Goal: Task Accomplishment & Management: Manage account settings

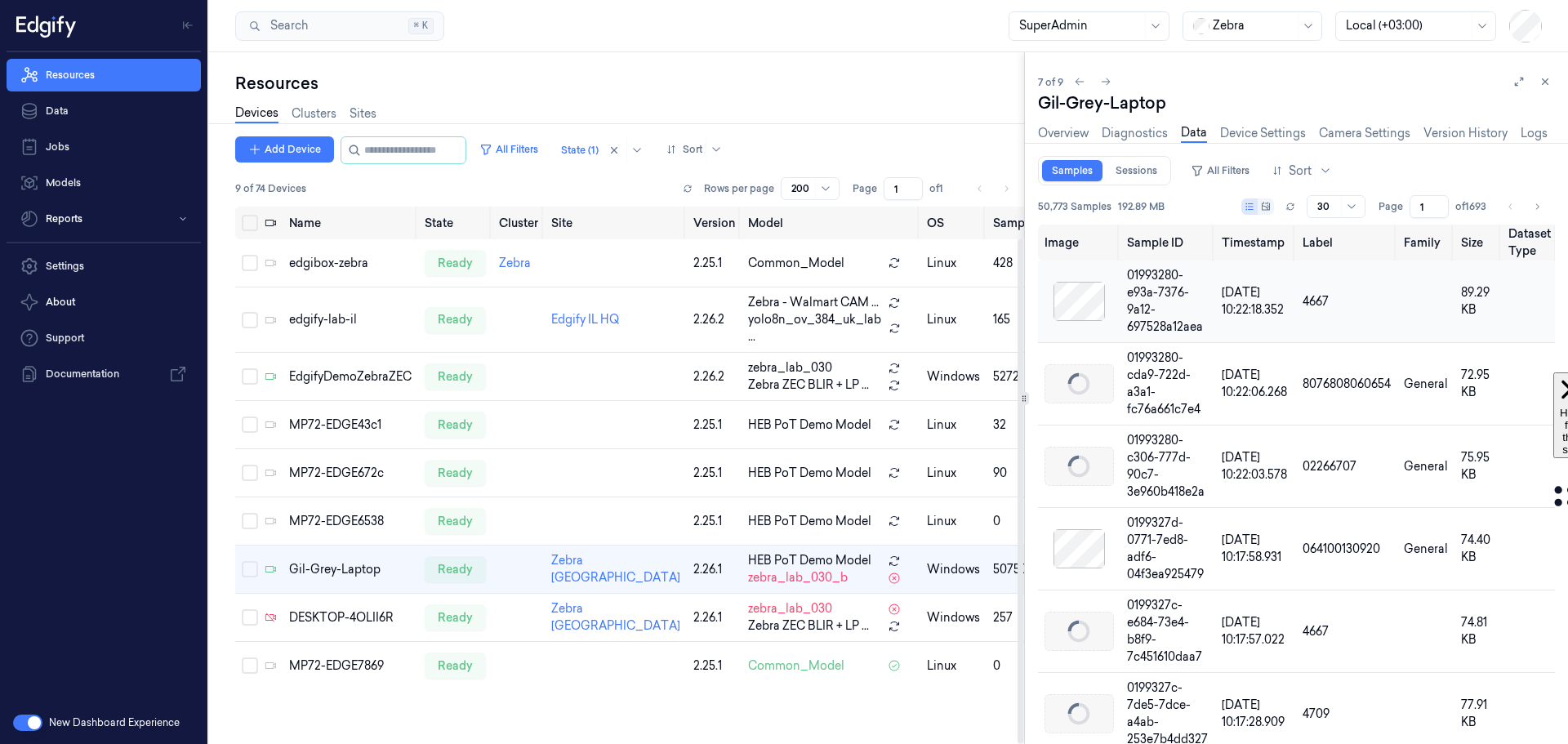
scroll to position [33, 0]
click at [1243, 137] on link "Device Settings" at bounding box center [1263, 133] width 86 height 18
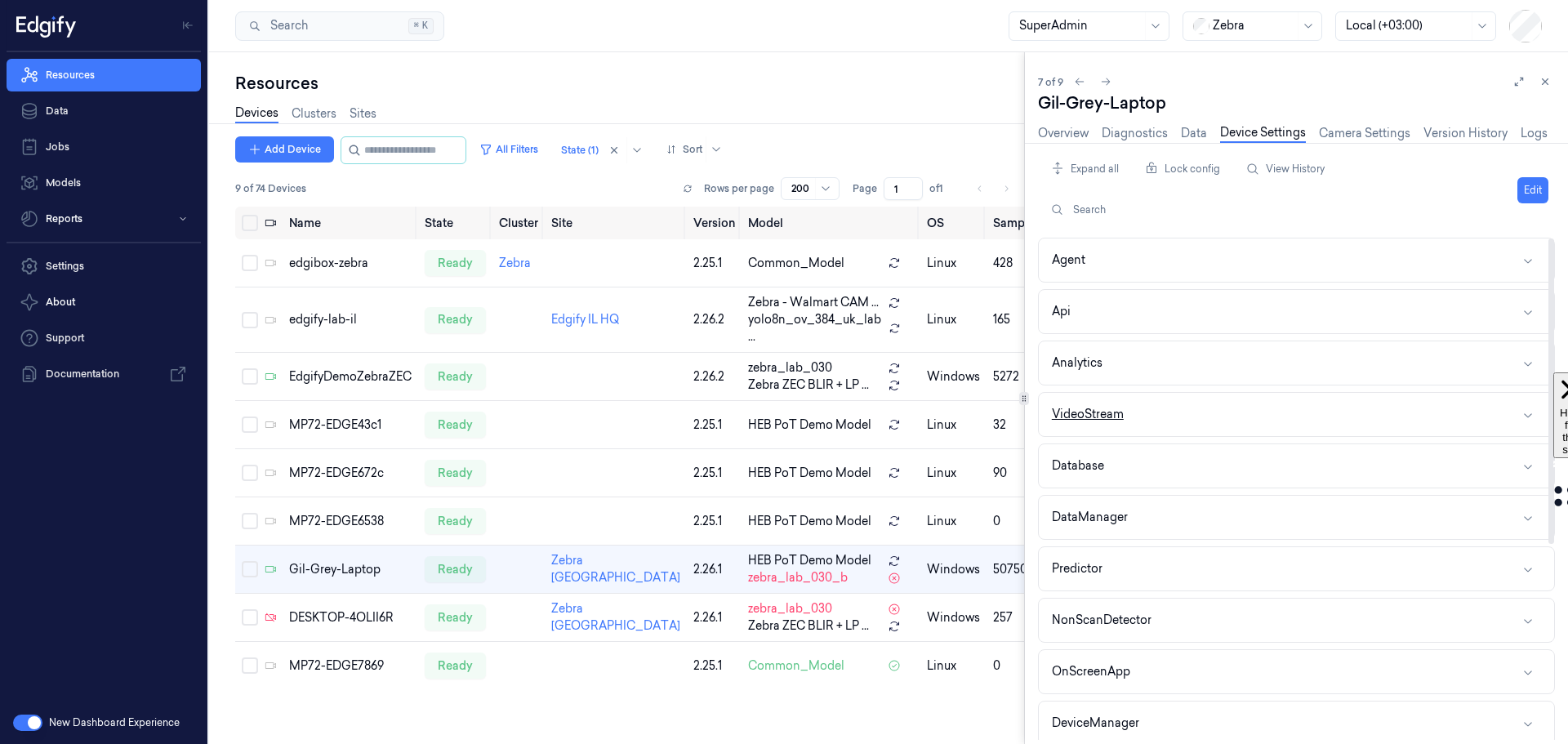
click at [1197, 416] on button "VideoStream" at bounding box center [1296, 414] width 515 height 43
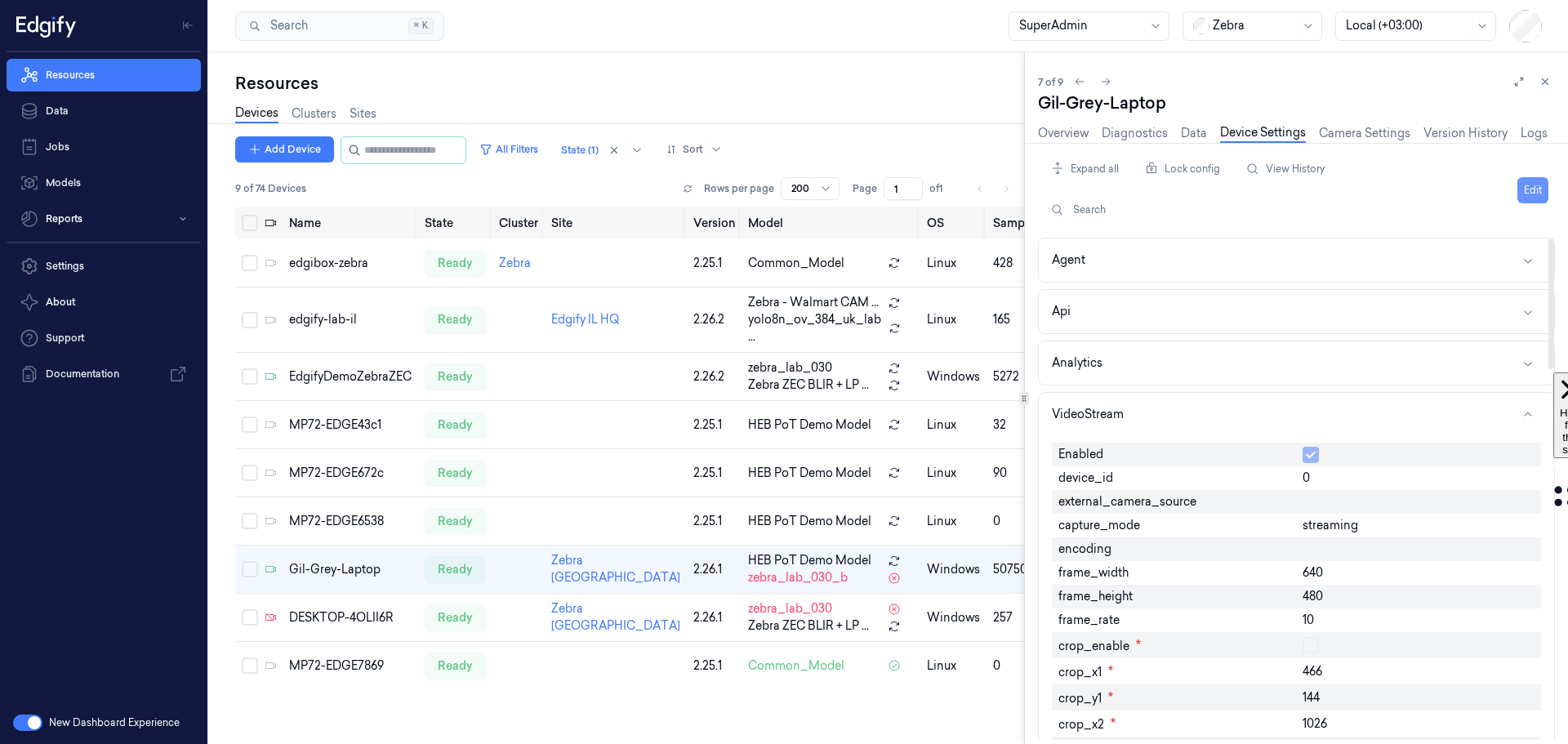
click at [1543, 190] on button "Edit" at bounding box center [1533, 191] width 31 height 26
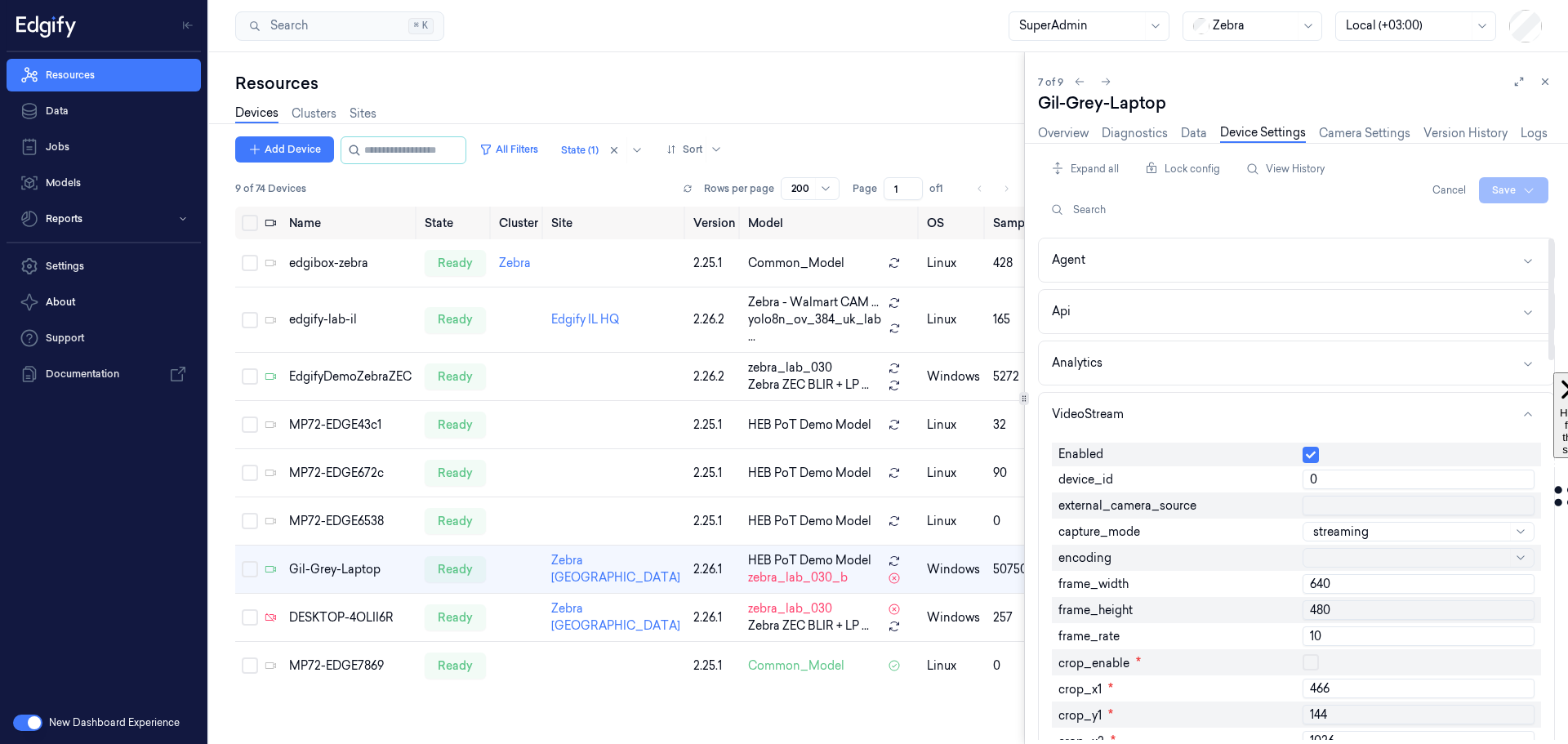
click at [1311, 481] on input "0" at bounding box center [1419, 479] width 232 height 19
type input "1"
click at [1510, 191] on html "Resources Data Jobs Models Reports Settings About Support Documentation New Das…" at bounding box center [784, 372] width 1568 height 744
click at [1471, 221] on div "Save to this device" at bounding box center [1470, 224] width 144 height 27
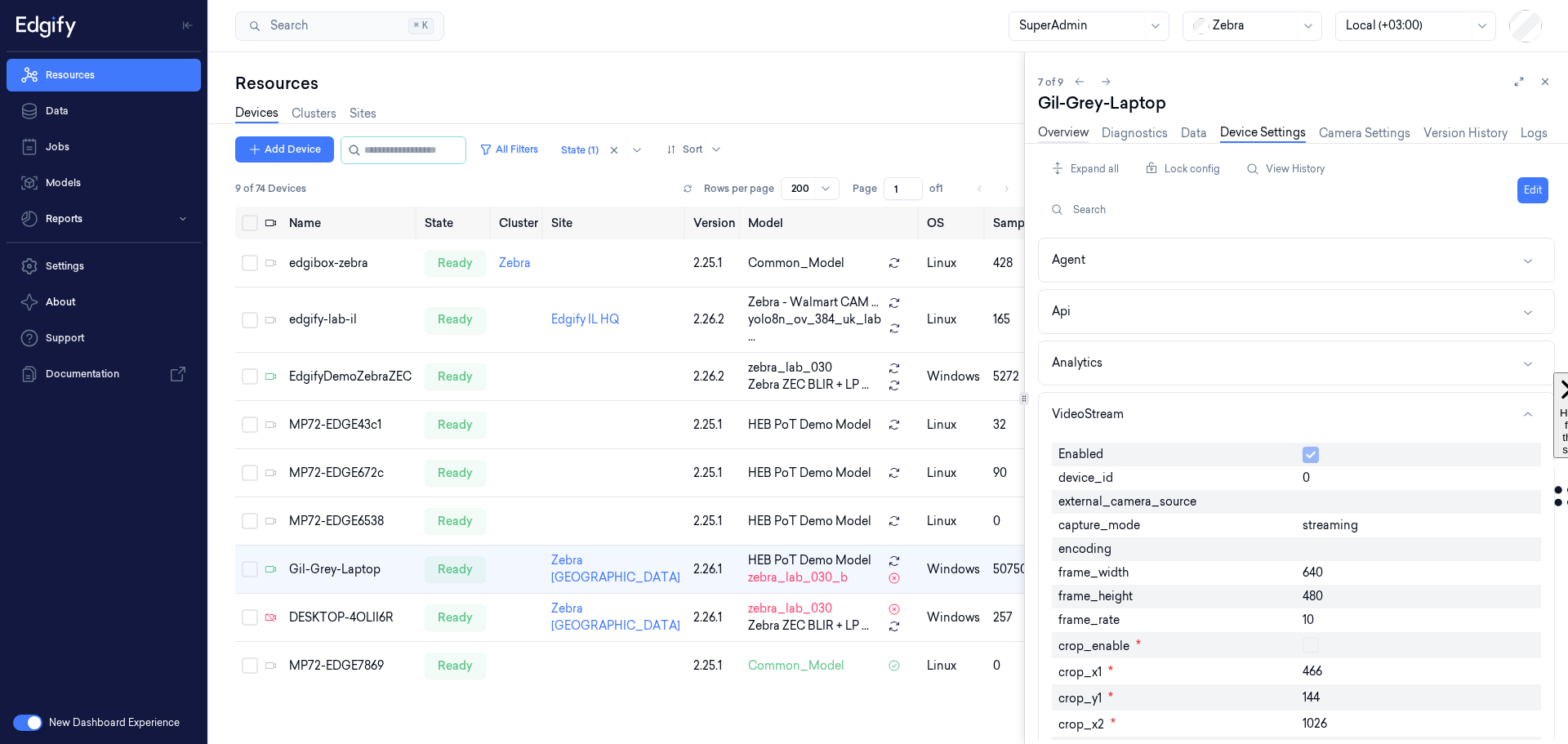
click at [1047, 135] on link "Overview" at bounding box center [1063, 133] width 51 height 18
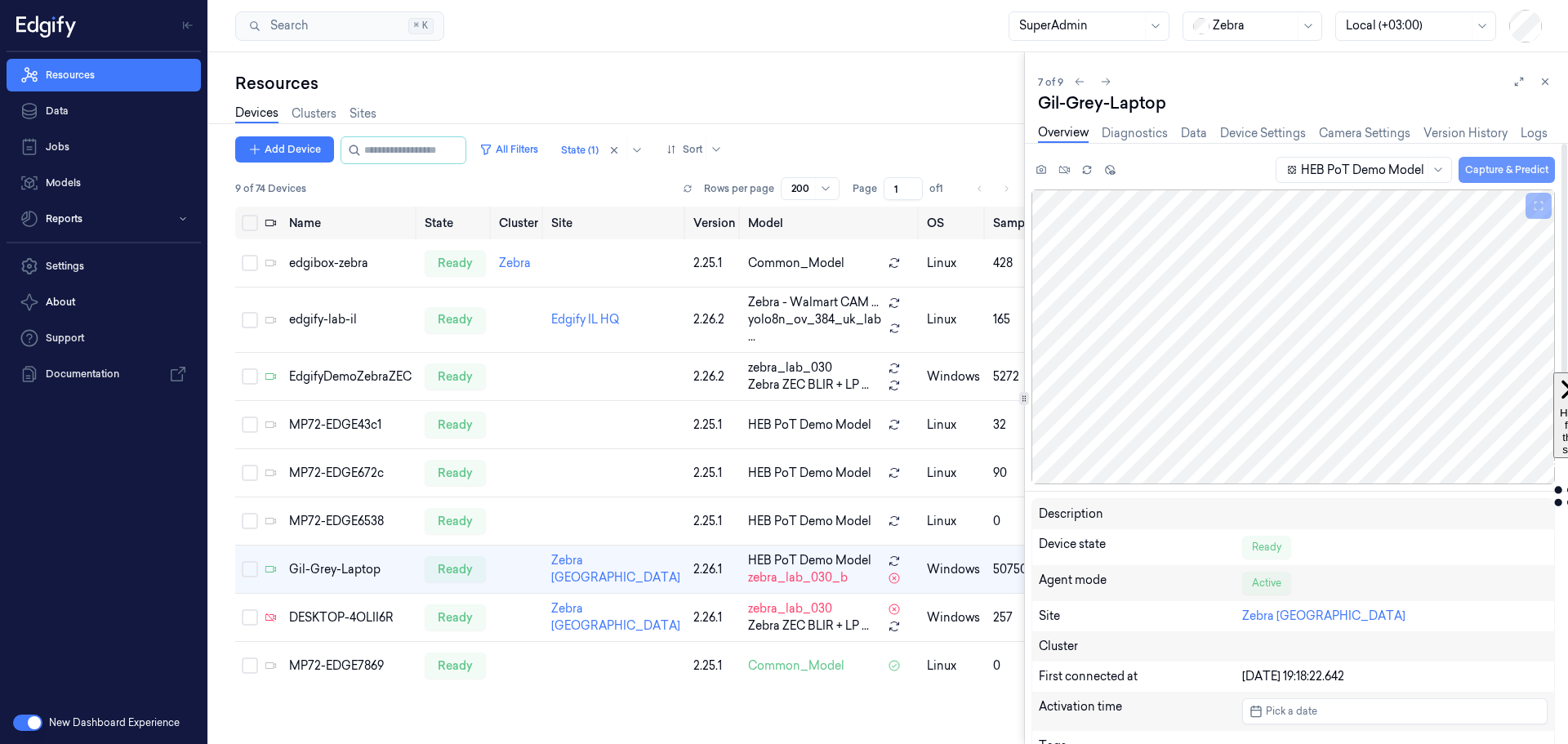
click at [1514, 171] on button "Capture & Predict" at bounding box center [1507, 170] width 97 height 26
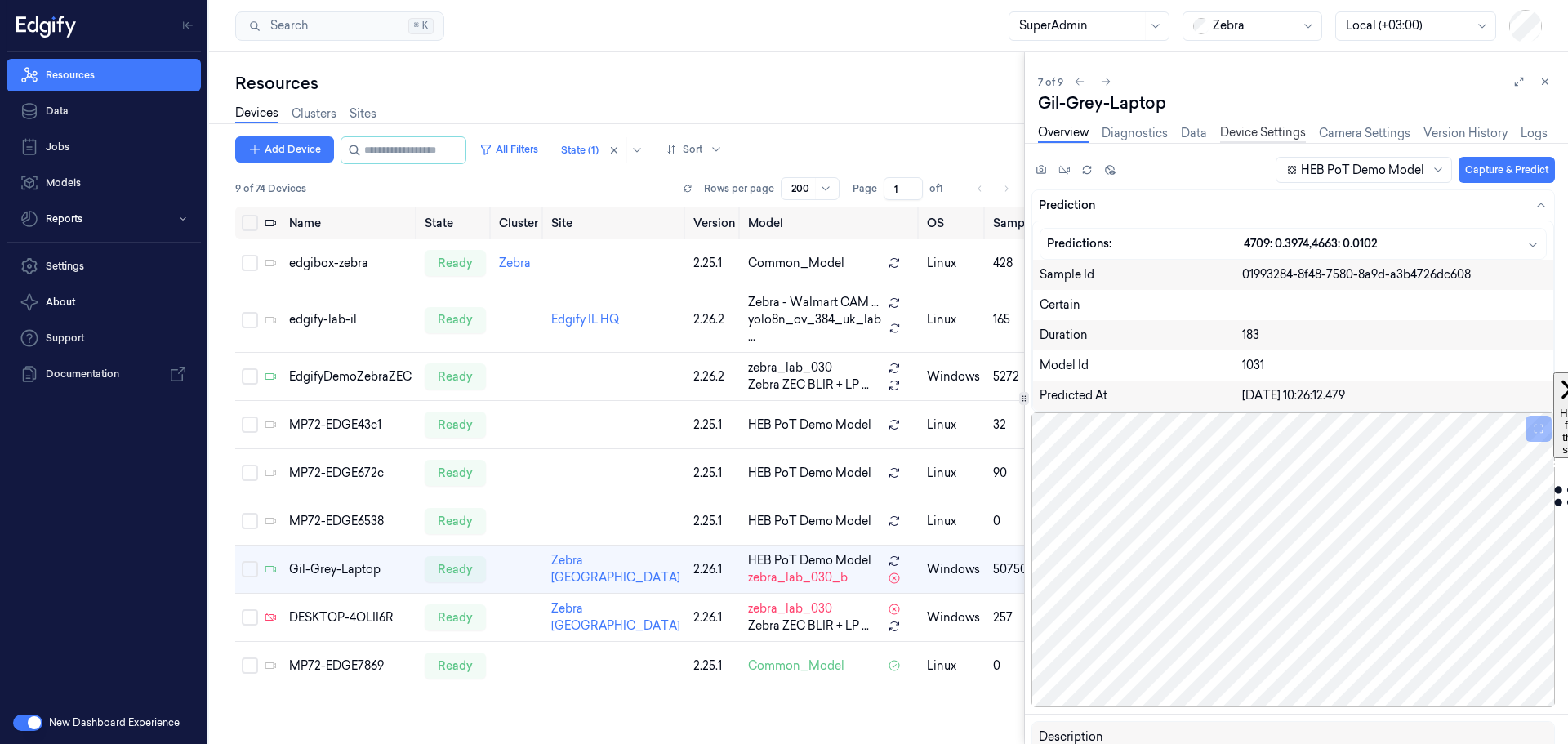
click at [1255, 131] on link "Device Settings" at bounding box center [1263, 133] width 86 height 18
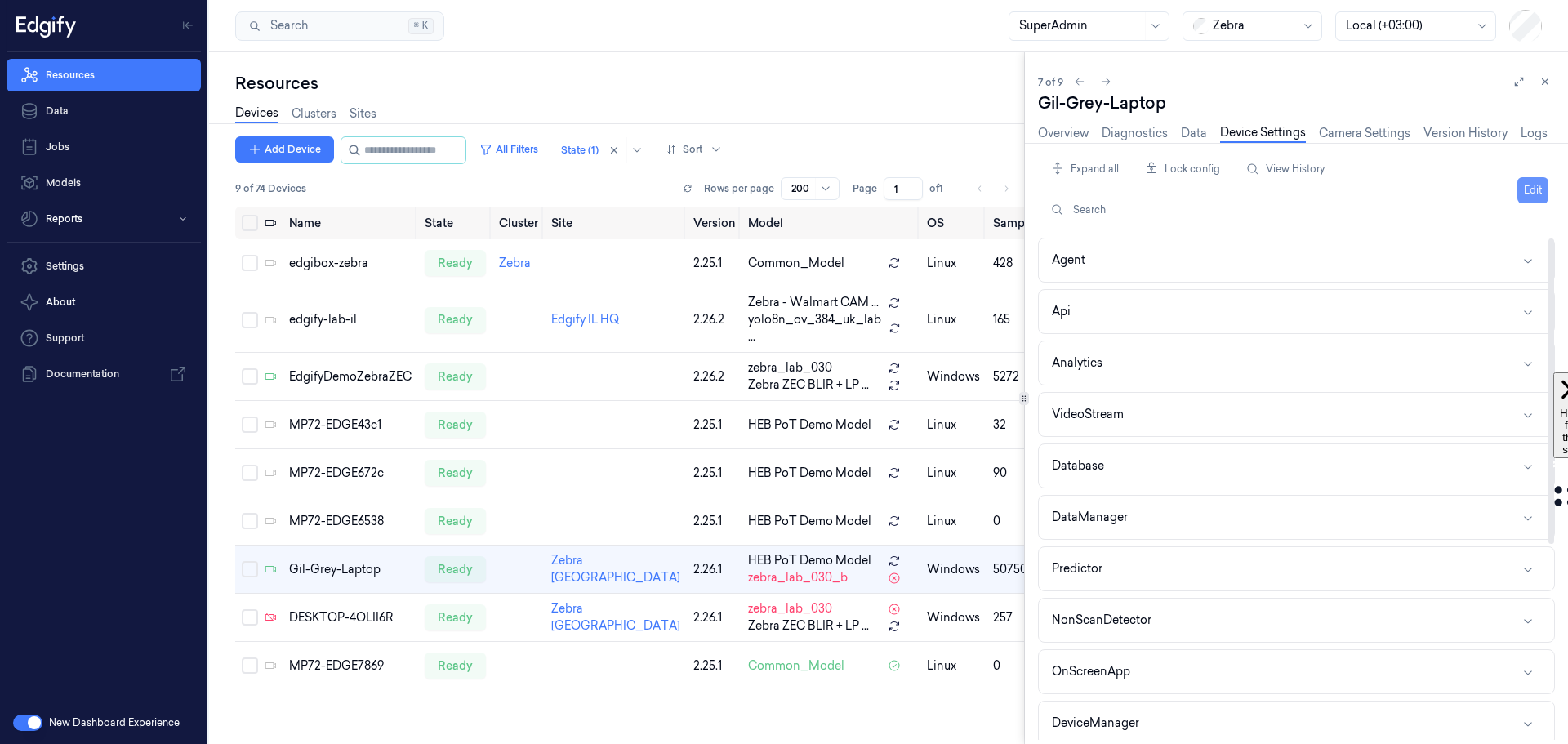
click at [1540, 191] on button "Edit" at bounding box center [1533, 191] width 31 height 26
click at [1290, 409] on button "VideoStream" at bounding box center [1296, 414] width 515 height 43
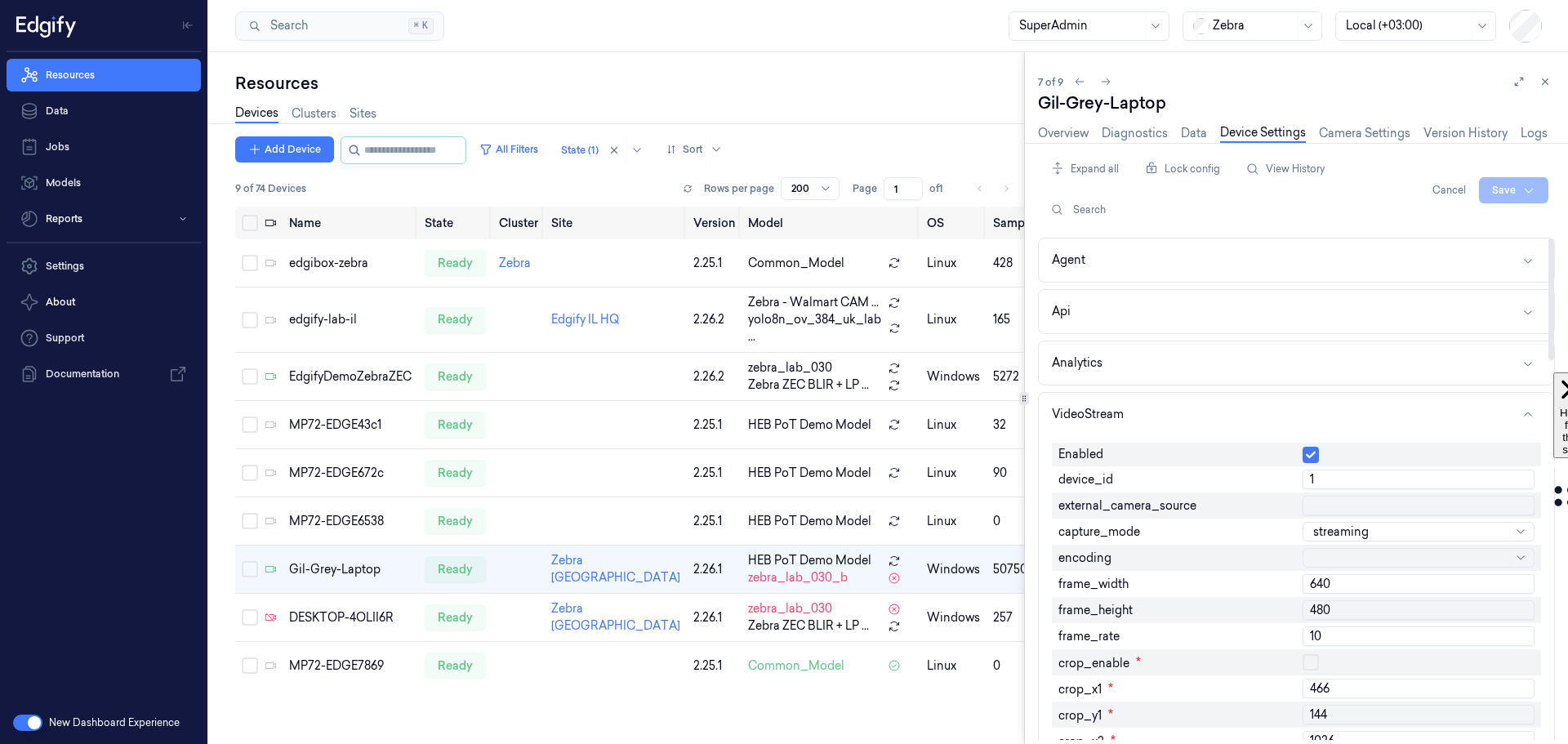
click at [1326, 482] on input "1" at bounding box center [1419, 479] width 232 height 19
type input "2"
click at [1507, 195] on html "Resources Data Jobs Models Reports Settings About Support Documentation New Das…" at bounding box center [784, 372] width 1568 height 744
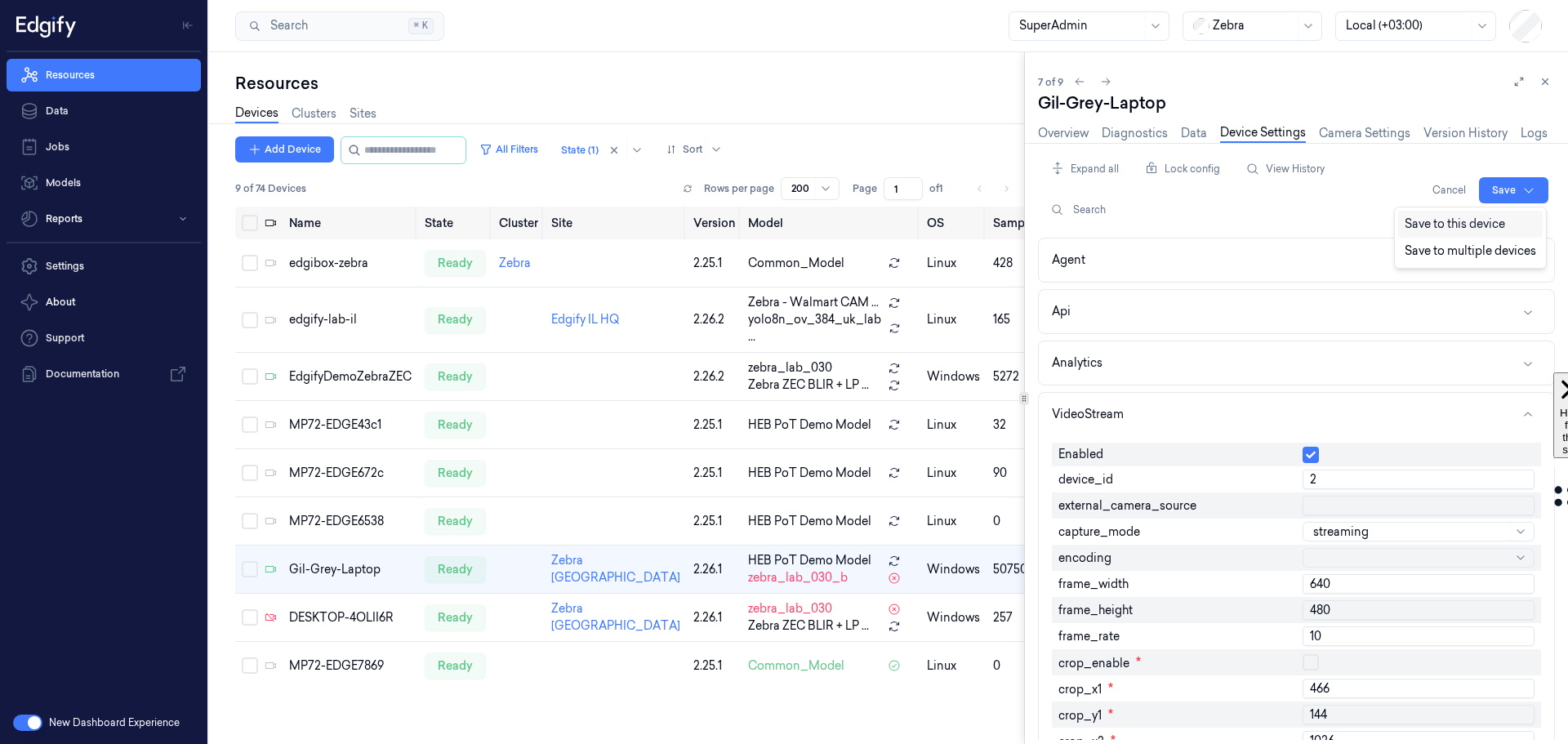
click at [1428, 216] on div "Save to this device" at bounding box center [1470, 224] width 144 height 27
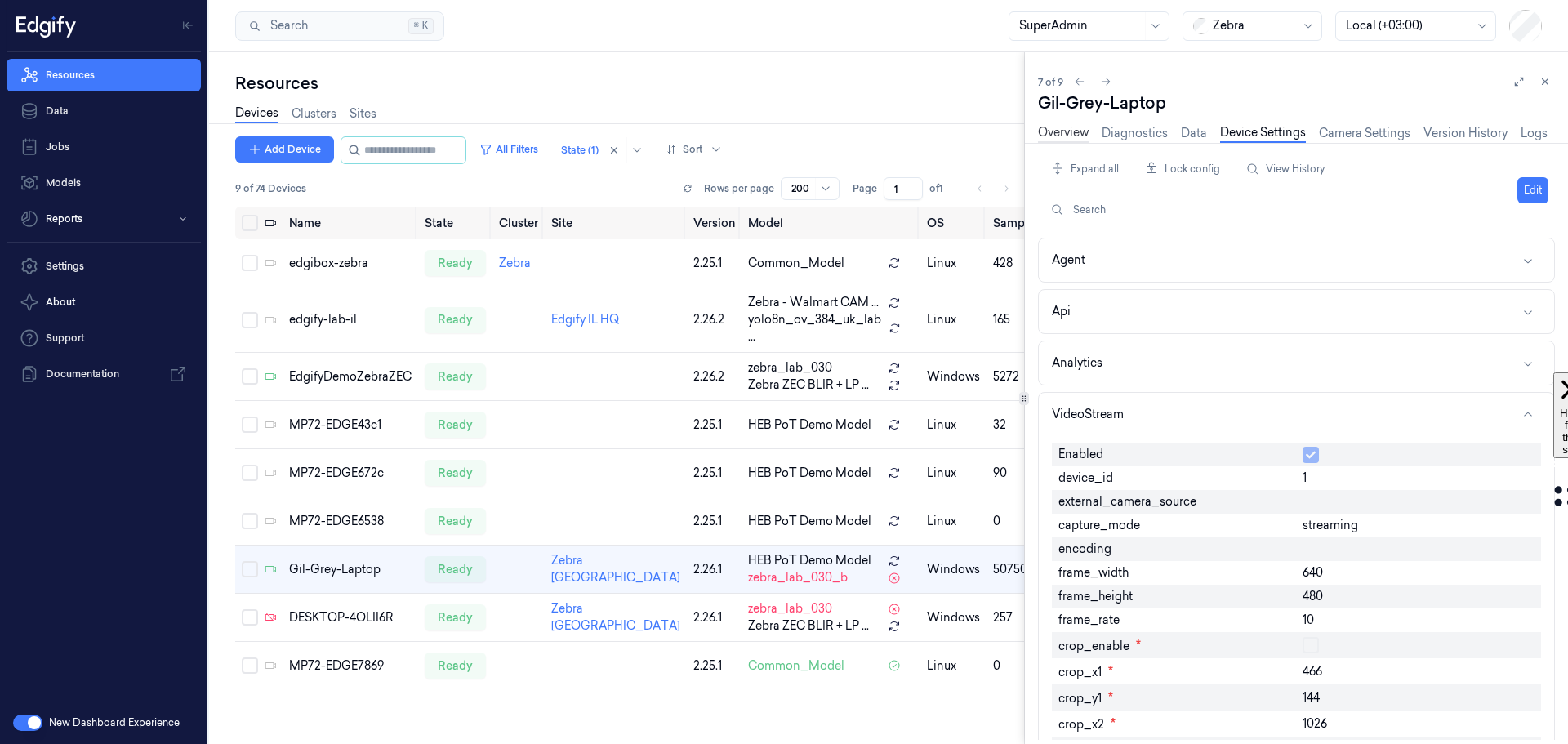
click at [1065, 132] on link "Overview" at bounding box center [1063, 133] width 51 height 18
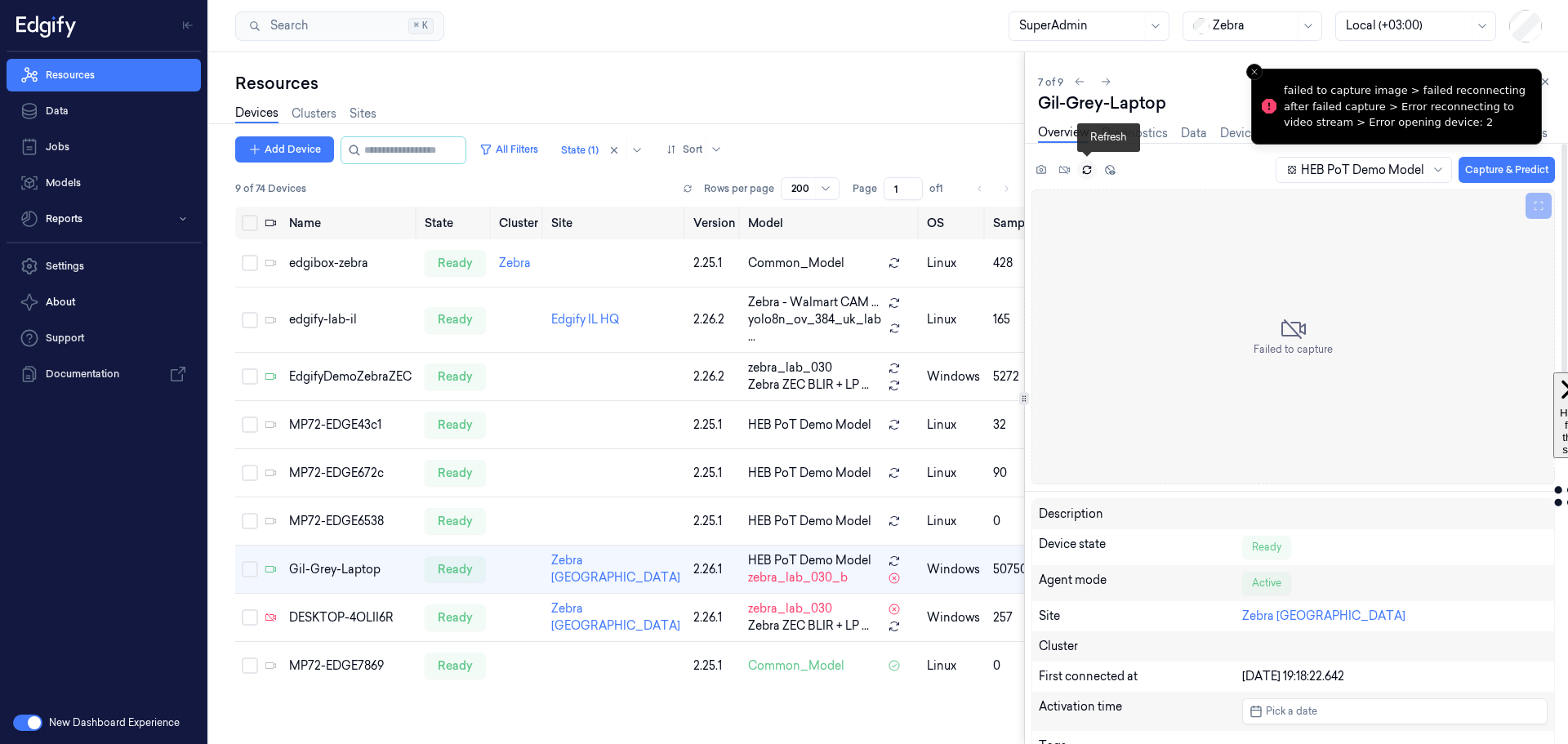
click at [1085, 169] on icon at bounding box center [1086, 170] width 11 height 11
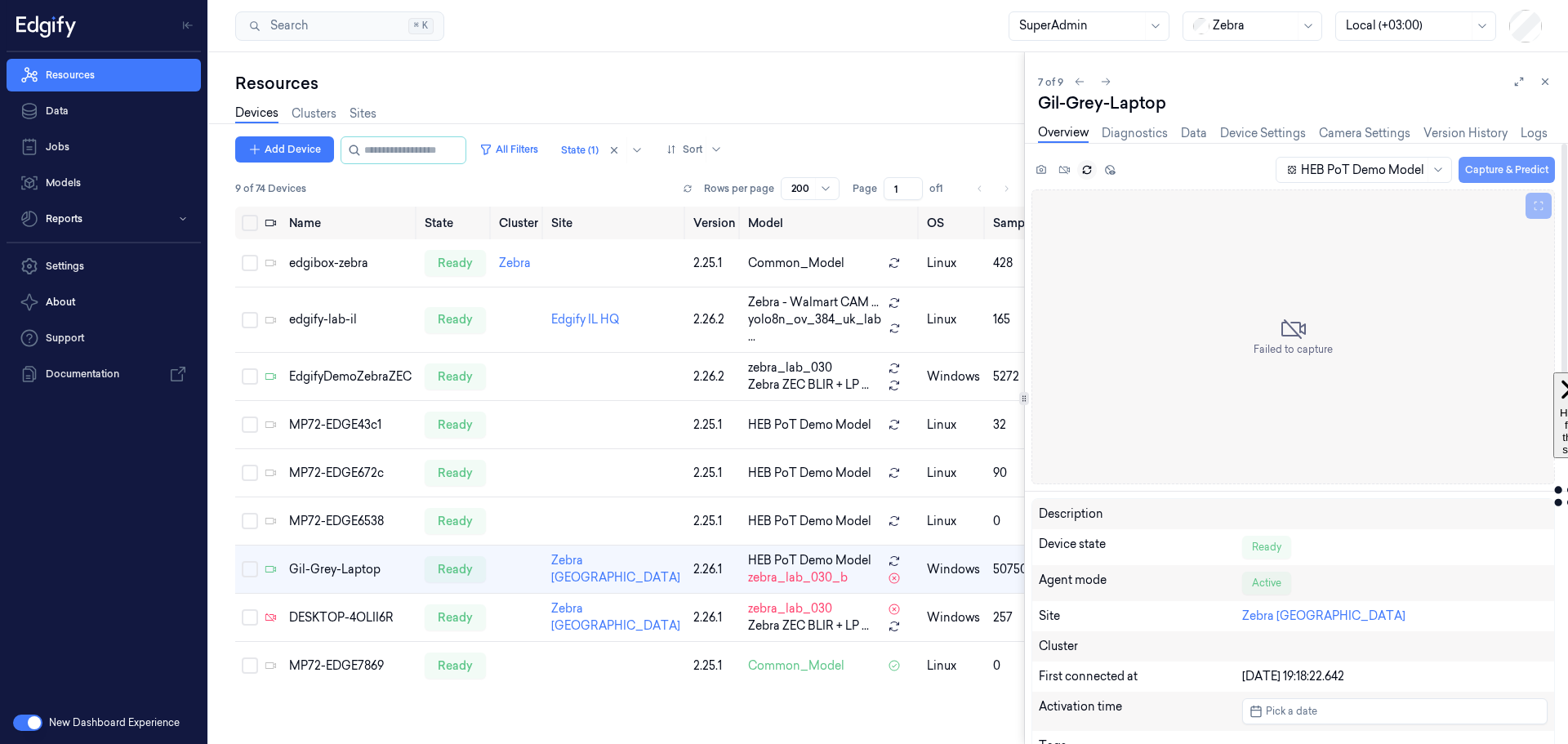
click at [1511, 177] on button "Capture & Predict" at bounding box center [1507, 170] width 97 height 26
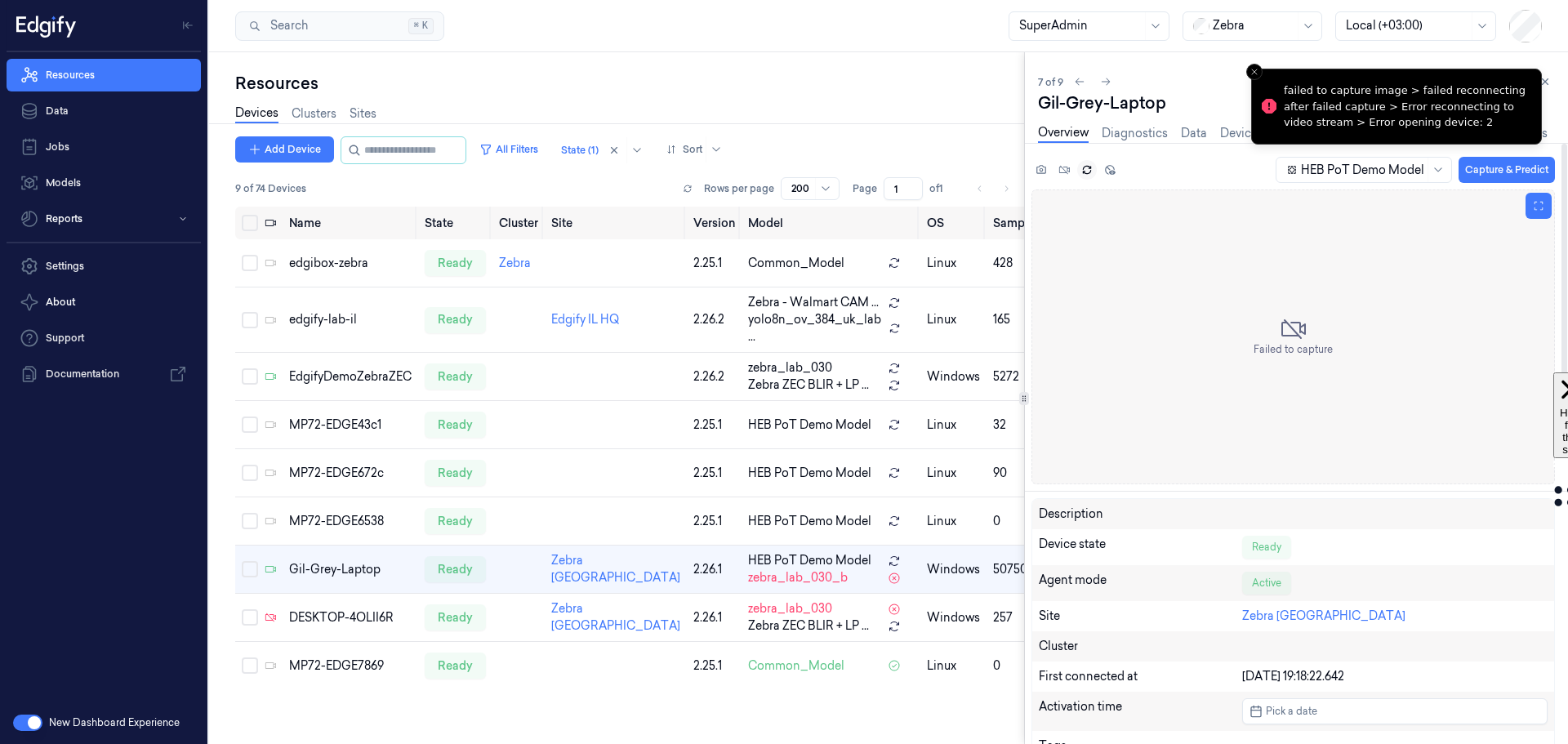
click at [1260, 210] on div "Failed to capture" at bounding box center [1294, 336] width 524 height 294
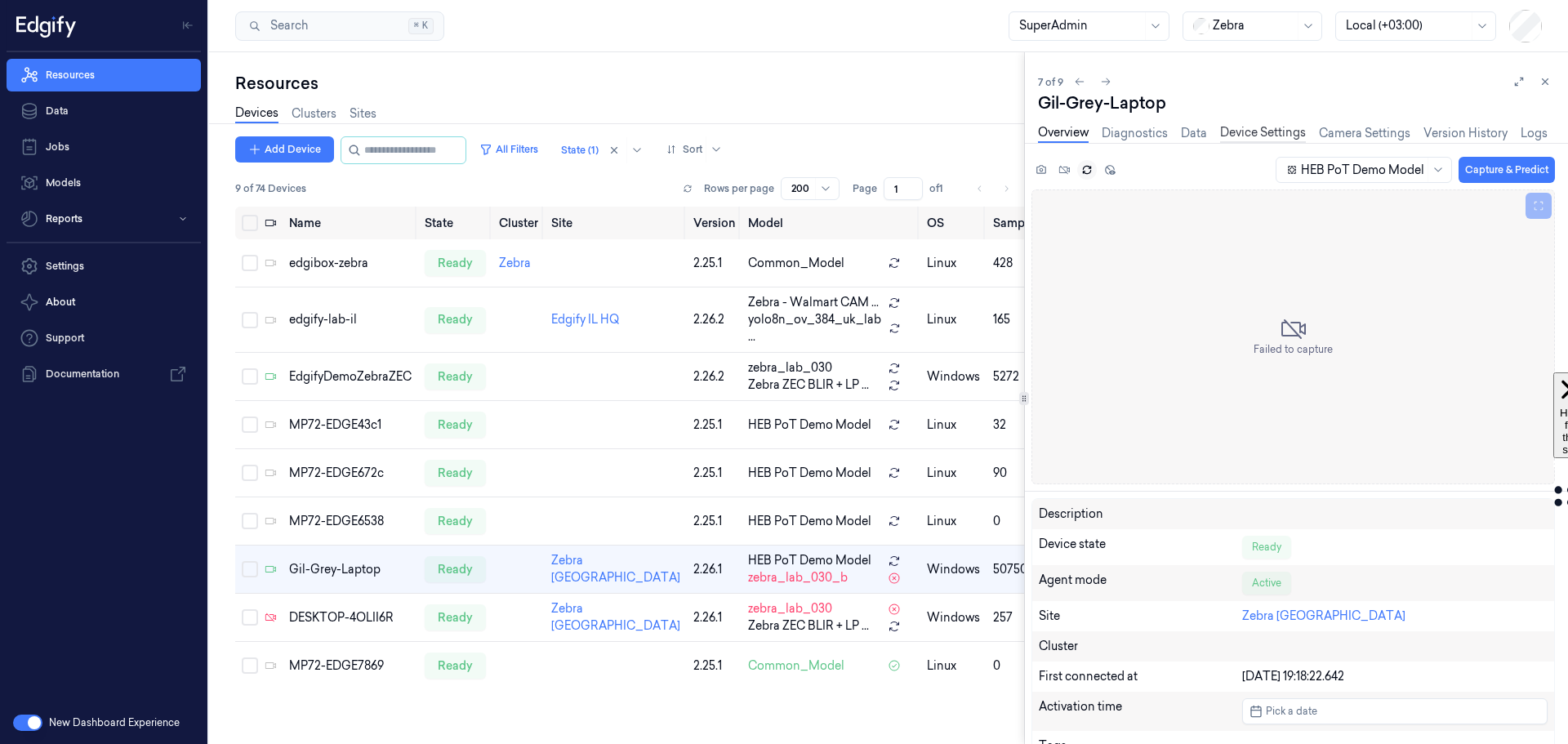
click at [1252, 133] on link "Device Settings" at bounding box center [1263, 133] width 86 height 18
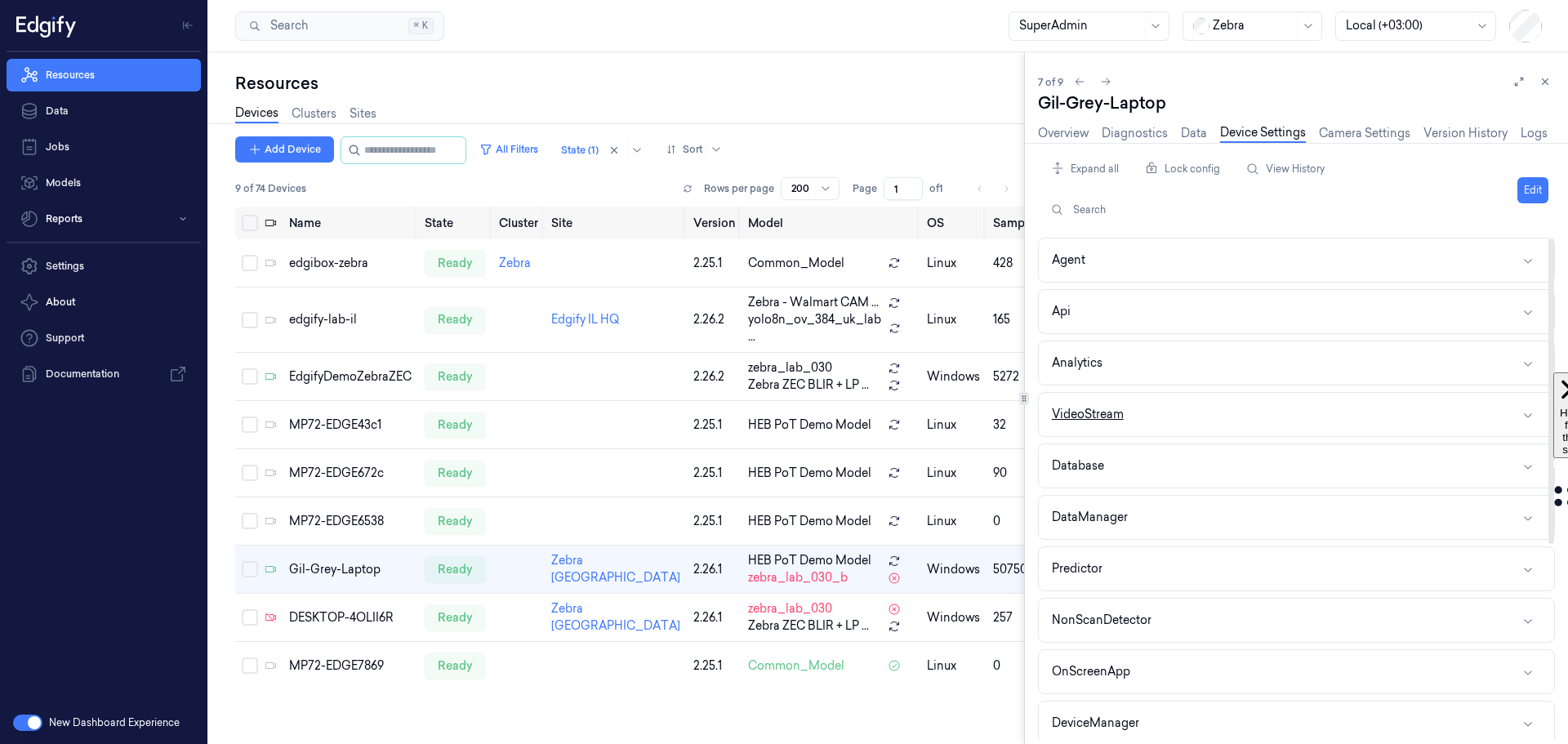
click at [1267, 411] on button "VideoStream" at bounding box center [1296, 414] width 515 height 43
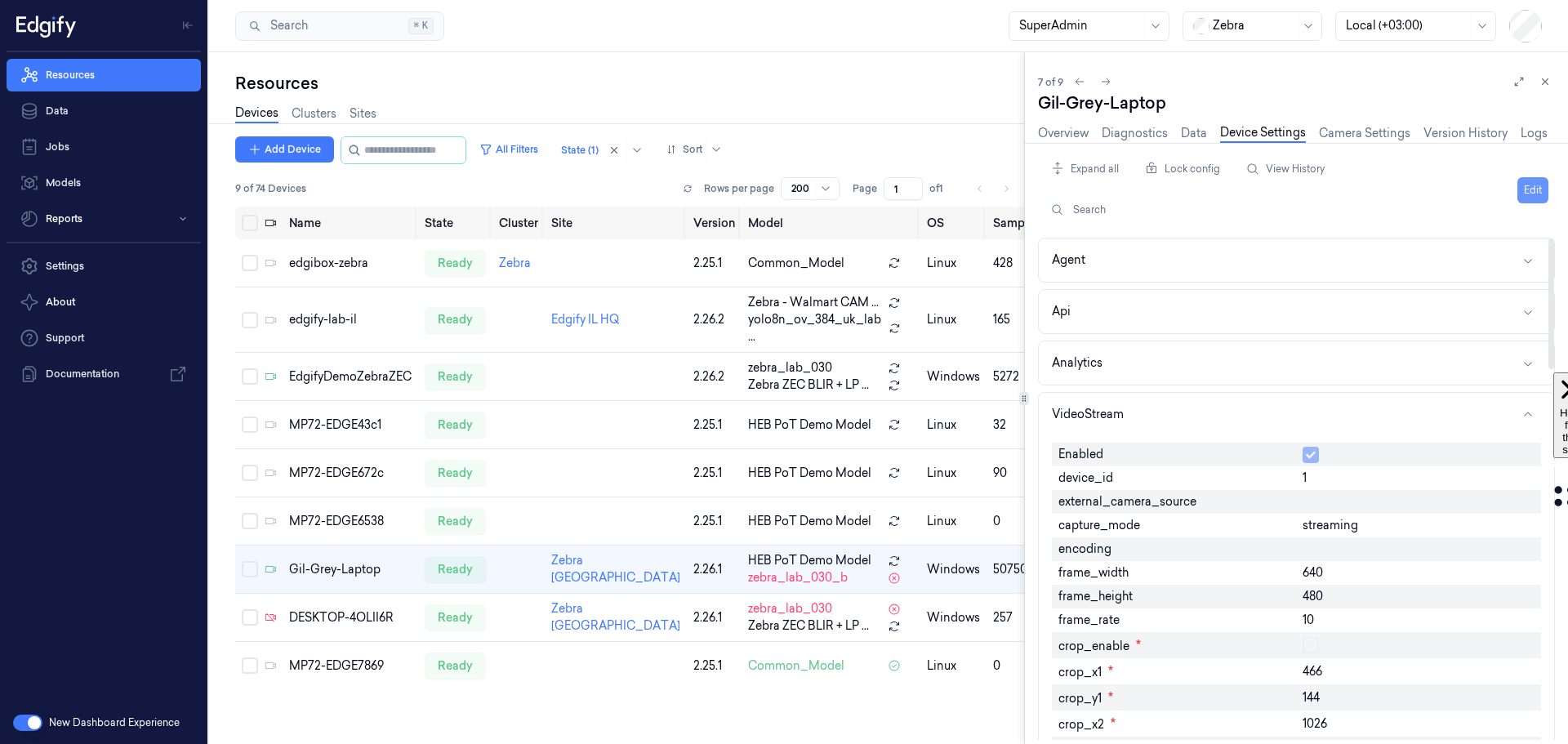
click at [1535, 191] on button "Edit" at bounding box center [1533, 191] width 31 height 26
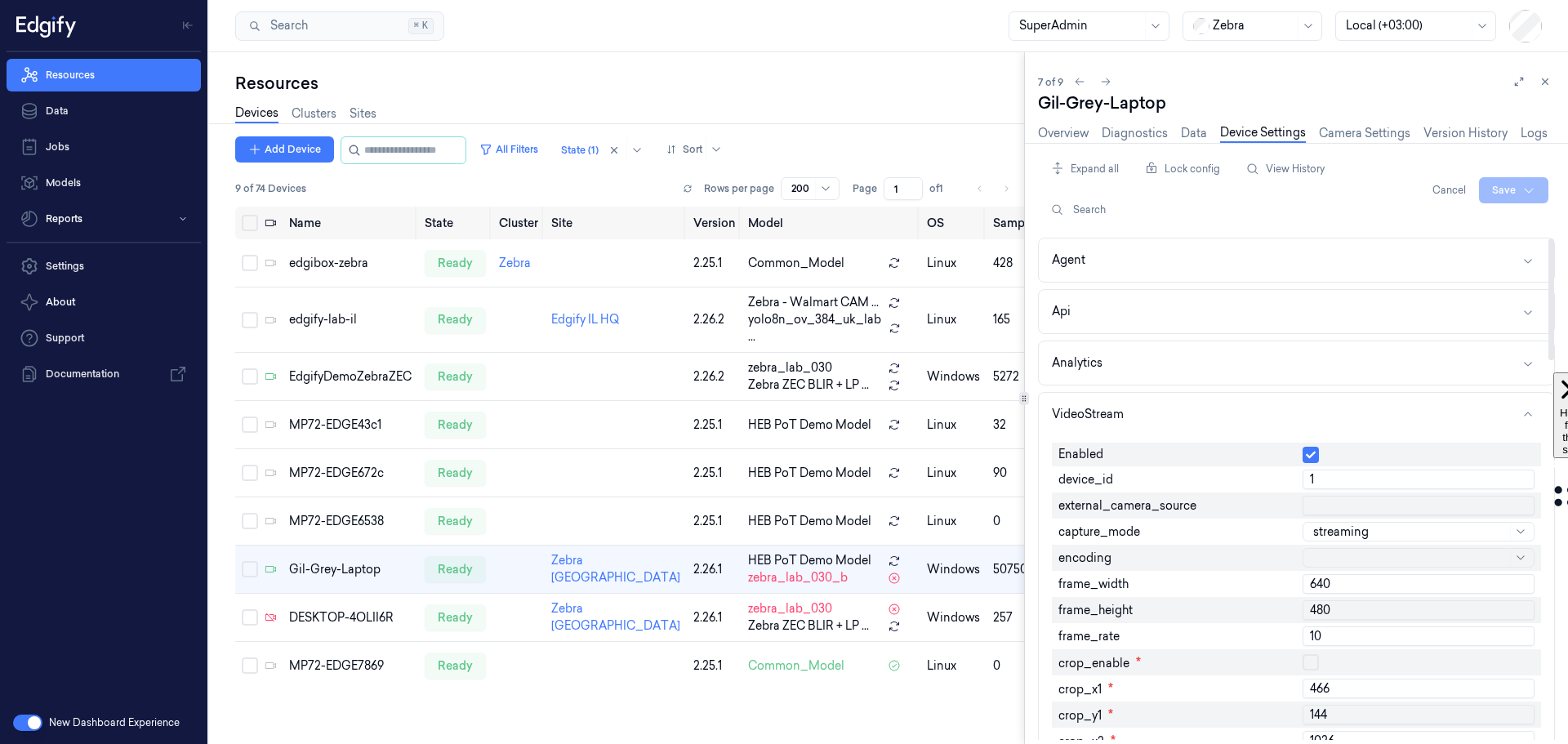
click at [1340, 478] on input "1" at bounding box center [1419, 479] width 232 height 19
type input "2"
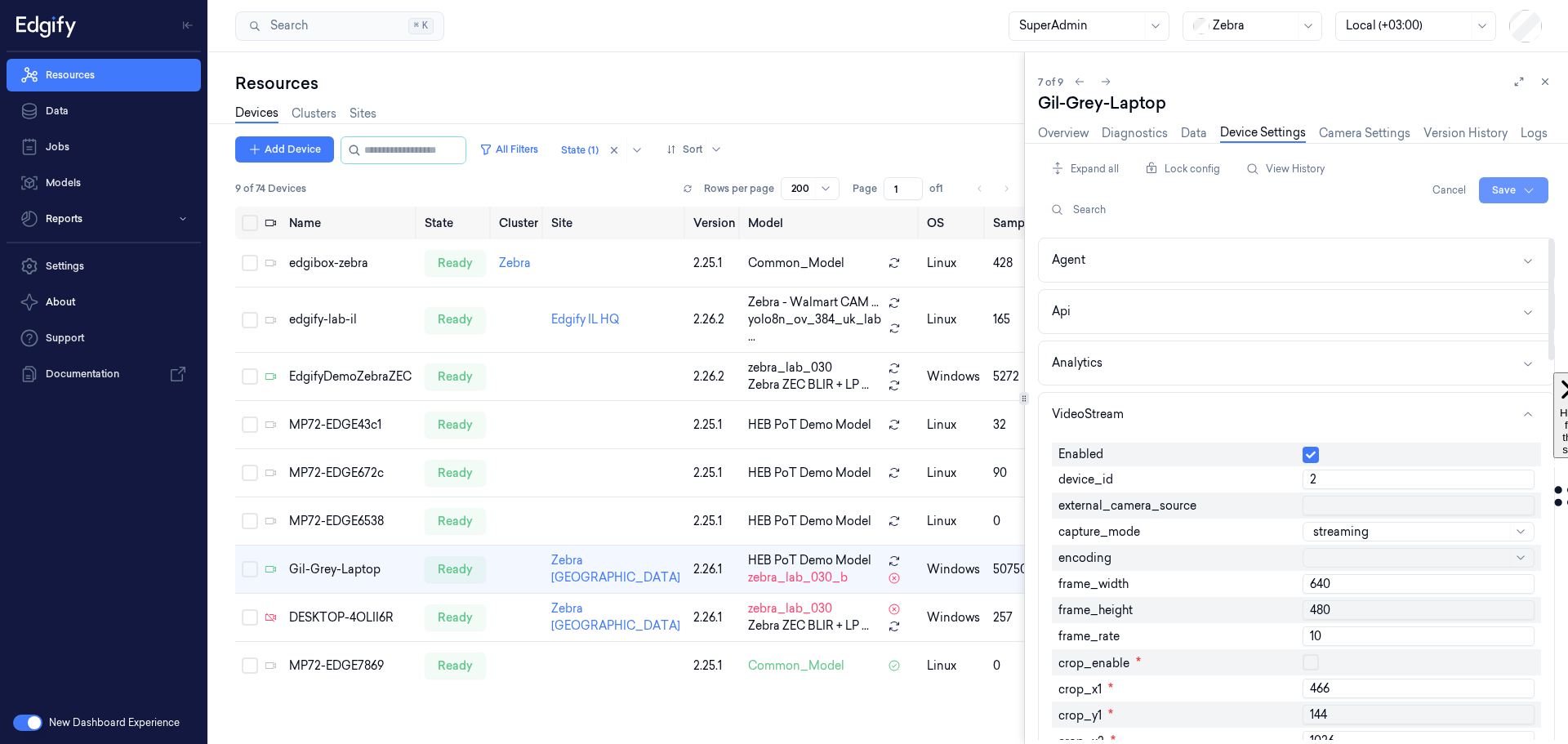
click at [1499, 184] on html "Resources Data Jobs Models Reports Settings About Support Documentation New Das…" at bounding box center [784, 372] width 1568 height 744
click at [1447, 226] on div "Save to this device" at bounding box center [1470, 224] width 144 height 27
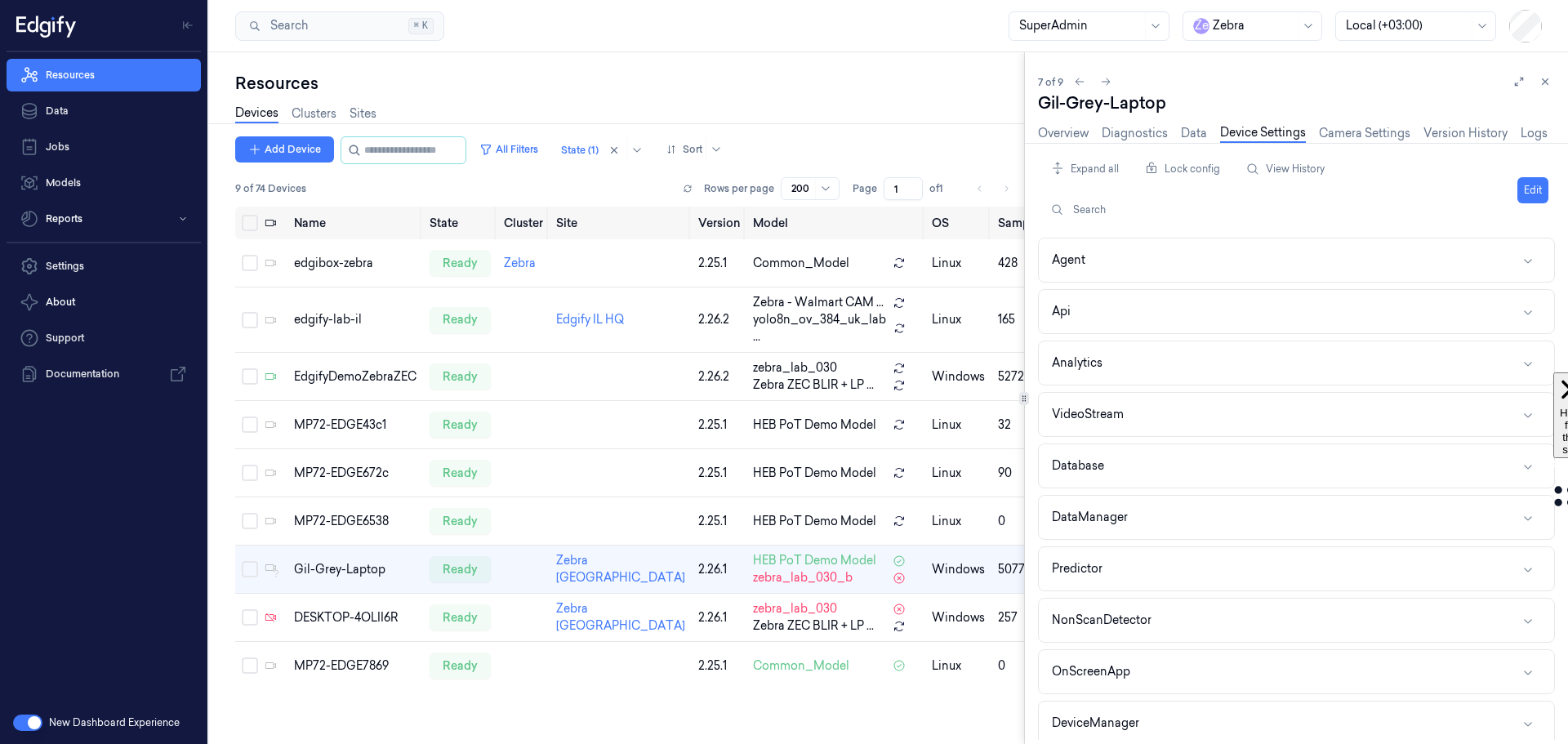
scroll to position [33, 0]
click at [1264, 411] on button "VideoStream" at bounding box center [1296, 414] width 515 height 43
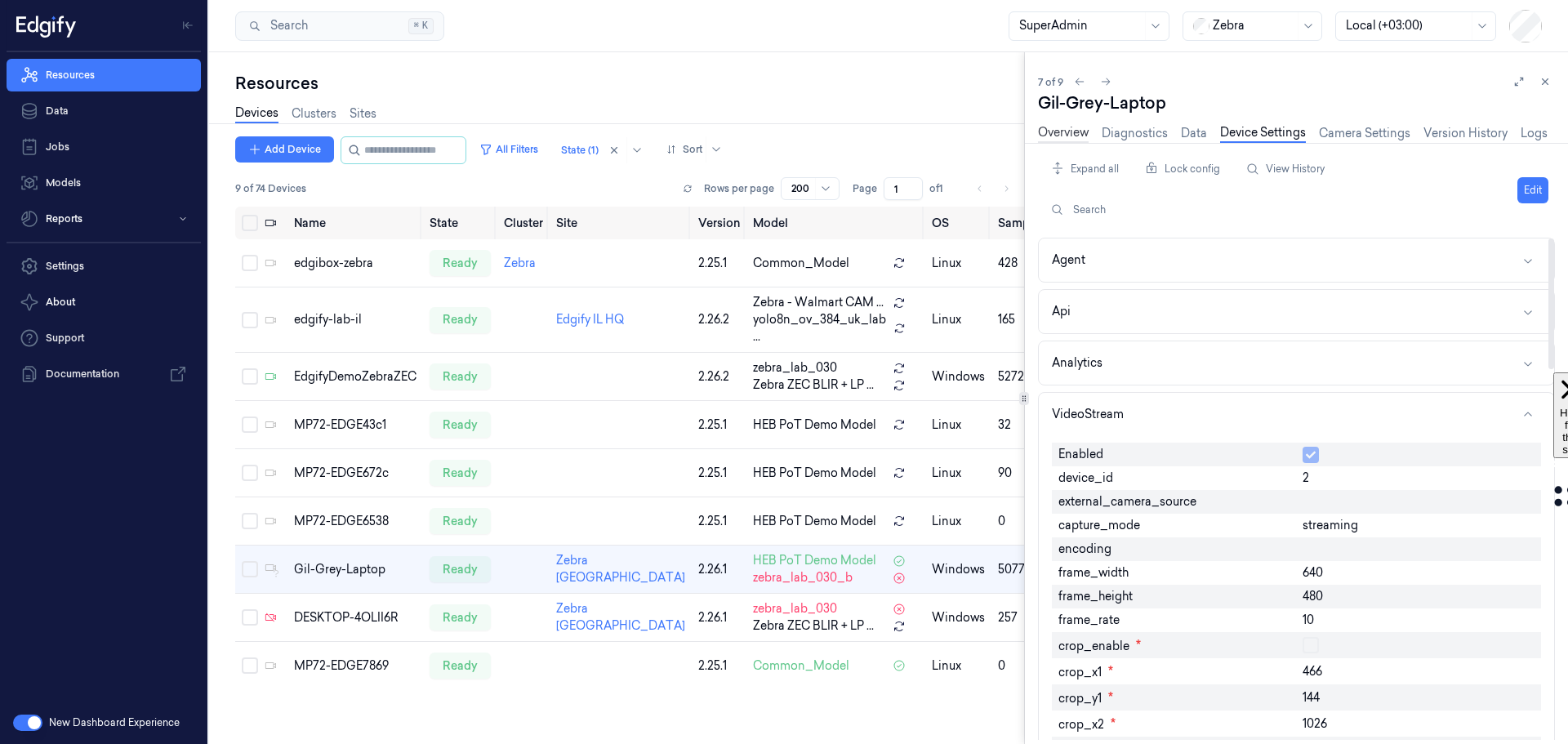
click at [1065, 136] on link "Overview" at bounding box center [1063, 133] width 51 height 18
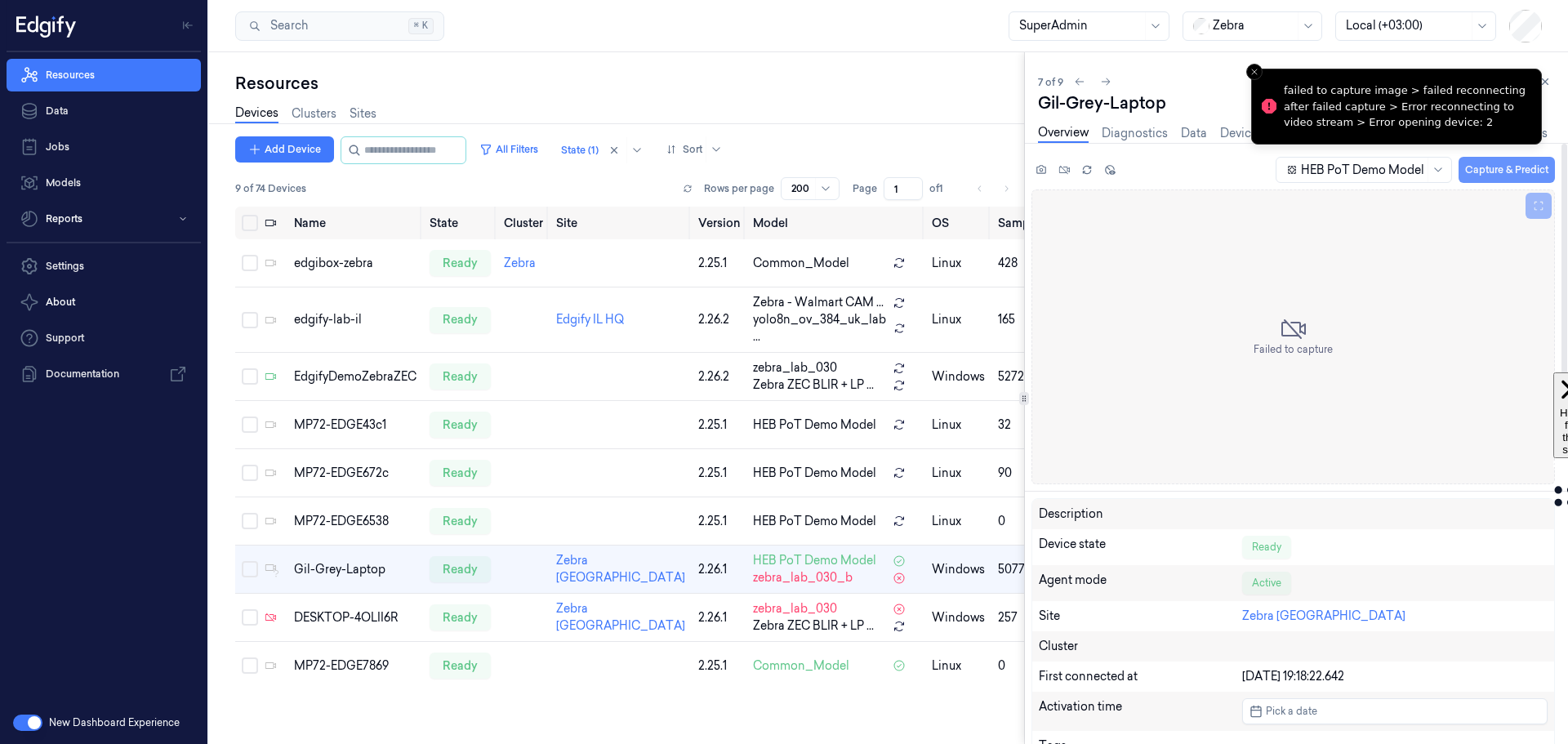
click at [1490, 167] on button "Capture & Predict" at bounding box center [1507, 170] width 97 height 26
click at [1236, 129] on link "Device Settings" at bounding box center [1263, 133] width 86 height 18
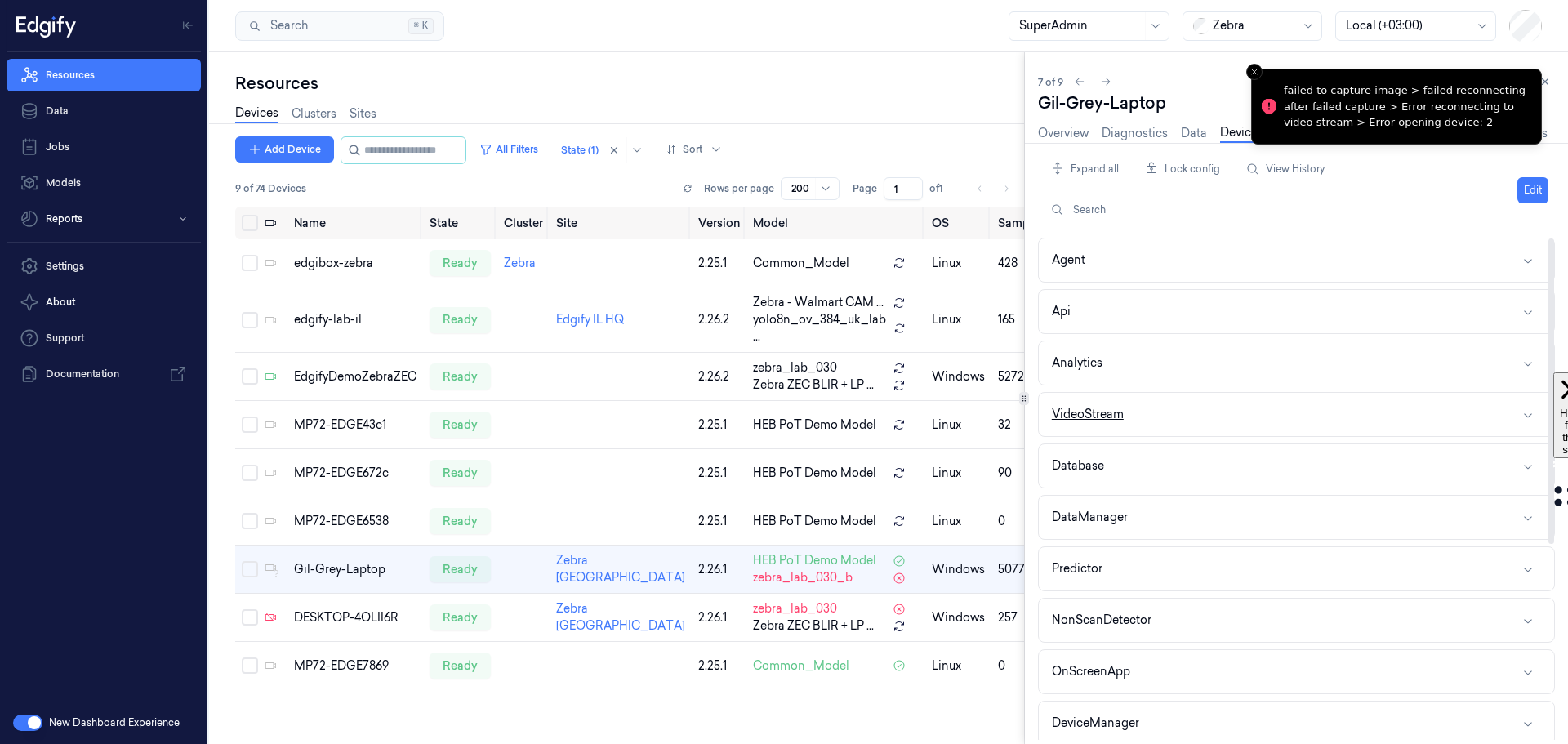
click at [1278, 413] on button "VideoStream" at bounding box center [1296, 414] width 515 height 43
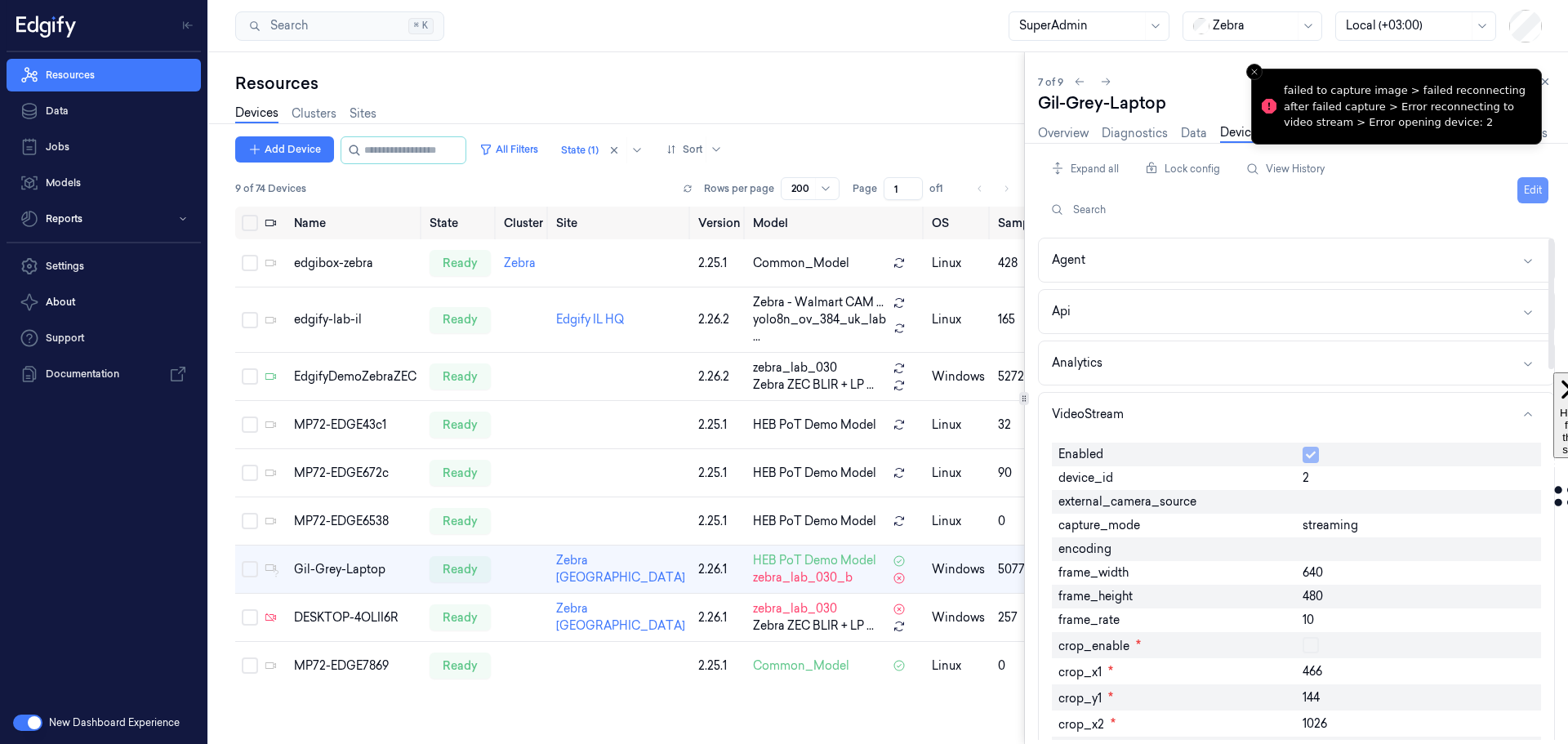
click at [1521, 199] on button "Edit" at bounding box center [1533, 191] width 31 height 26
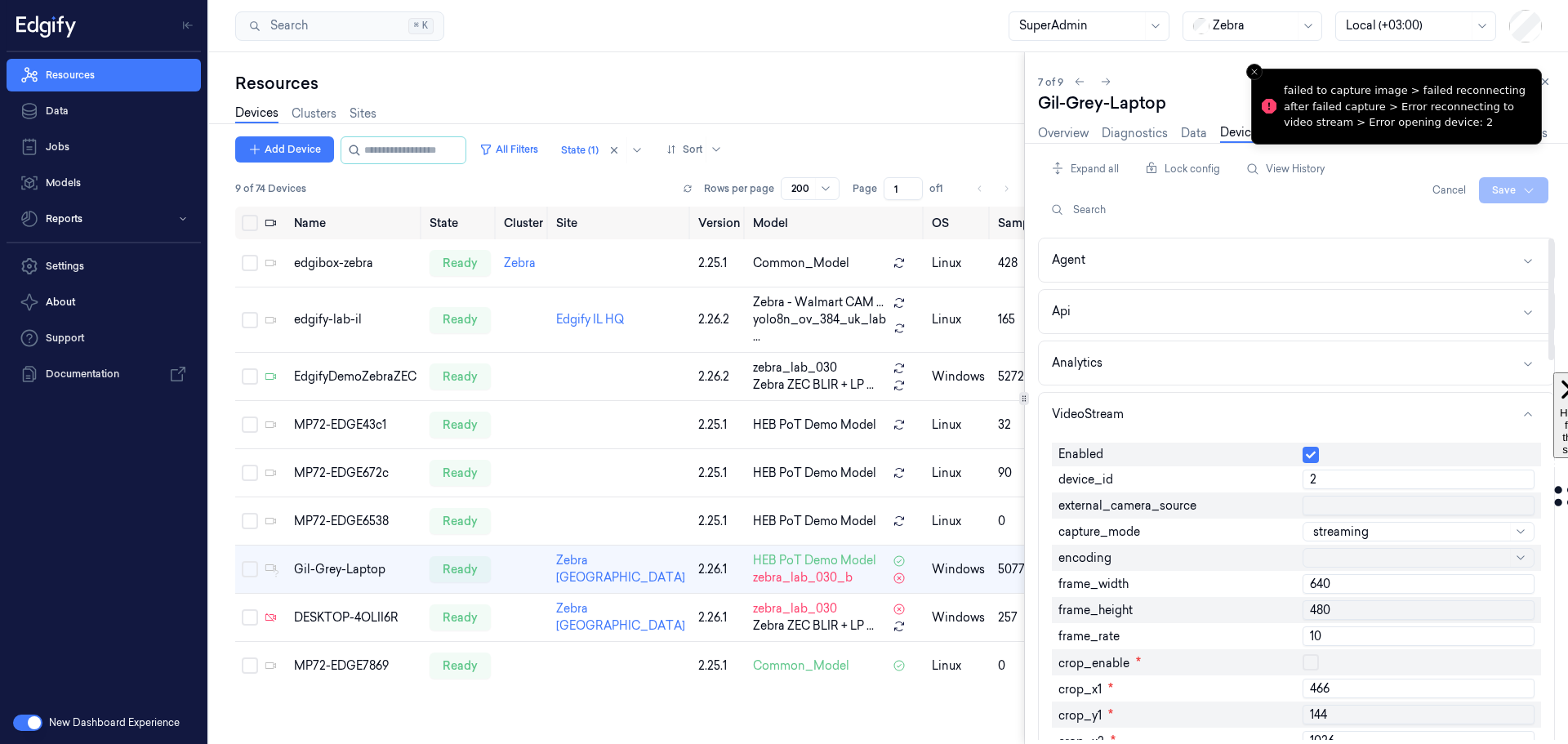
click at [1316, 483] on input "2" at bounding box center [1419, 479] width 232 height 19
type input "0"
click at [1503, 195] on html "Resources Data Jobs Models Reports Settings About Support Documentation New Das…" at bounding box center [784, 372] width 1568 height 744
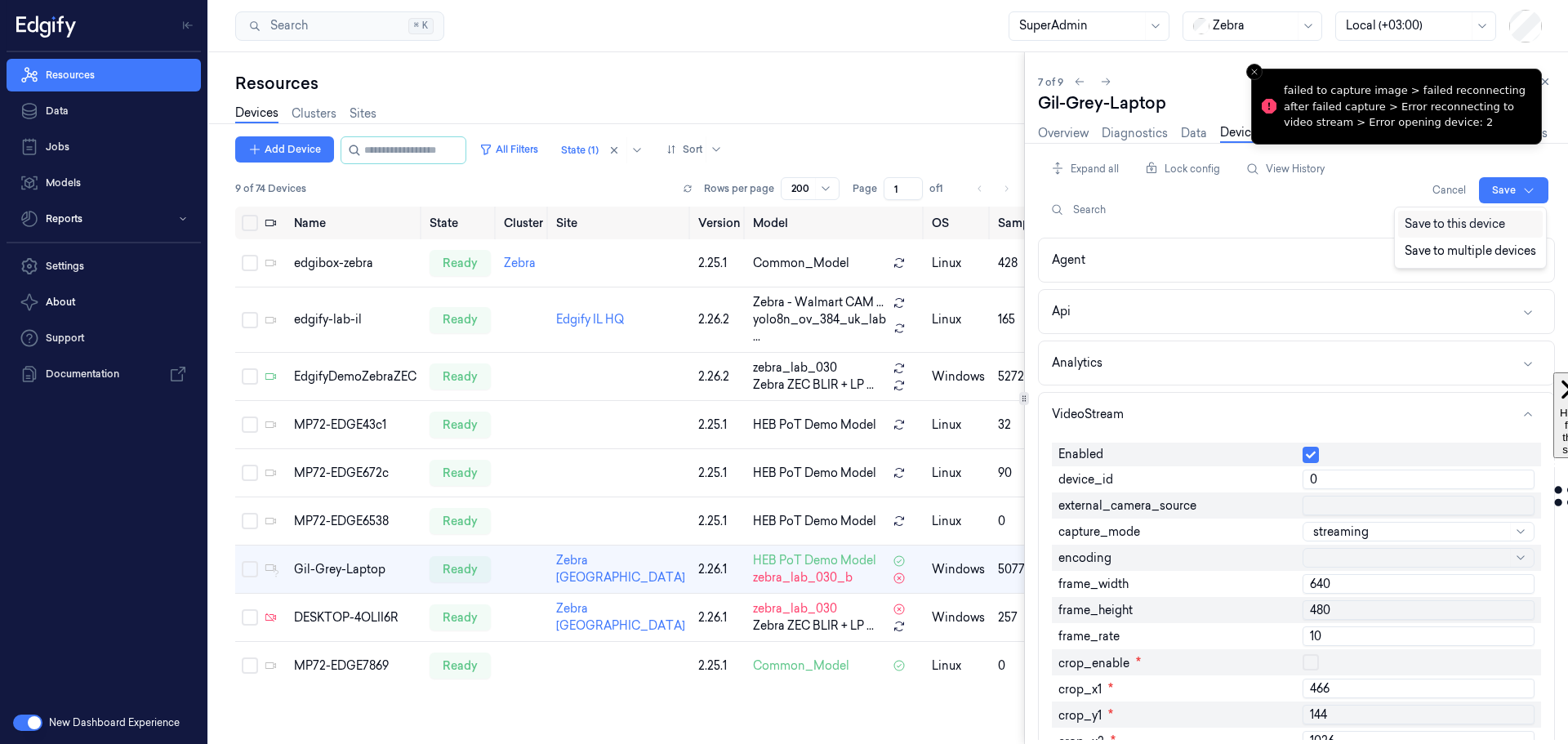
click at [1489, 228] on div "Save to this device" at bounding box center [1470, 224] width 144 height 27
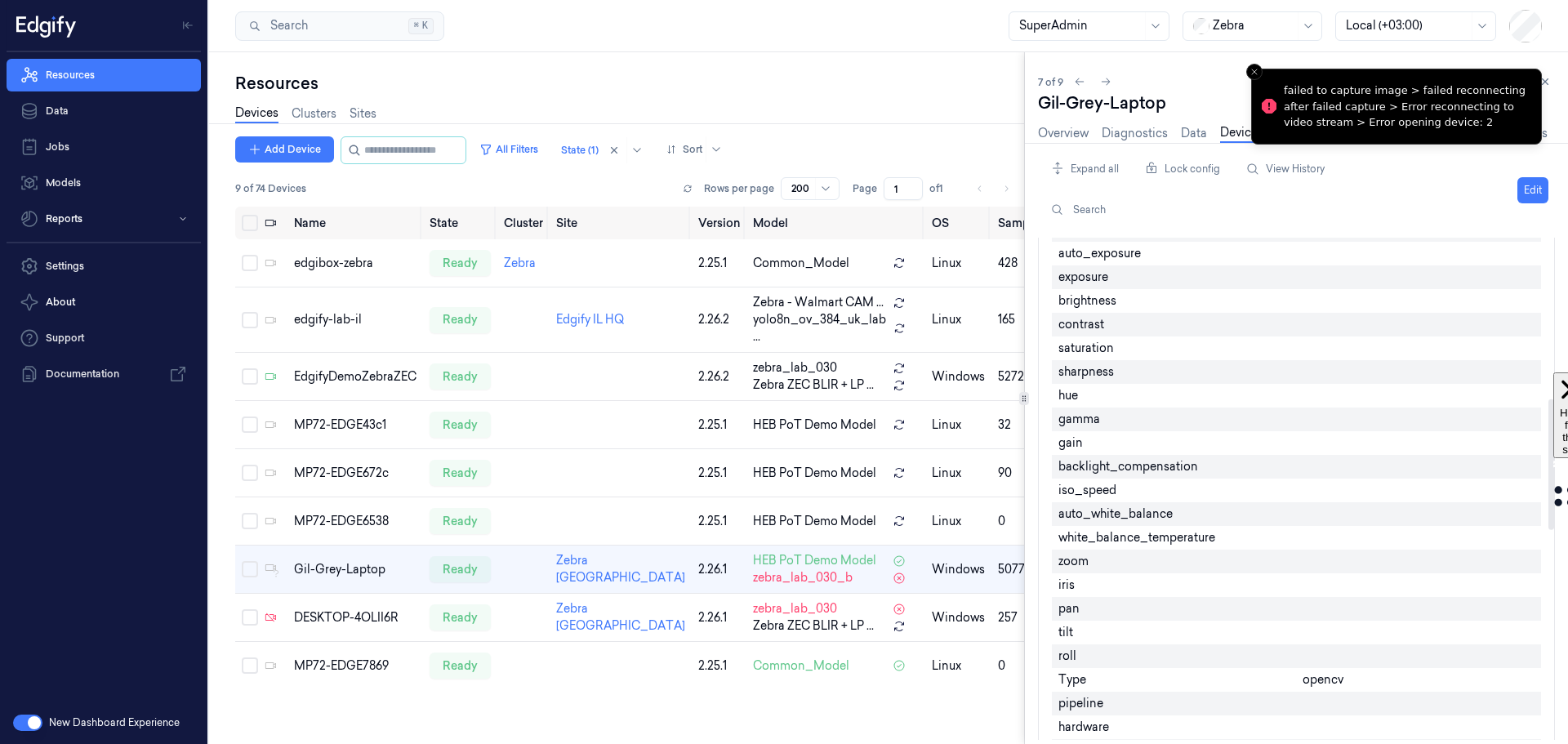
click at [1547, 465] on div at bounding box center [1550, 488] width 8 height 502
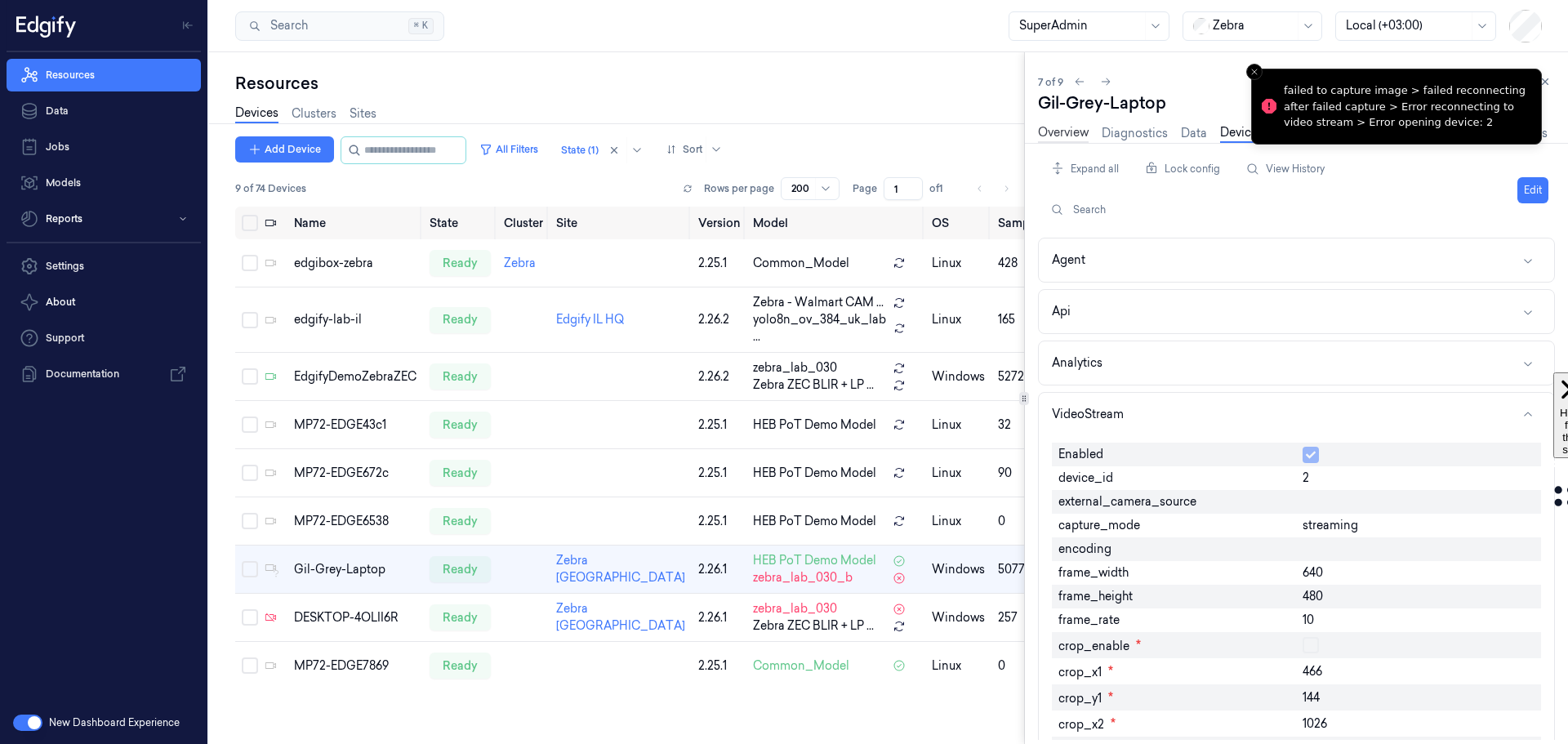
click at [1066, 134] on link "Overview" at bounding box center [1063, 133] width 51 height 18
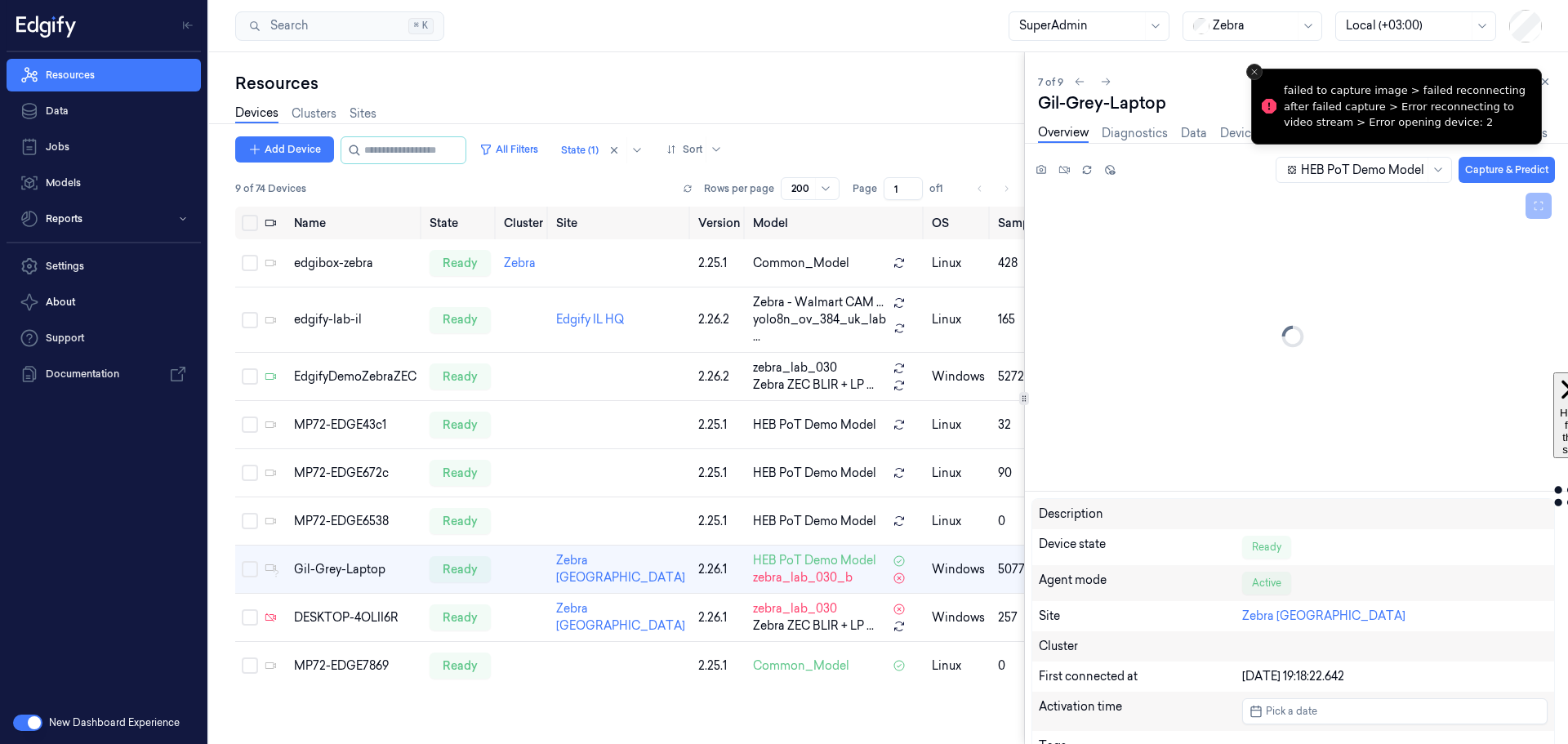
click at [1255, 70] on icon "Close toast" at bounding box center [1254, 71] width 10 height 10
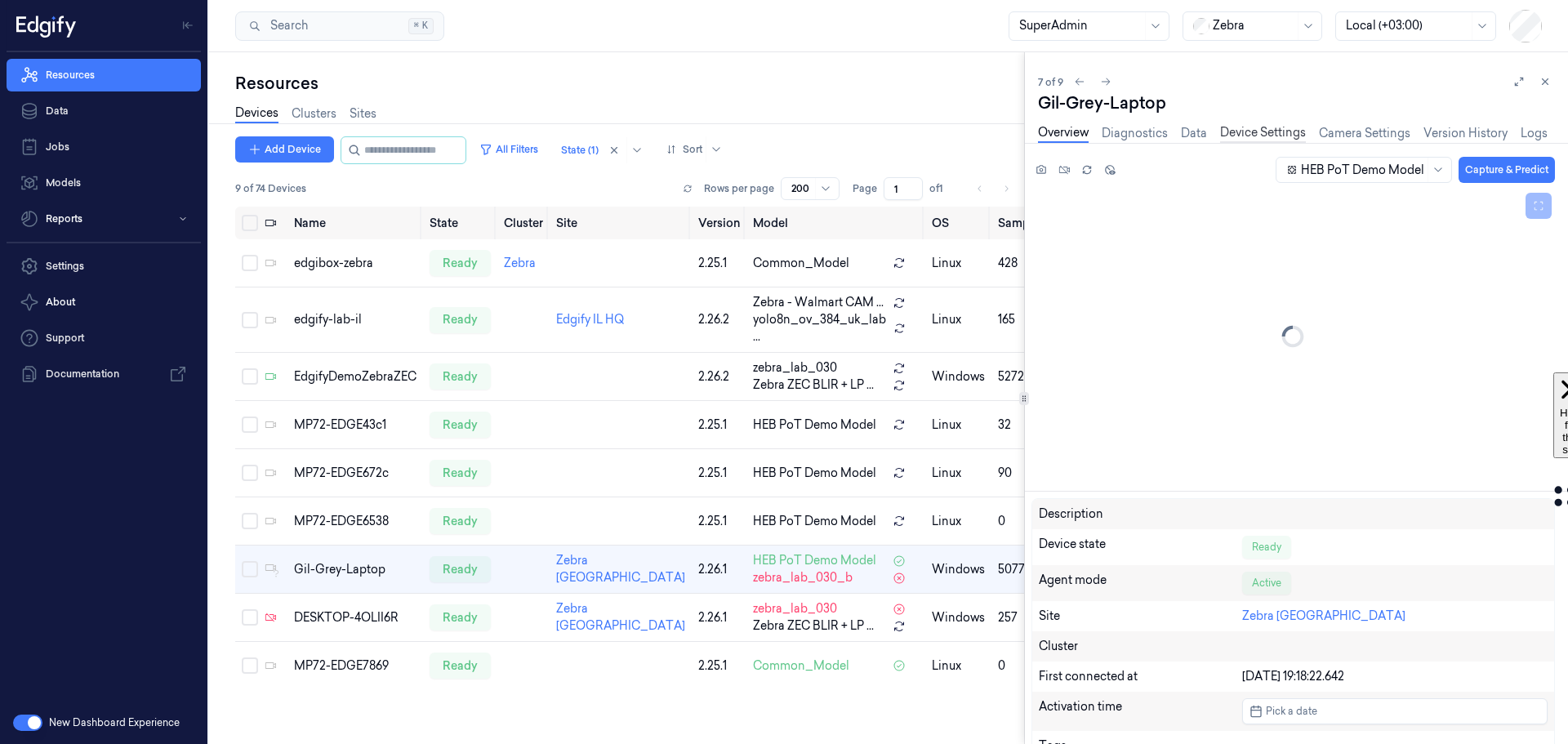
click at [1268, 129] on link "Device Settings" at bounding box center [1263, 133] width 86 height 18
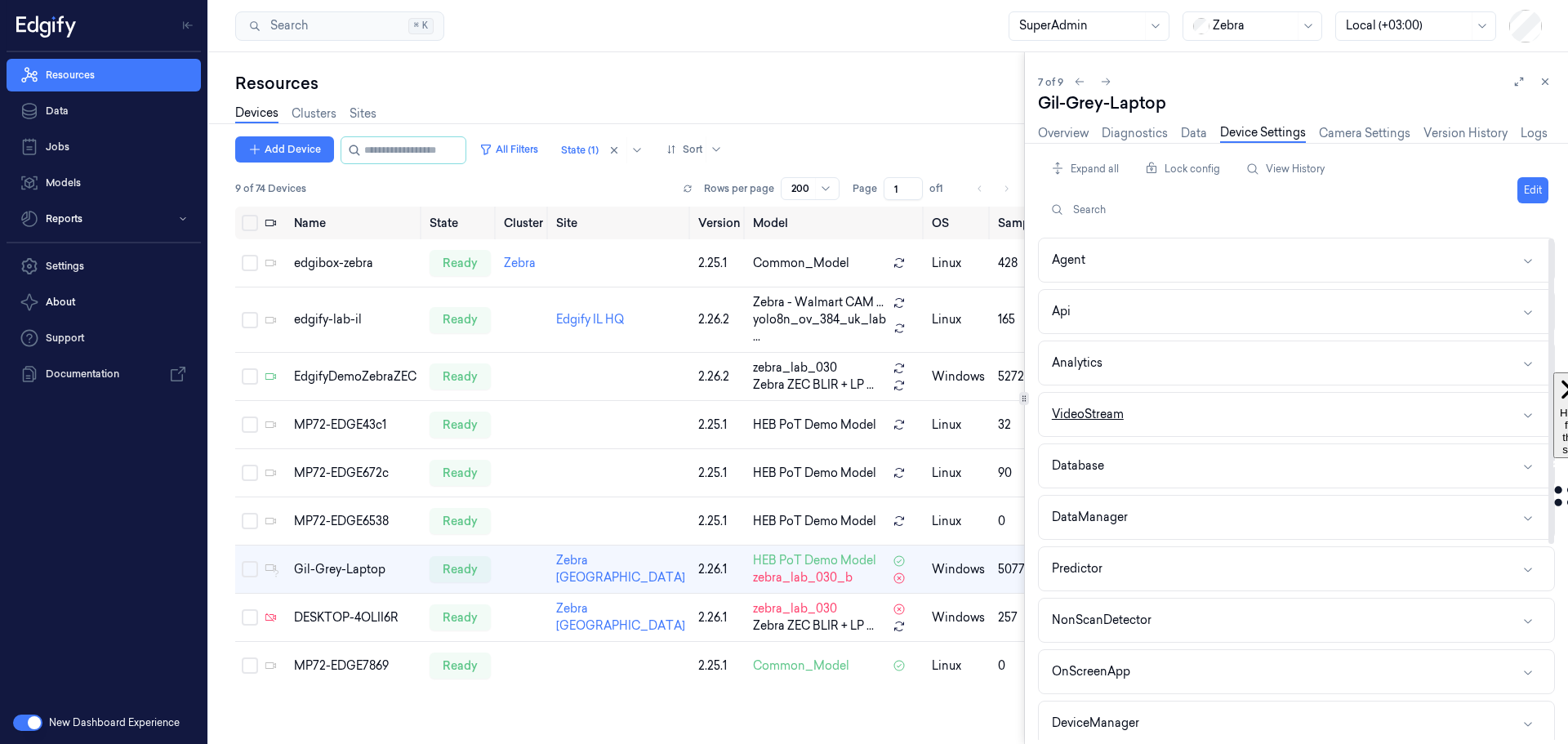
click at [1196, 418] on button "VideoStream" at bounding box center [1296, 414] width 515 height 43
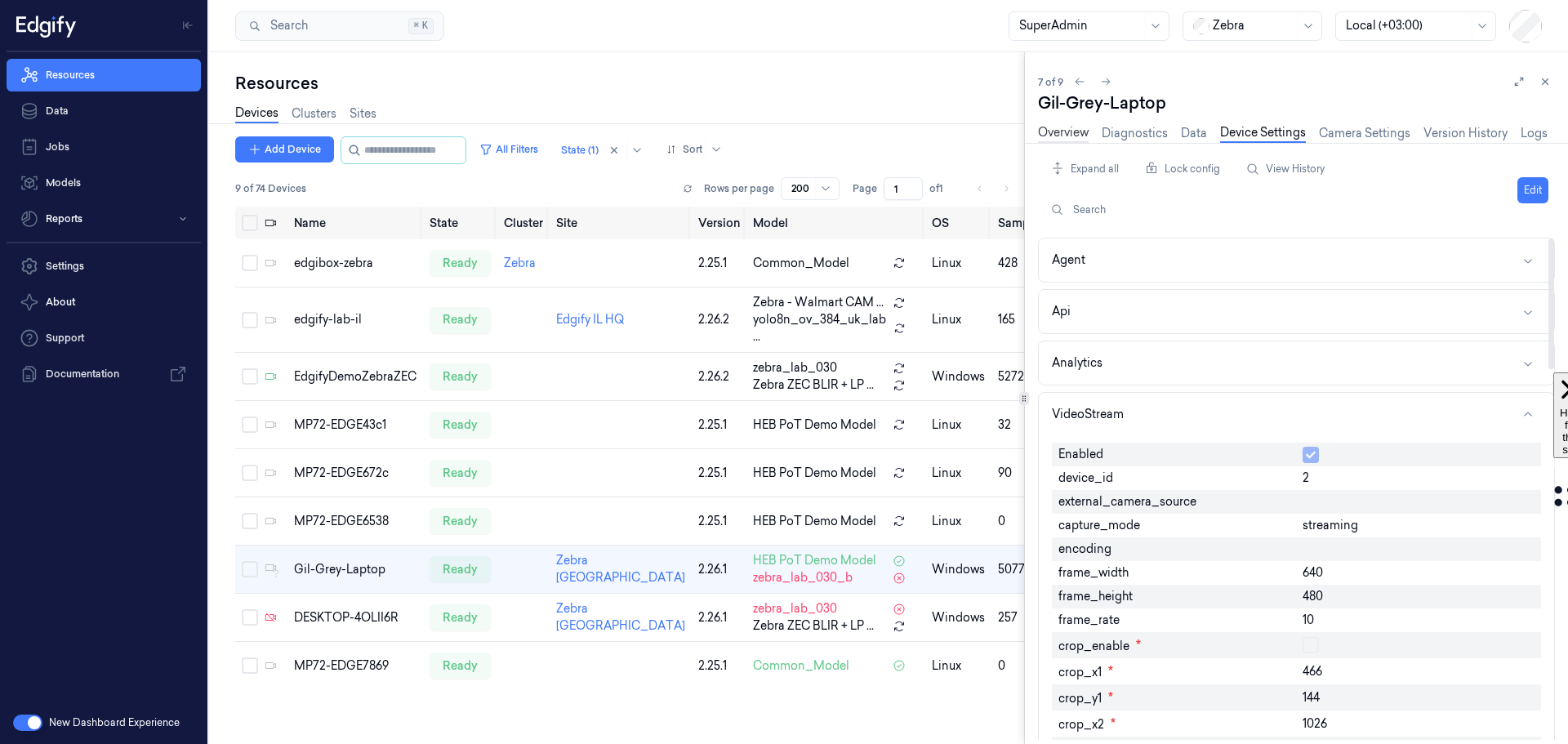
click at [1069, 134] on link "Overview" at bounding box center [1063, 133] width 51 height 18
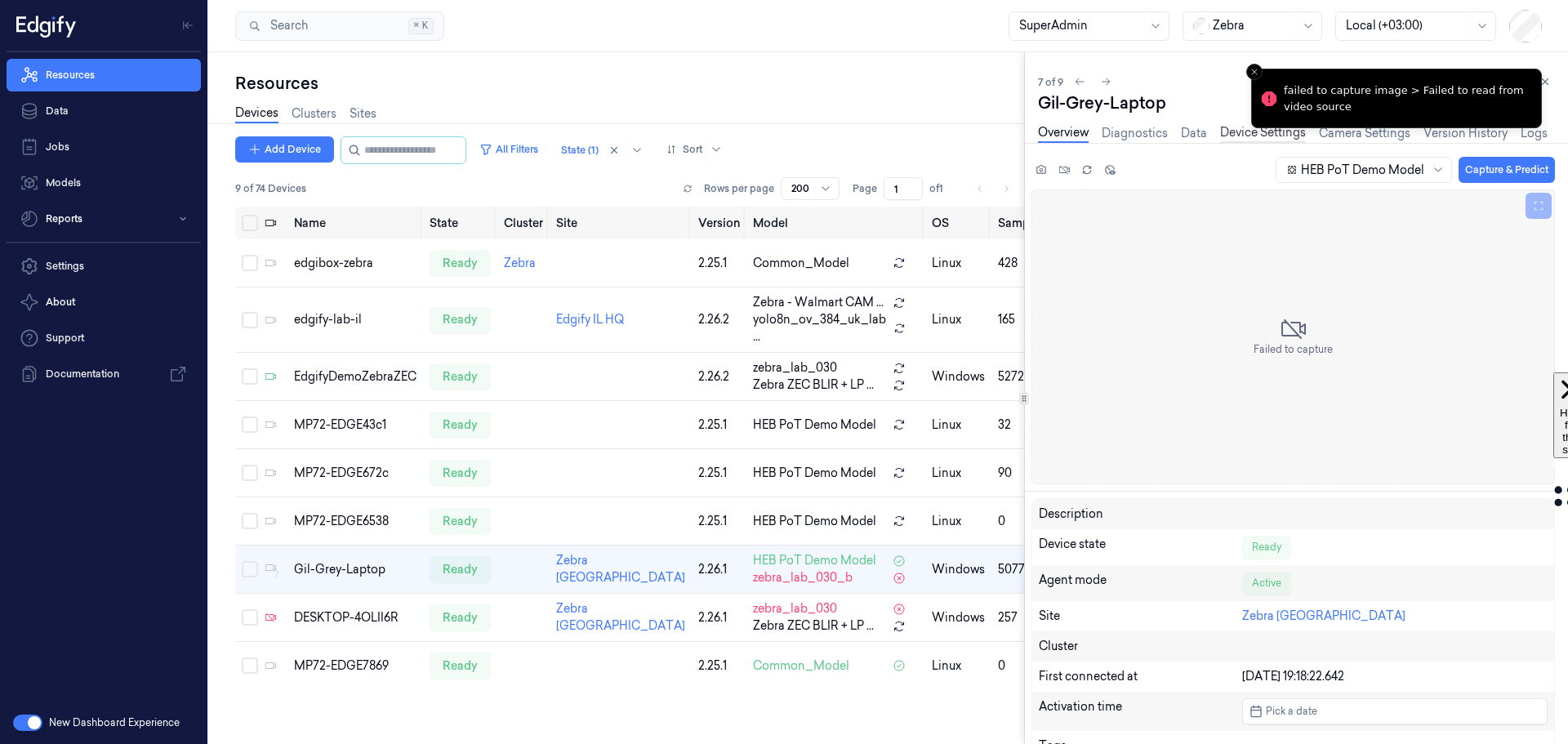
click at [1245, 134] on link "Device Settings" at bounding box center [1263, 133] width 86 height 18
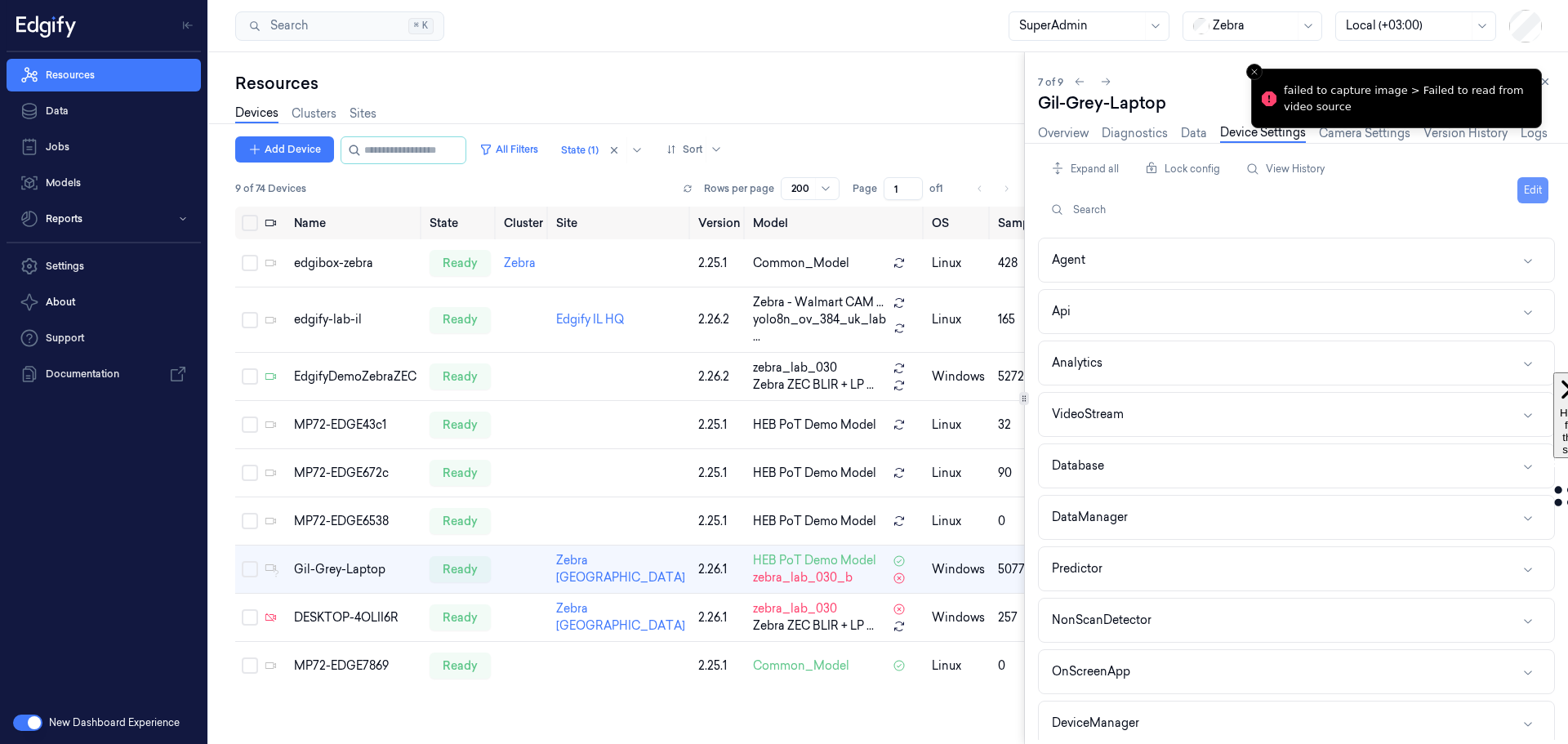
click at [1534, 187] on button "Edit" at bounding box center [1533, 191] width 31 height 26
click at [1208, 407] on button "VideoStream" at bounding box center [1296, 414] width 515 height 43
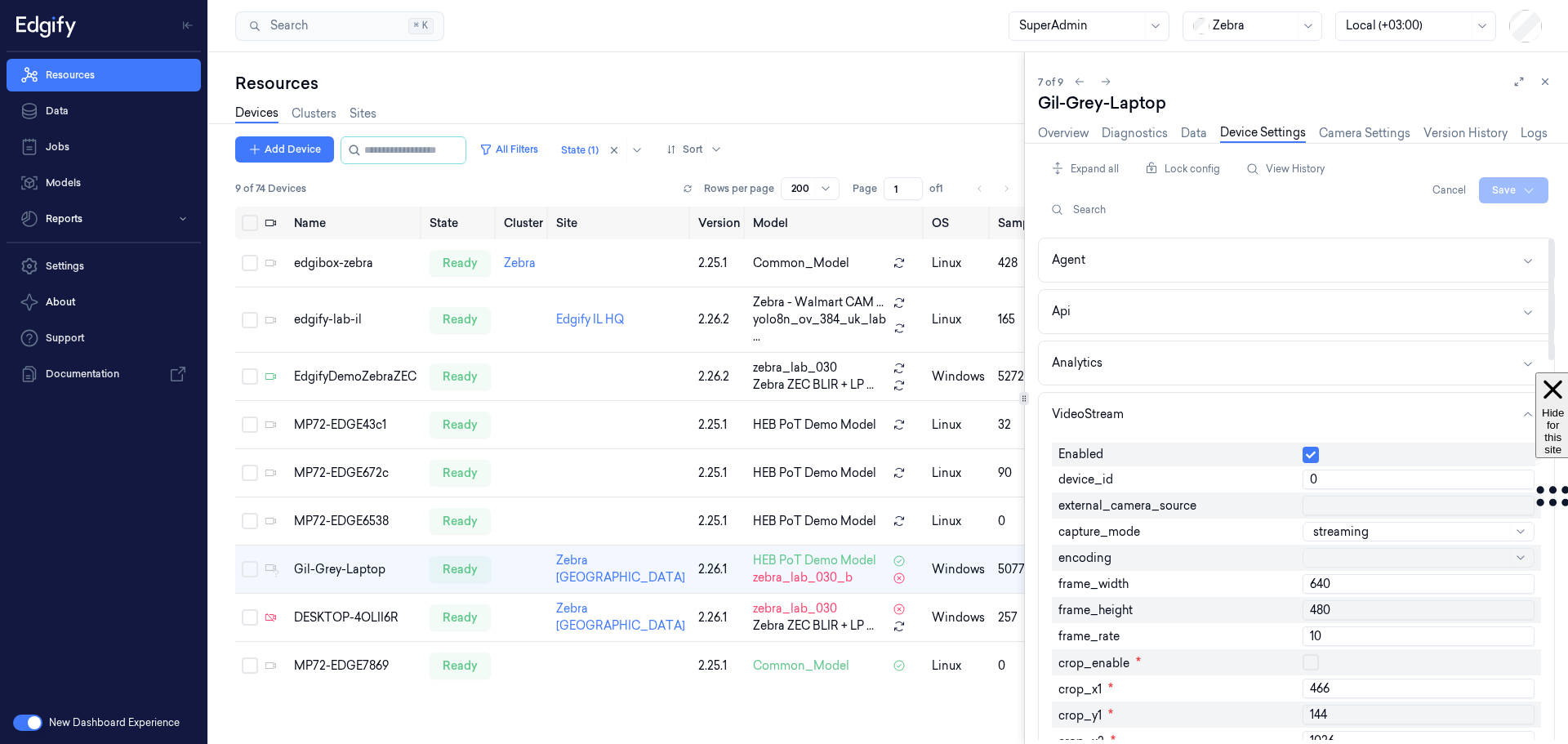
click at [1557, 476] on icon at bounding box center [1553, 496] width 35 height 40
click at [1054, 134] on link "Overview" at bounding box center [1063, 133] width 51 height 18
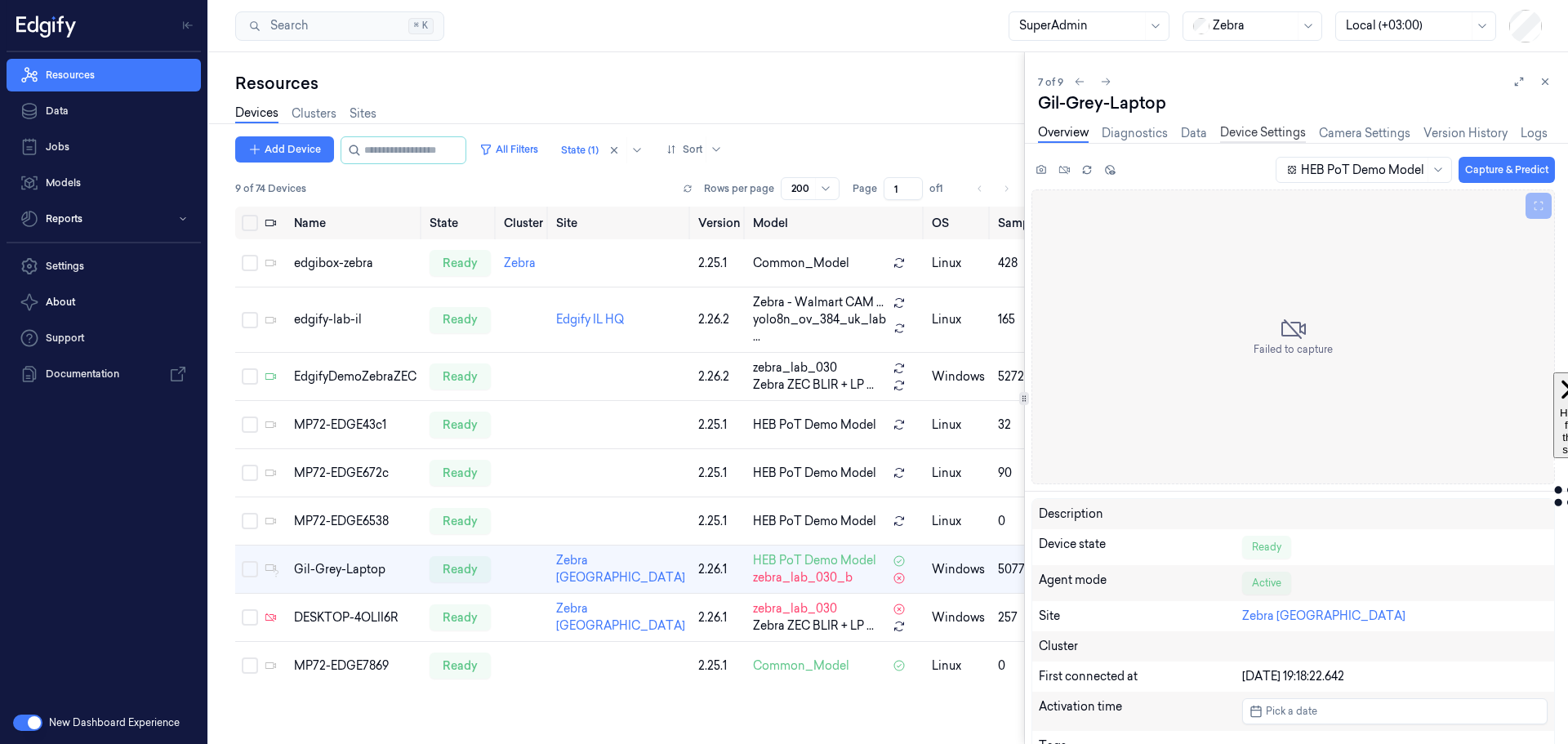
click at [1282, 131] on link "Device Settings" at bounding box center [1263, 133] width 86 height 18
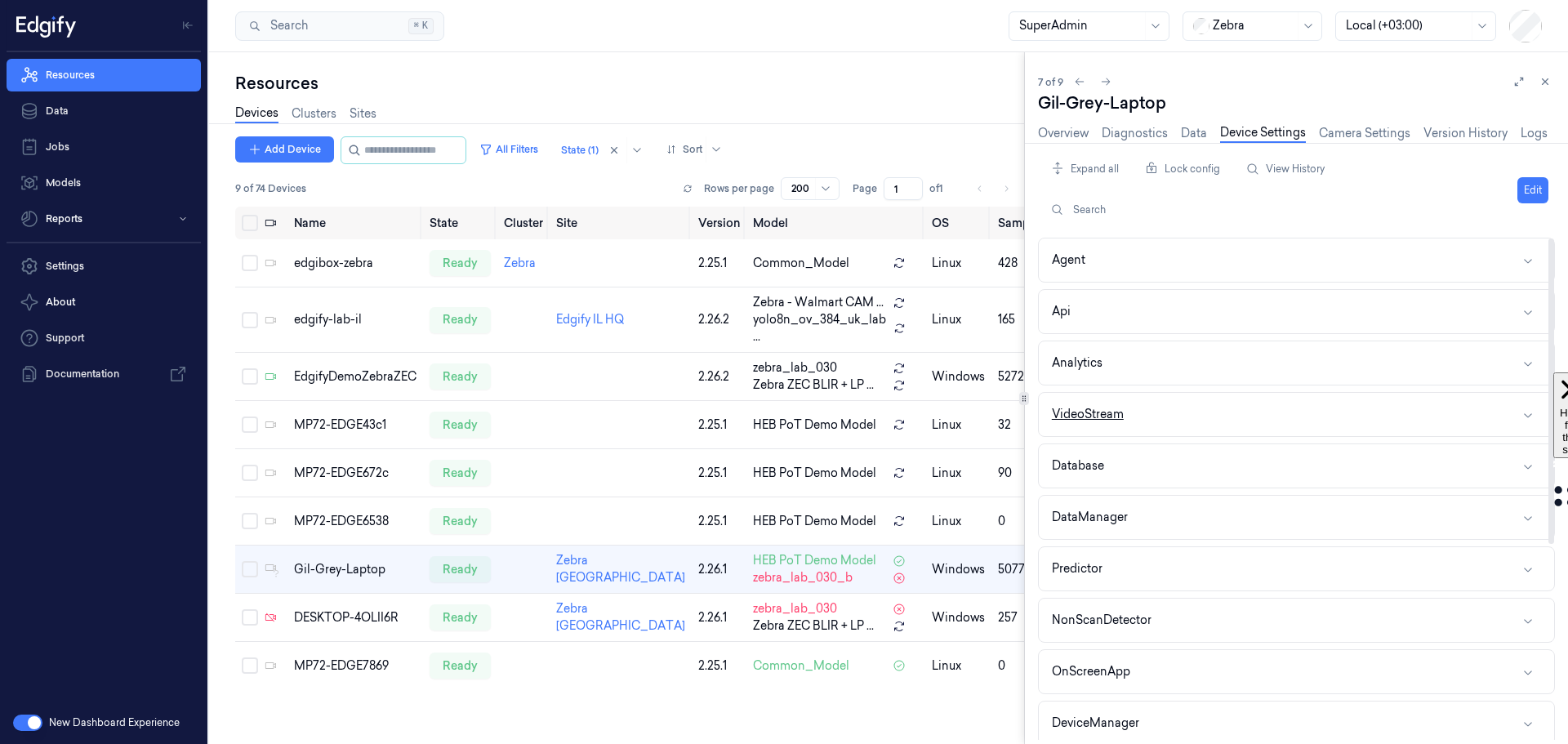
click at [1203, 419] on button "VideoStream" at bounding box center [1296, 414] width 515 height 43
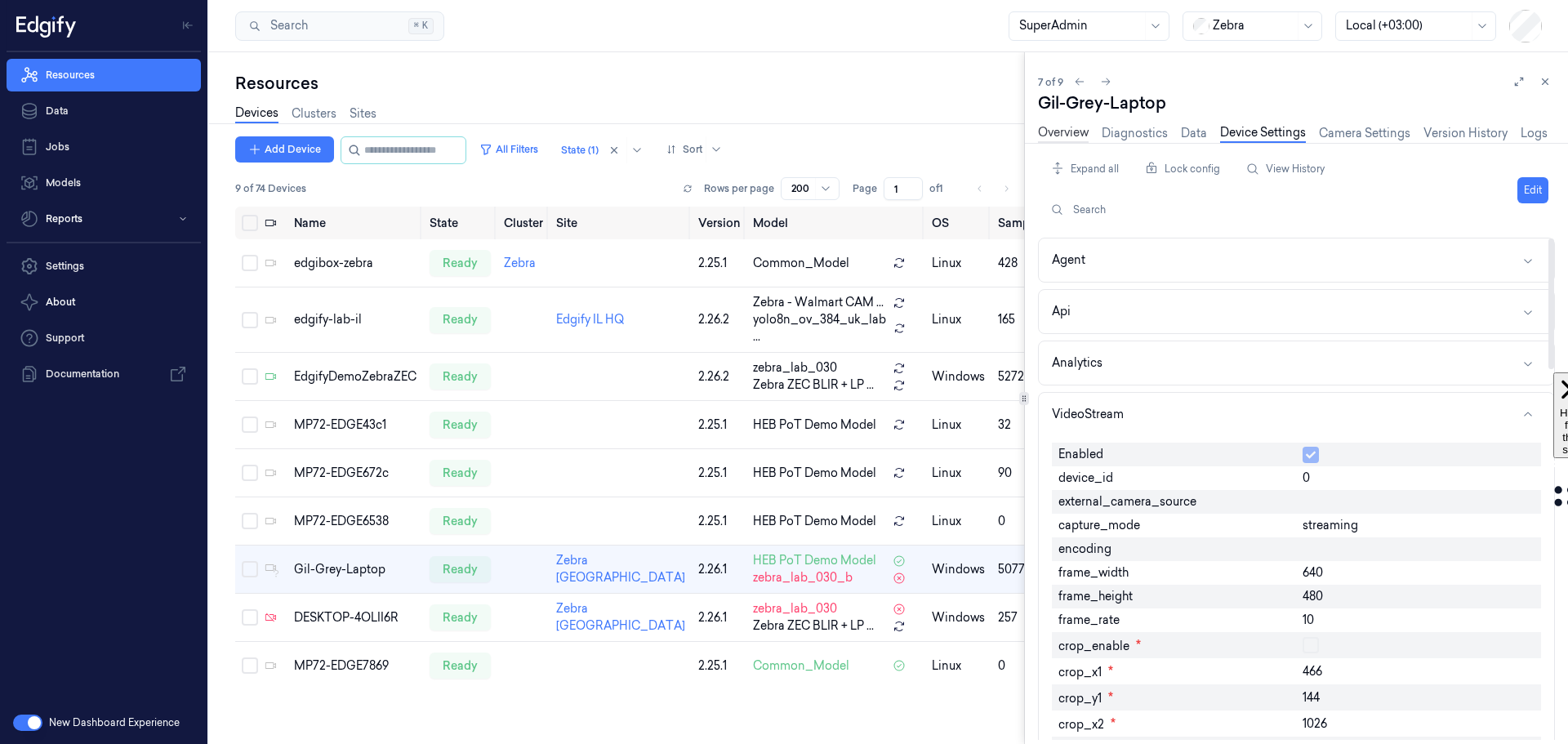
click at [1070, 140] on link "Overview" at bounding box center [1063, 133] width 51 height 18
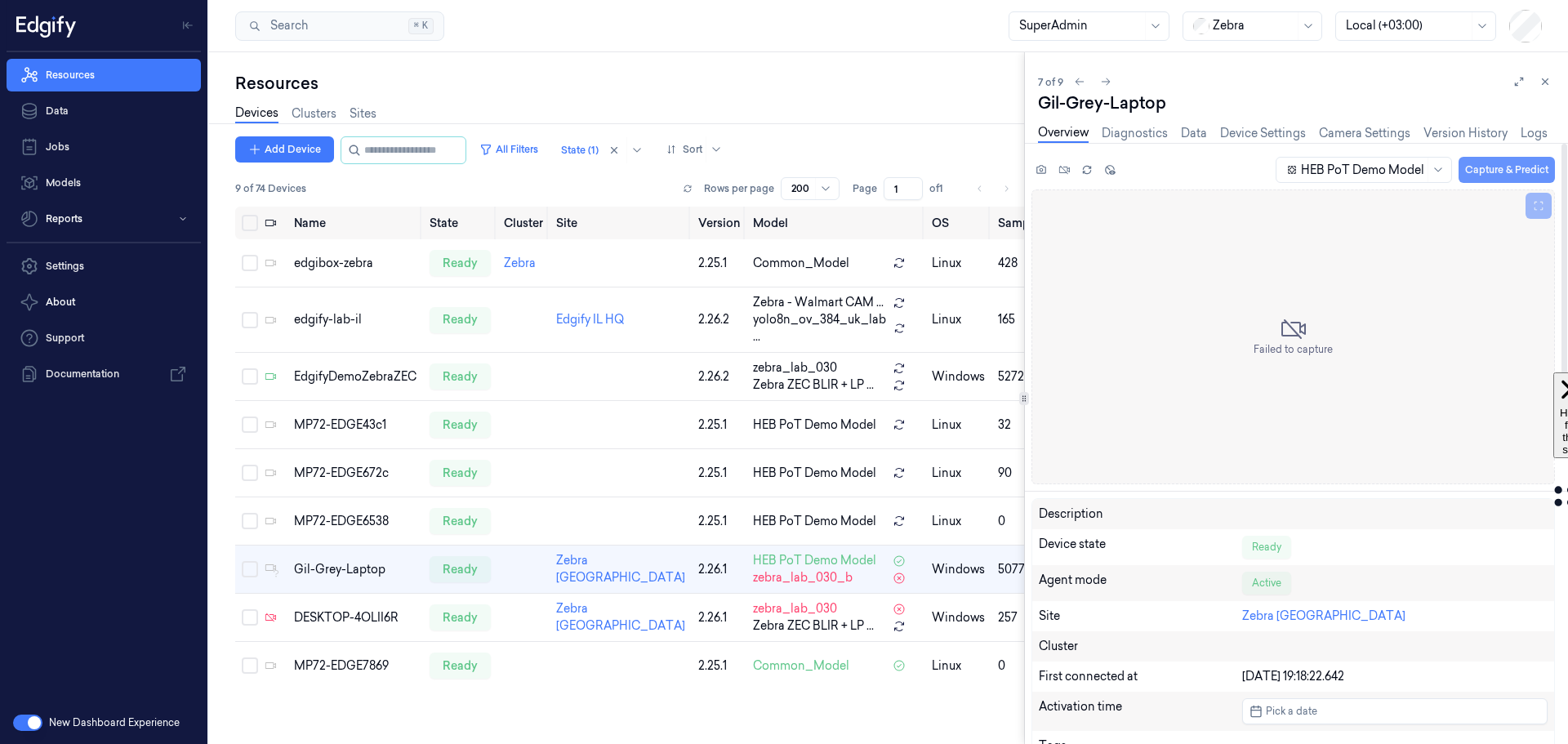
click at [1479, 167] on button "Capture & Predict" at bounding box center [1507, 170] width 97 height 26
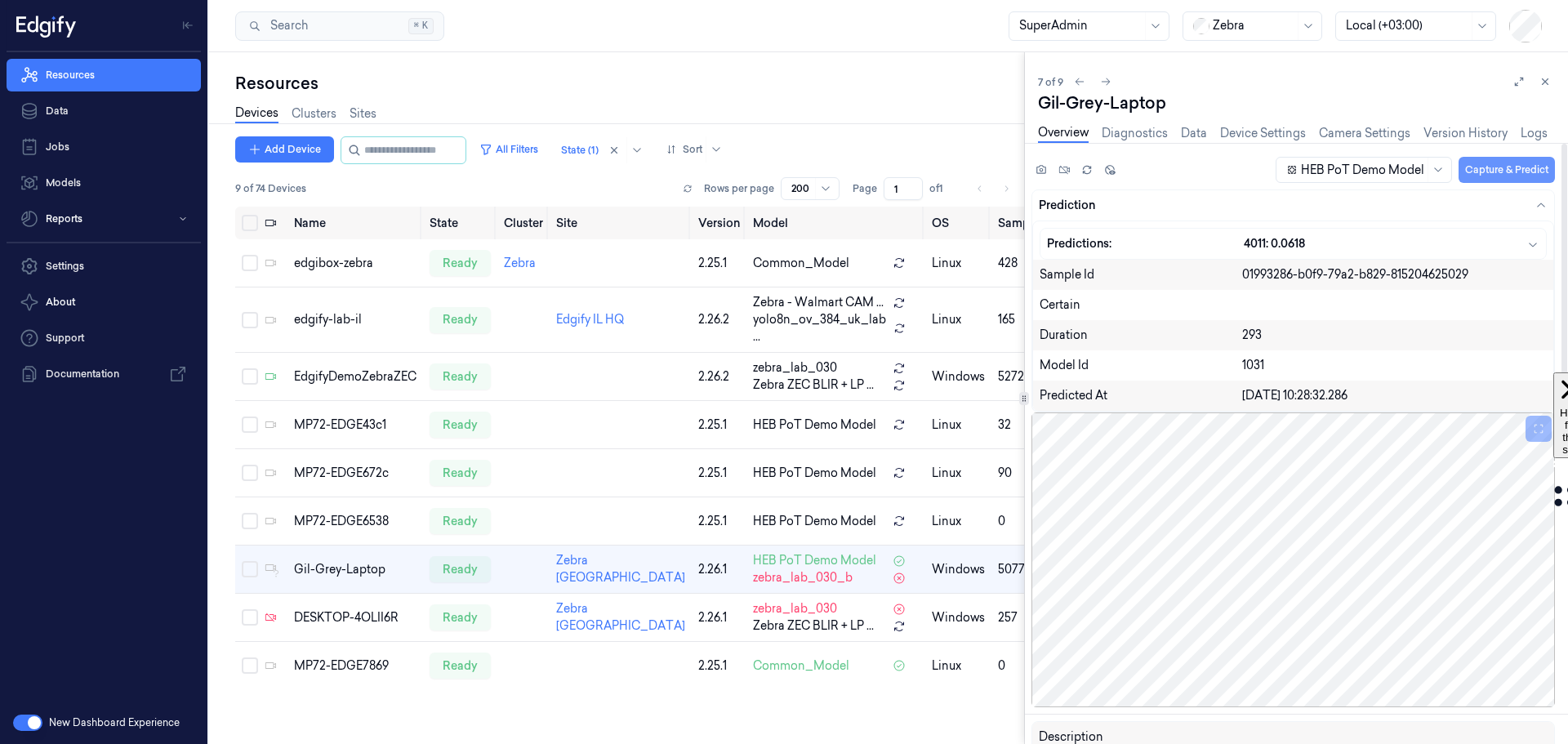
click at [1485, 164] on button "Capture & Predict" at bounding box center [1507, 170] width 97 height 26
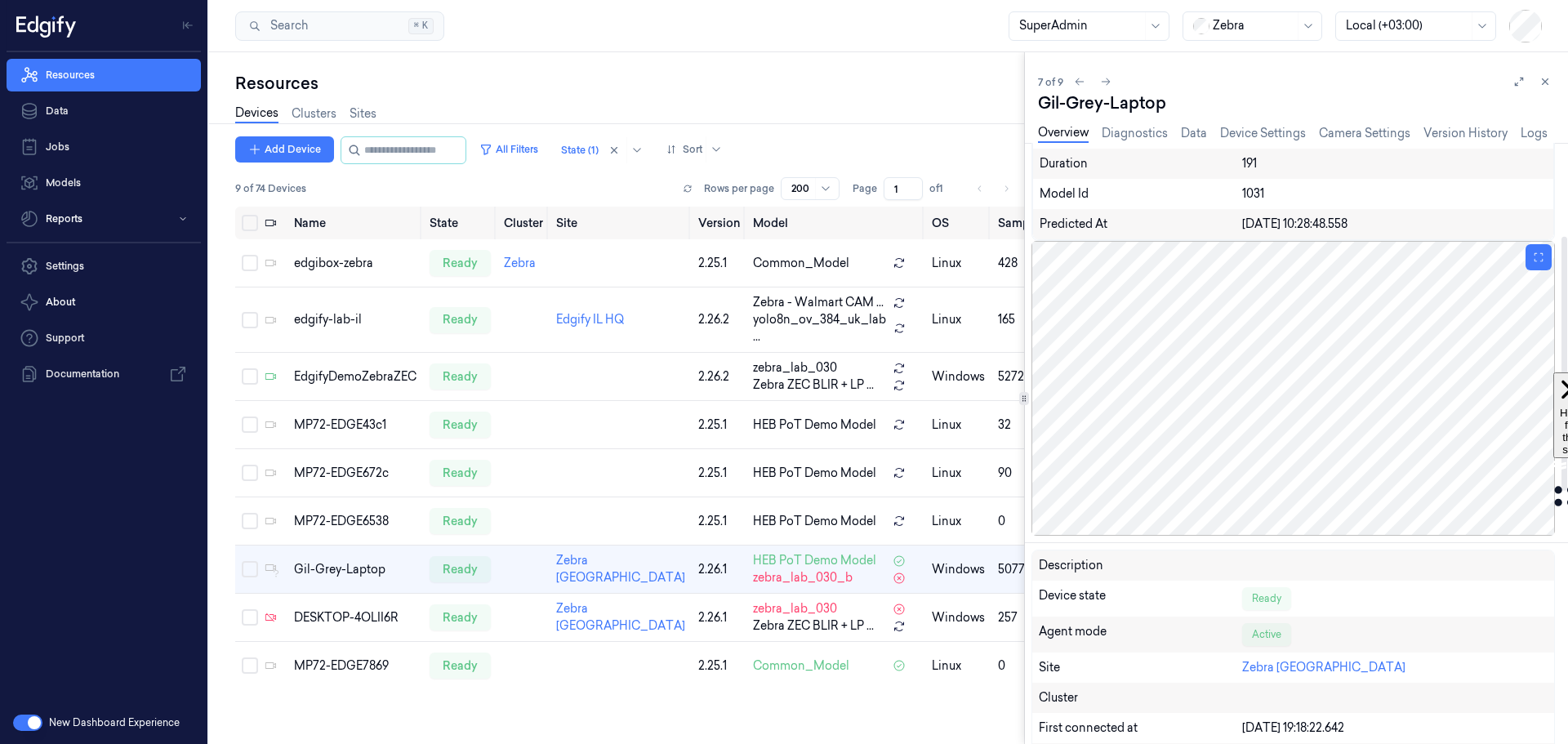
scroll to position [327, 0]
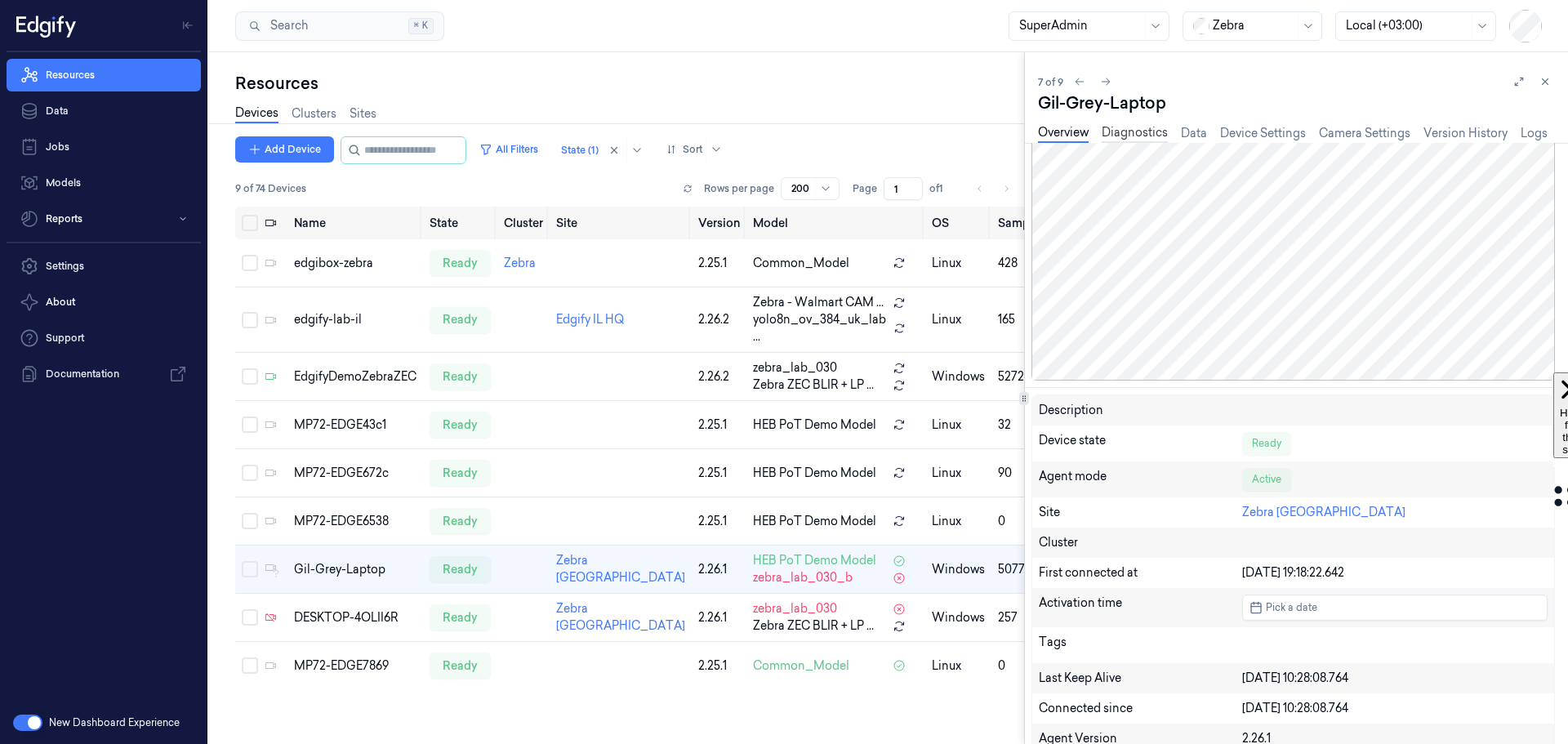
click at [1150, 132] on link "Diagnostics" at bounding box center [1135, 133] width 66 height 18
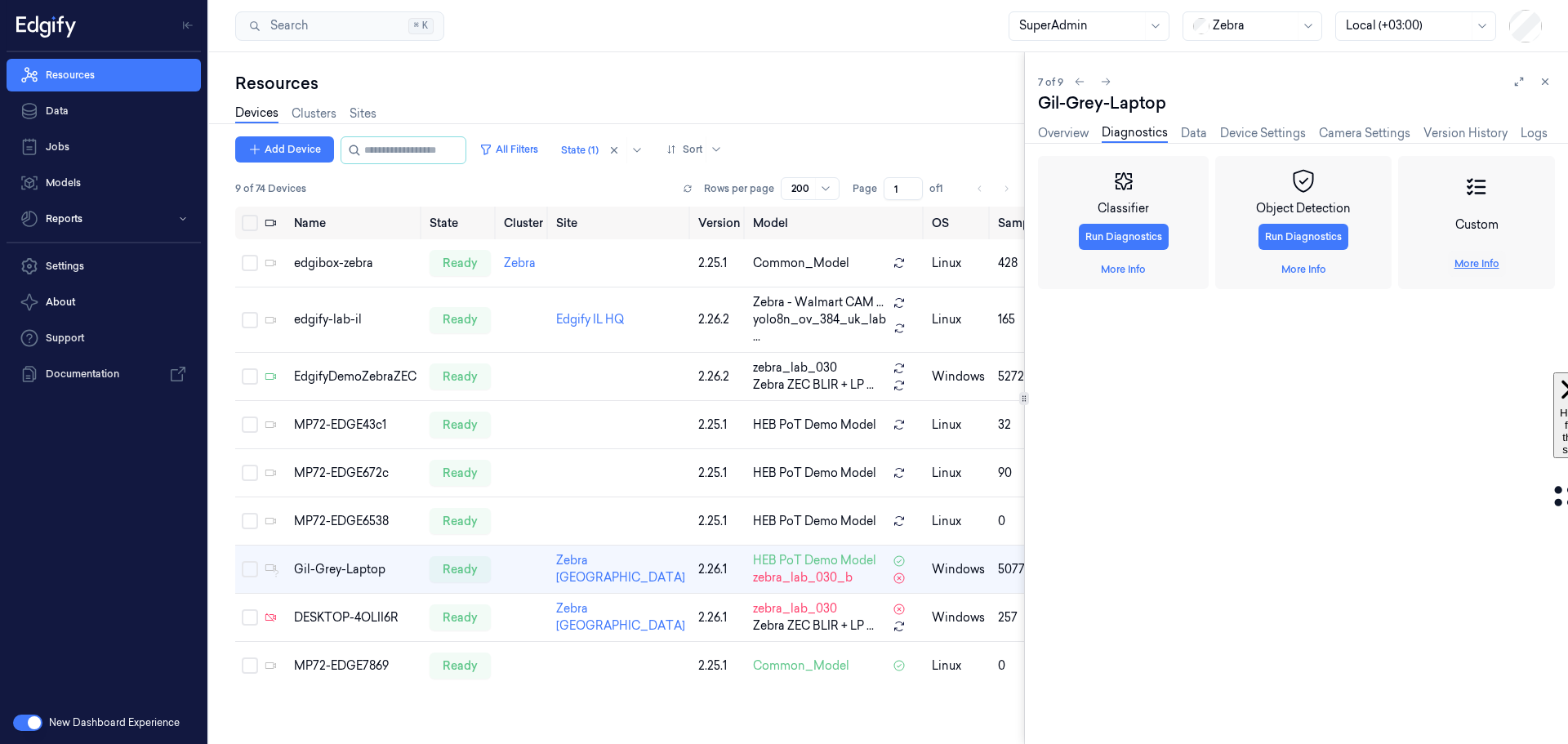
click at [1472, 264] on link "More Info" at bounding box center [1477, 264] width 45 height 15
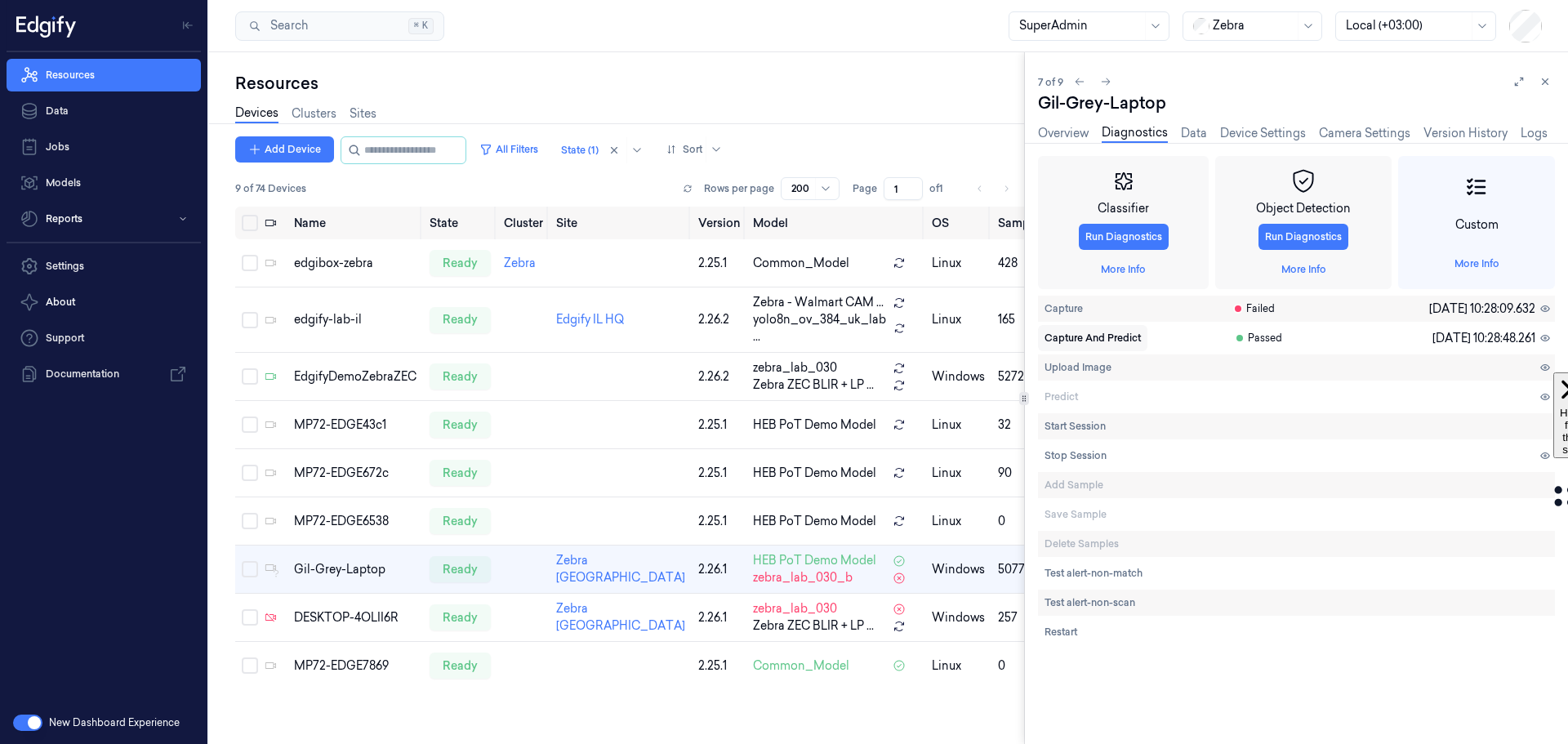
click at [1077, 339] on span "Capture And Predict" at bounding box center [1093, 337] width 97 height 15
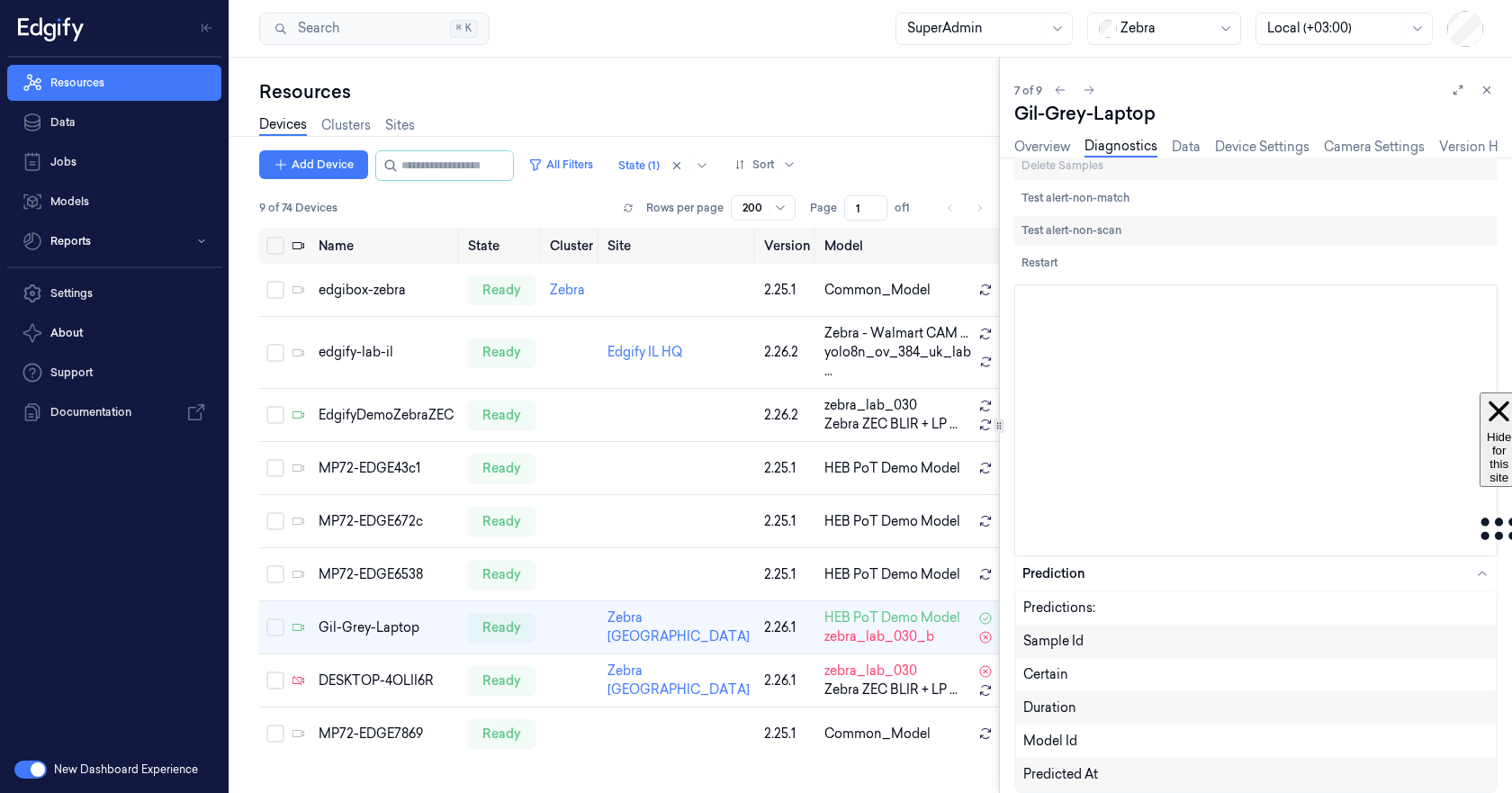
scroll to position [556, 0]
click at [355, 343] on div "edgify-lab-il" at bounding box center [386, 352] width 135 height 19
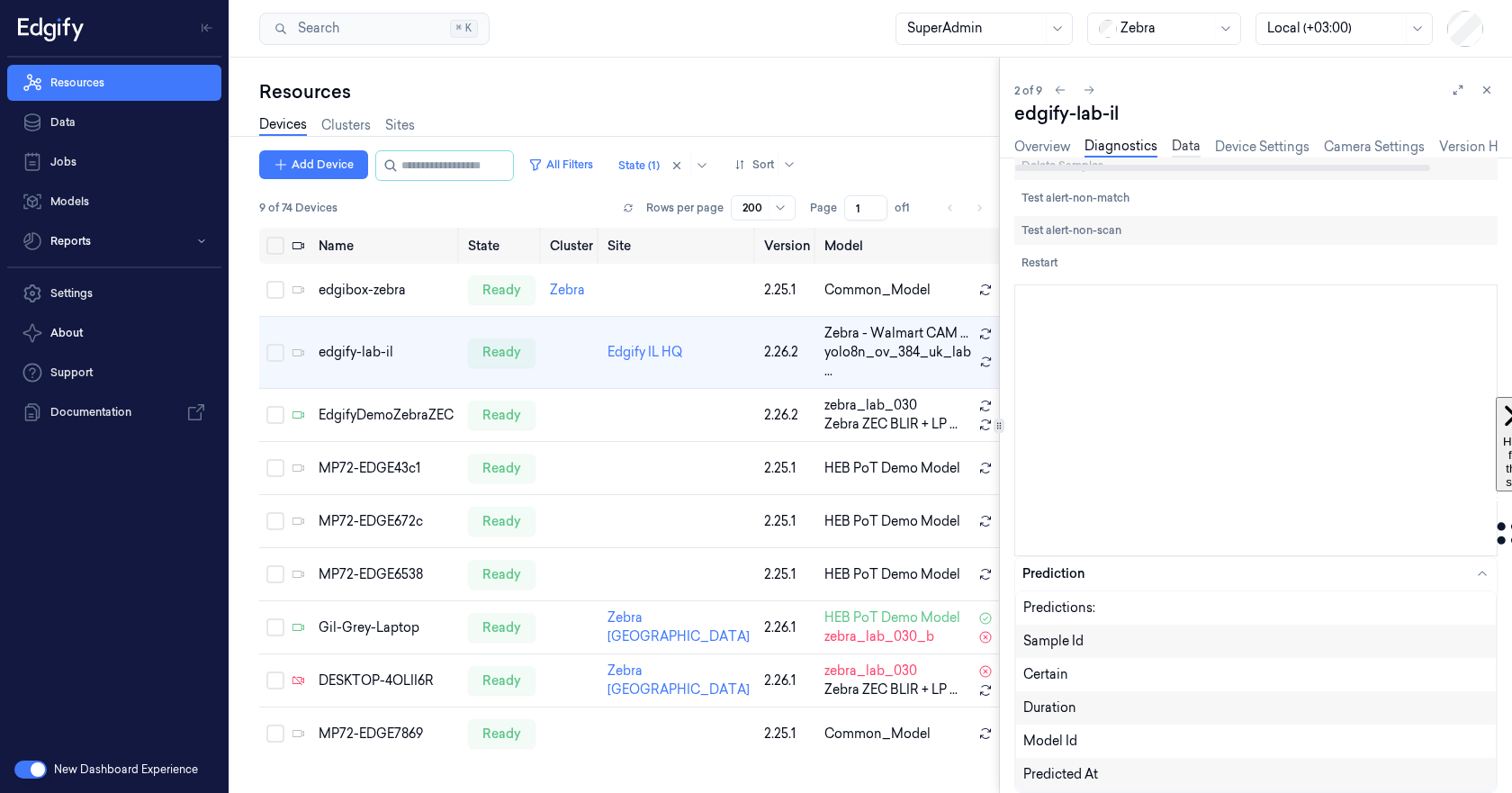
click at [1190, 141] on link "Data" at bounding box center [1187, 146] width 29 height 20
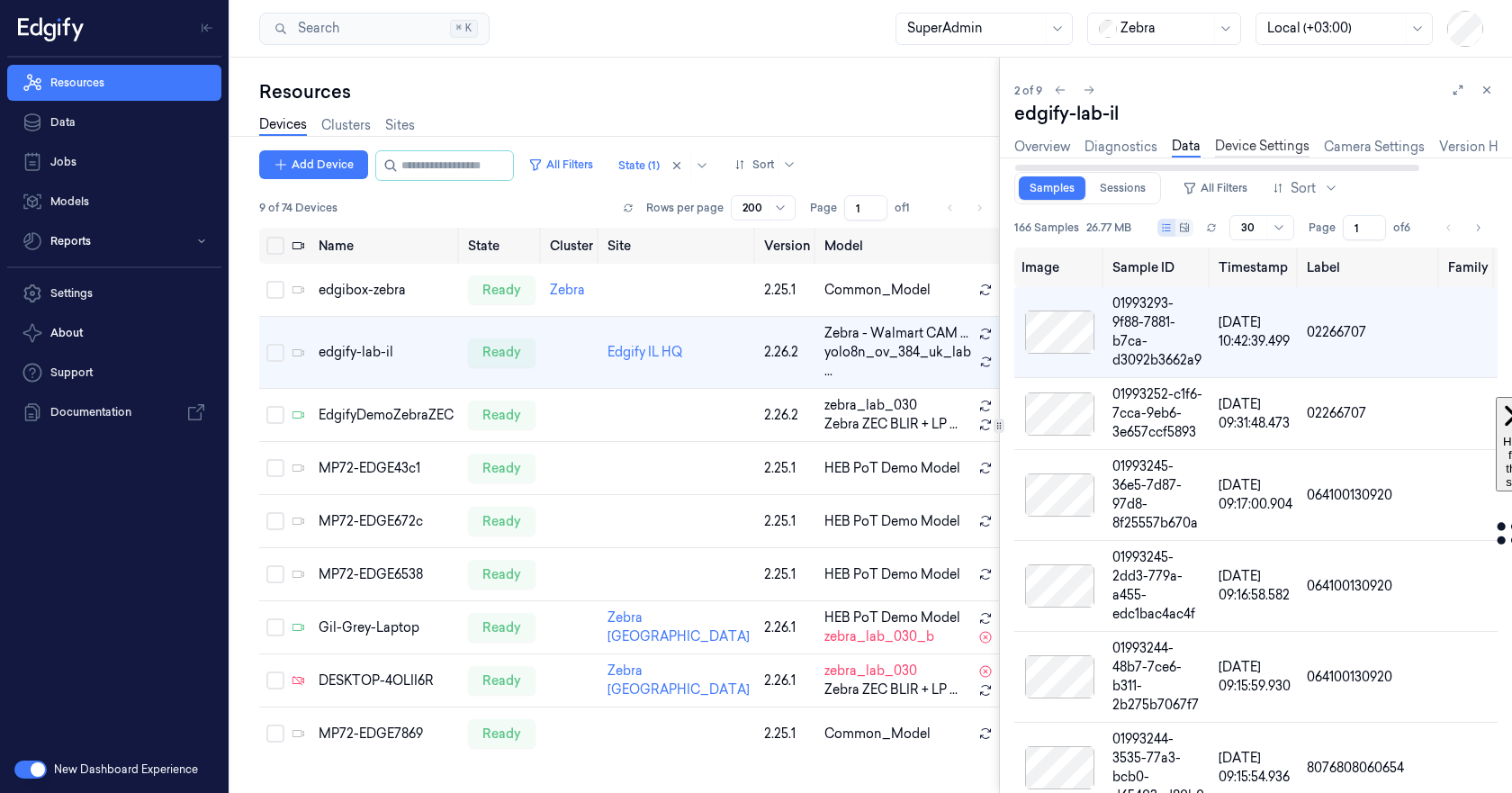
click at [1238, 147] on link "Device Settings" at bounding box center [1263, 146] width 95 height 20
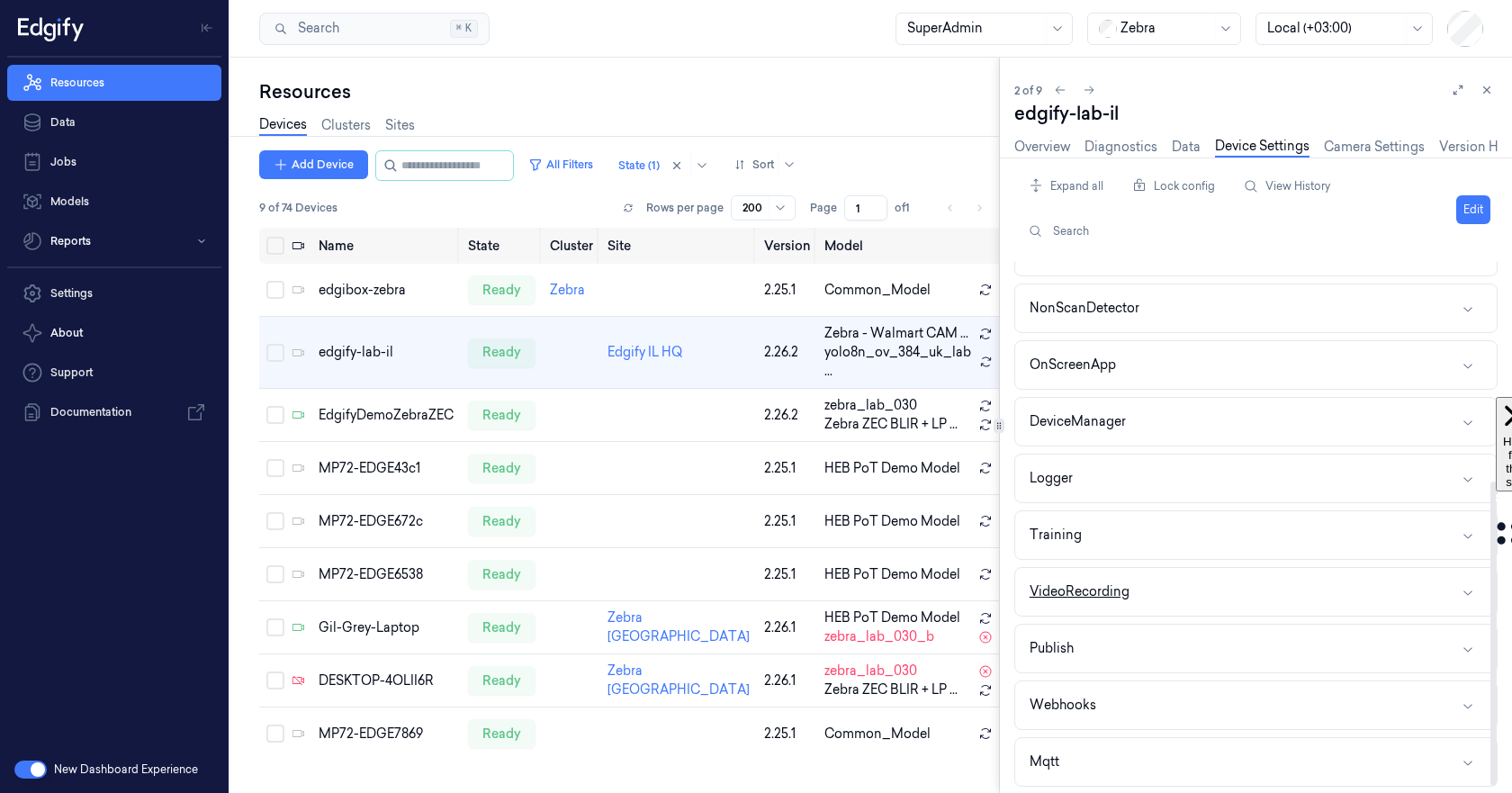
scroll to position [381, 0]
click at [1471, 203] on button "Edit" at bounding box center [1473, 210] width 34 height 29
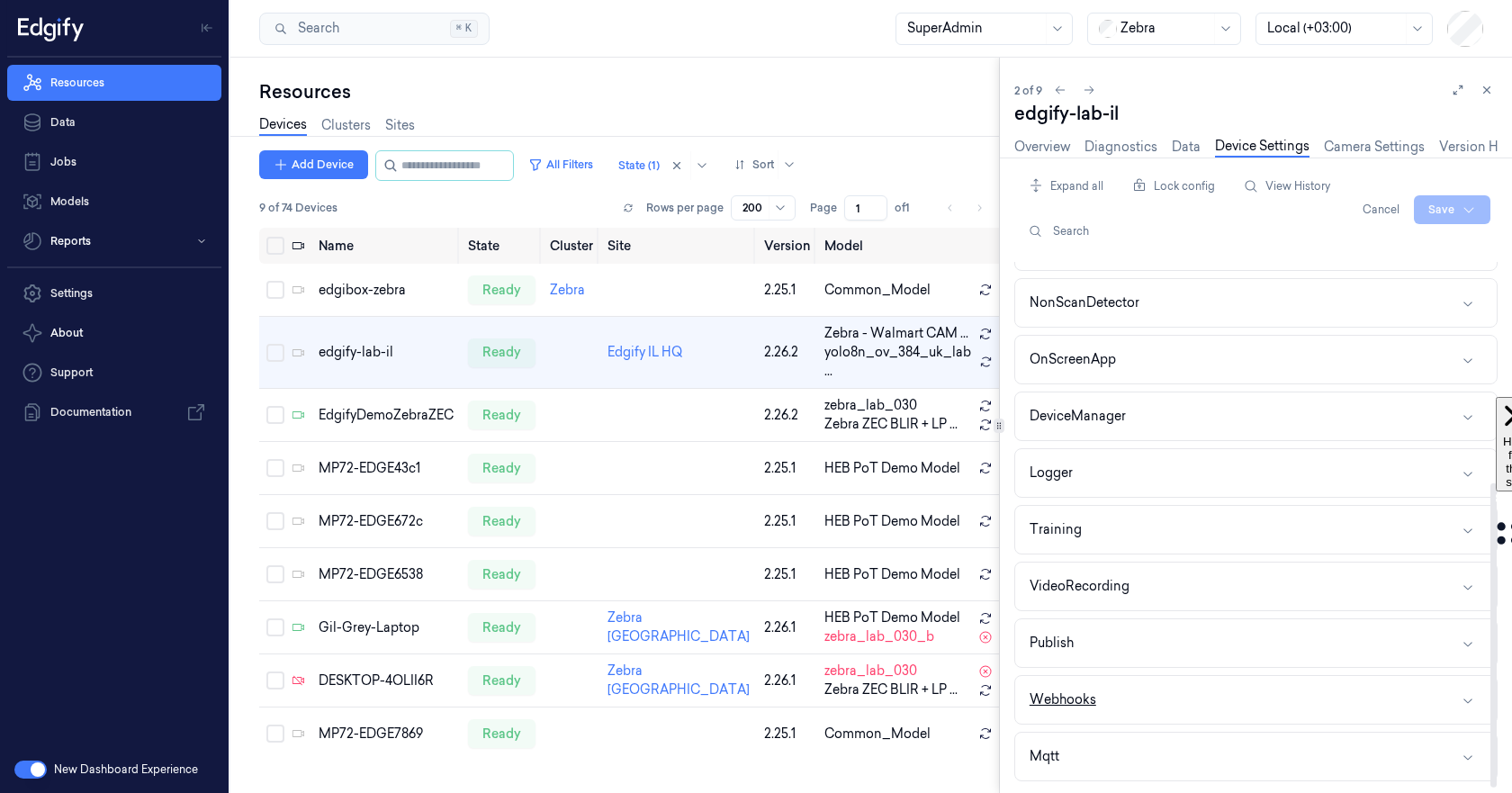
click at [1238, 692] on button "Webhooks" at bounding box center [1255, 699] width 481 height 47
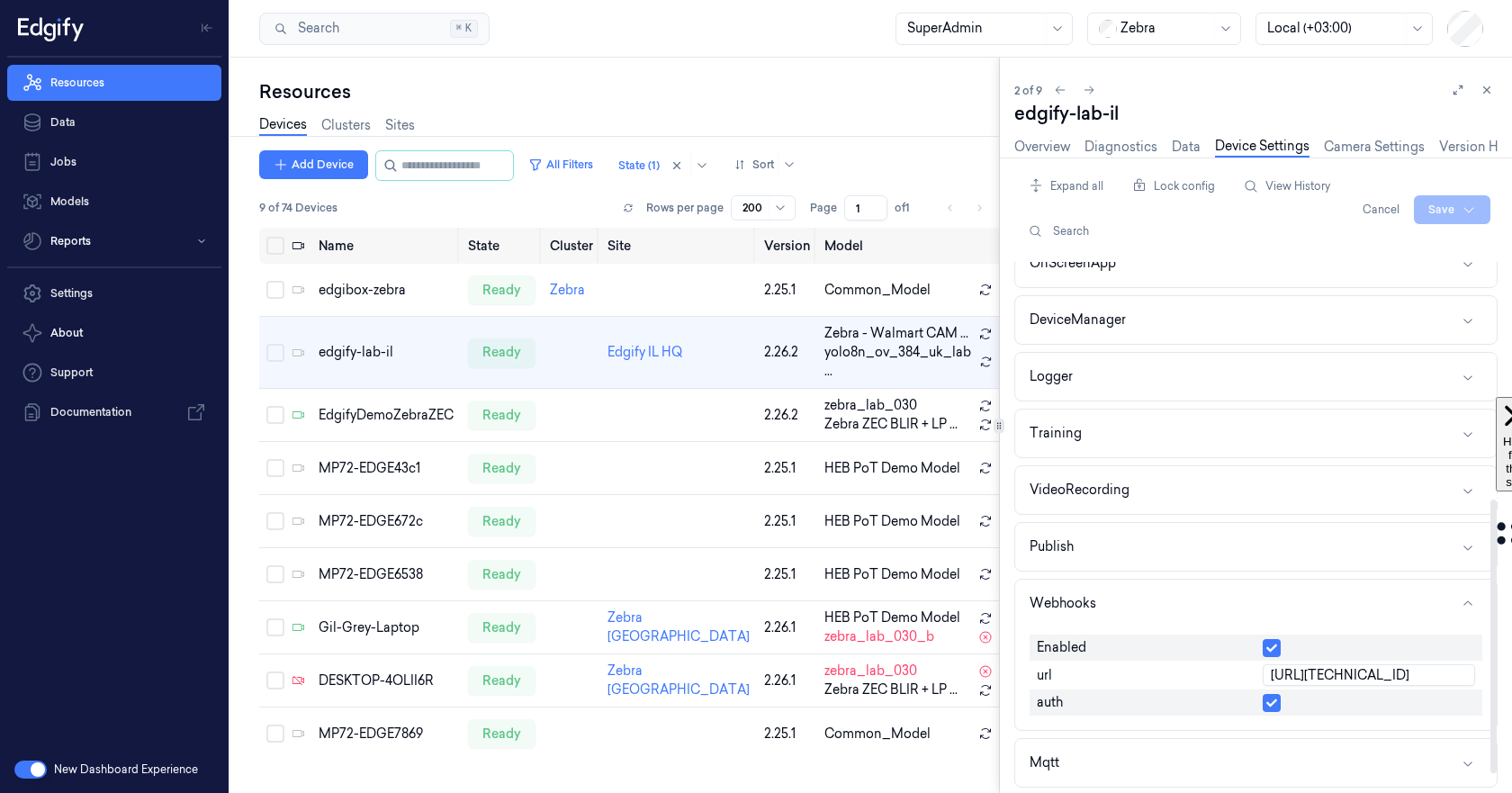
scroll to position [483, 0]
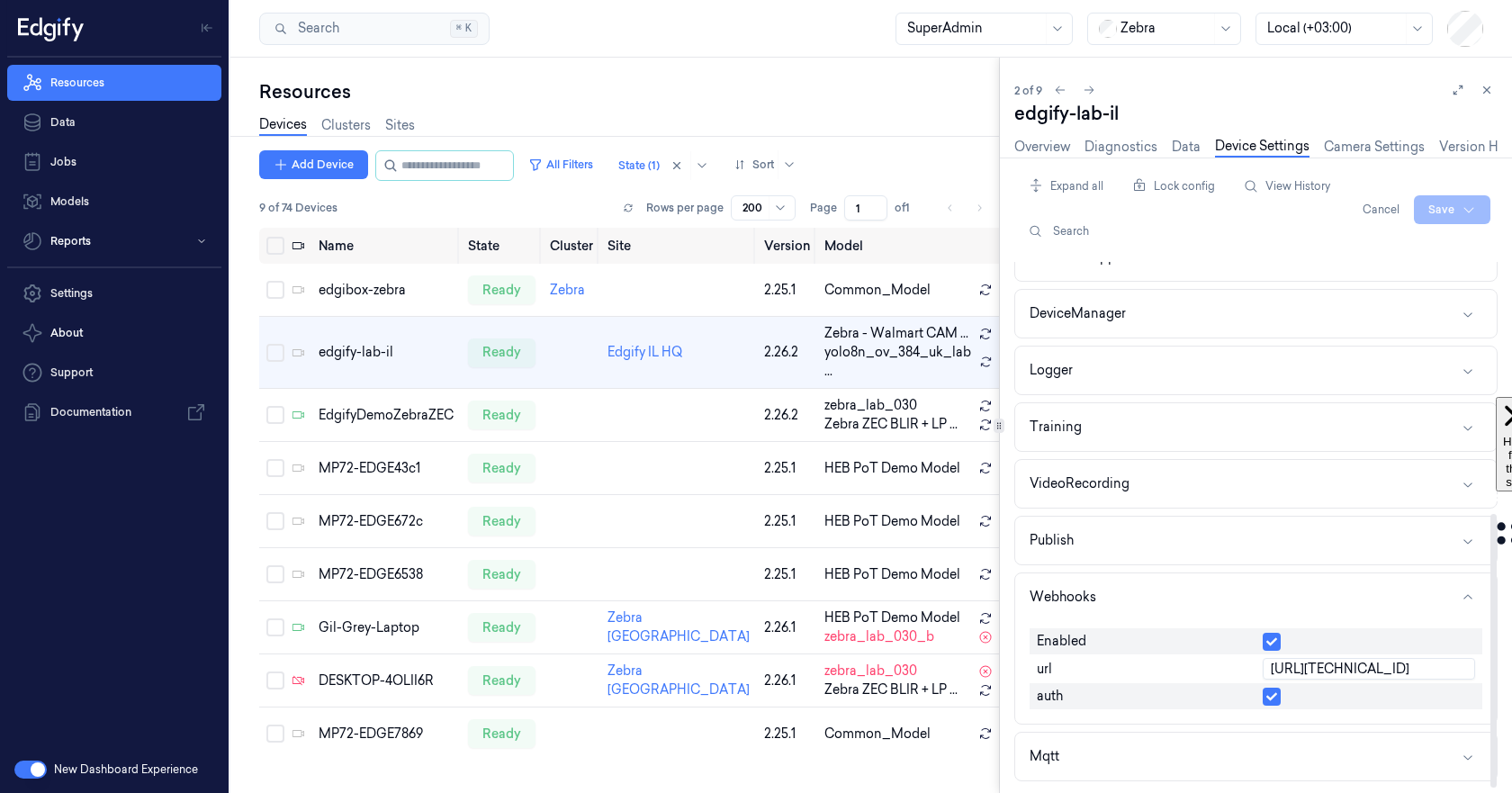
drag, startPoint x: 1398, startPoint y: 667, endPoint x: 1409, endPoint y: 668, distance: 11.0
click at [1409, 668] on input "http://192.168.110.3:3080" at bounding box center [1369, 668] width 212 height 21
click at [1426, 668] on input "http://192.168.110.3:3080" at bounding box center [1369, 668] width 212 height 21
type input "http://192.168.110.3:3006"
click at [1489, 660] on div at bounding box center [1493, 525] width 9 height 527
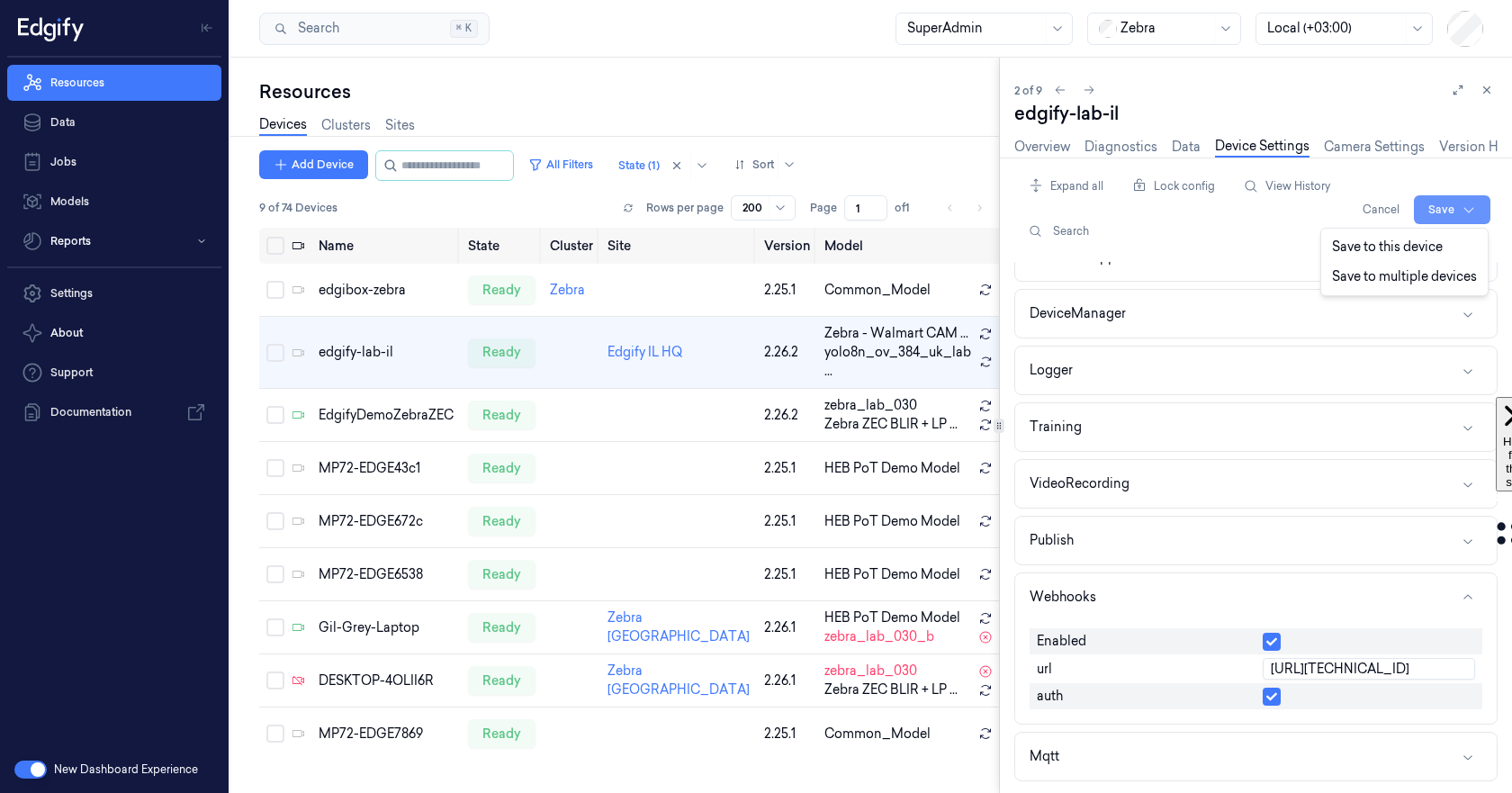
click at [1445, 203] on html "Resources Data Jobs Models Reports Settings About Support Documentation New Das…" at bounding box center [756, 396] width 1512 height 793
click at [1414, 251] on div "Save to this device" at bounding box center [1404, 247] width 159 height 30
click at [1045, 148] on link "Overview" at bounding box center [1042, 146] width 56 height 20
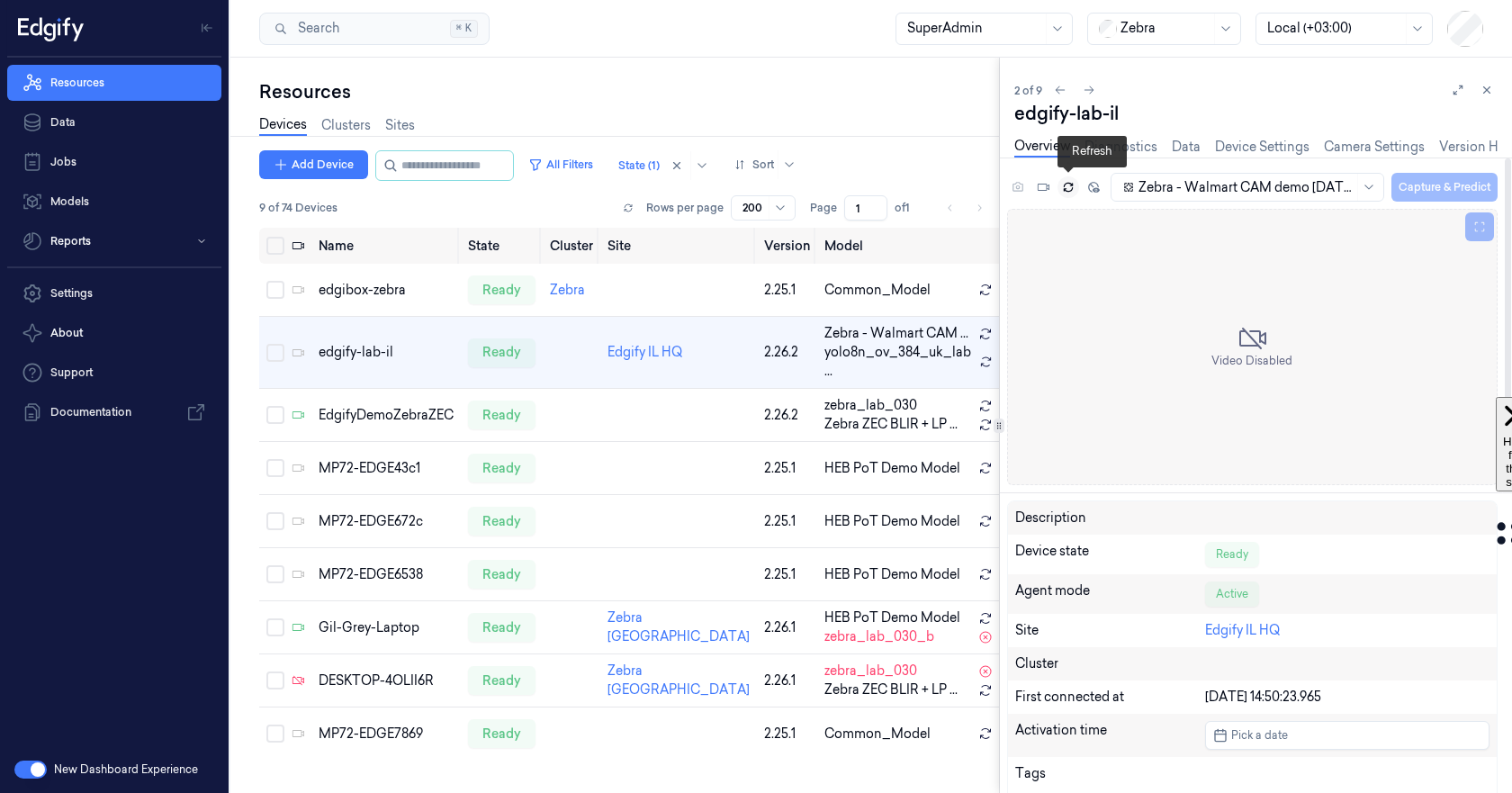
click at [1072, 183] on icon at bounding box center [1068, 187] width 13 height 13
click at [1142, 143] on link "Diagnostics" at bounding box center [1121, 146] width 73 height 20
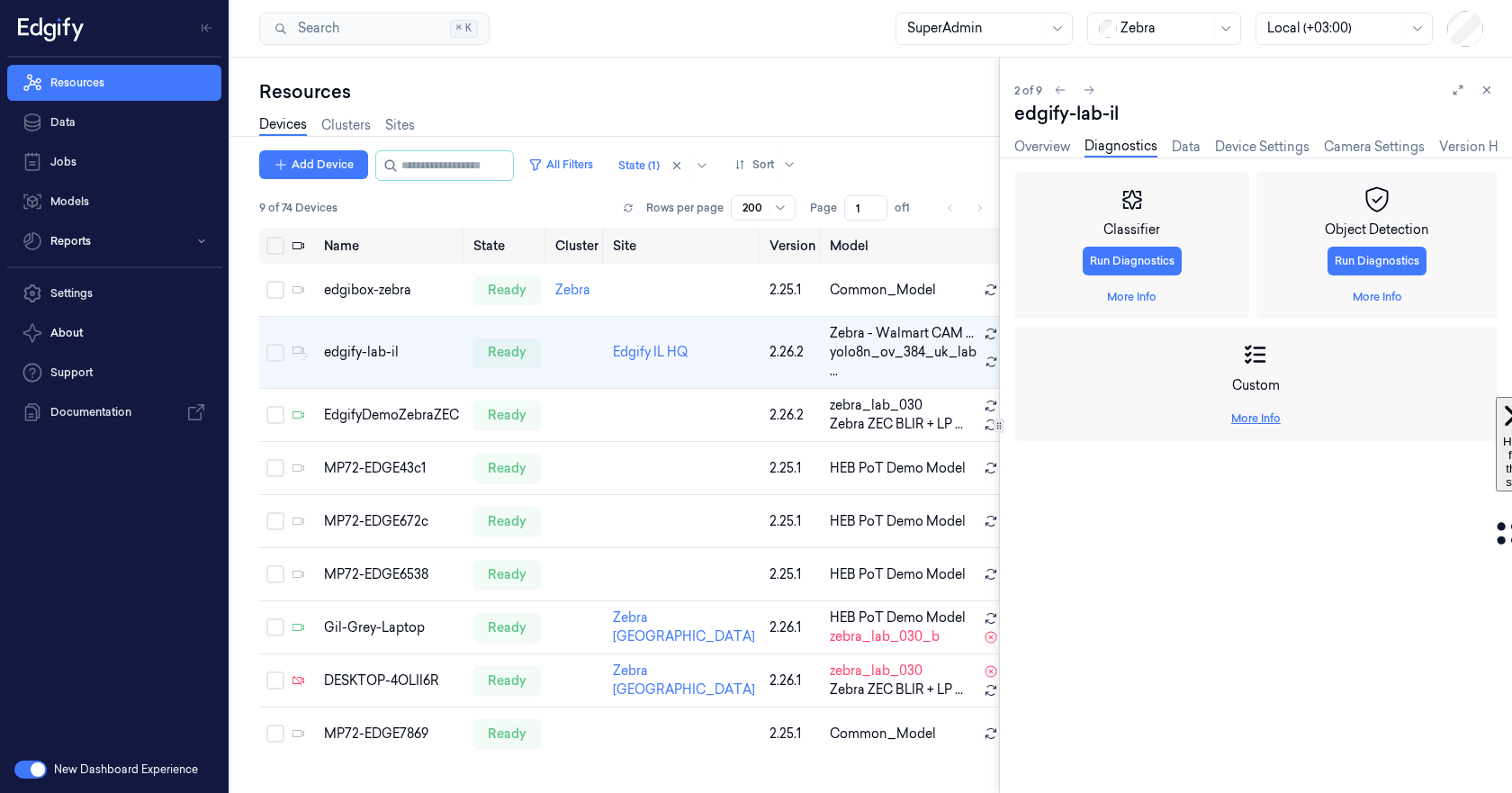
click at [1253, 422] on link "More Info" at bounding box center [1255, 418] width 49 height 16
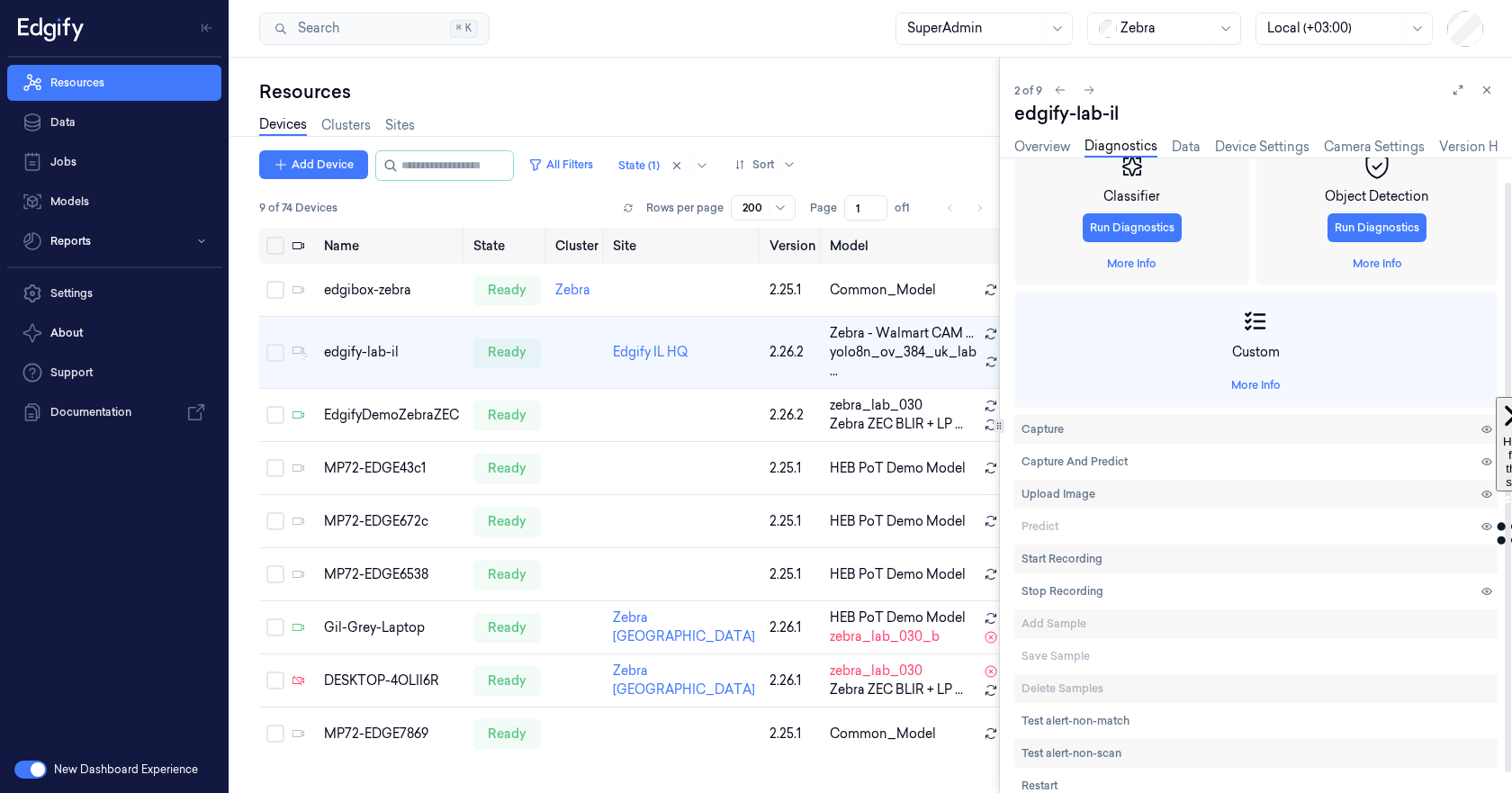
scroll to position [47, 0]
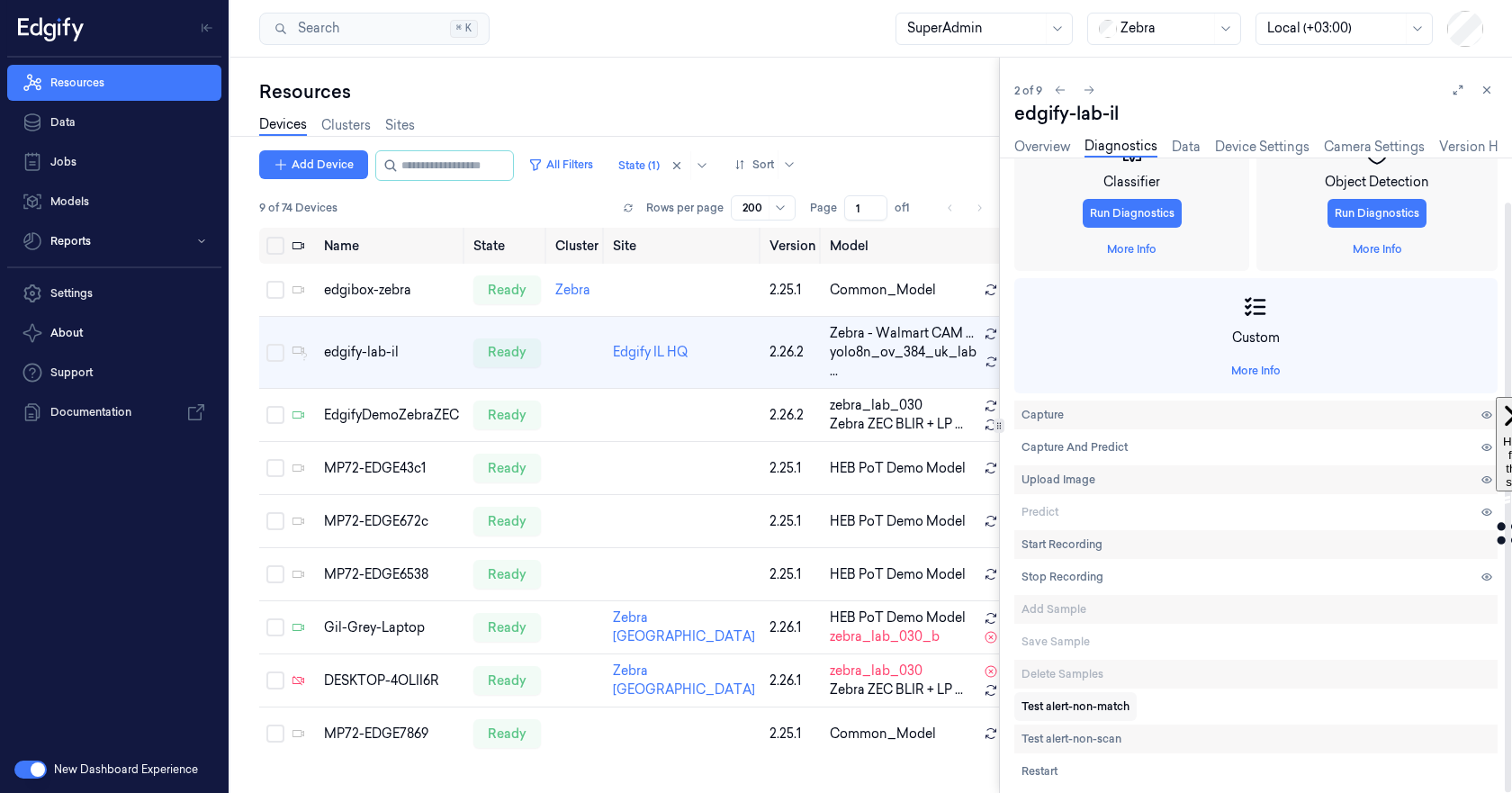
click at [1072, 709] on span "Test alert-non-match" at bounding box center [1076, 706] width 108 height 16
click at [1249, 150] on link "Device Settings" at bounding box center [1263, 146] width 95 height 20
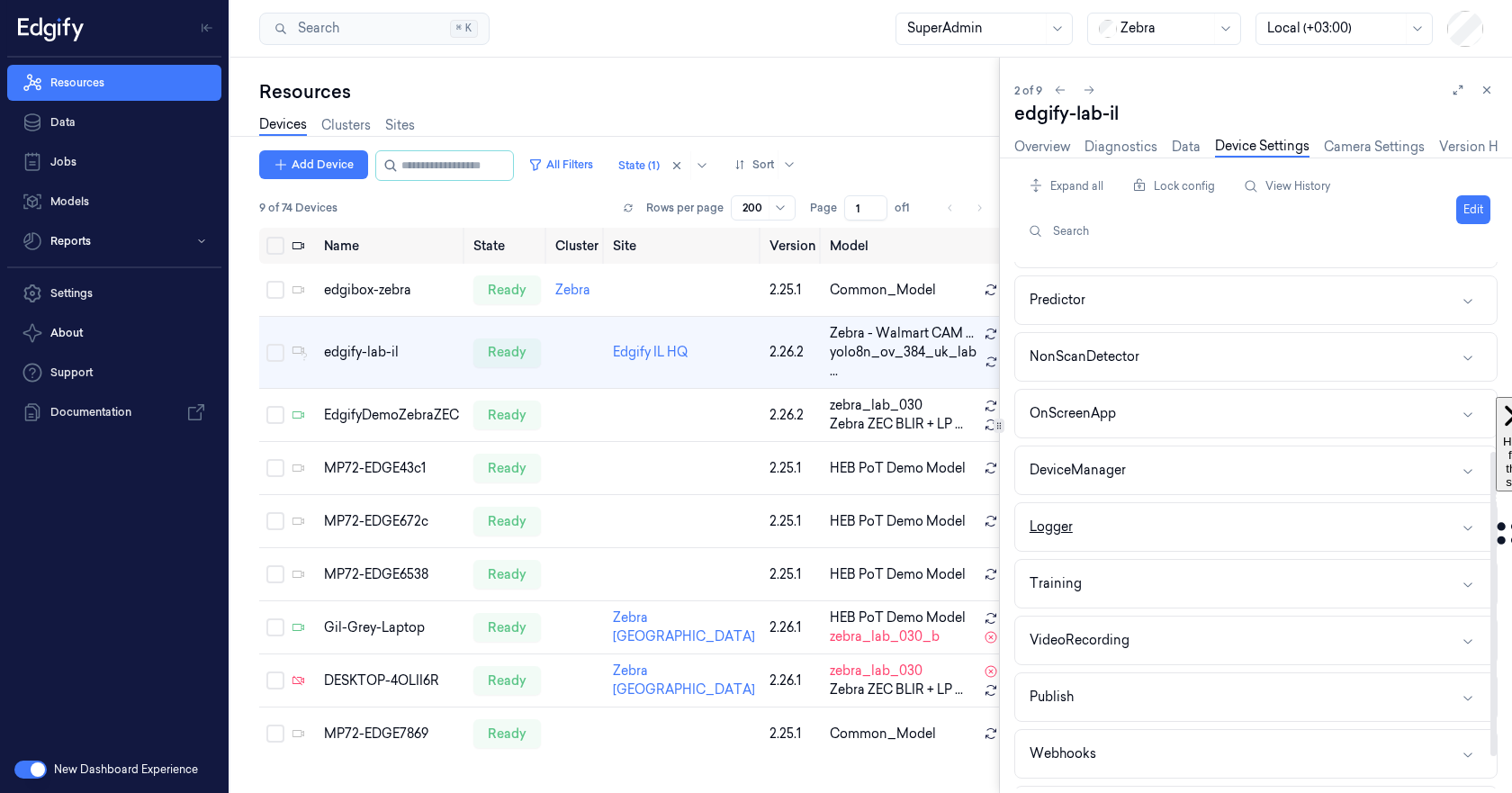
scroll to position [381, 0]
click at [1253, 634] on button "Publish" at bounding box center [1255, 642] width 481 height 47
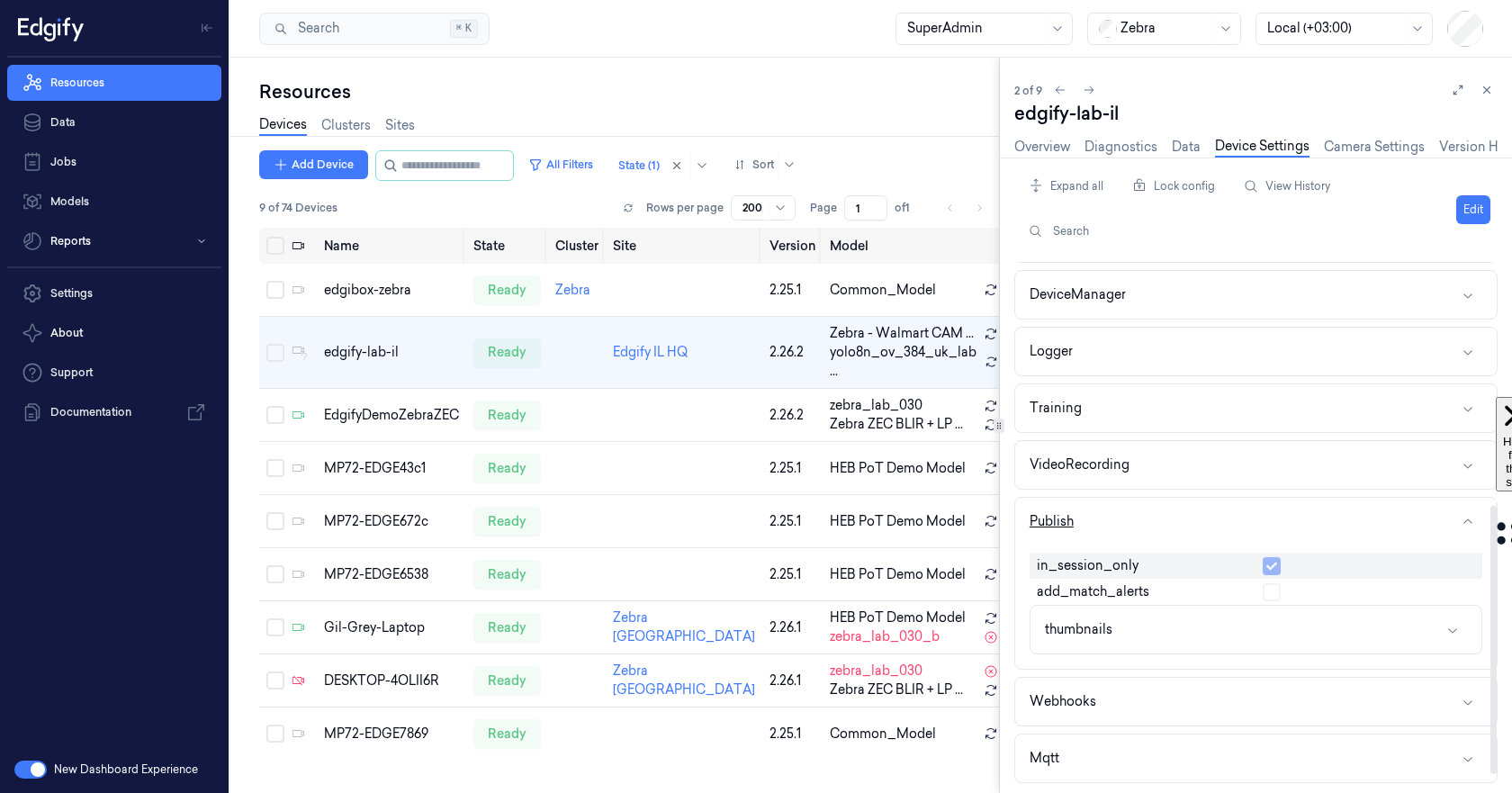
scroll to position [503, 0]
click at [1206, 716] on button "Webhooks" at bounding box center [1255, 699] width 481 height 47
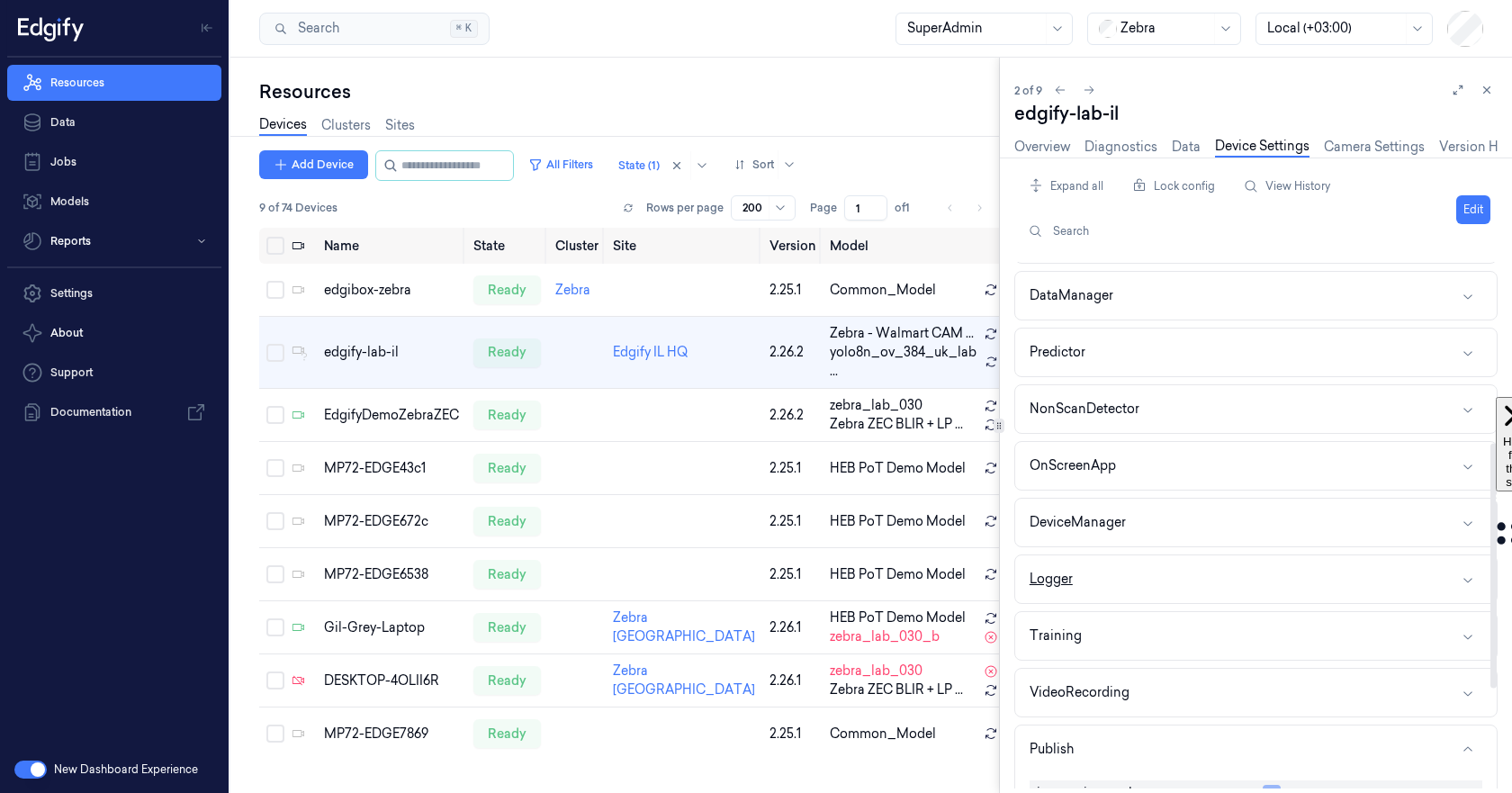
scroll to position [244, 0]
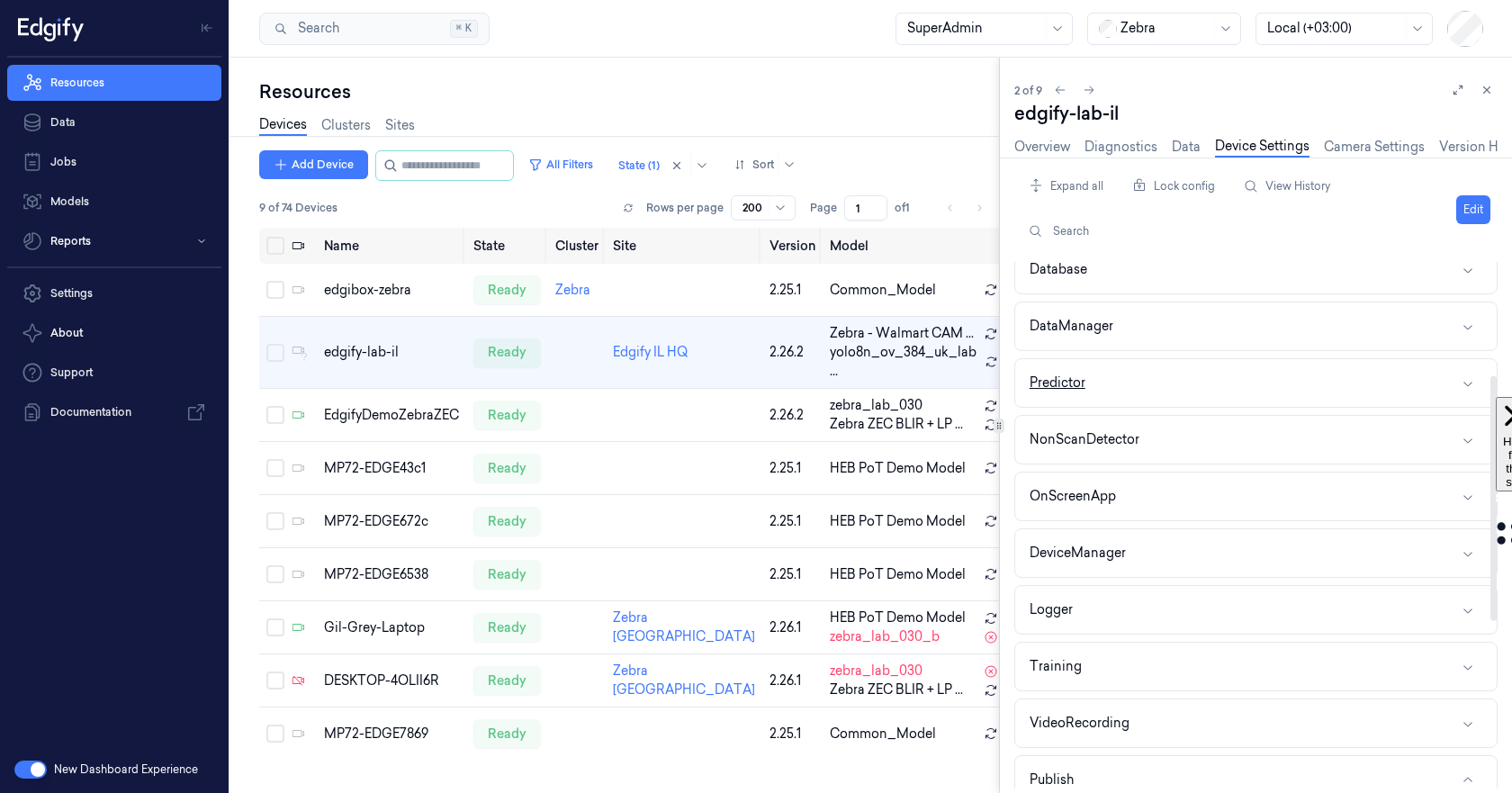
click at [1171, 388] on button "Predictor" at bounding box center [1255, 382] width 481 height 47
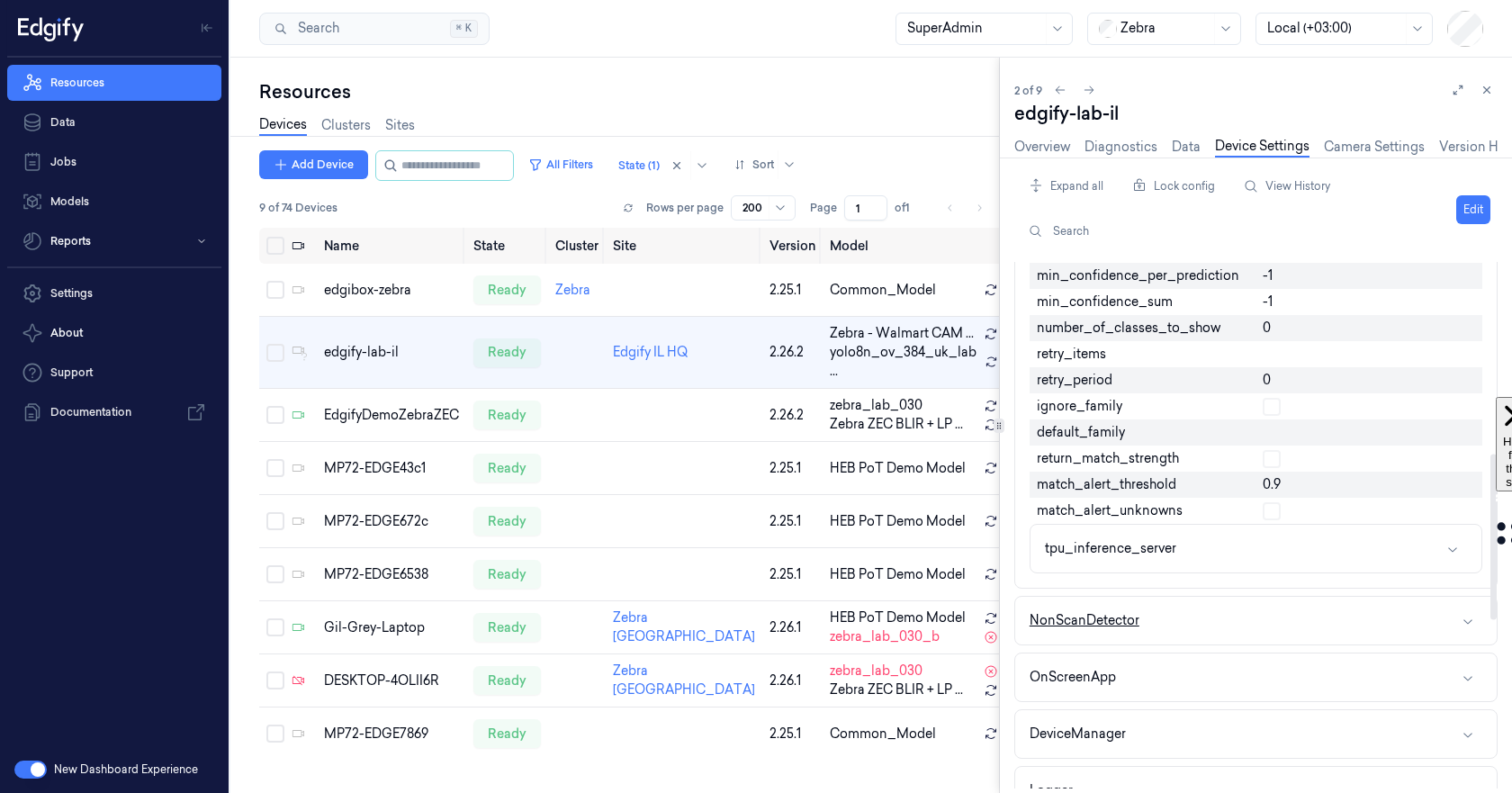
scroll to position [694, 0]
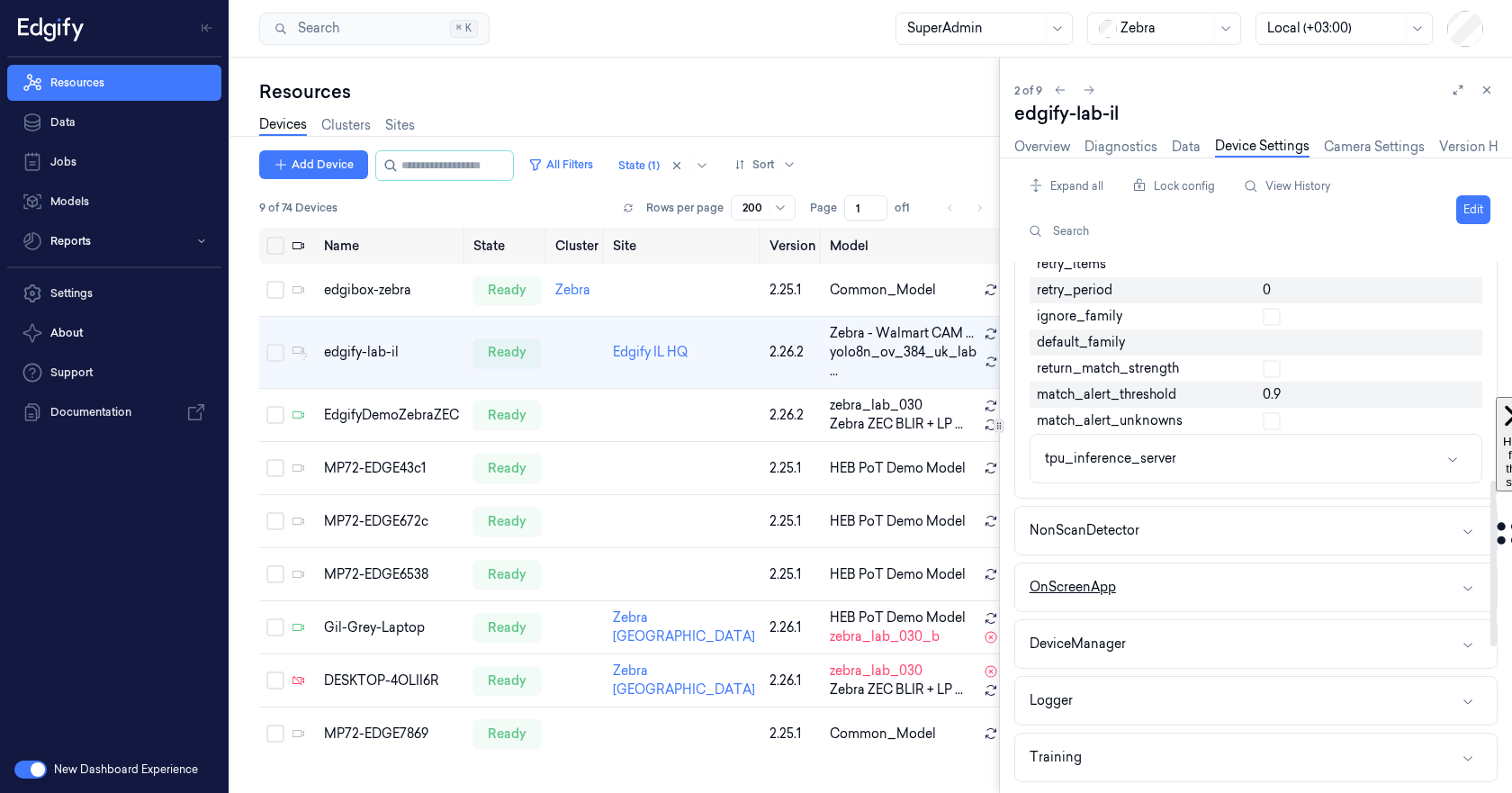
click at [1229, 597] on button "OnScreenApp" at bounding box center [1255, 587] width 481 height 47
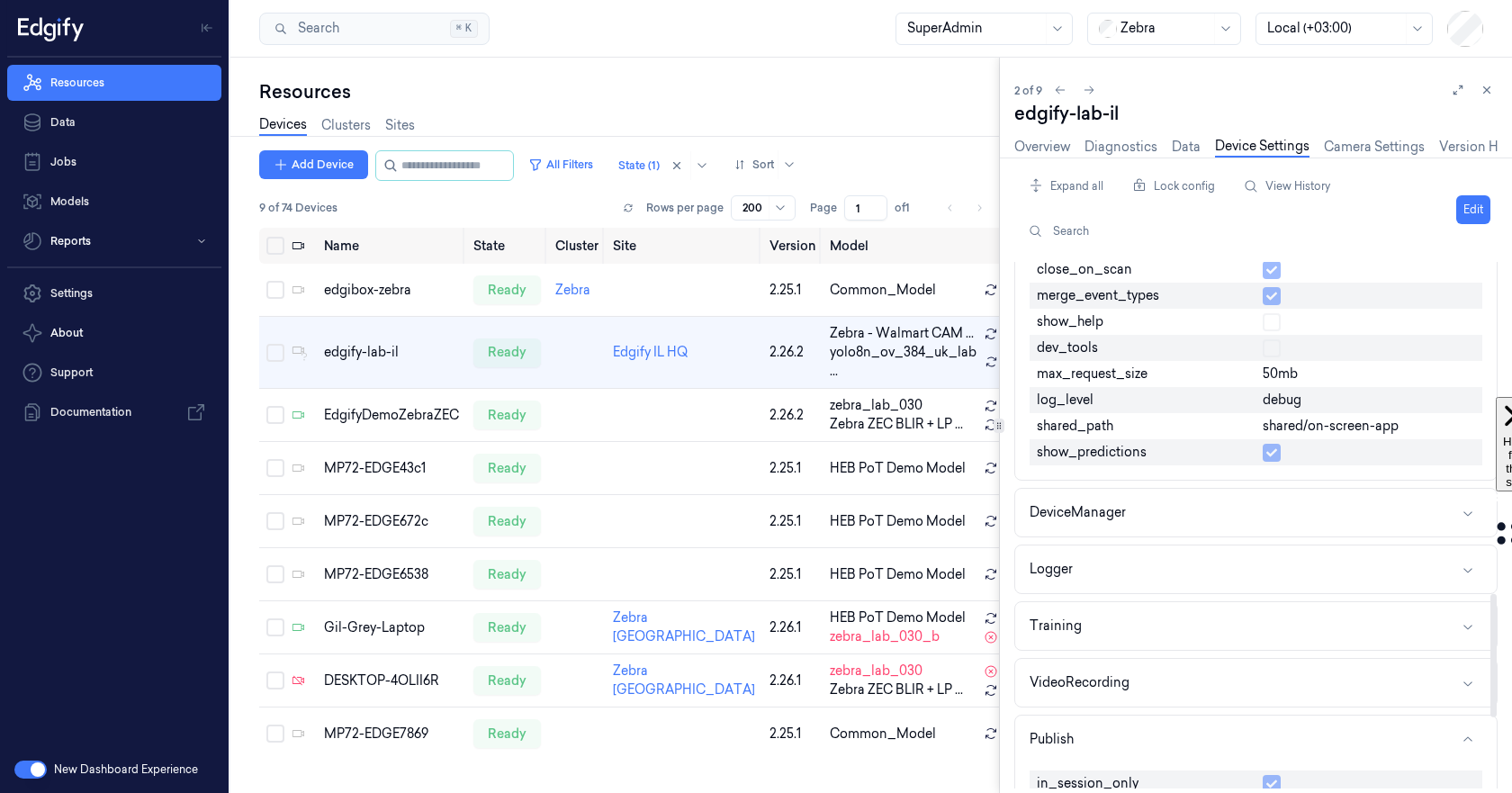
scroll to position [1714, 0]
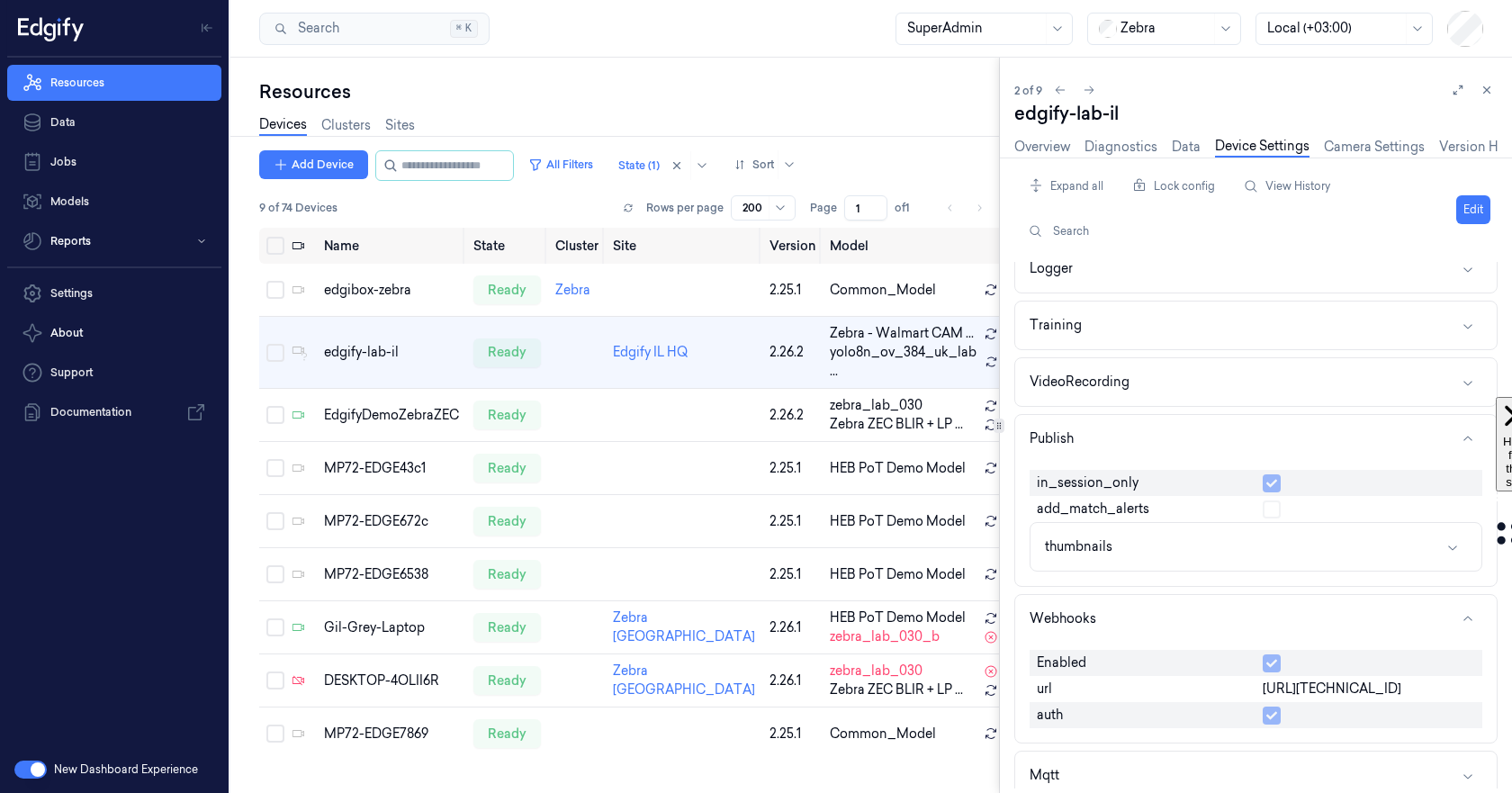
click at [30, 770] on button "button" at bounding box center [30, 769] width 32 height 18
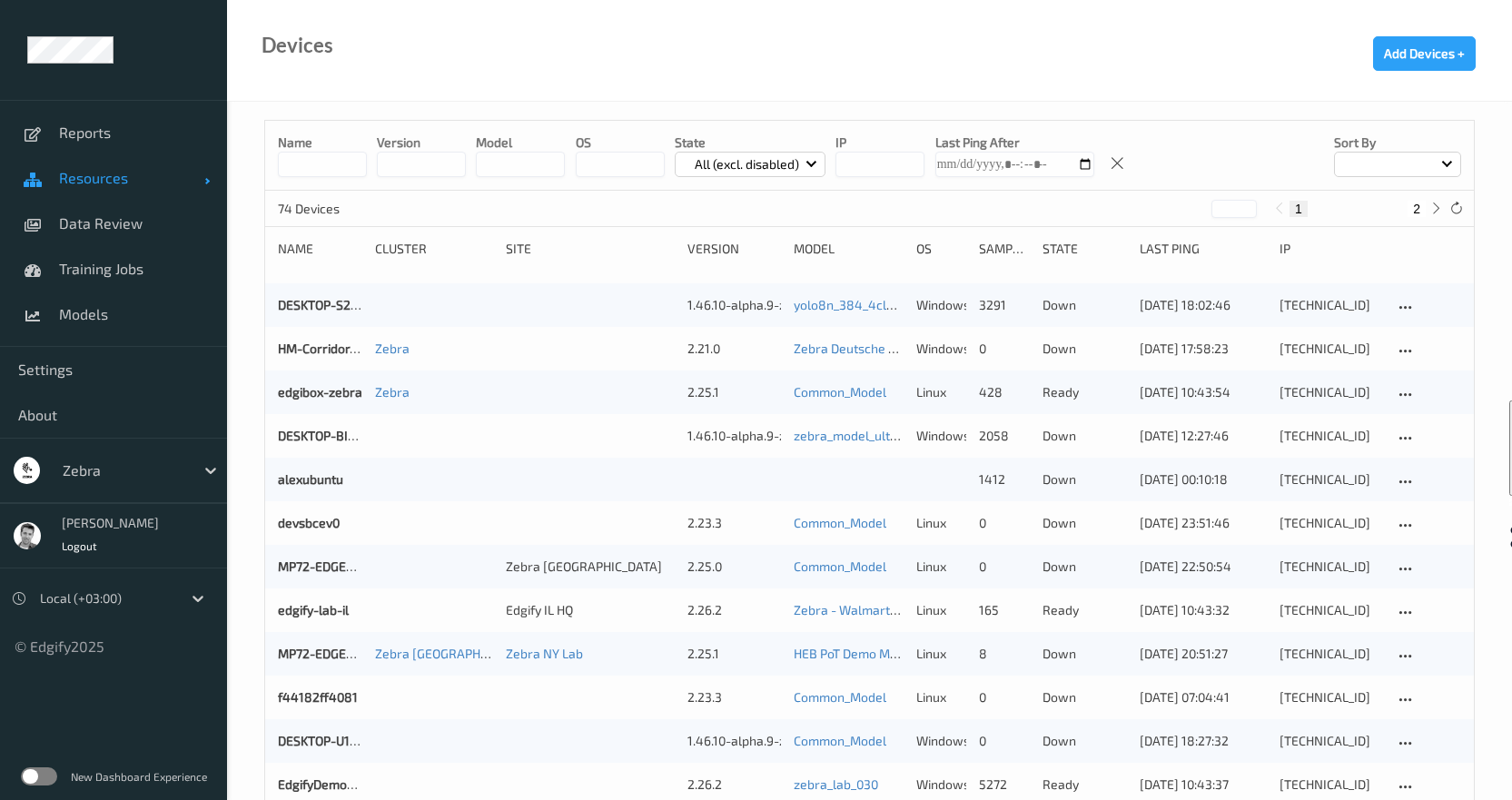
click at [71, 174] on span "Resources" at bounding box center [131, 178] width 146 height 19
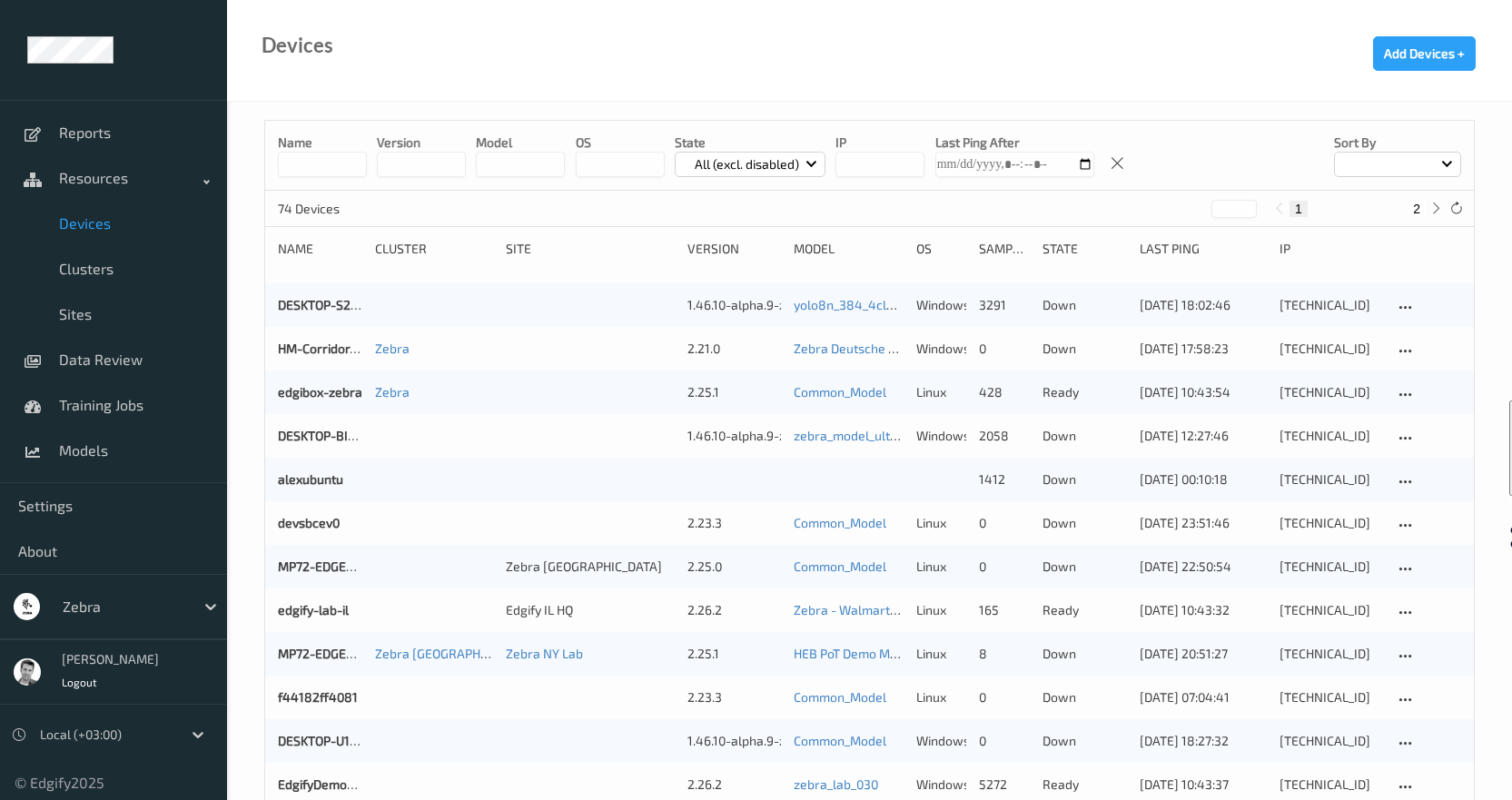
click at [745, 169] on p "All (excl. disabled)" at bounding box center [747, 164] width 117 height 19
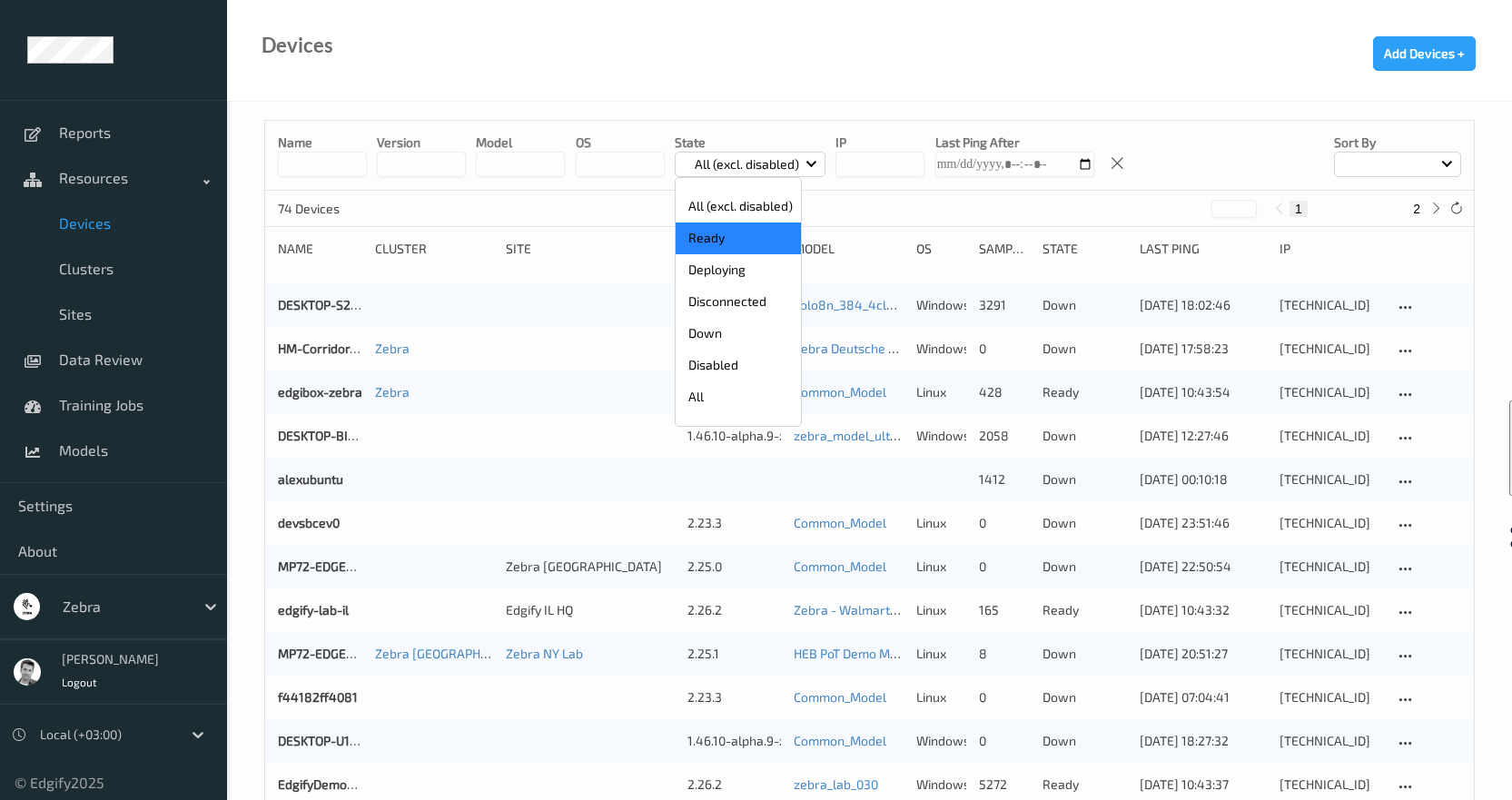
click at [713, 238] on p "Ready" at bounding box center [738, 238] width 125 height 32
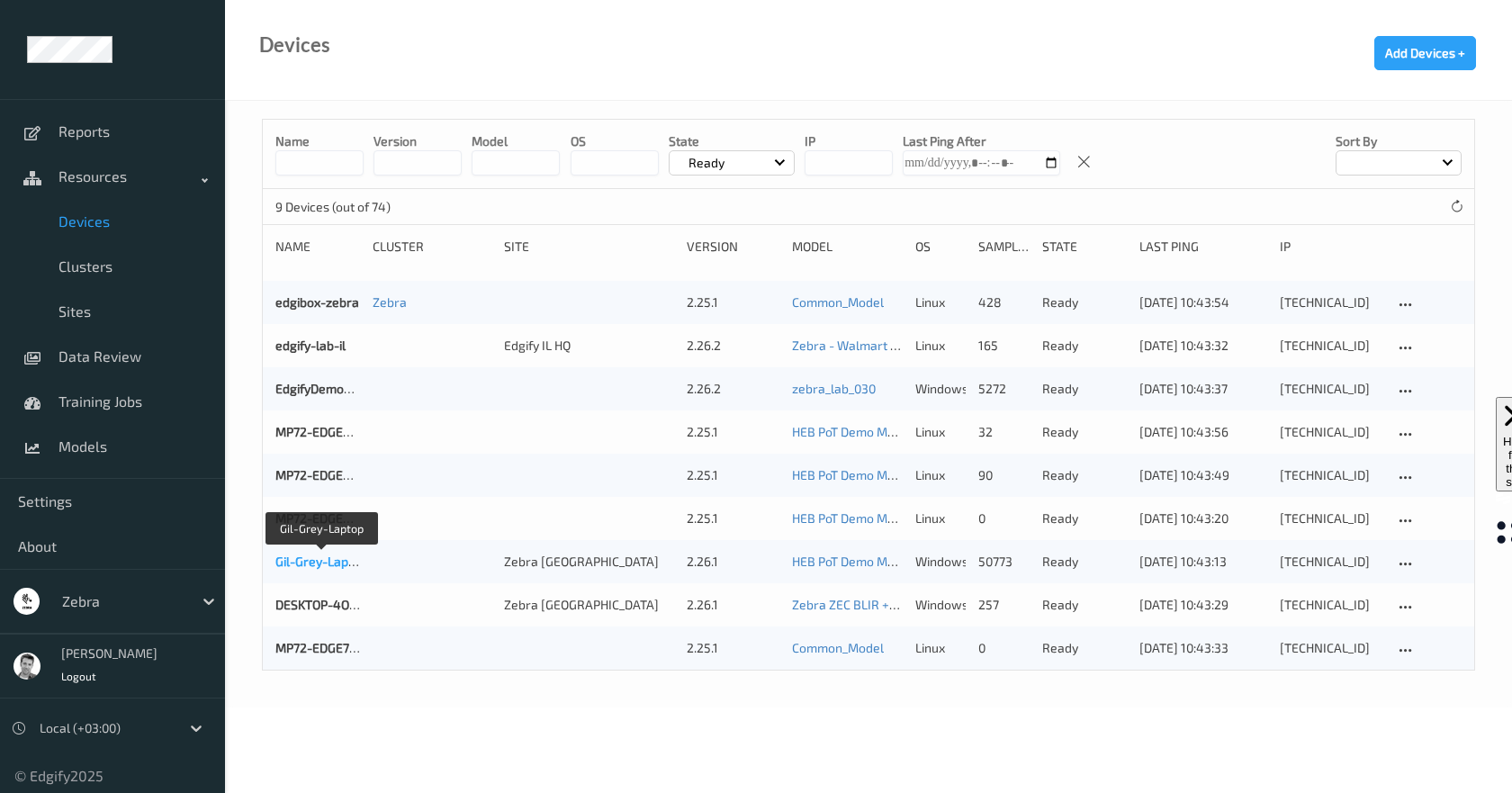
click at [286, 558] on link "Gil-Grey-Laptop" at bounding box center [321, 562] width 92 height 15
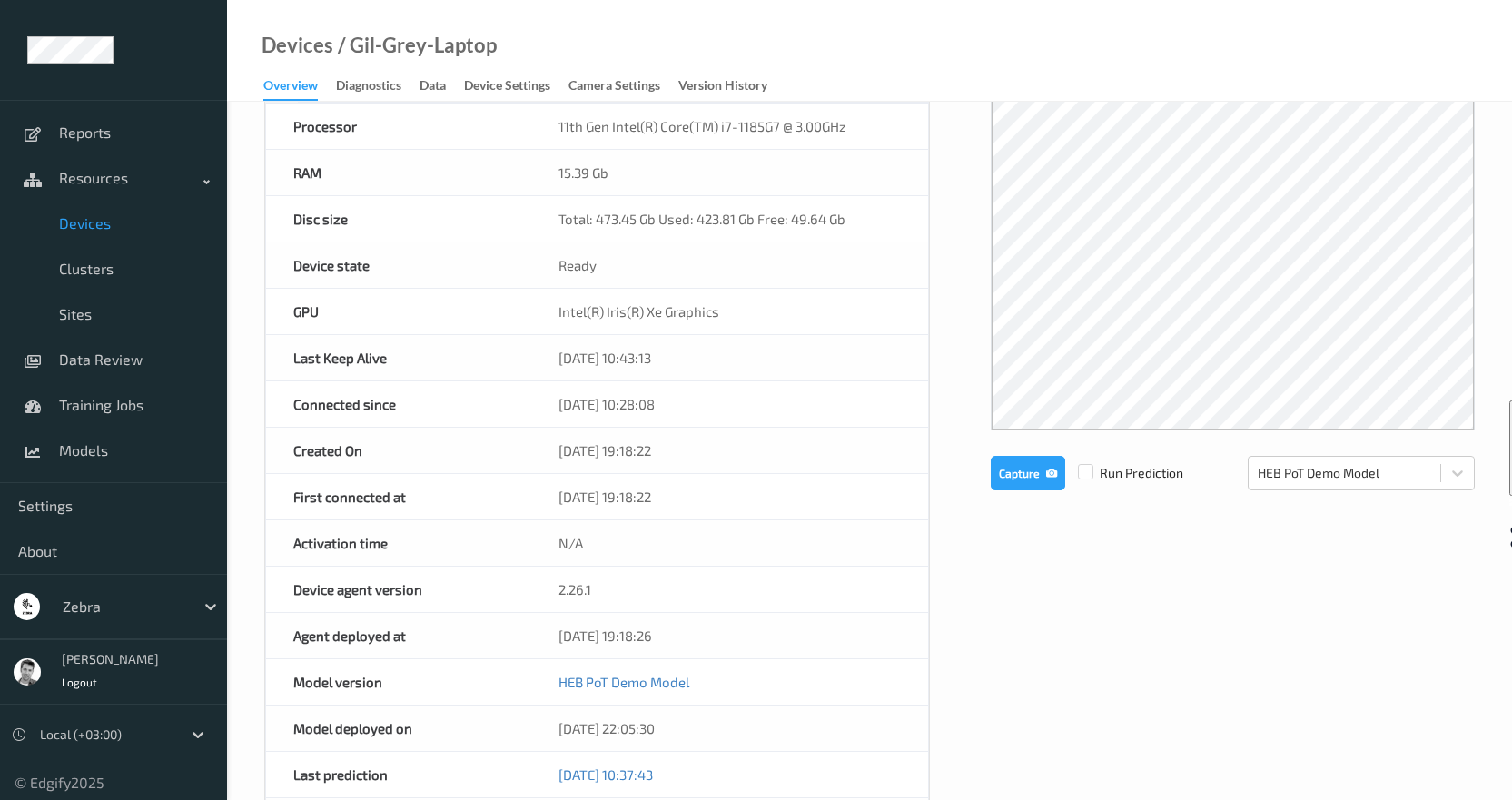
scroll to position [636, 0]
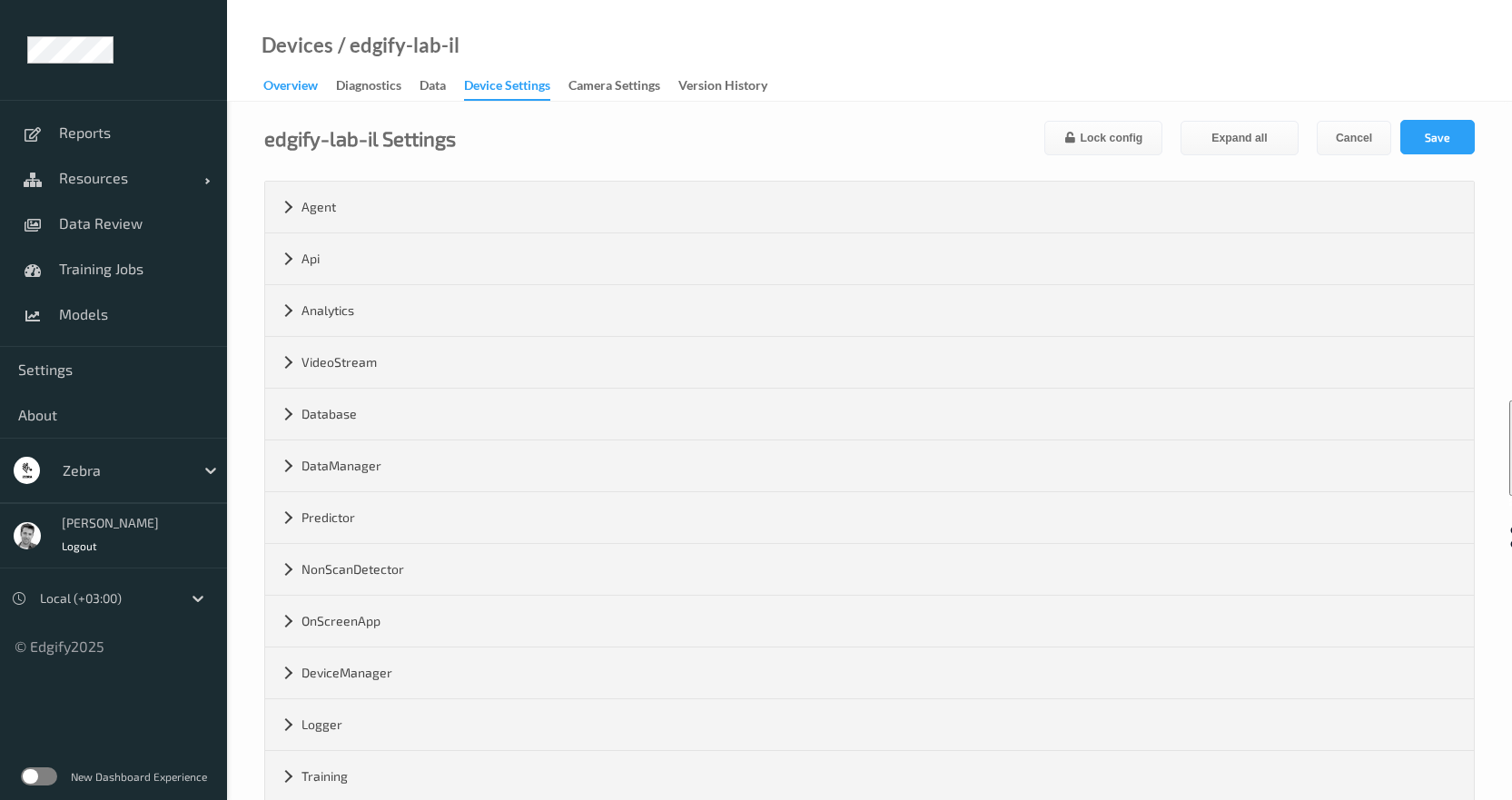
click at [302, 87] on div "Overview" at bounding box center [291, 87] width 55 height 22
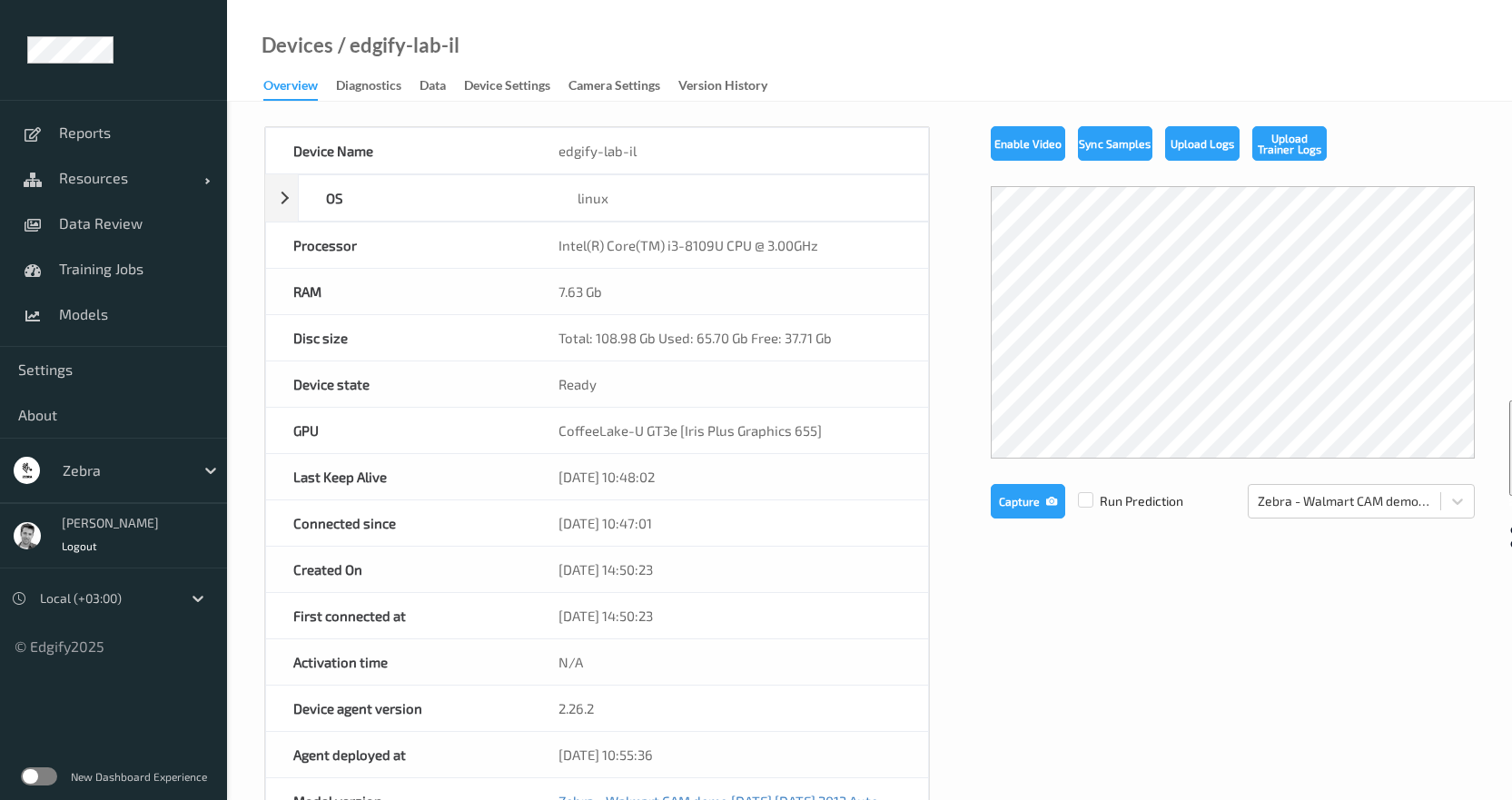
scroll to position [273, 0]
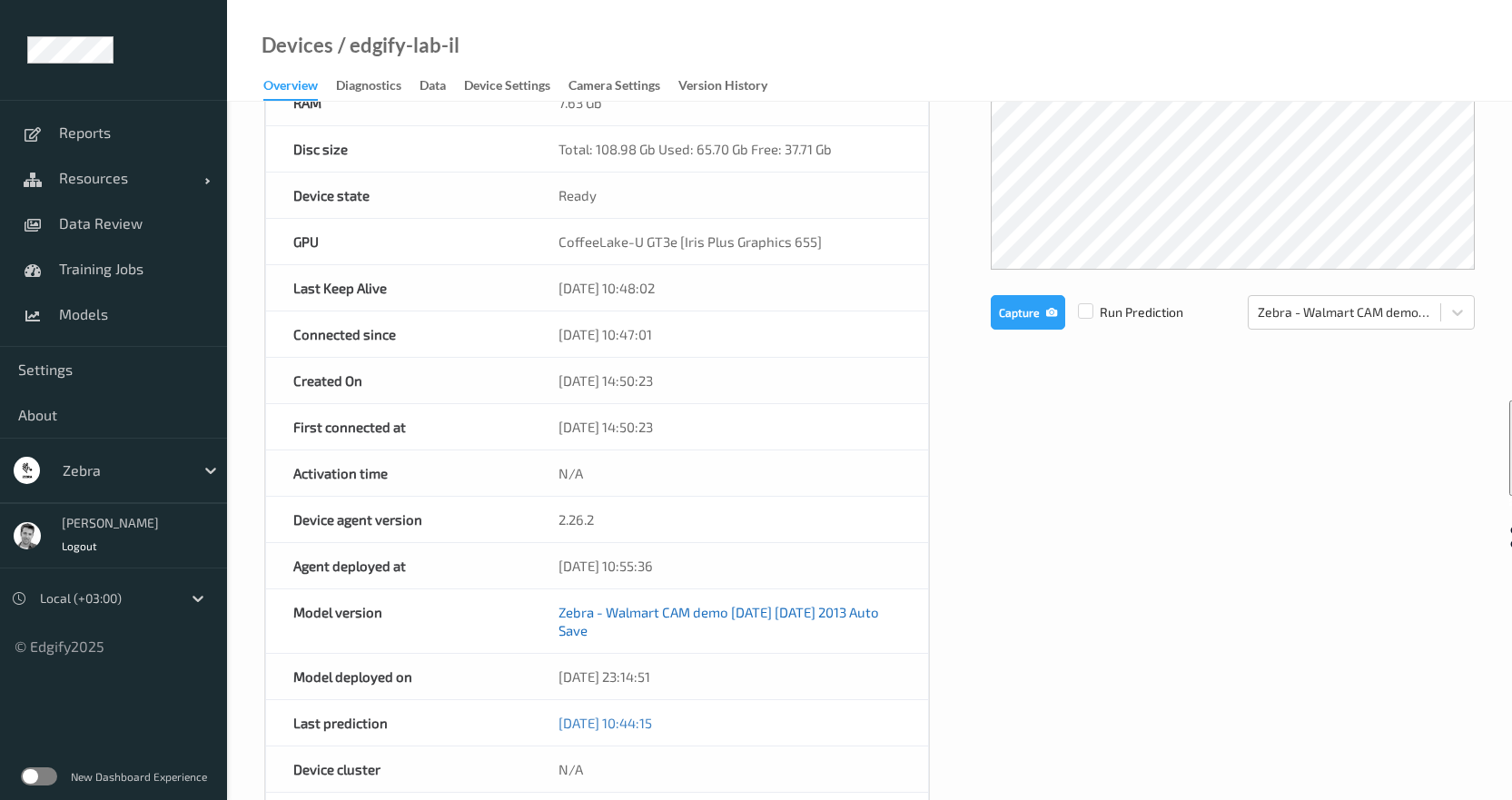
click at [637, 611] on link "Zebra - Walmart CAM demo [DATE] [DATE] 2013 Auto Save" at bounding box center [719, 620] width 321 height 34
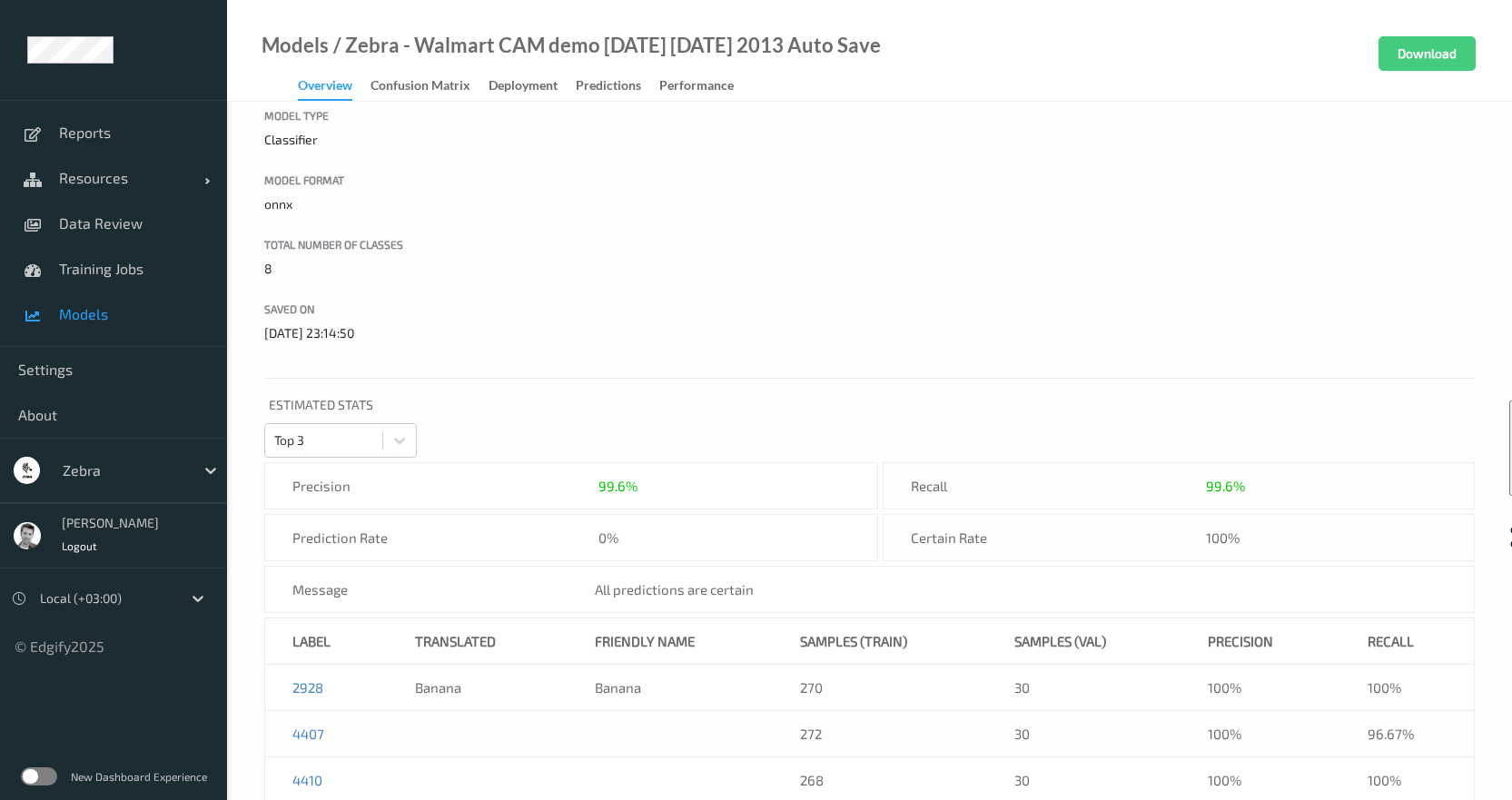
scroll to position [91, 0]
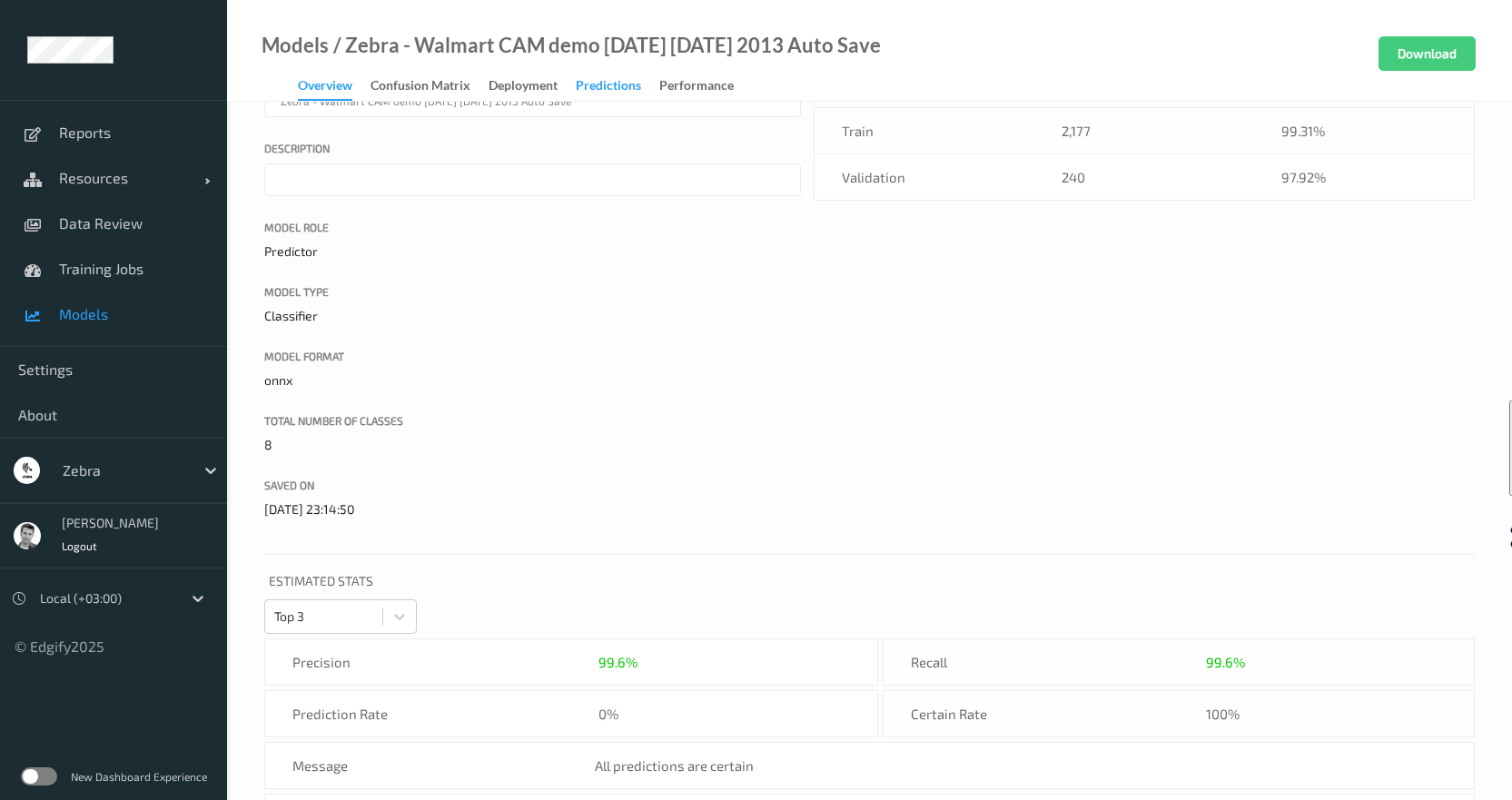
click at [598, 90] on div "Predictions" at bounding box center [608, 87] width 65 height 22
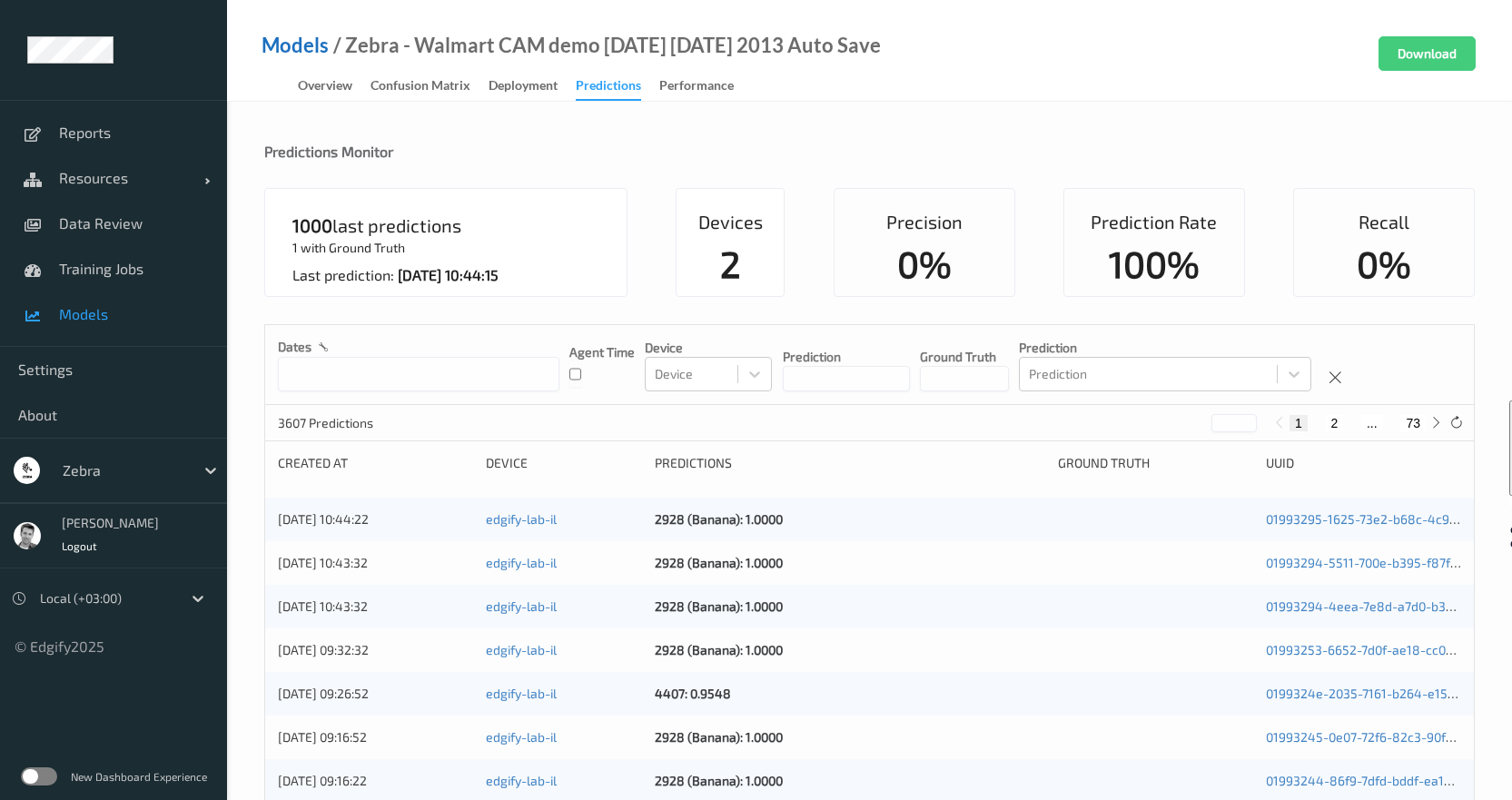
click at [297, 41] on link "Models" at bounding box center [295, 45] width 67 height 19
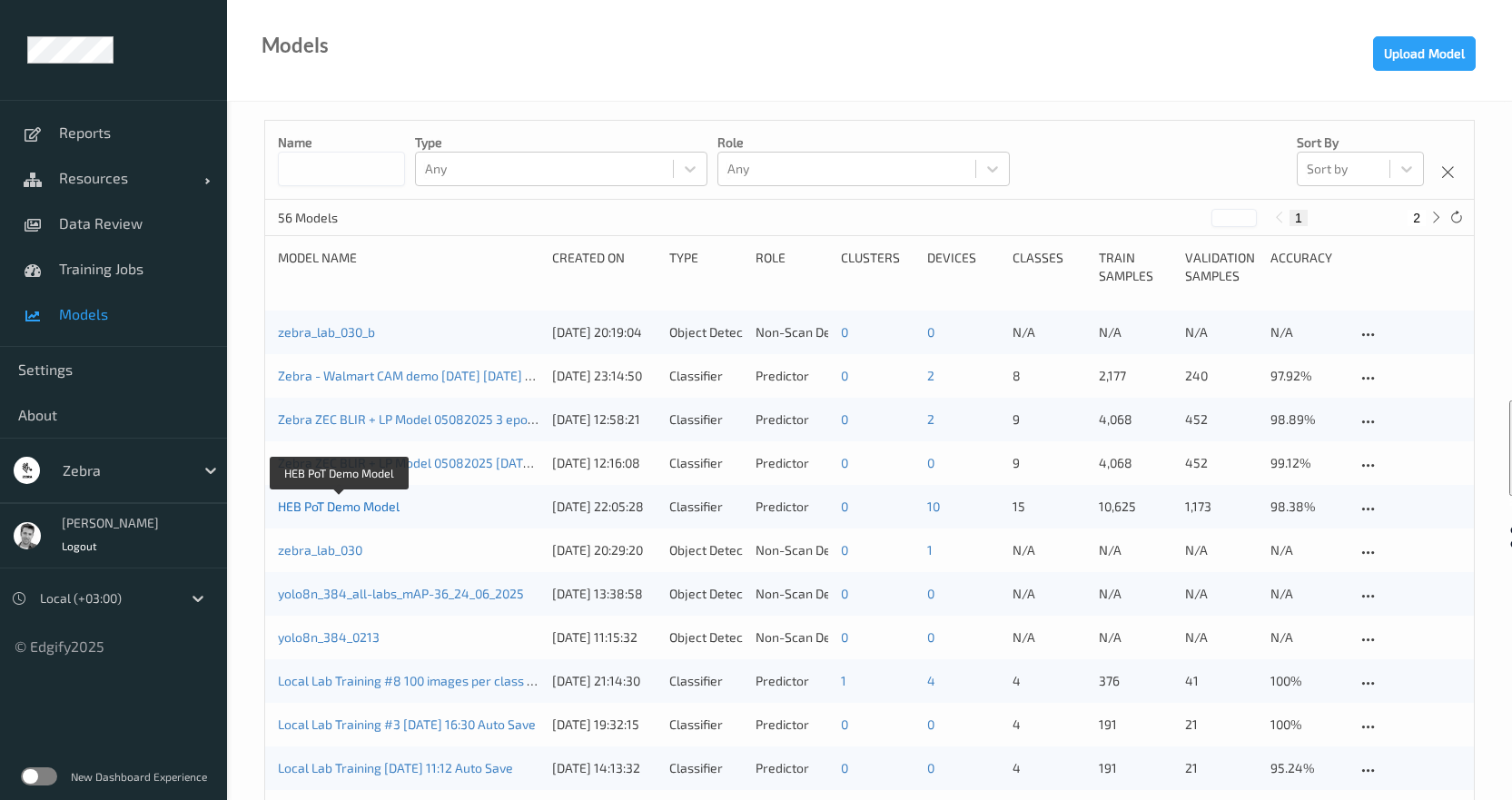
click at [316, 508] on link "HEB PoT Demo Model" at bounding box center [338, 506] width 122 height 16
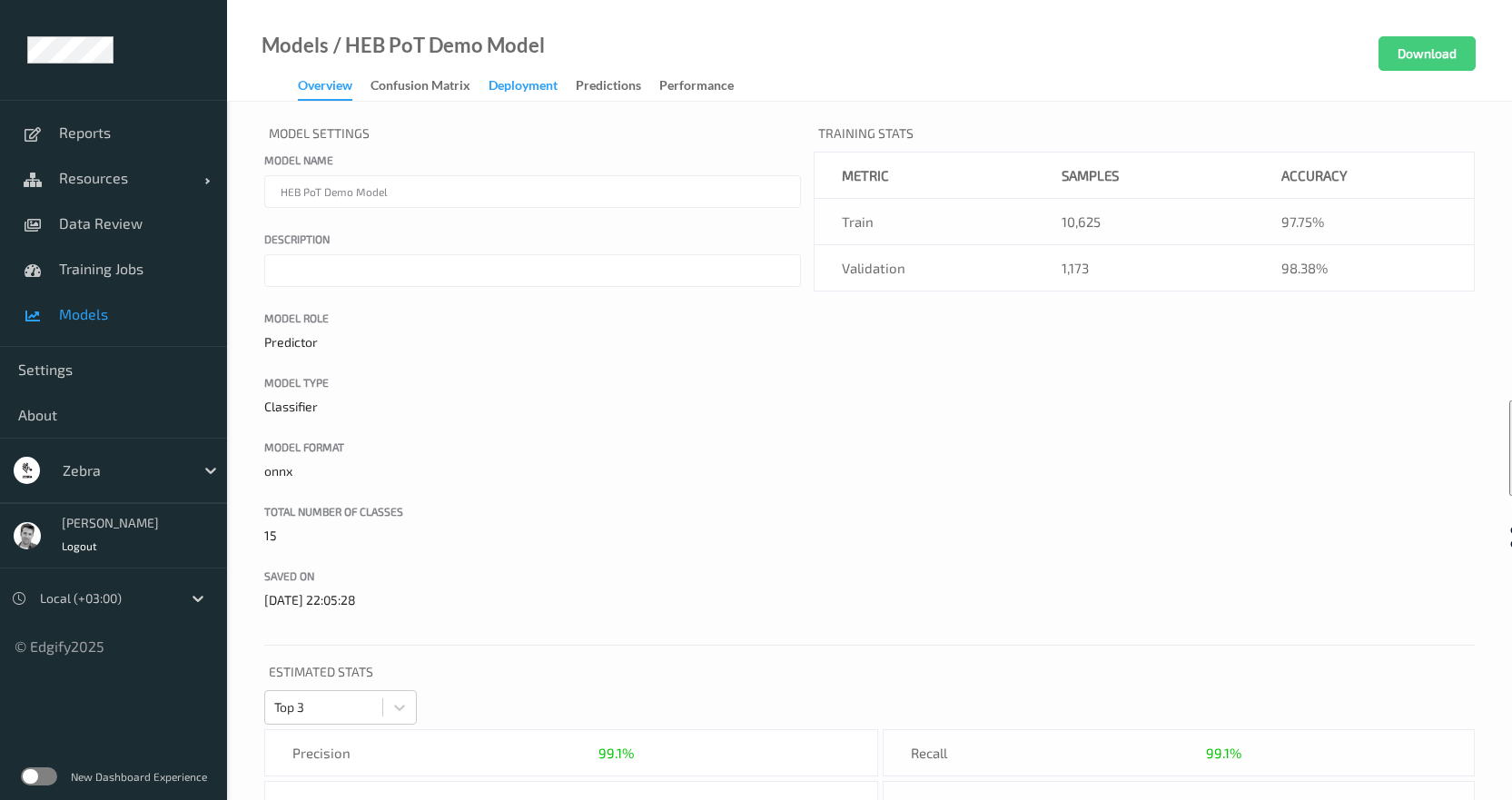
click at [509, 85] on div "Deployment" at bounding box center [523, 87] width 69 height 22
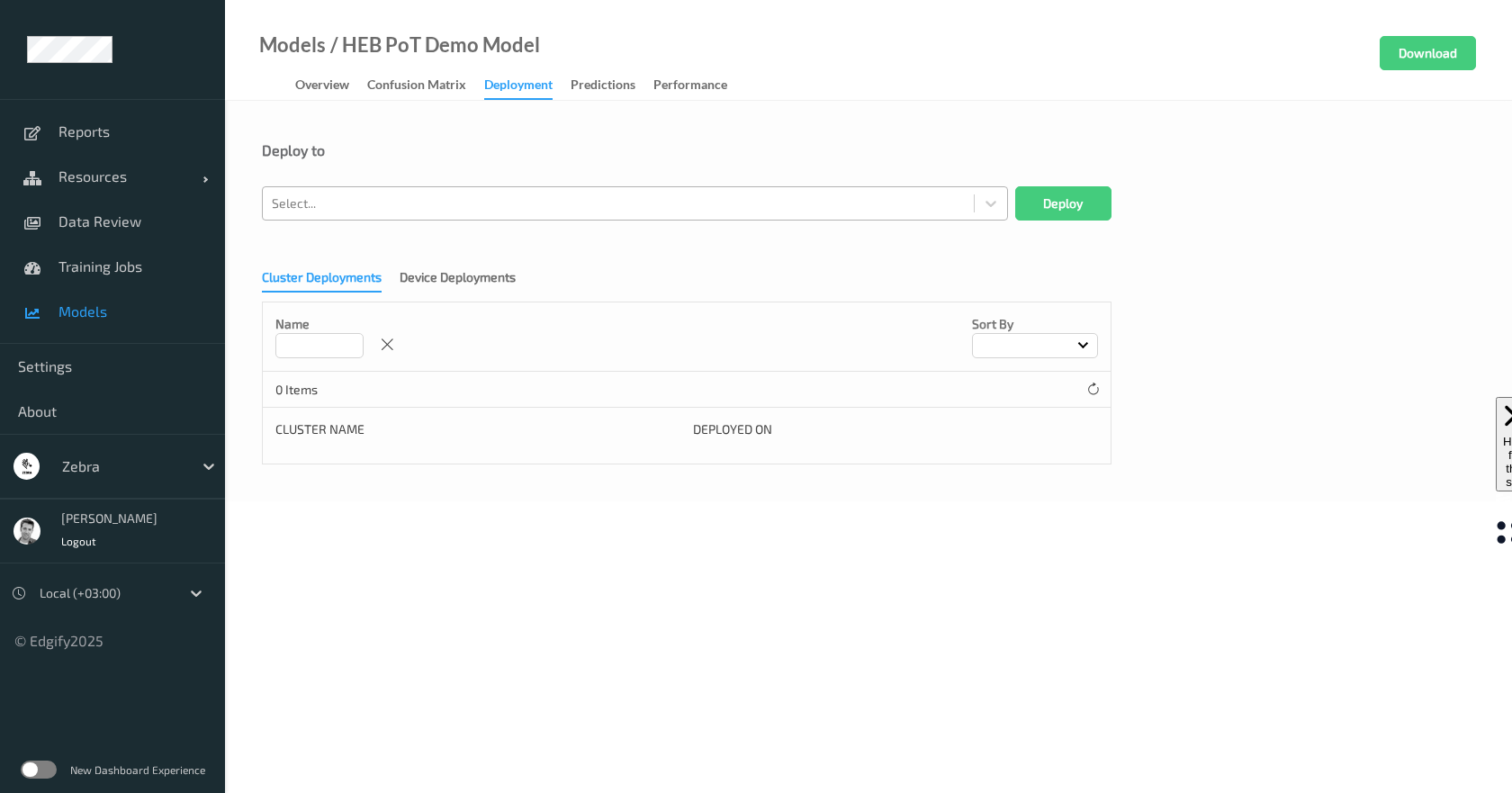
click at [386, 208] on div at bounding box center [619, 203] width 694 height 21
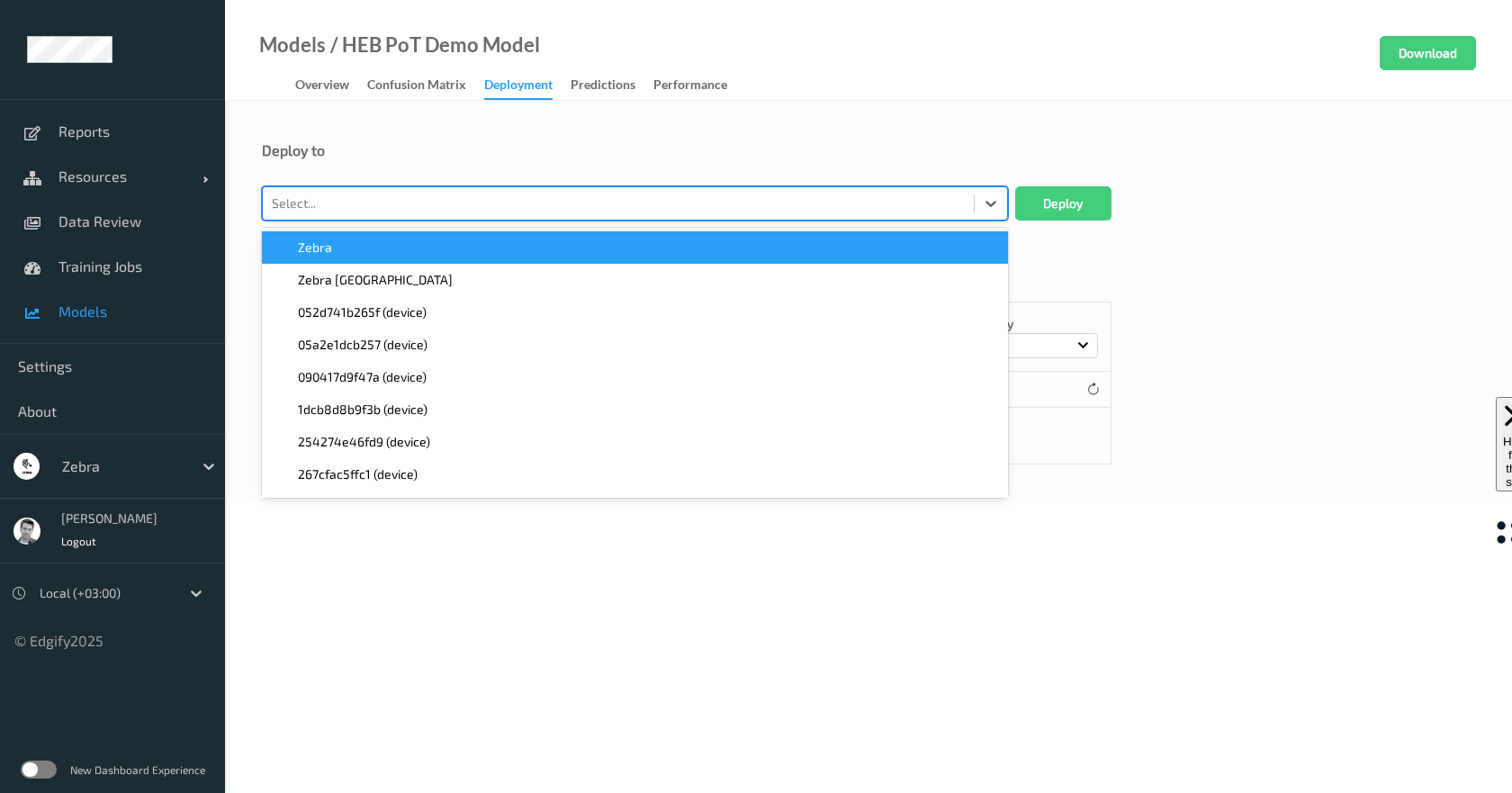
click at [544, 157] on div "Deploy to" at bounding box center [868, 150] width 1214 height 18
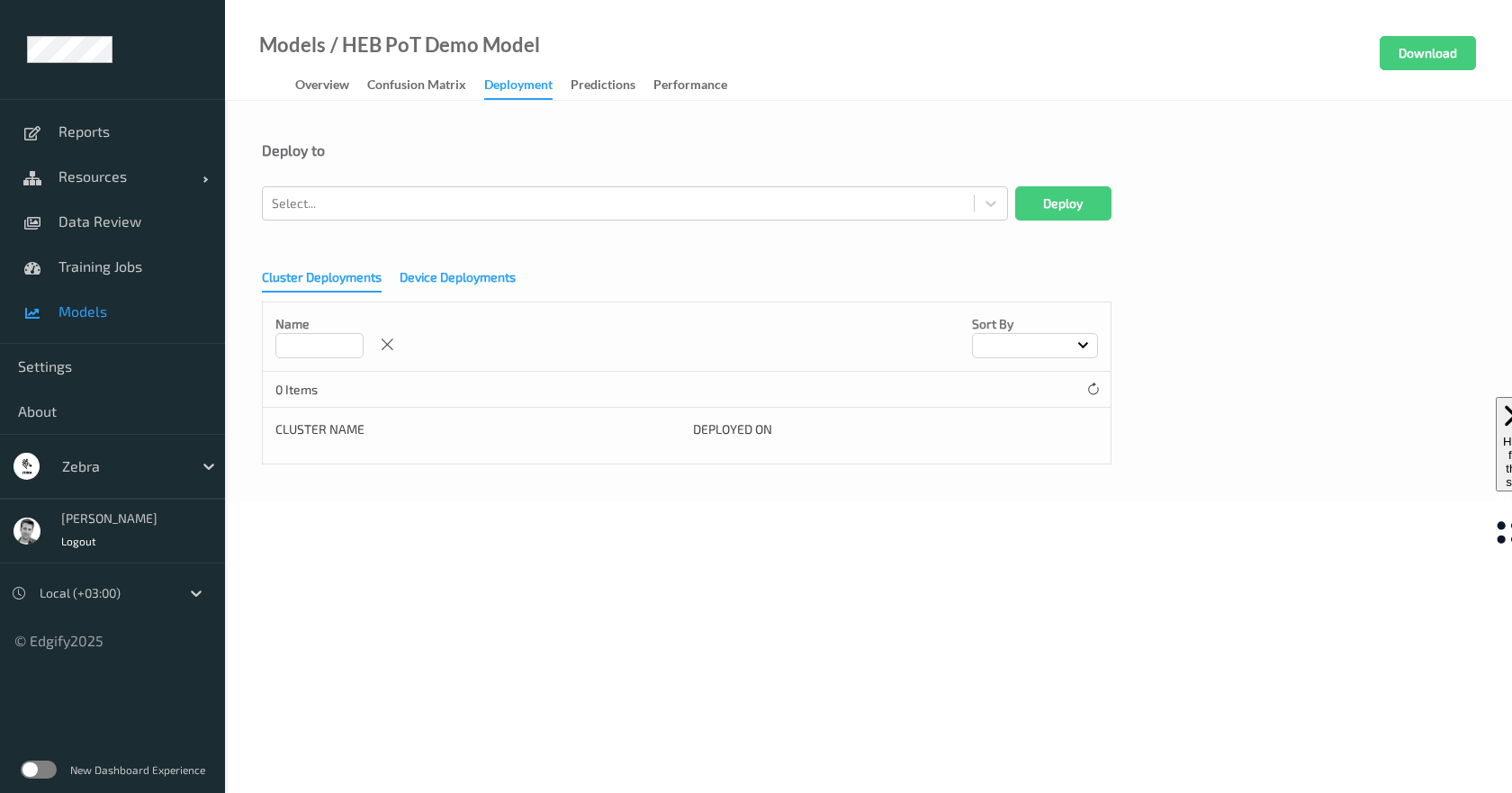
click at [440, 281] on div "Device Deployments" at bounding box center [458, 279] width 116 height 22
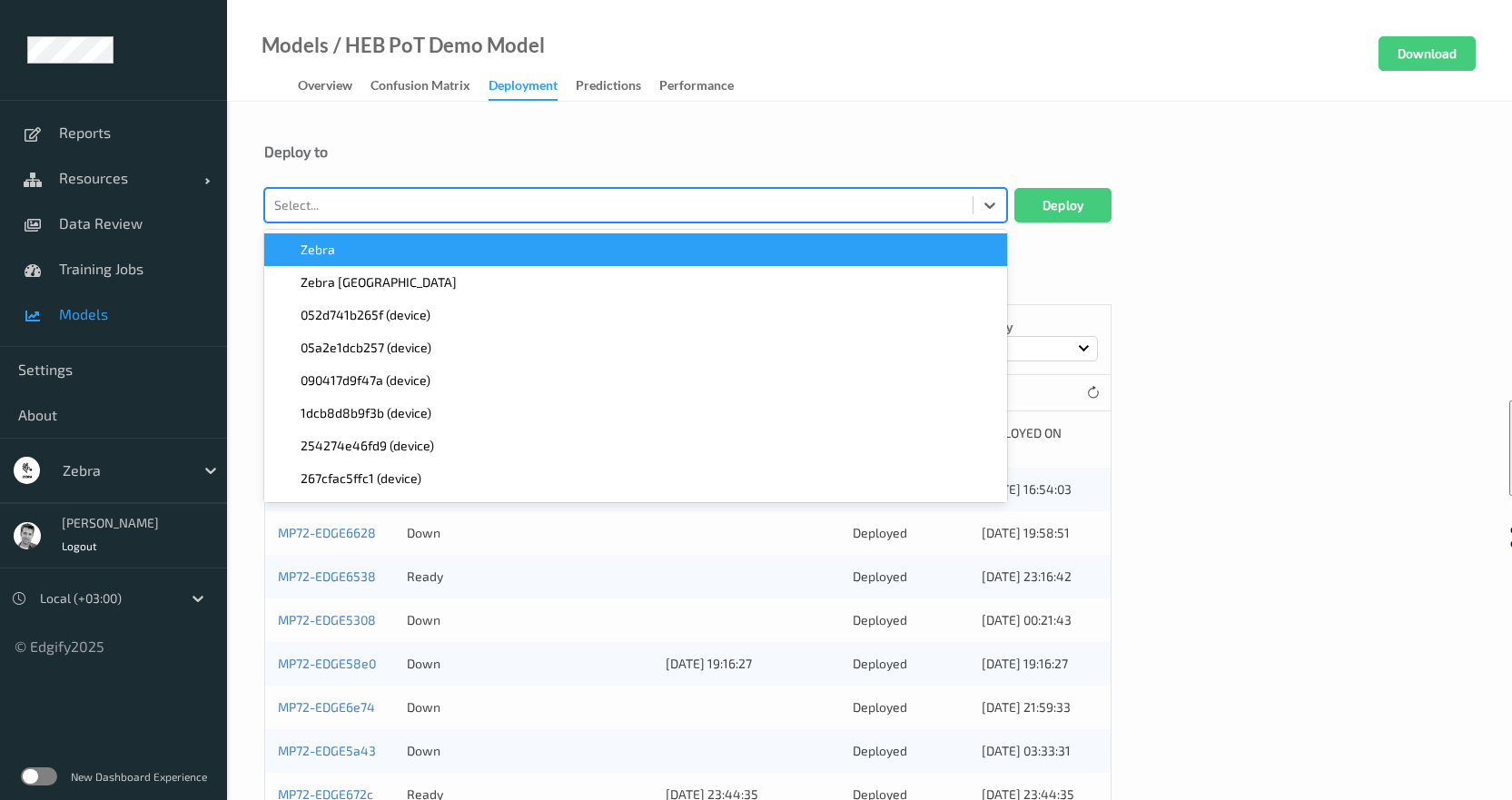
click at [370, 202] on div at bounding box center [619, 205] width 689 height 21
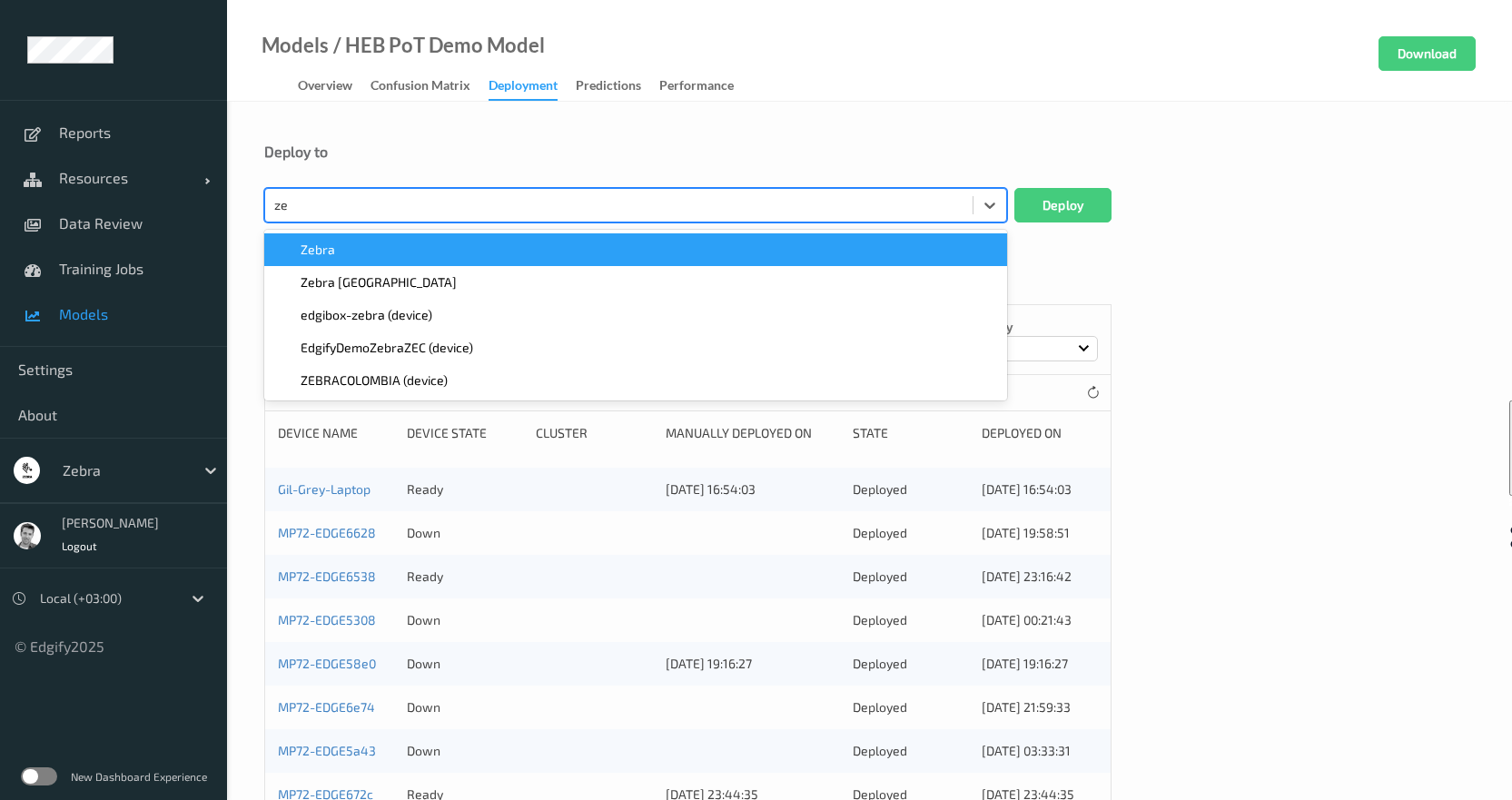
type input "z"
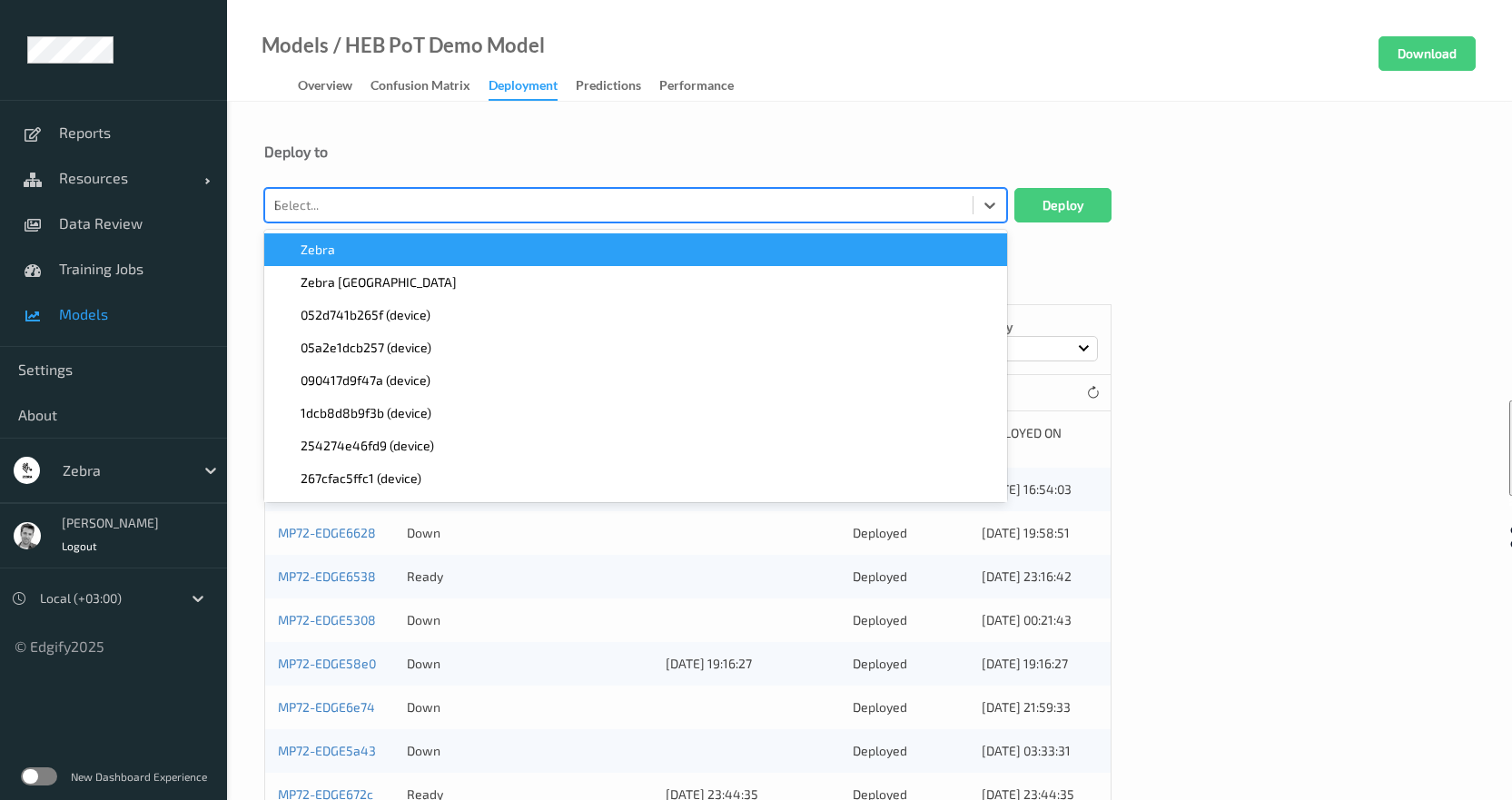
type input "il"
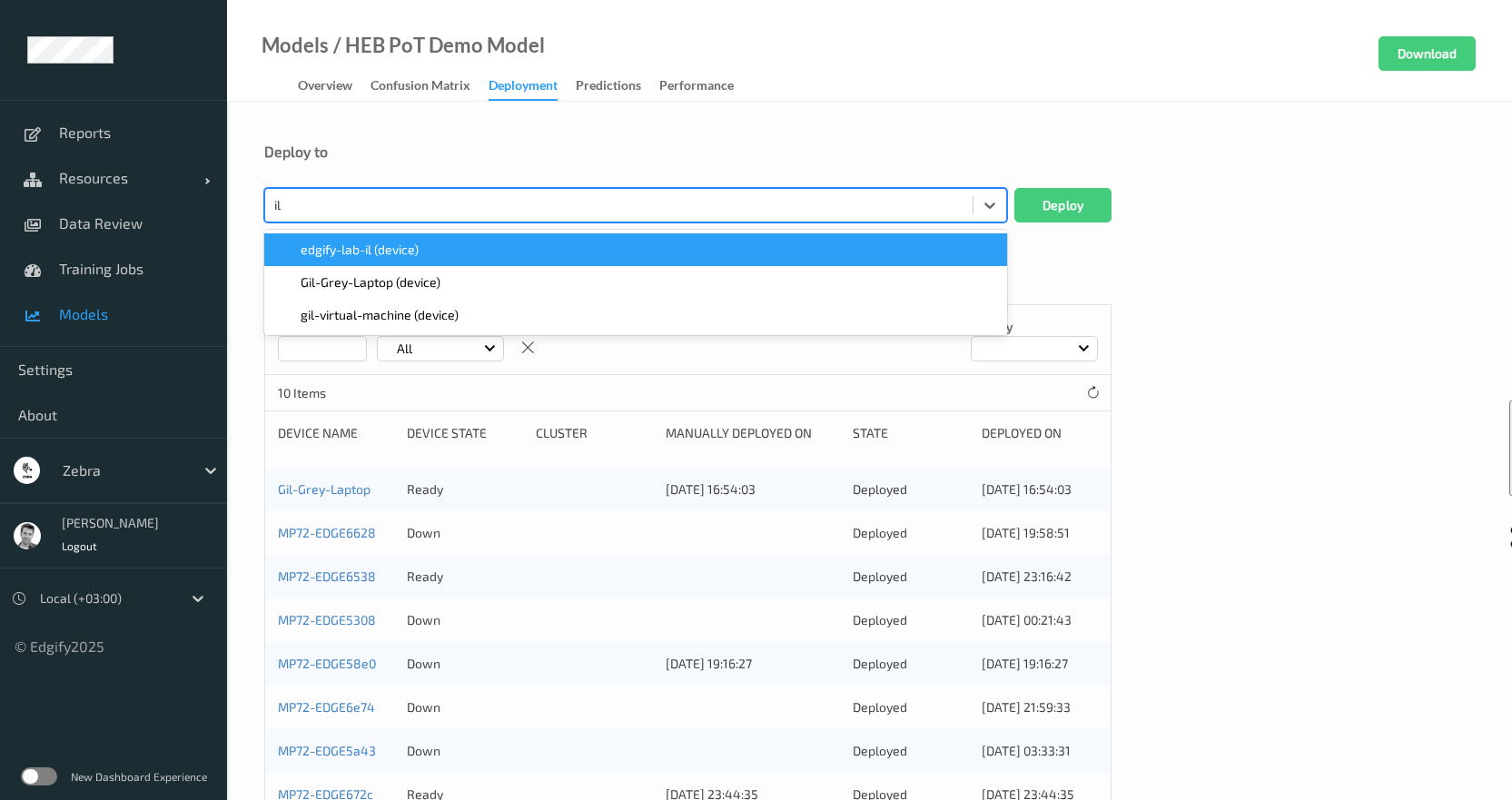
click at [332, 257] on span "edgify-lab-il (device)" at bounding box center [360, 249] width 118 height 19
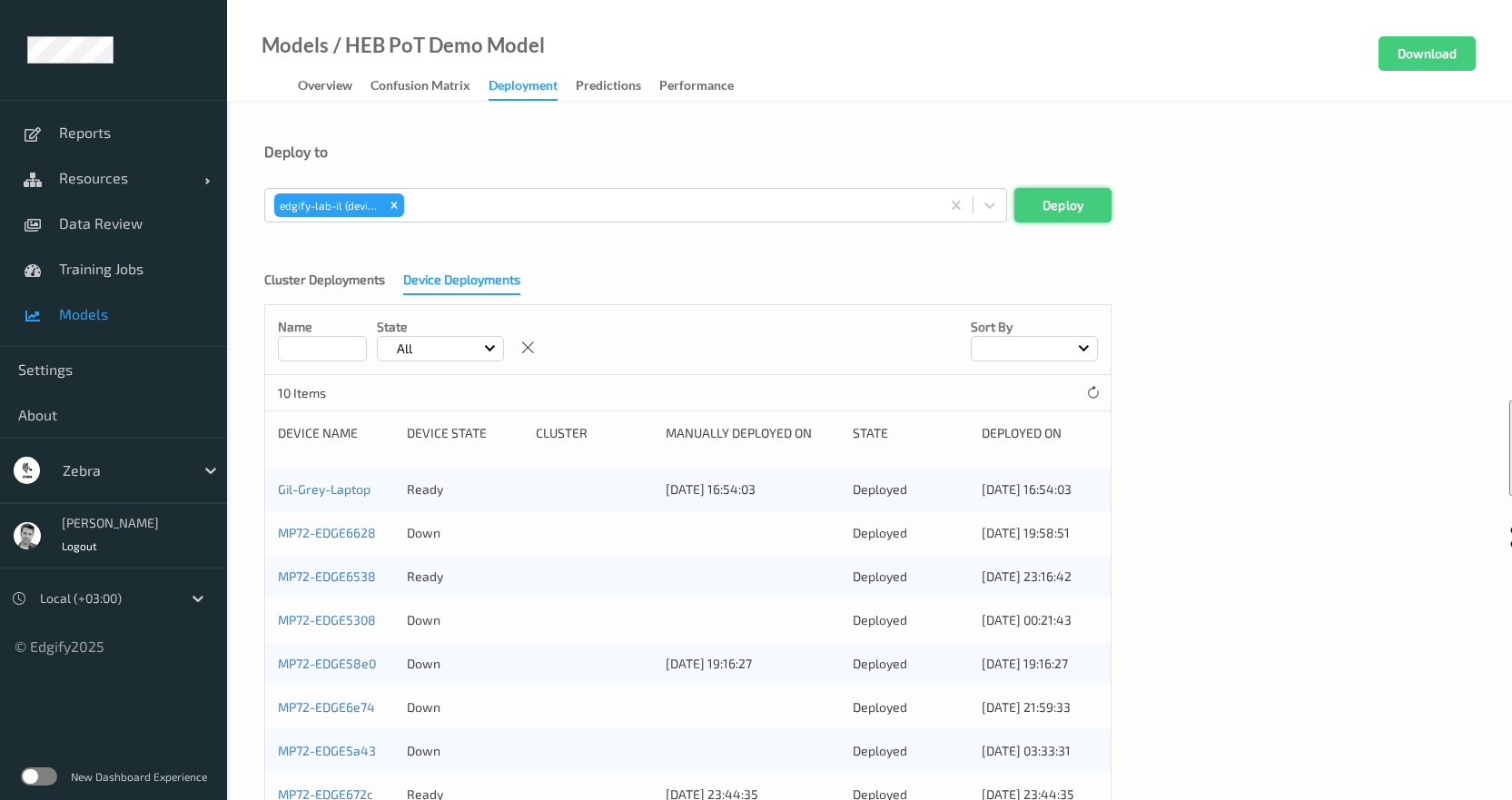
click at [1048, 206] on button "Deploy" at bounding box center [1062, 204] width 97 height 34
click at [600, 87] on div "Predictions" at bounding box center [608, 87] width 65 height 22
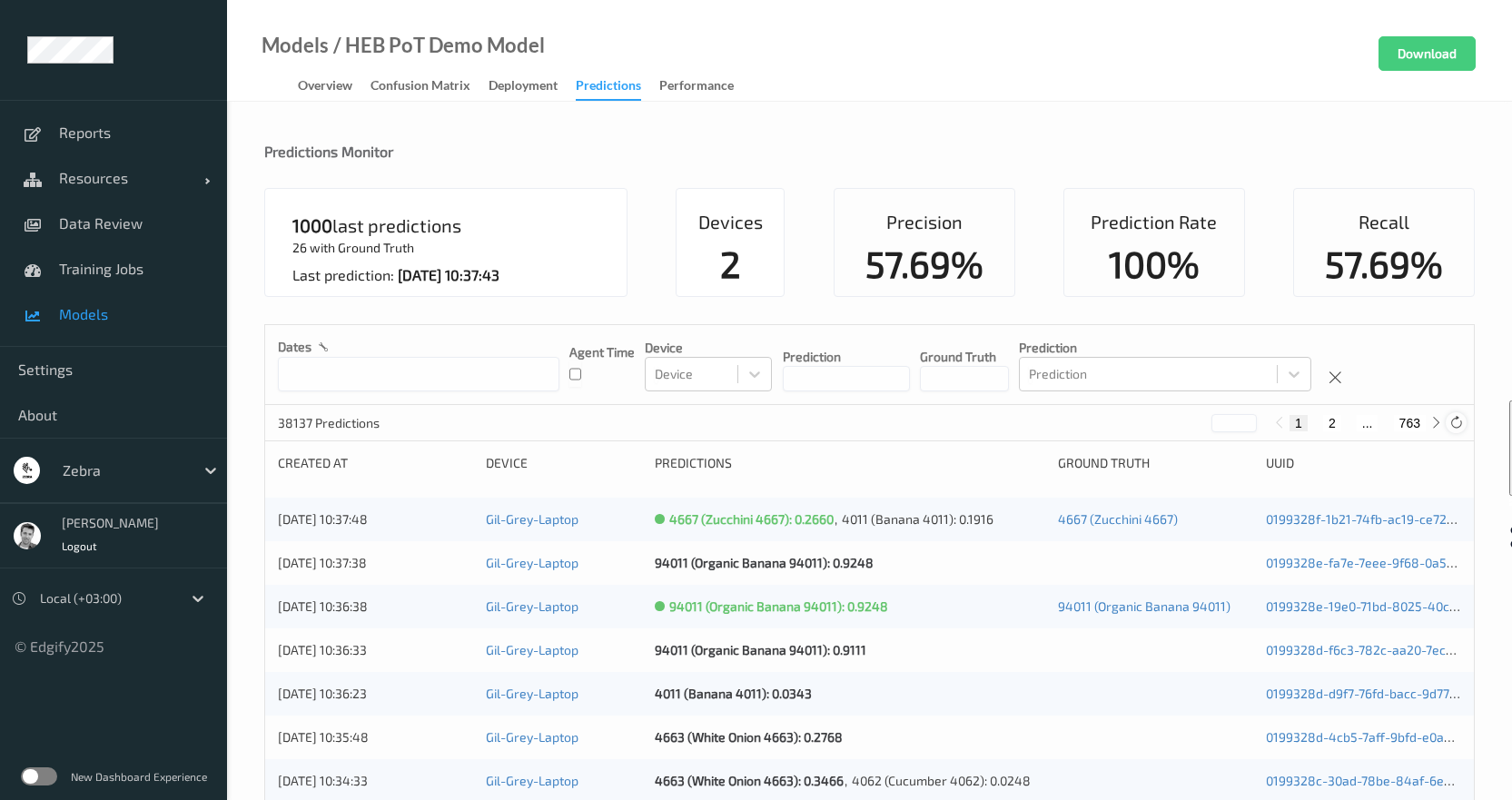
click at [1456, 426] on icon at bounding box center [1456, 423] width 14 height 14
click at [1457, 419] on icon at bounding box center [1456, 423] width 14 height 14
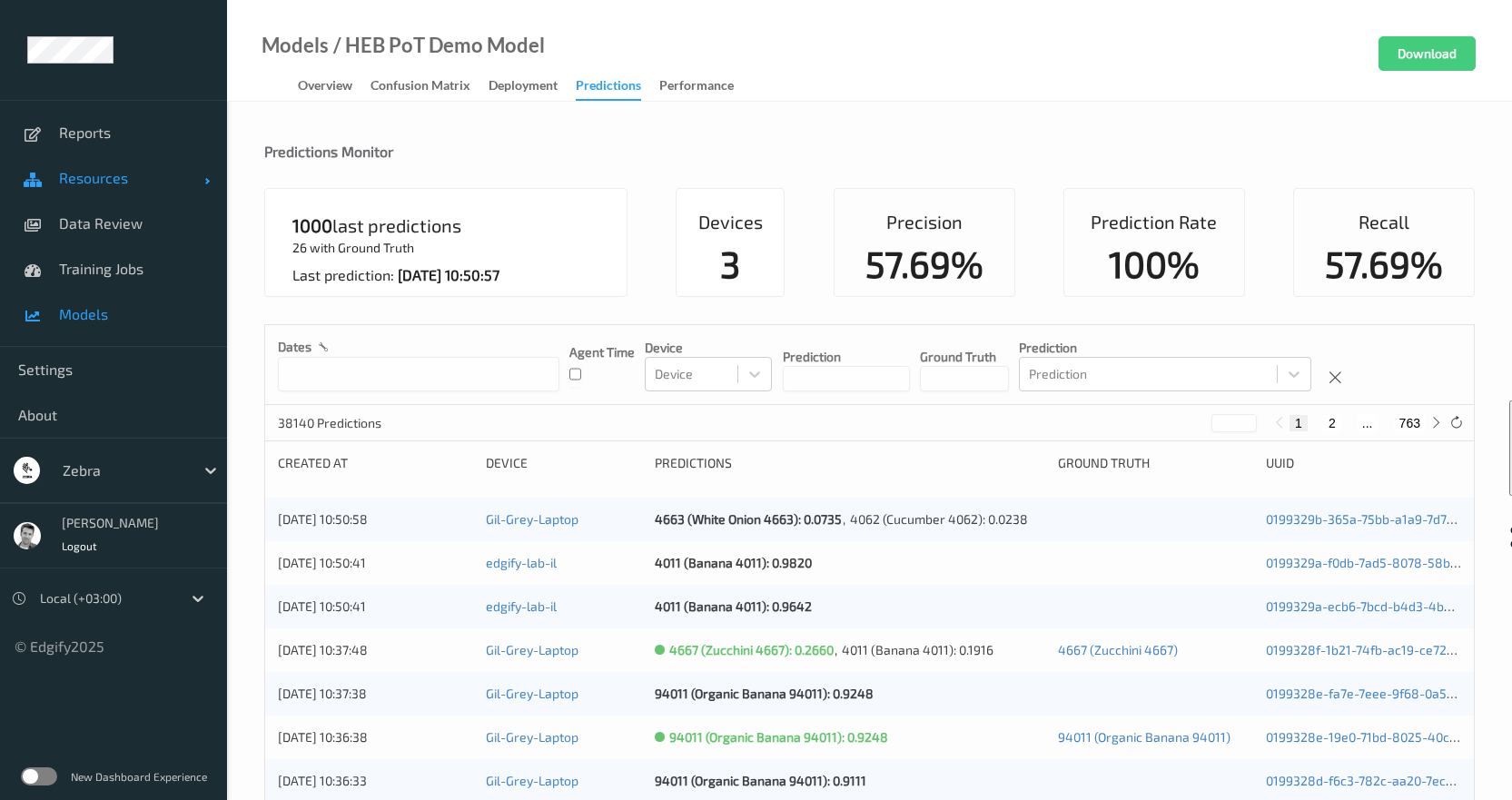
click at [70, 187] on link "Resources" at bounding box center [113, 178] width 227 height 45
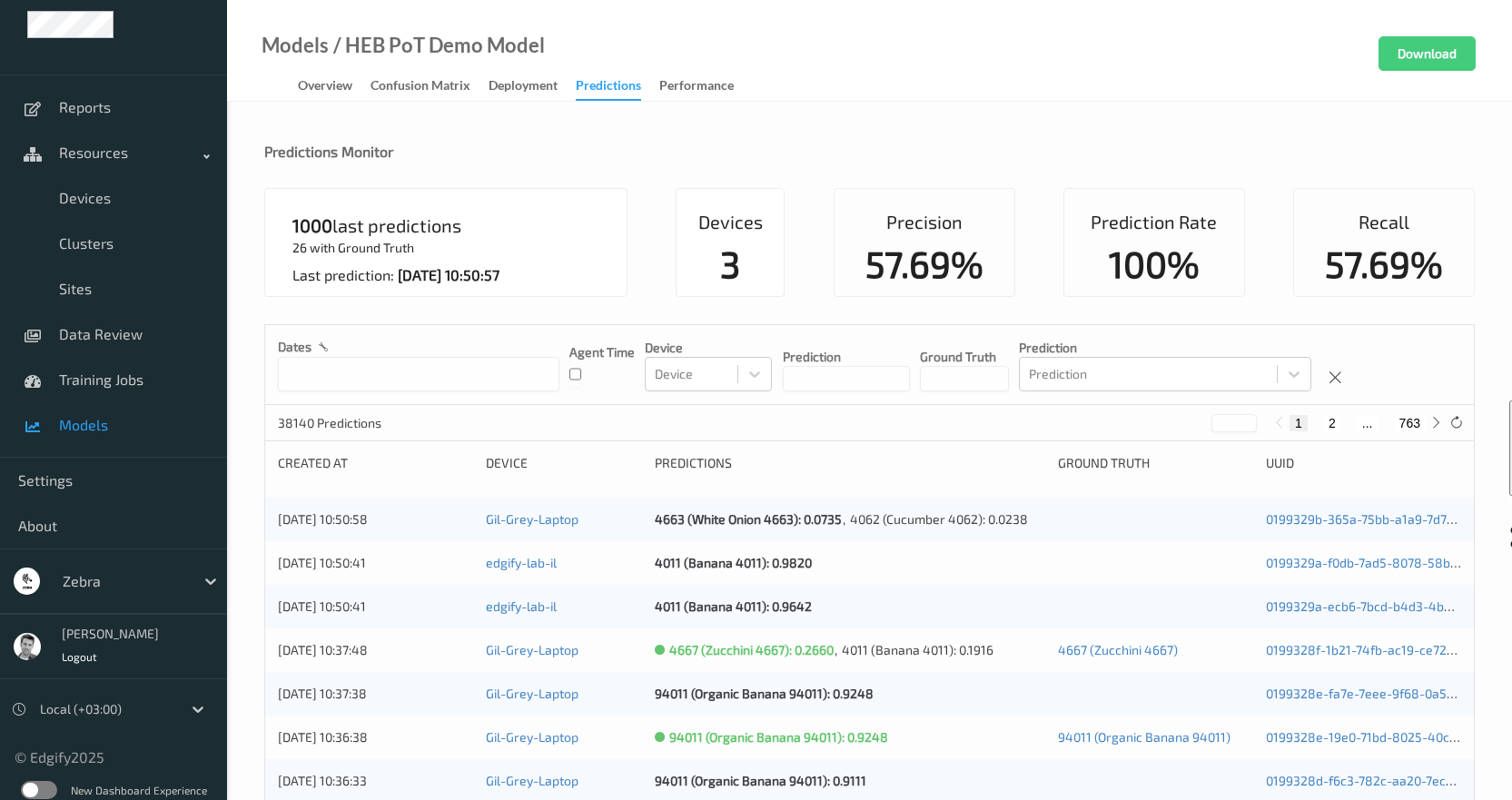
scroll to position [39, 0]
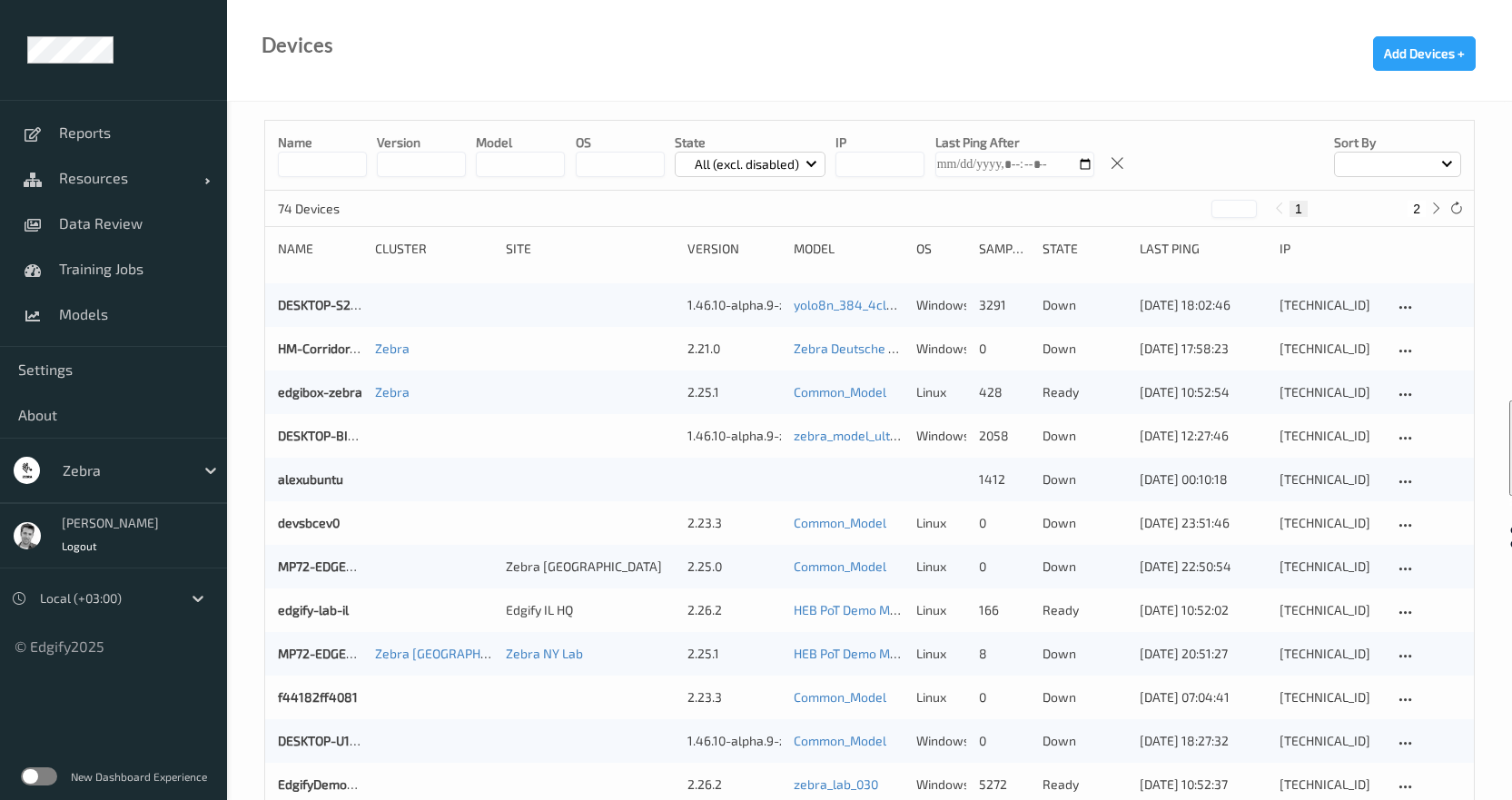
click at [45, 774] on label at bounding box center [38, 776] width 36 height 19
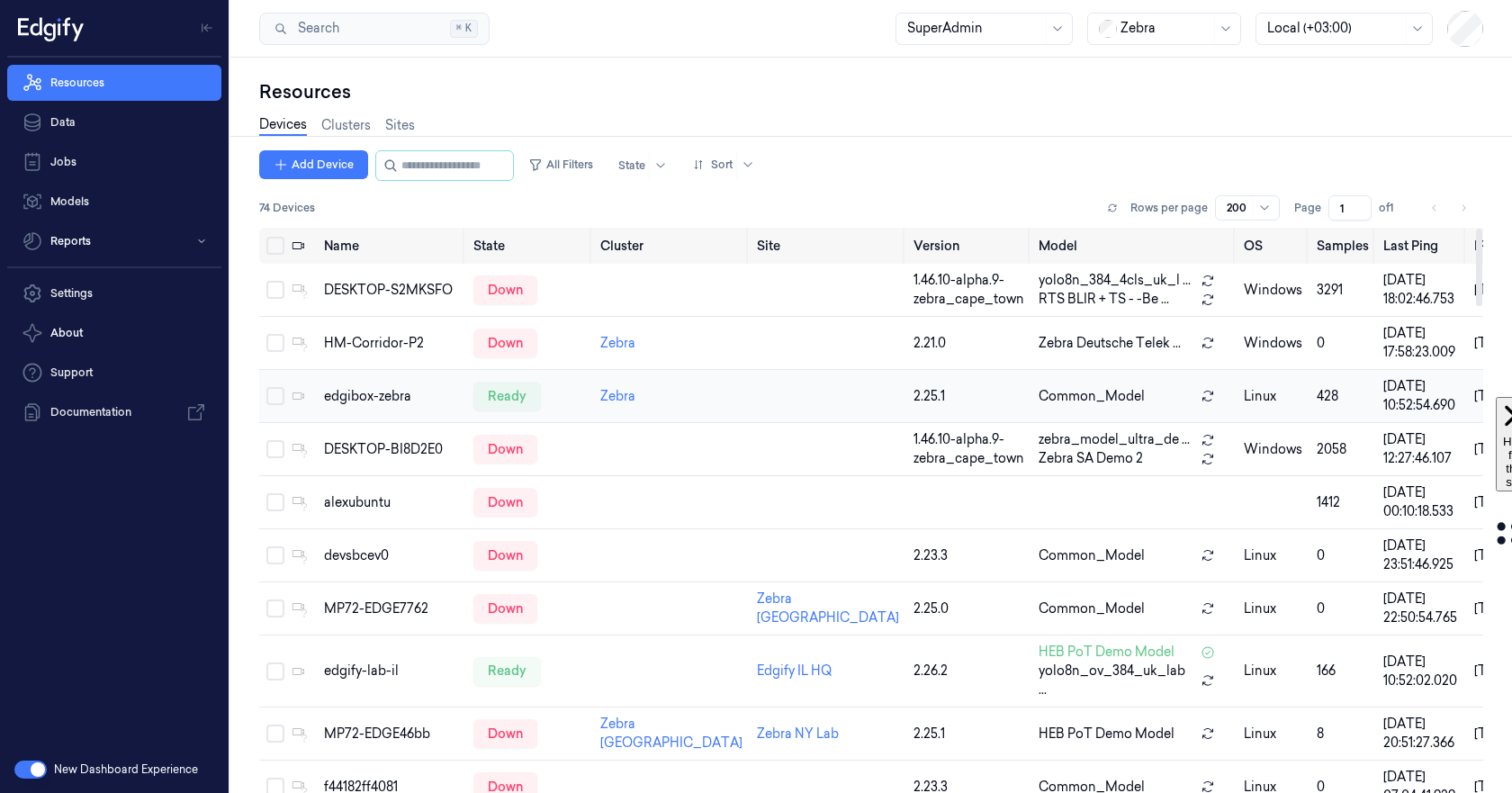
click at [441, 382] on td "edgibox-zebra" at bounding box center [391, 396] width 149 height 53
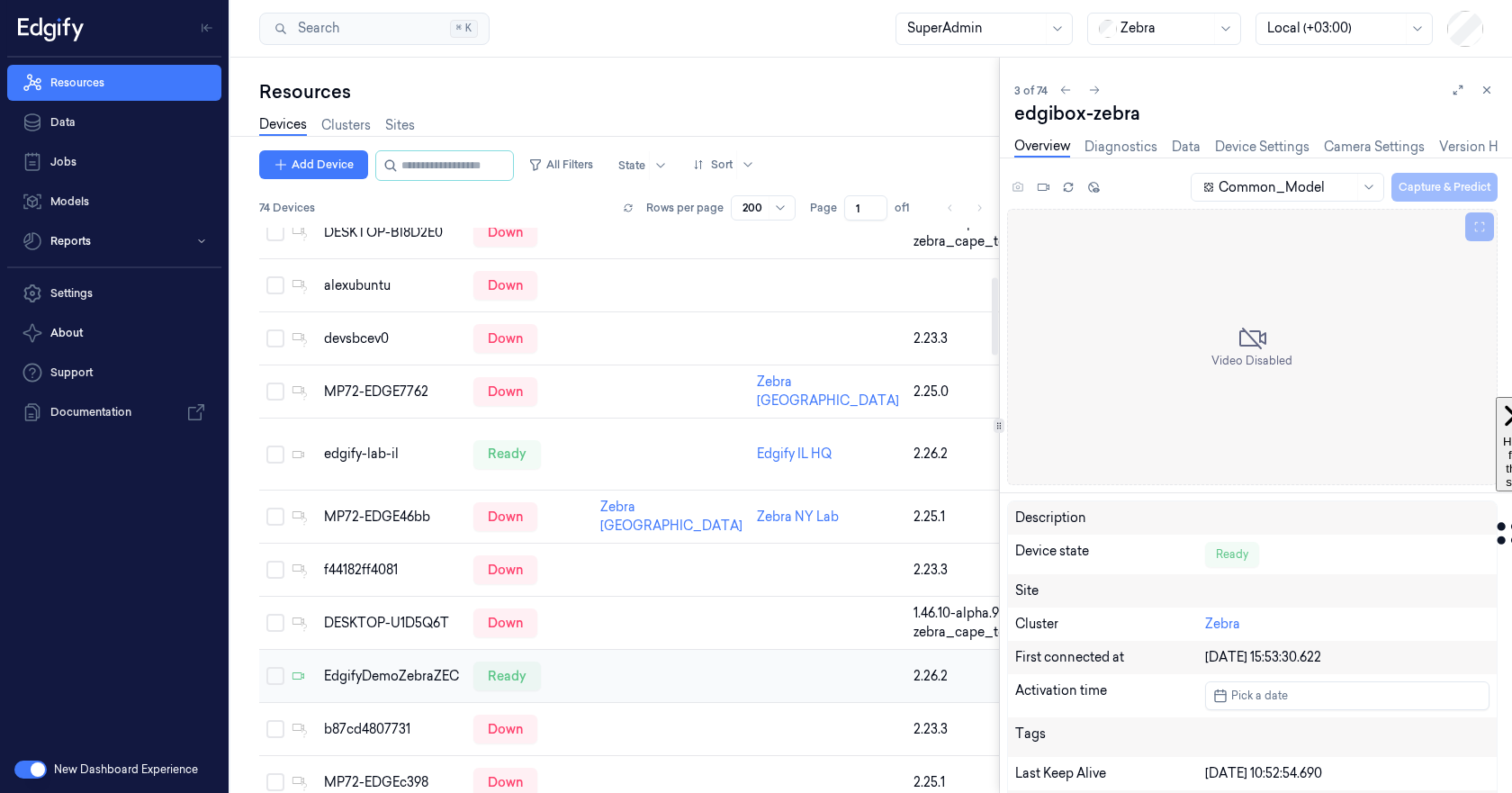
scroll to position [360, 0]
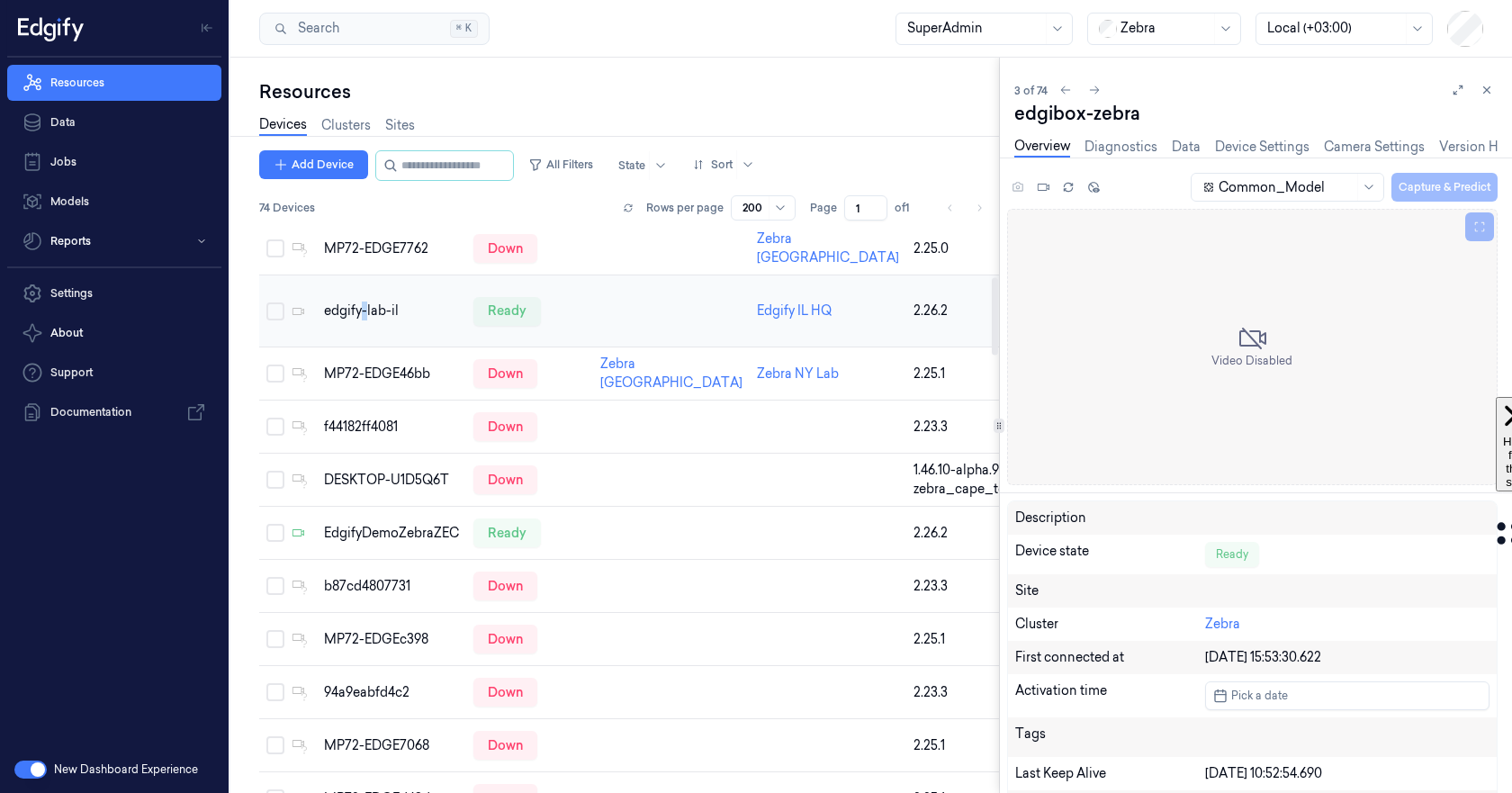
click at [365, 348] on td "edgify-lab-il" at bounding box center [391, 311] width 149 height 72
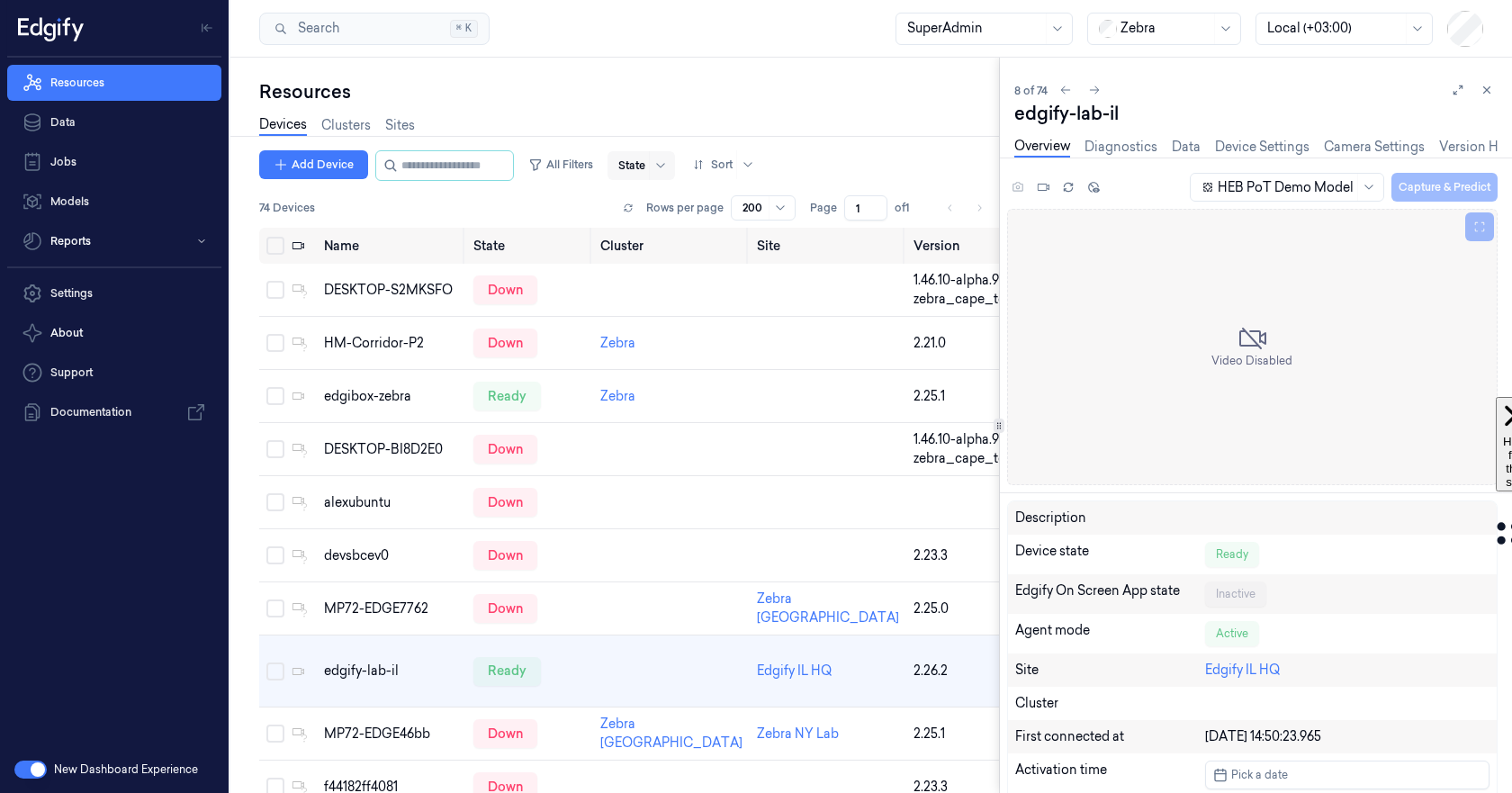
click at [625, 166] on div "Add Device All Filters State Sort" at bounding box center [511, 166] width 504 height 31
click at [621, 162] on input "text" at bounding box center [619, 166] width 3 height 16
click at [650, 198] on div "Ready" at bounding box center [654, 203] width 38 height 19
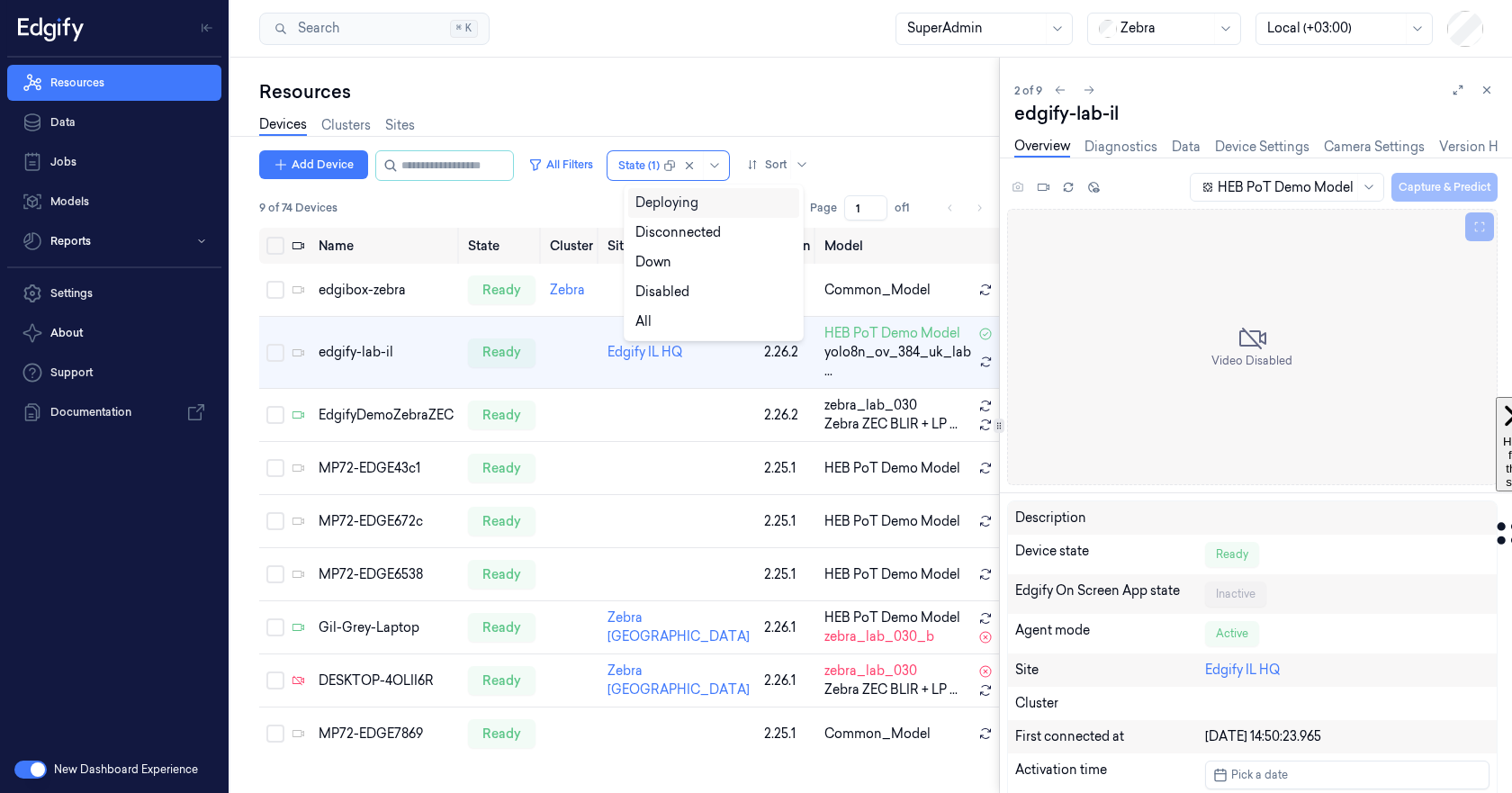
click at [596, 201] on div "9 of 74 Devices Rows per page 200 Page 1 of 1" at bounding box center [630, 208] width 740 height 25
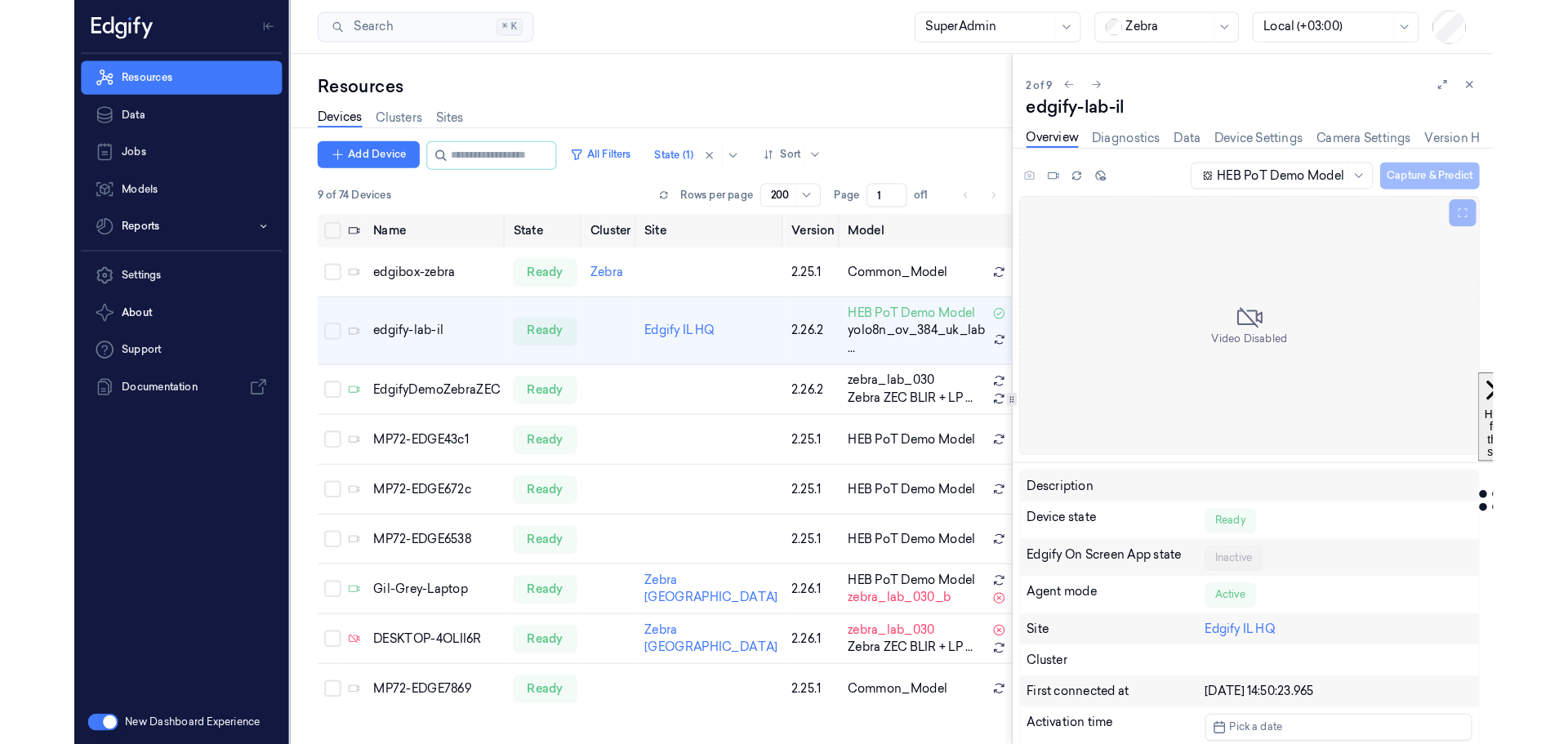
scroll to position [58, 0]
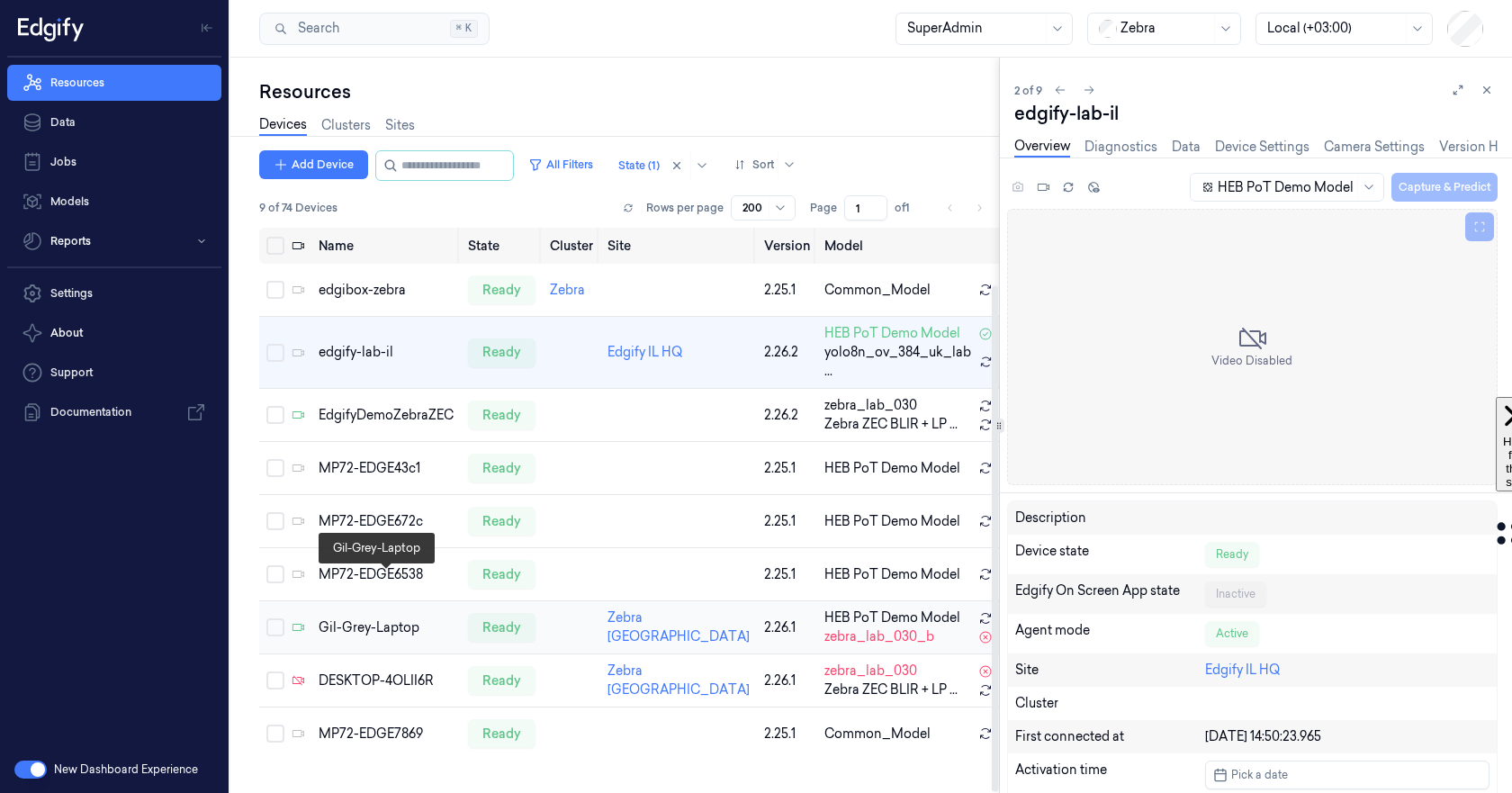
click at [410, 618] on div "Gil-Grey-Laptop" at bounding box center [386, 627] width 135 height 19
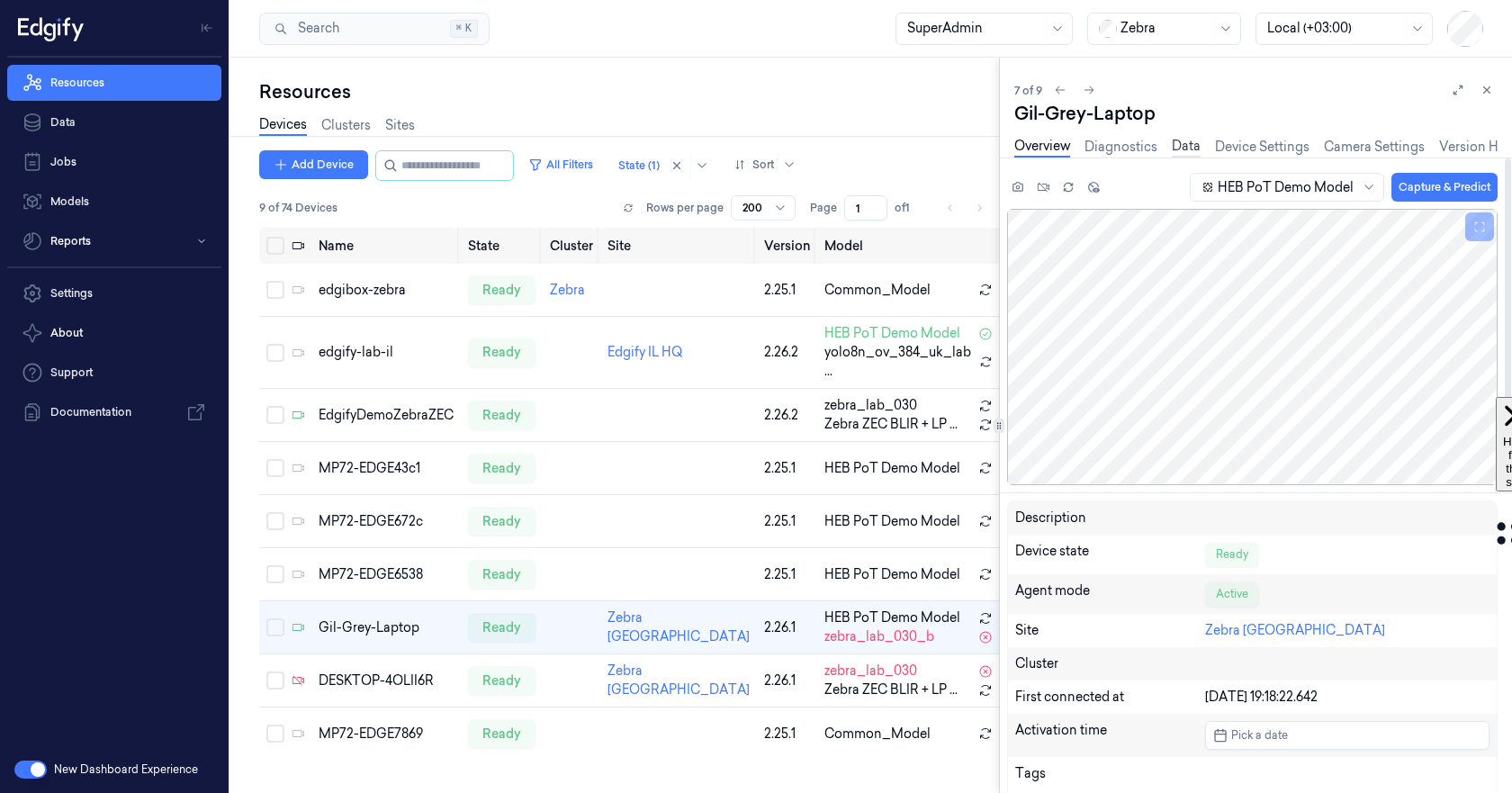
click at [1179, 156] on div "Overview Diagnostics Data Device Settings Camera Settings Version History Logs" at bounding box center [1295, 146] width 562 height 20
click at [1181, 145] on link "Data" at bounding box center [1187, 146] width 29 height 20
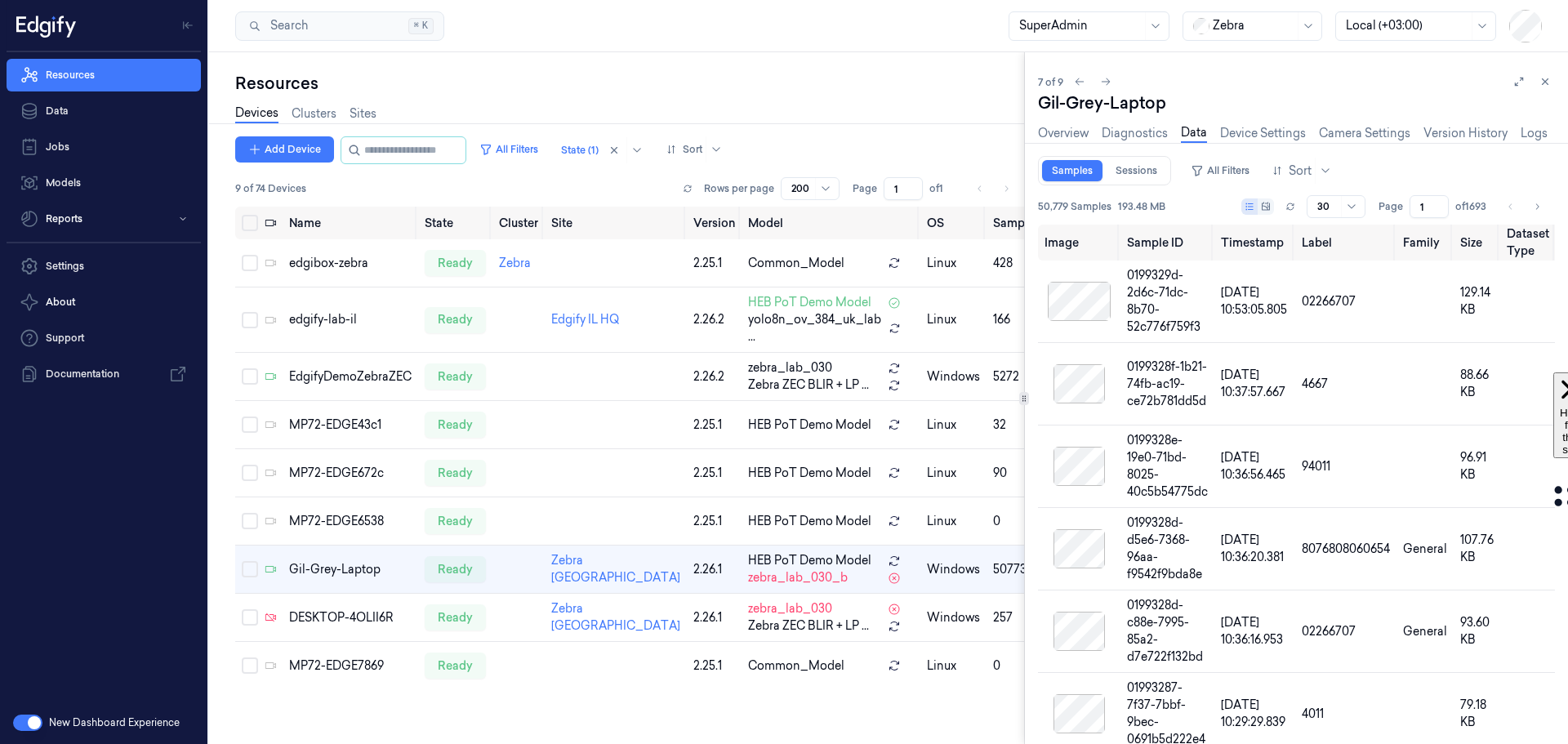
scroll to position [33, 0]
click at [1127, 134] on link "Diagnostics" at bounding box center [1135, 133] width 66 height 18
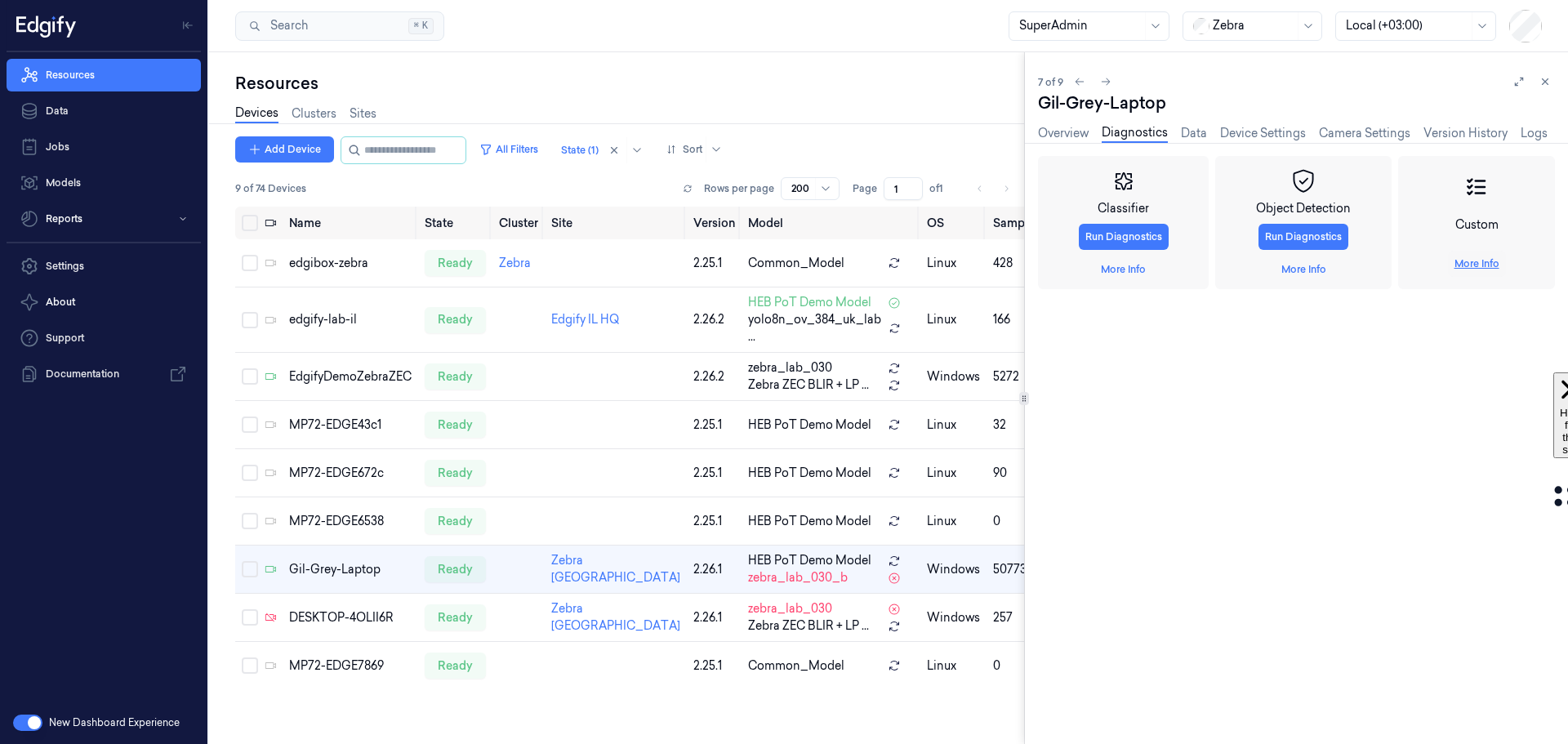
click at [1371, 266] on link "More Info" at bounding box center [1477, 264] width 45 height 15
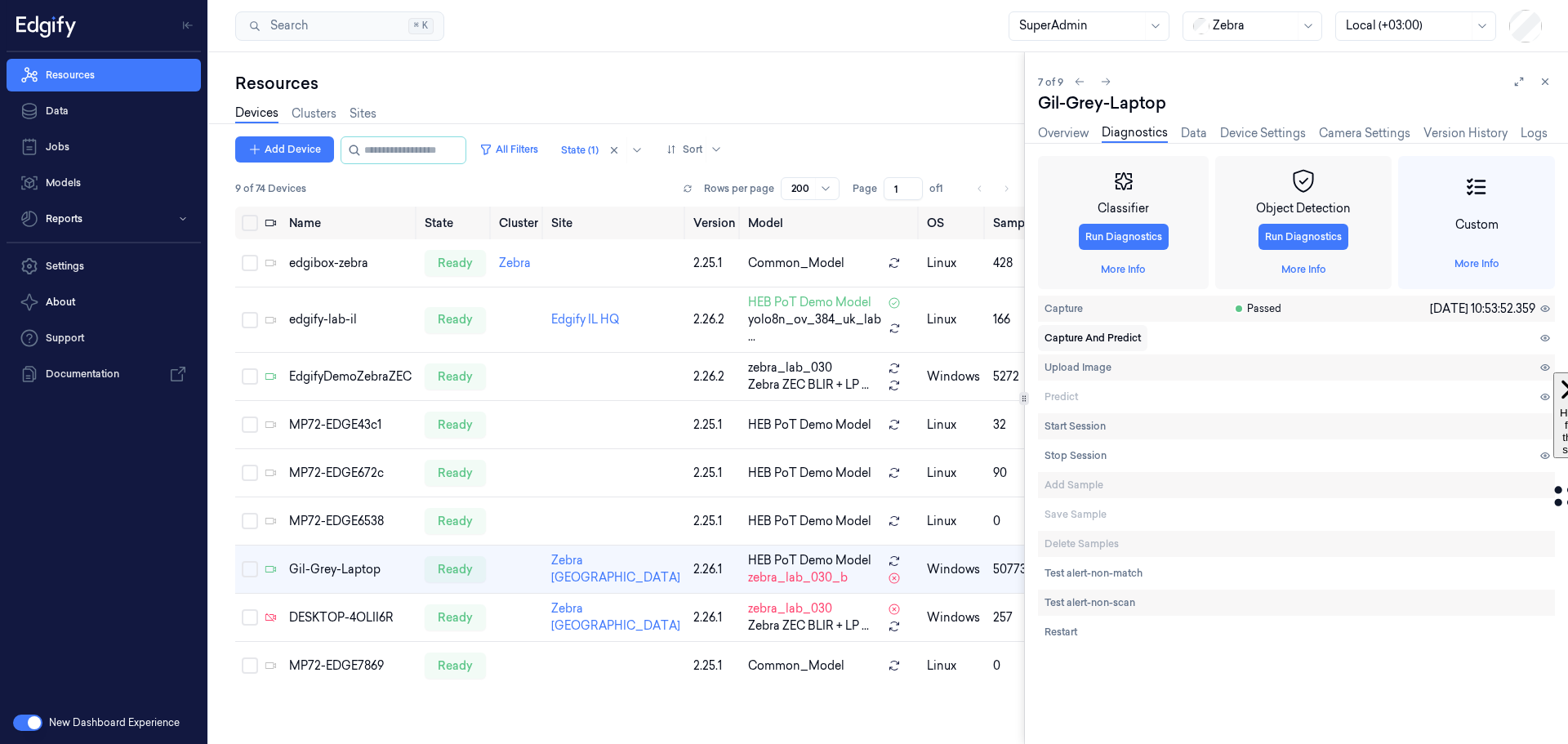
click at [1084, 336] on span "Capture And Predict" at bounding box center [1093, 337] width 97 height 15
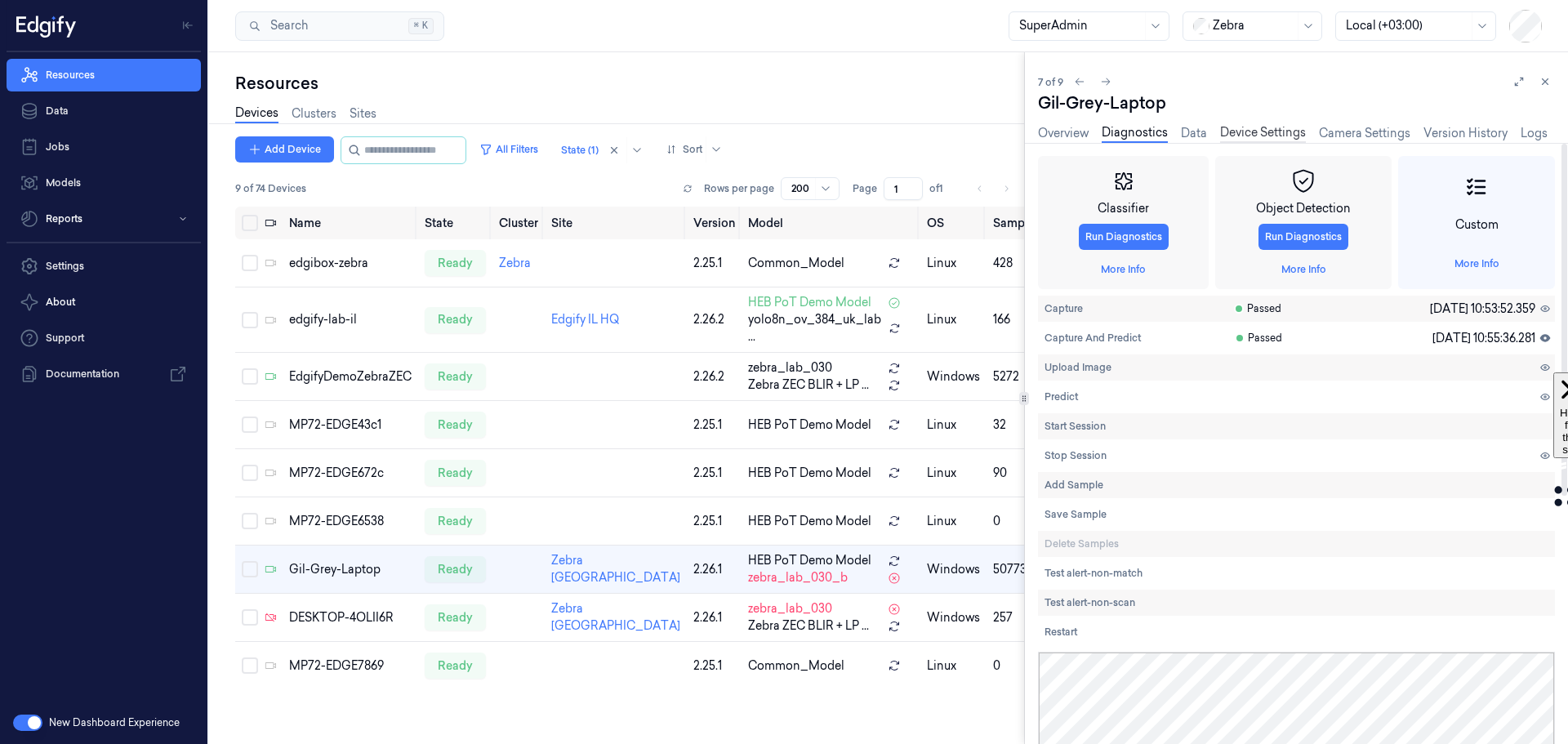
click at [1266, 126] on link "Device Settings" at bounding box center [1263, 133] width 86 height 18
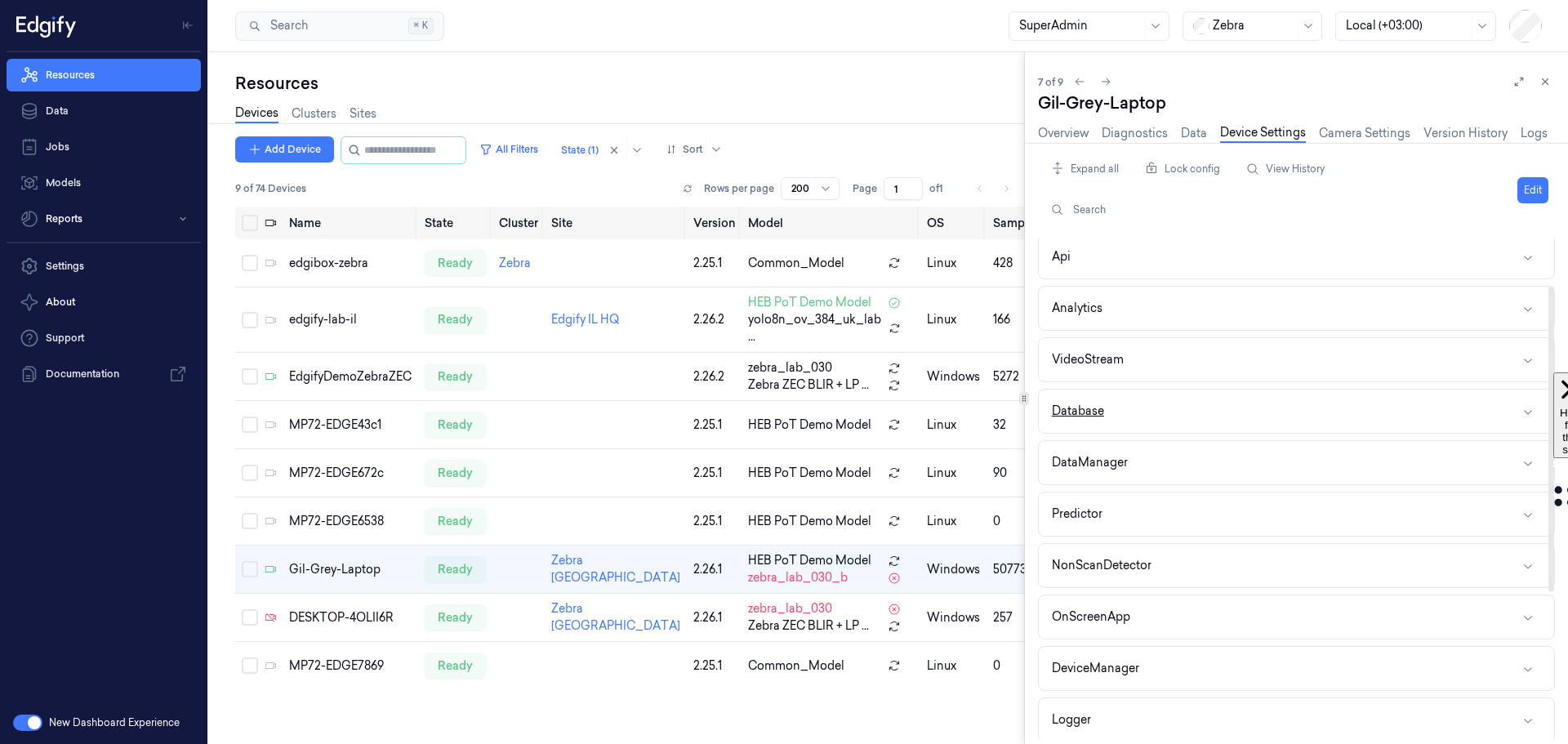
scroll to position [82, 0]
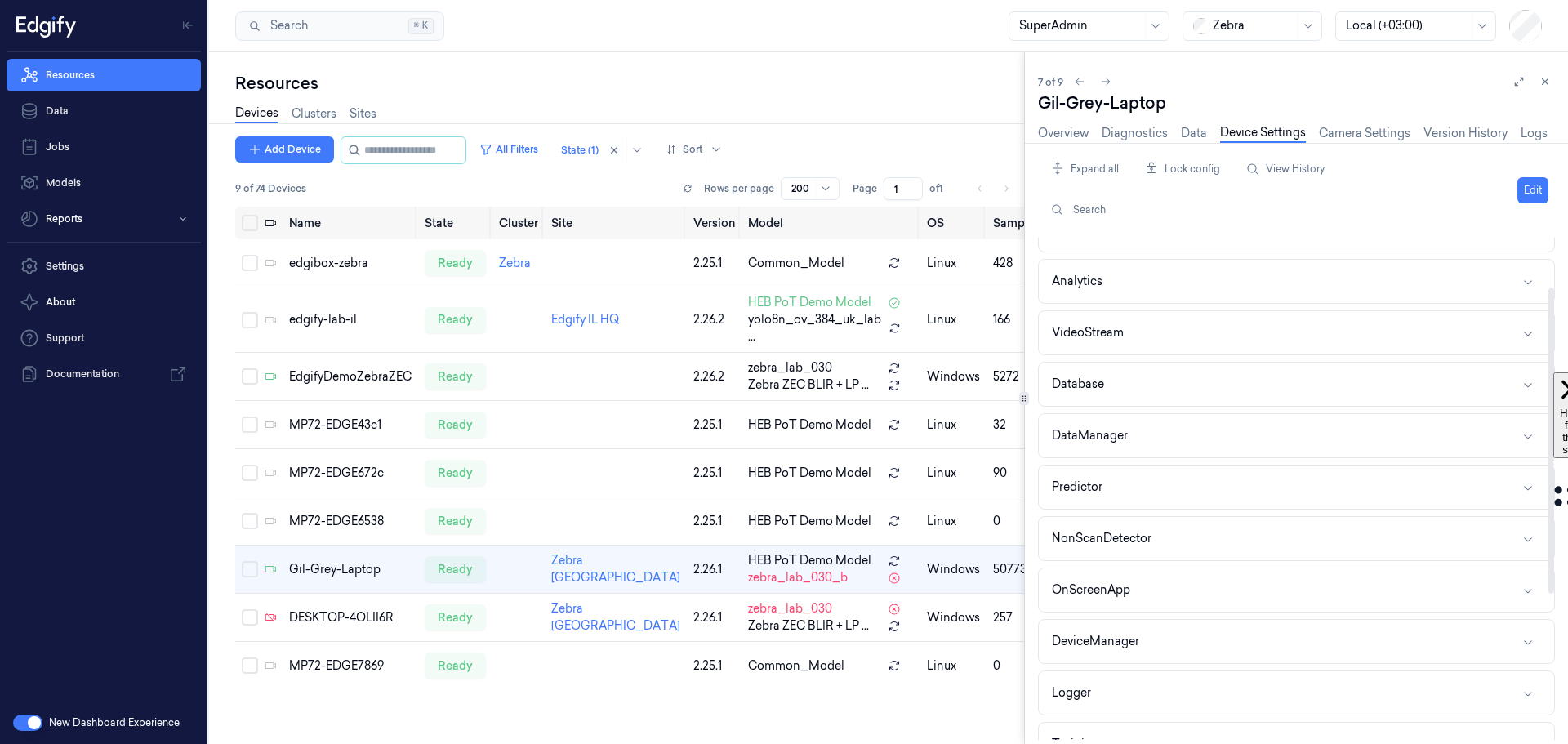
click at [1238, 459] on div "Agent Api Analytics VideoStream Database DataManager Predictor NonScanDetector …" at bounding box center [1296, 567] width 517 height 823
click at [1232, 480] on button "Predictor" at bounding box center [1296, 487] width 515 height 43
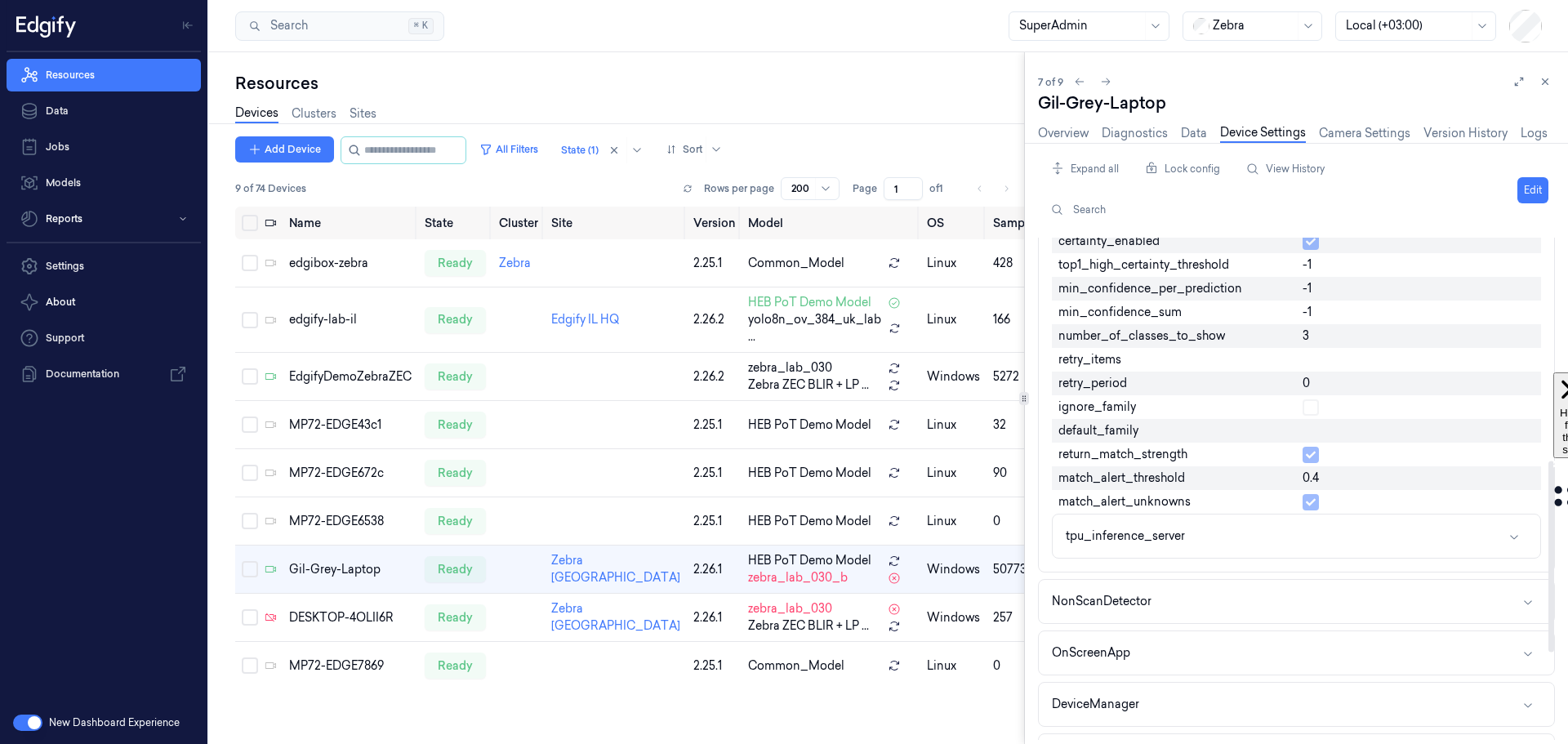
scroll to position [653, 0]
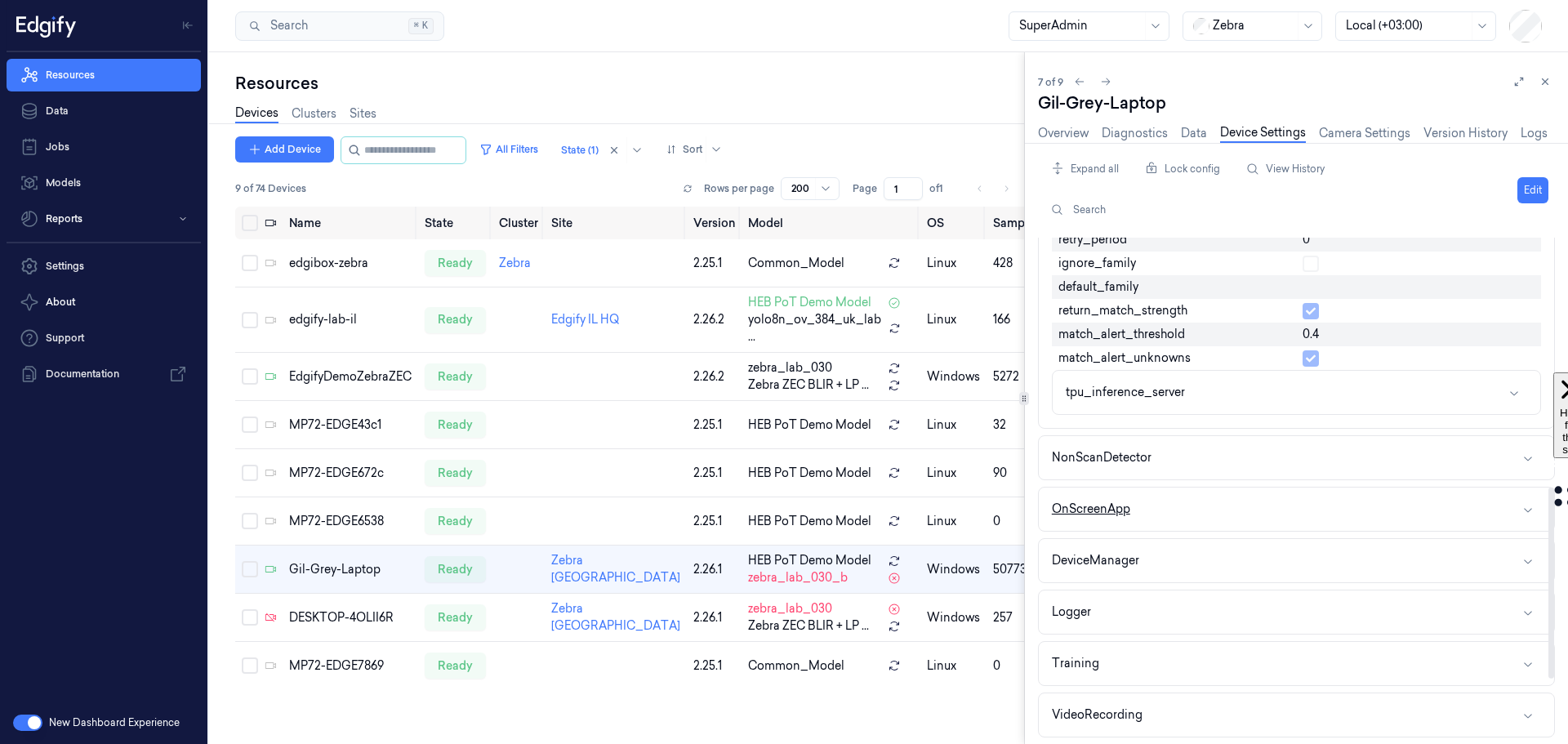
click at [1235, 518] on button "OnScreenApp" at bounding box center [1296, 509] width 515 height 43
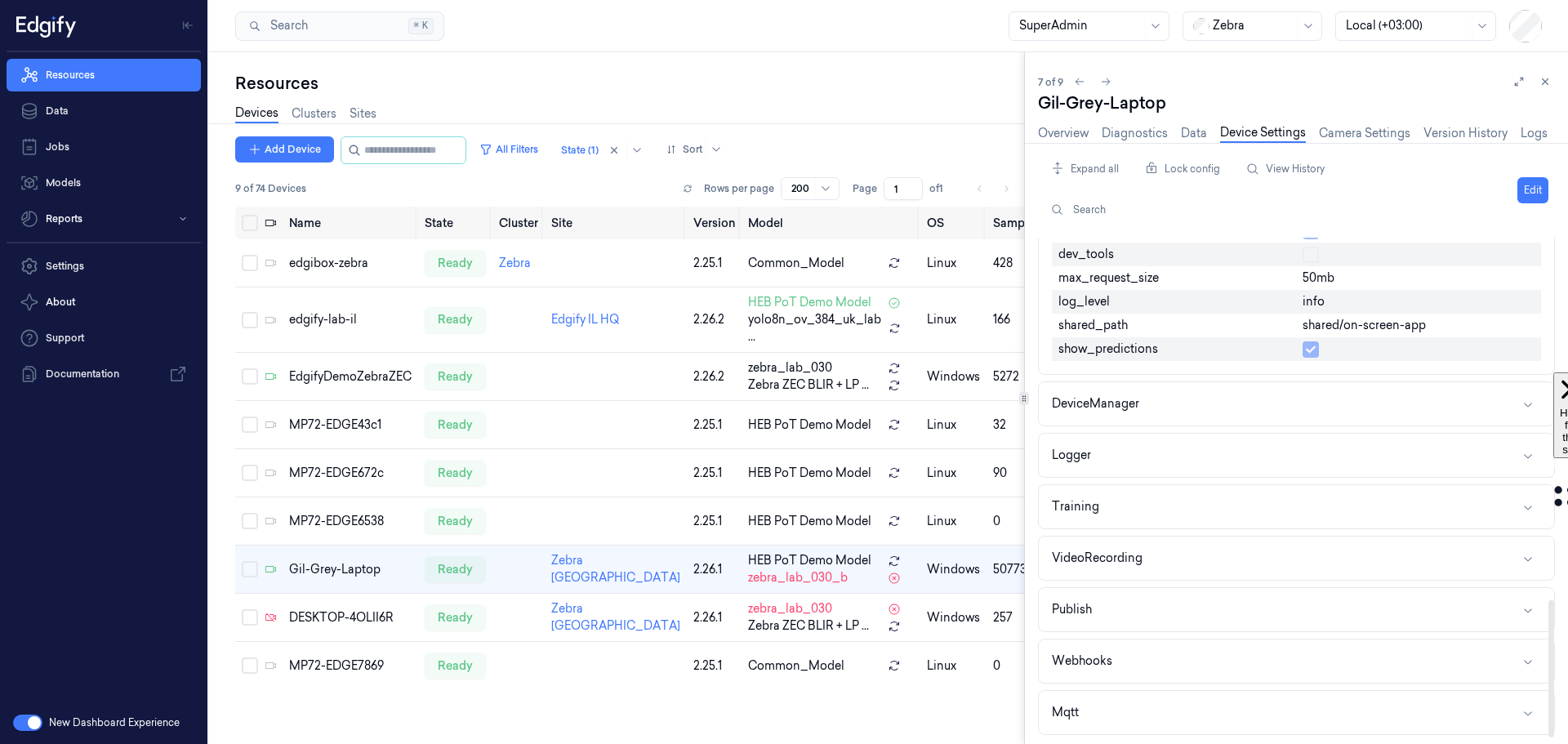
scroll to position [1328, 0]
click at [1270, 660] on button "Webhooks" at bounding box center [1296, 659] width 515 height 43
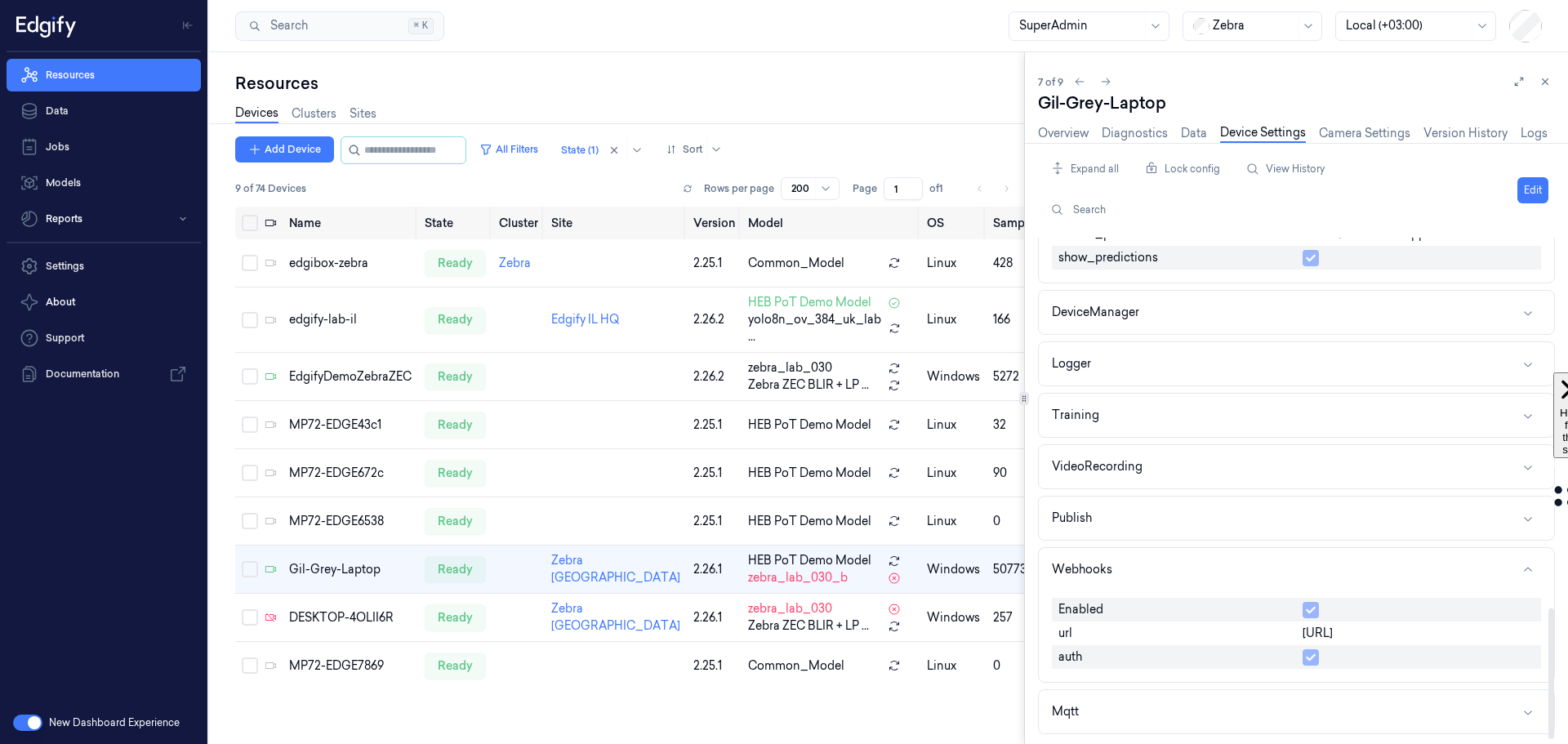
scroll to position [1419, 0]
click at [323, 311] on div "edgify-lab-il" at bounding box center [350, 320] width 122 height 18
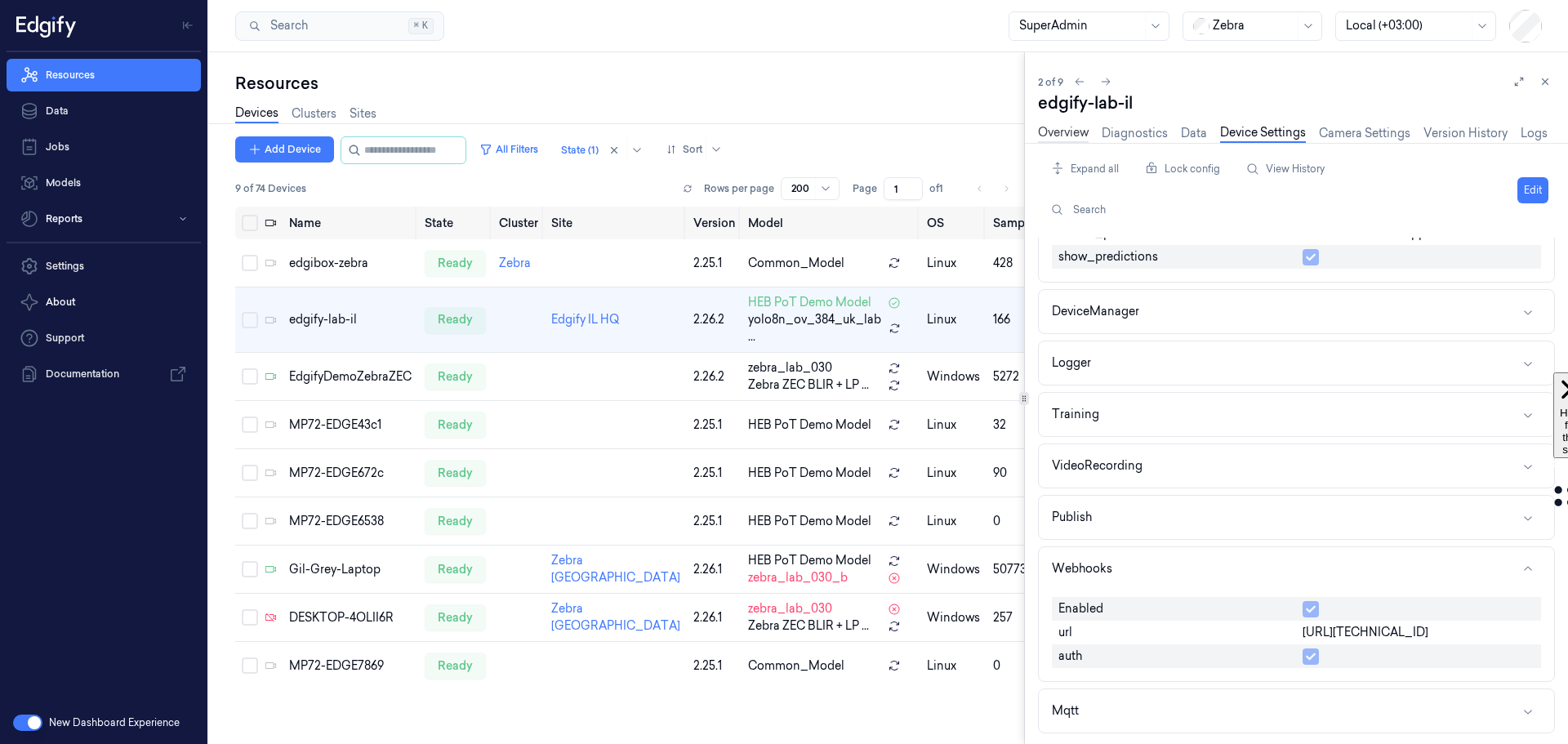
click at [1063, 129] on link "Overview" at bounding box center [1063, 133] width 51 height 18
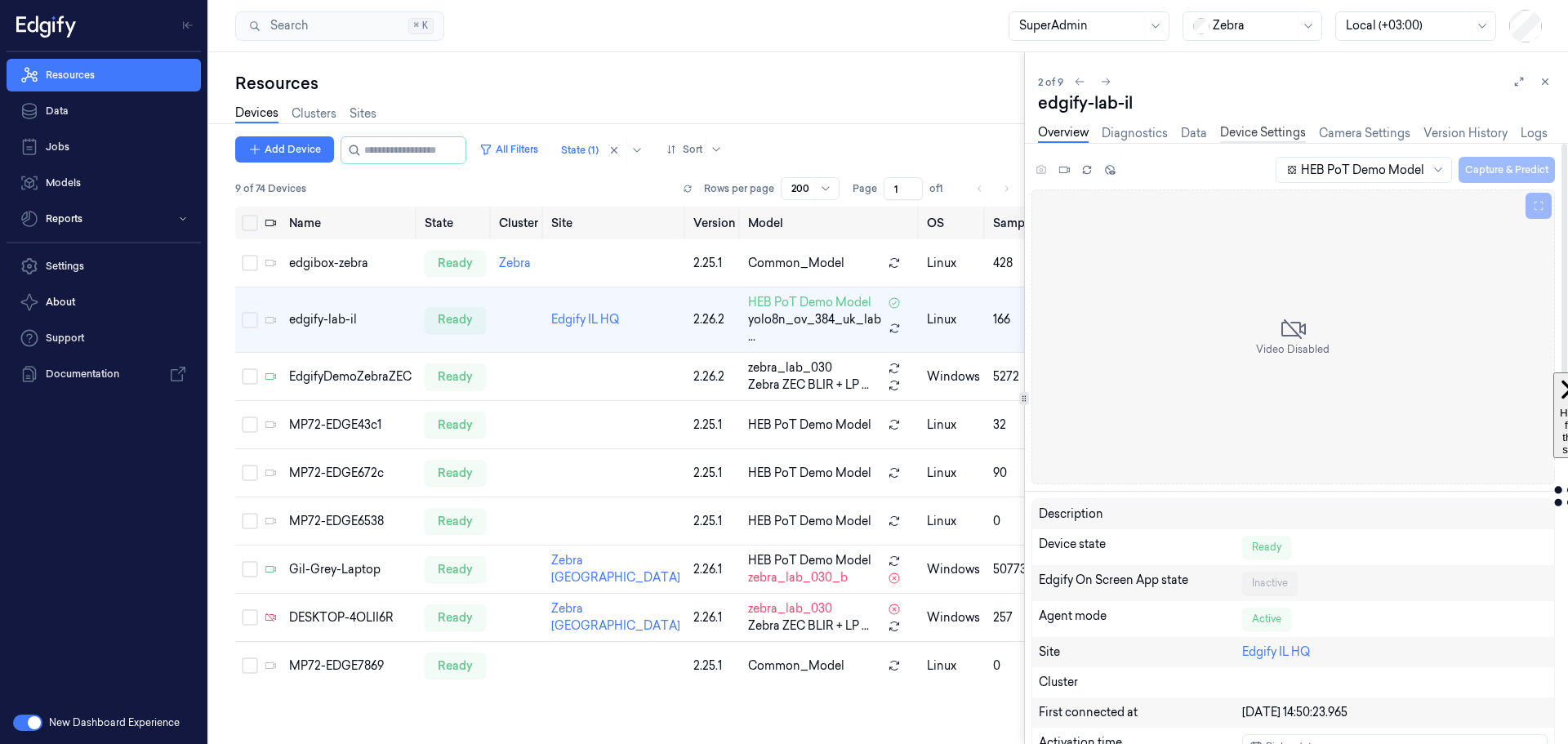
click at [1264, 140] on link "Device Settings" at bounding box center [1263, 133] width 86 height 18
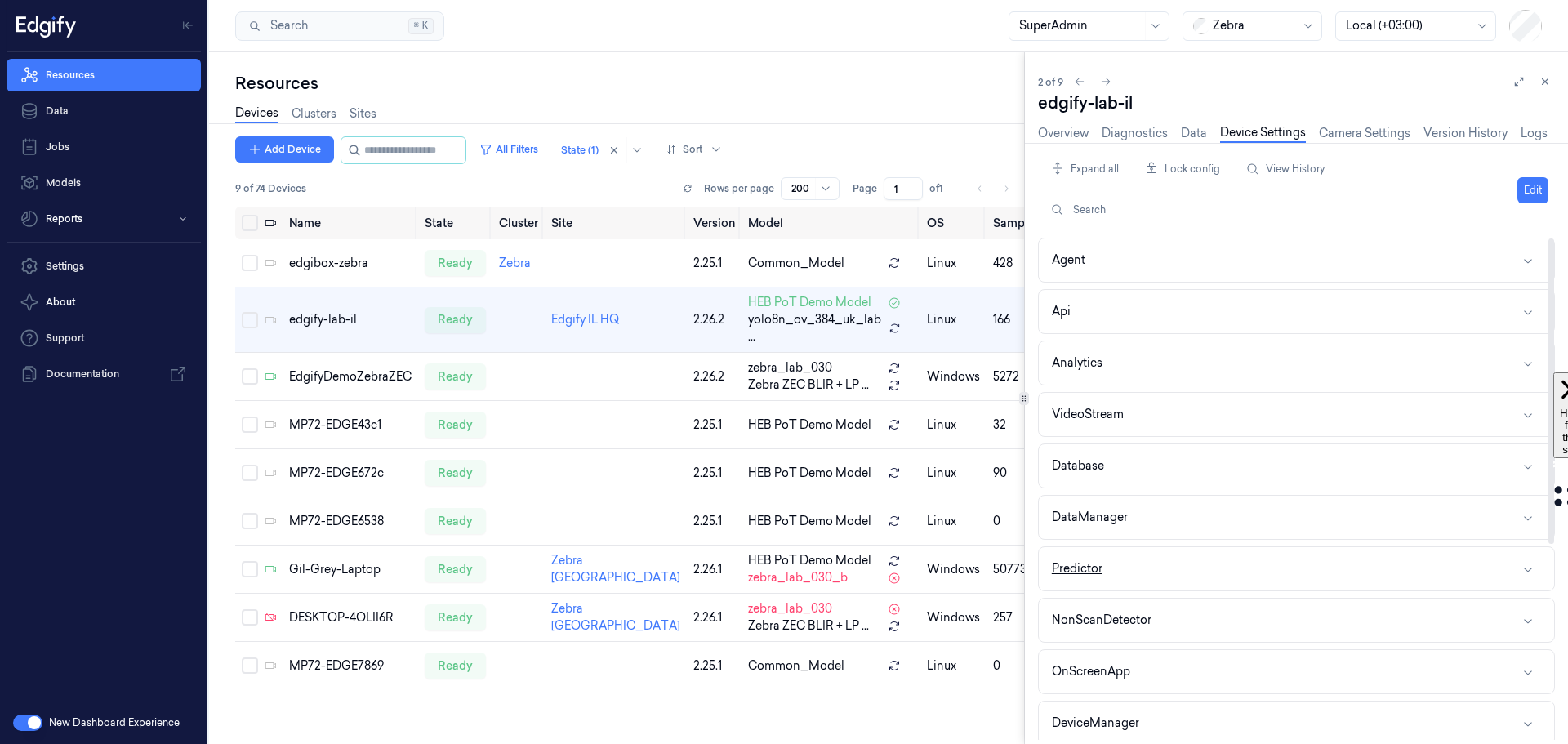
scroll to position [321, 0]
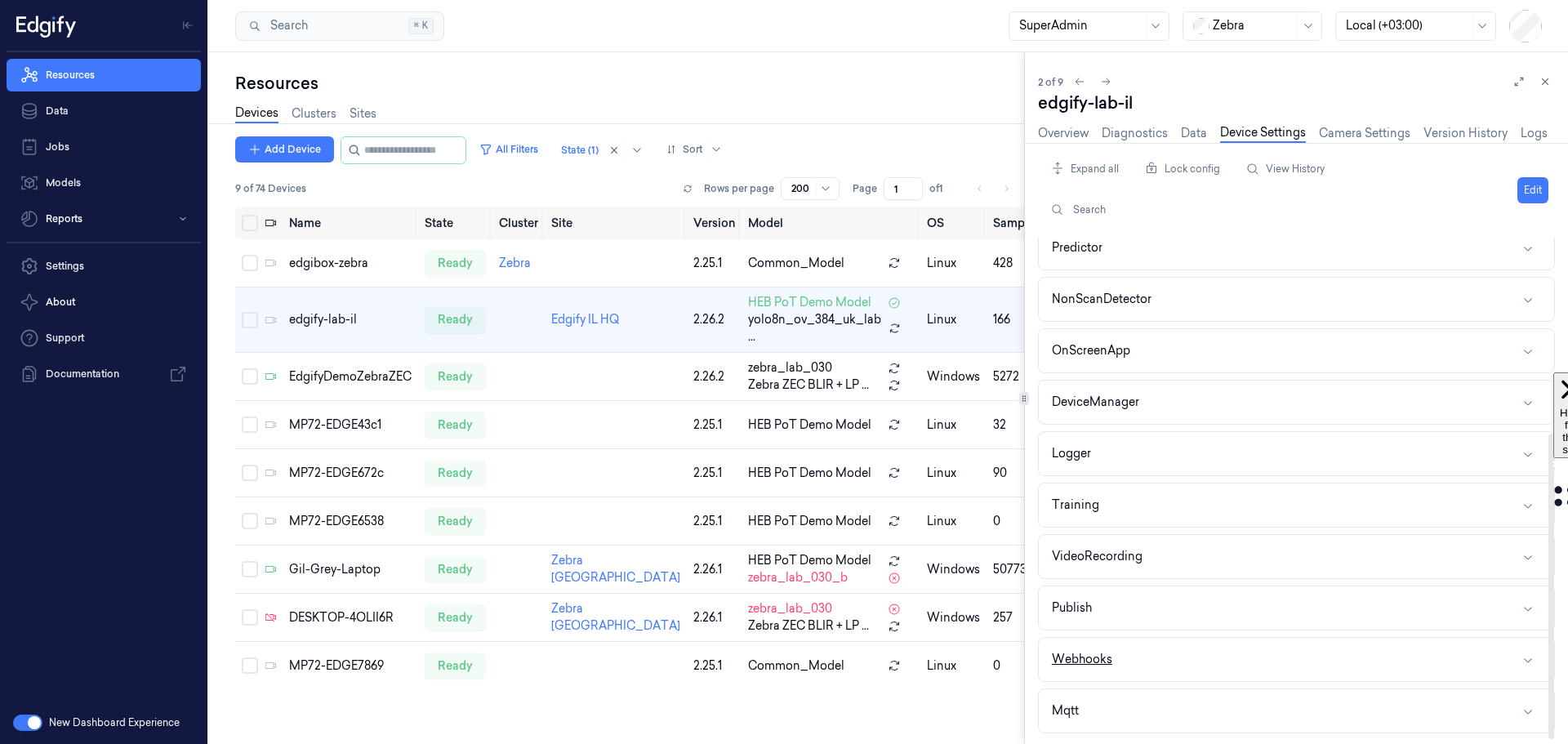
click at [1243, 639] on button "Webhooks" at bounding box center [1296, 659] width 515 height 43
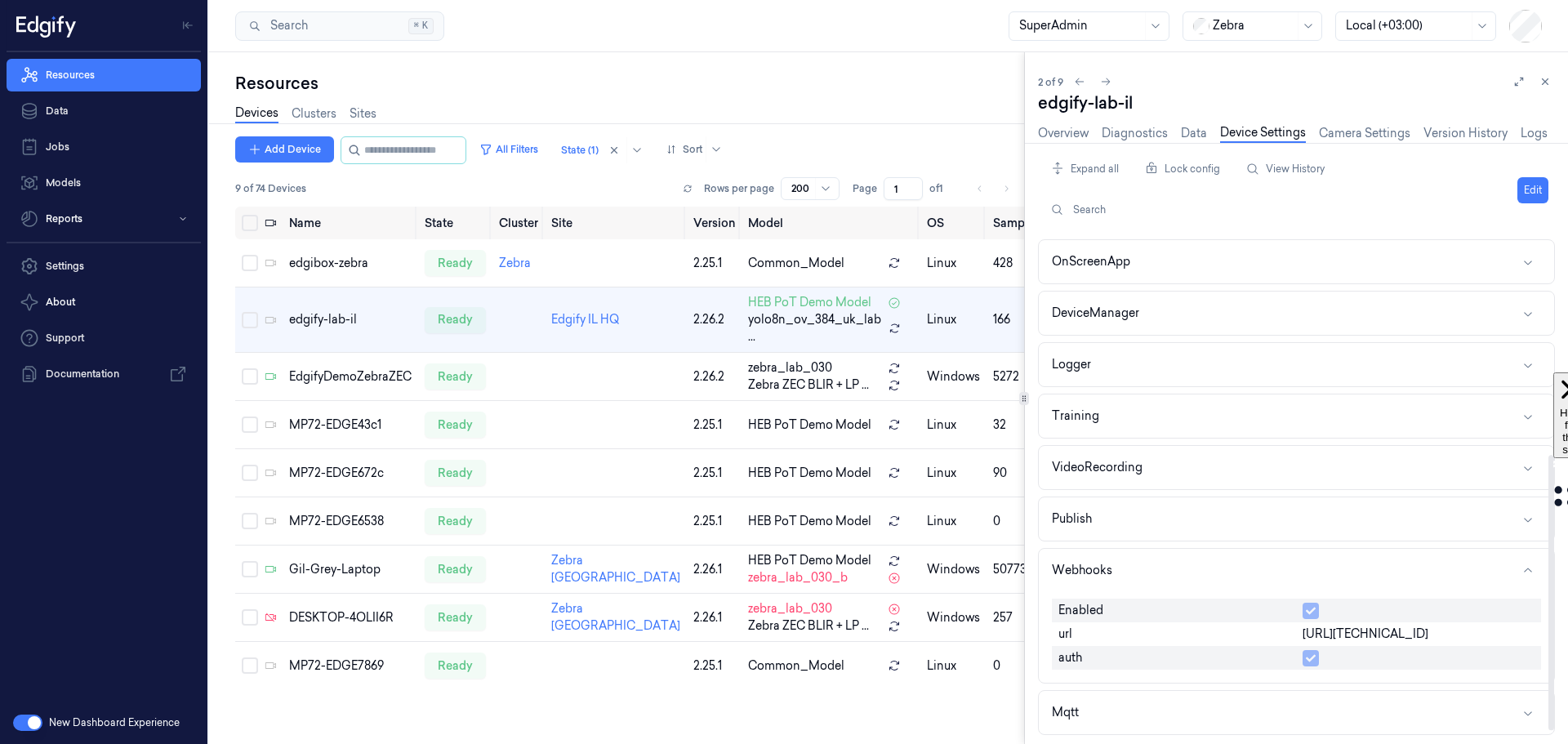
scroll to position [411, 0]
click at [1371, 187] on button "Edit" at bounding box center [1533, 191] width 31 height 26
click at [1371, 631] on input "http://192.168.110.3:3006" at bounding box center [1419, 633] width 232 height 19
click at [1371, 190] on button "Cancel" at bounding box center [1449, 191] width 47 height 26
click at [1136, 134] on link "Diagnostics" at bounding box center [1135, 133] width 66 height 18
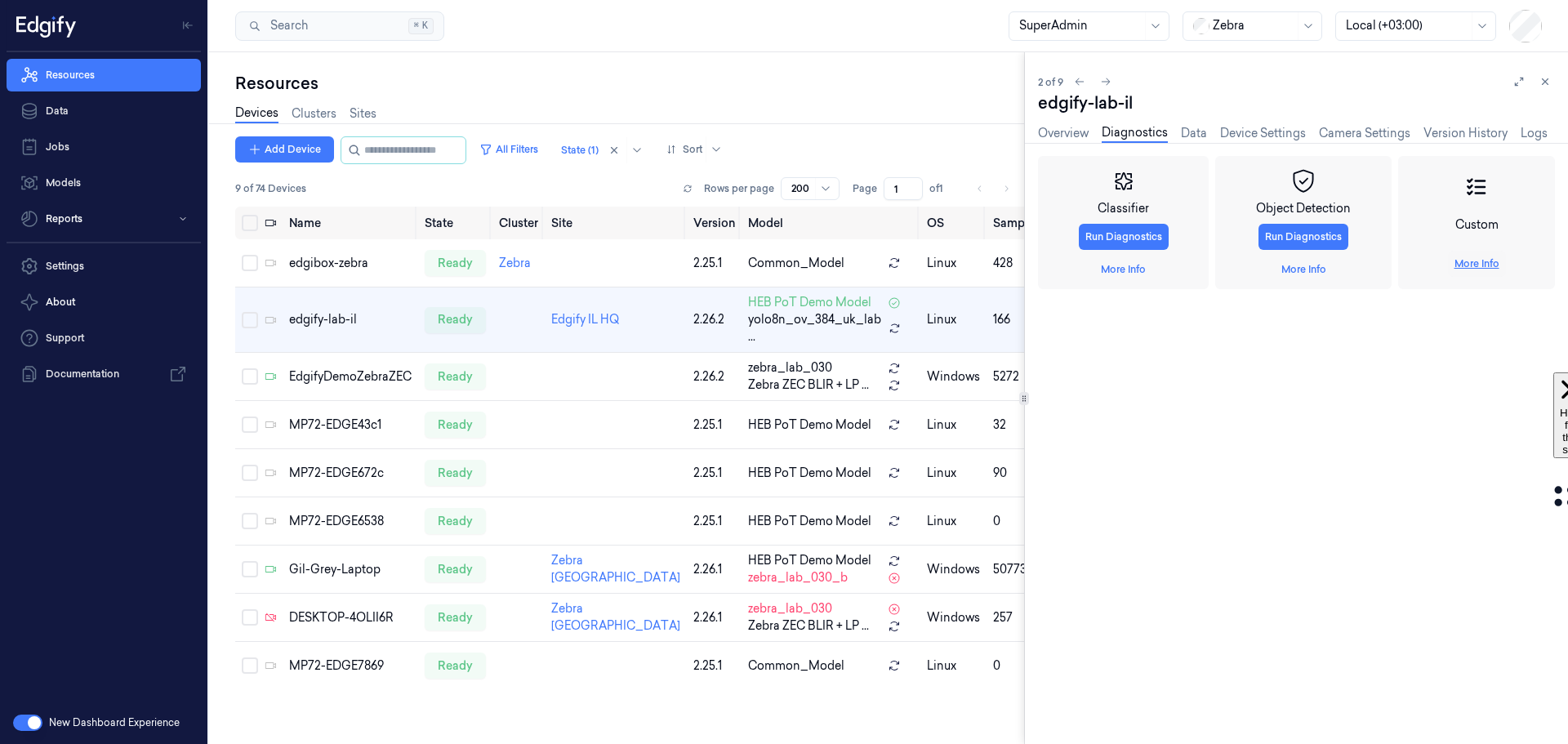
click at [1371, 260] on link "More Info" at bounding box center [1477, 264] width 45 height 15
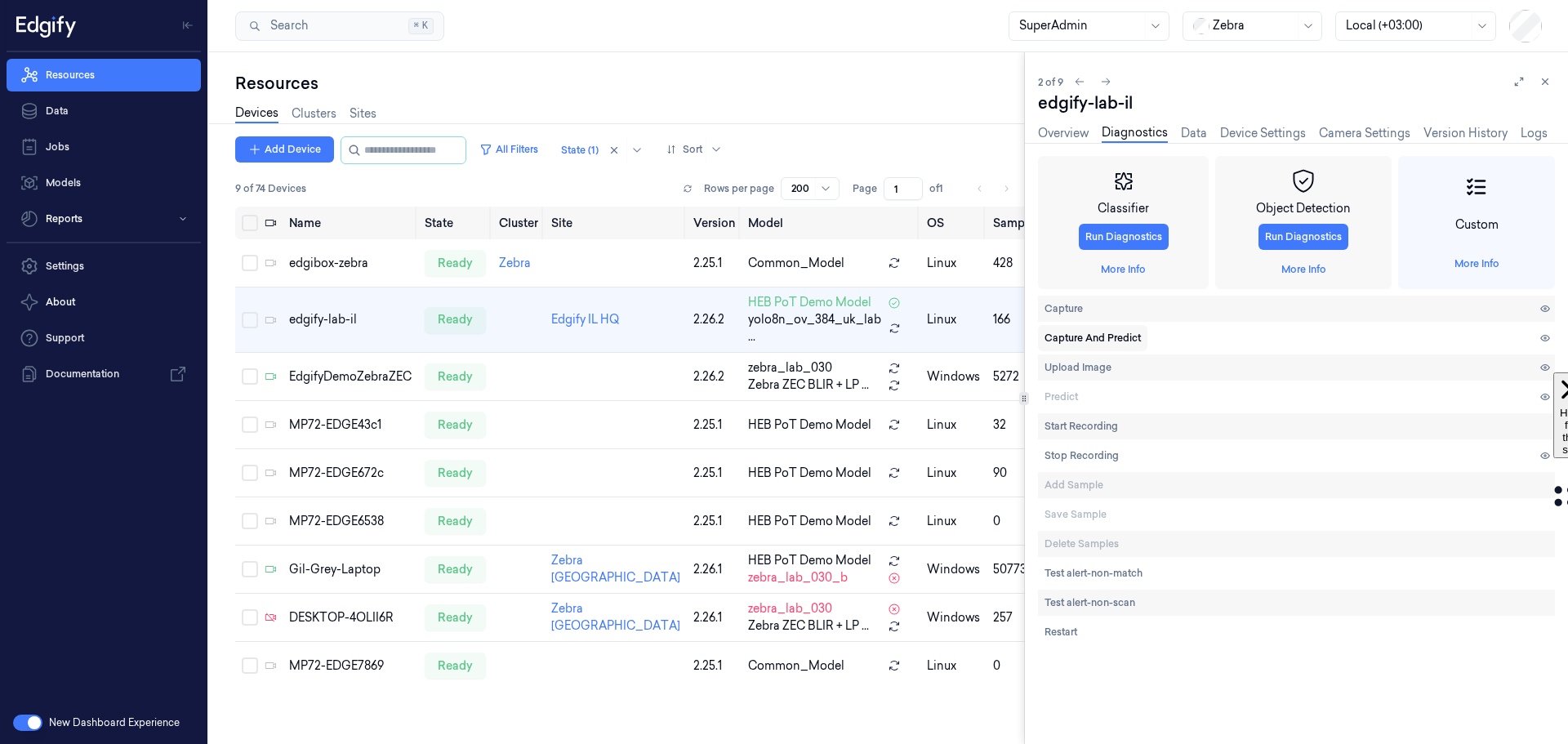
click at [1105, 339] on span "Capture And Predict" at bounding box center [1093, 337] width 97 height 15
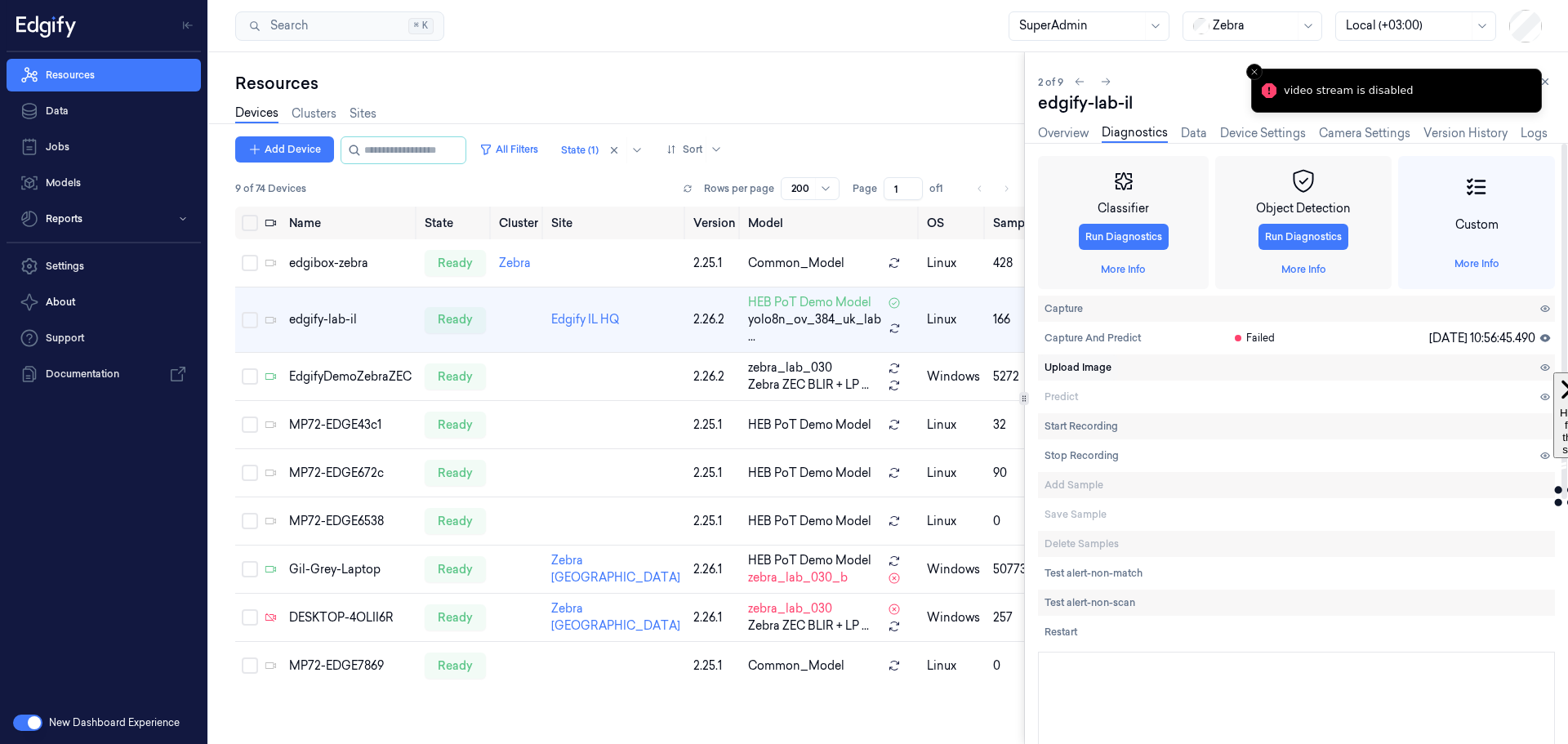
click at [1064, 367] on span "Upload Image" at bounding box center [1078, 367] width 67 height 15
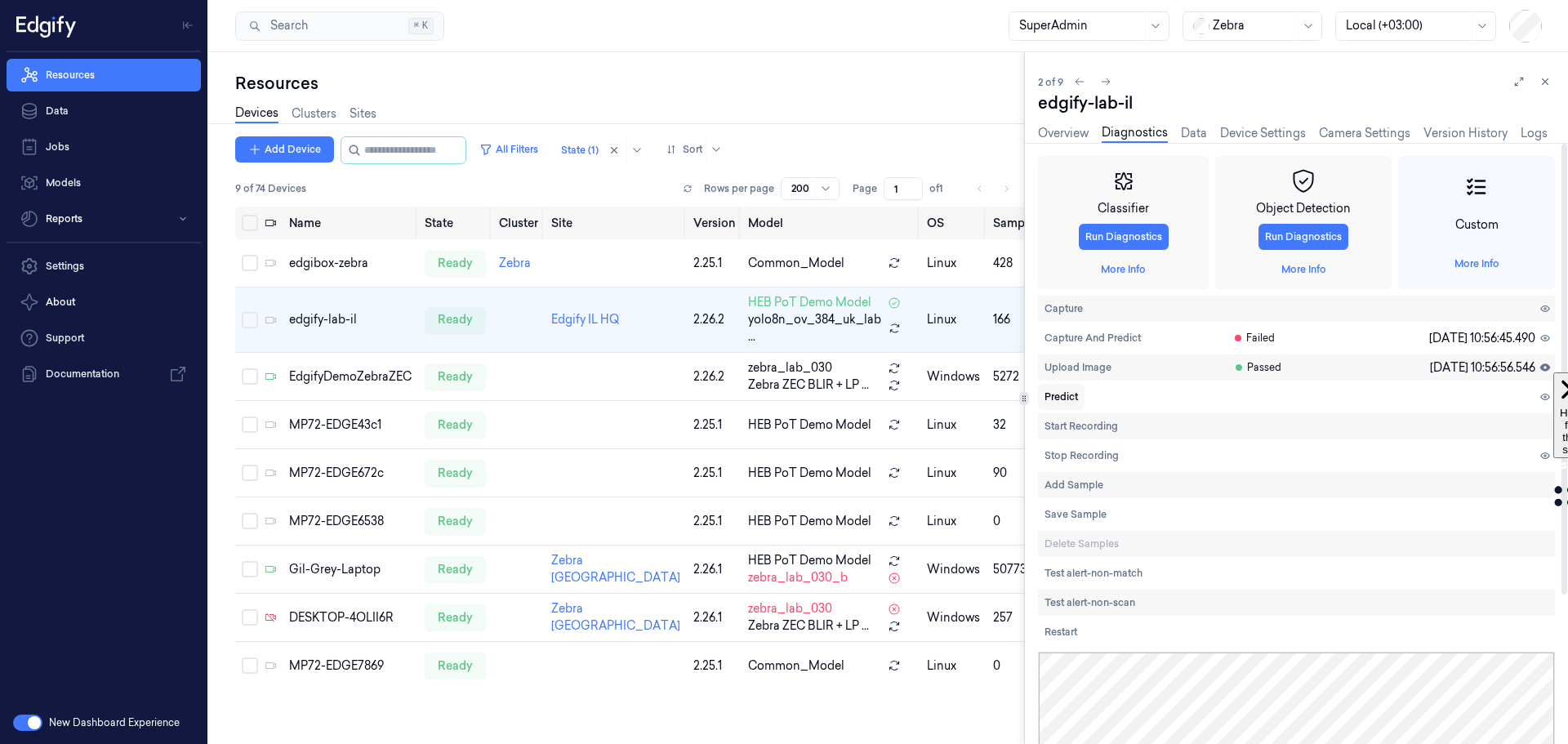
click at [1058, 394] on span "Predict" at bounding box center [1062, 396] width 33 height 15
click at [1072, 515] on span "Save Sample" at bounding box center [1076, 514] width 62 height 15
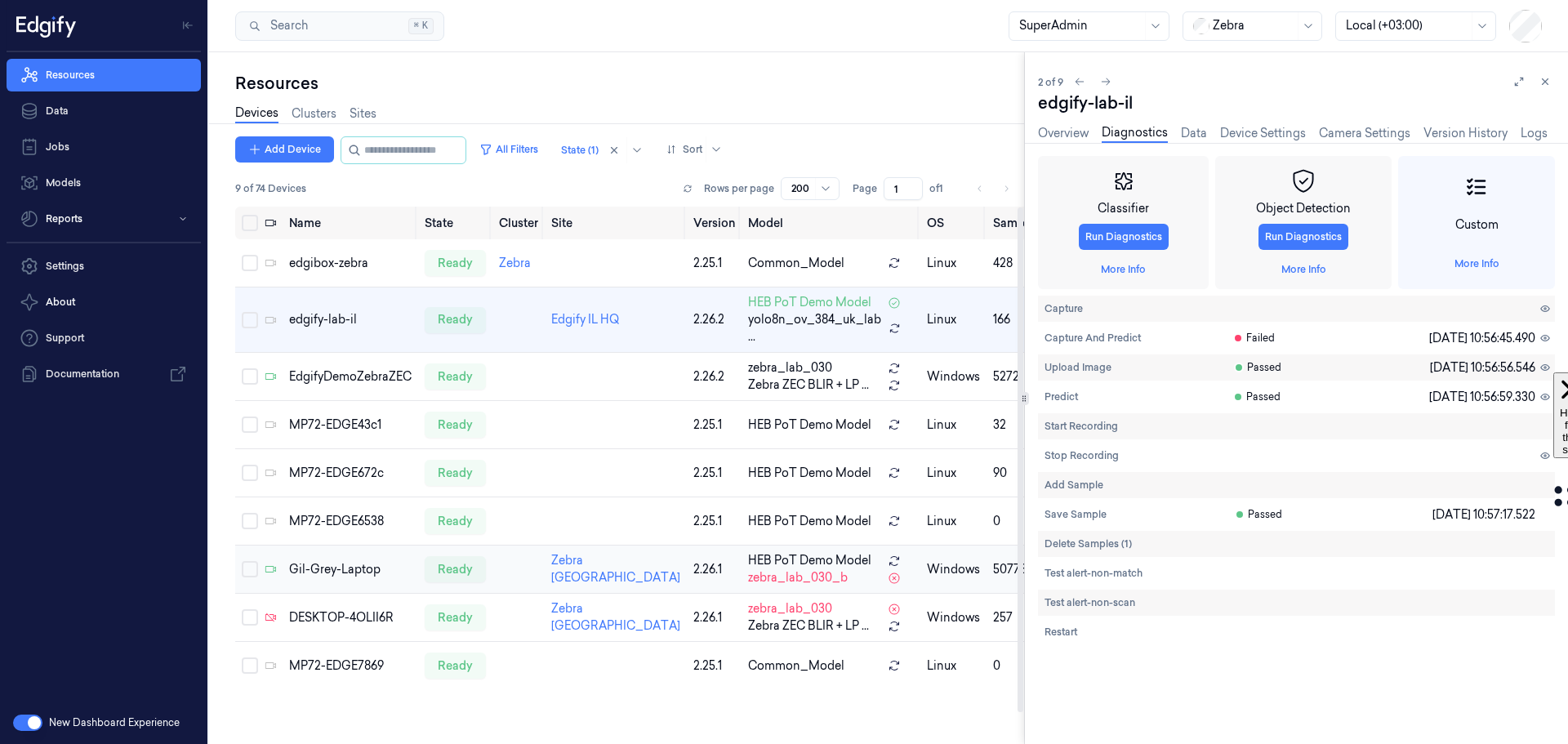
click at [309, 594] on td "Gil-Grey-Laptop" at bounding box center [351, 569] width 135 height 48
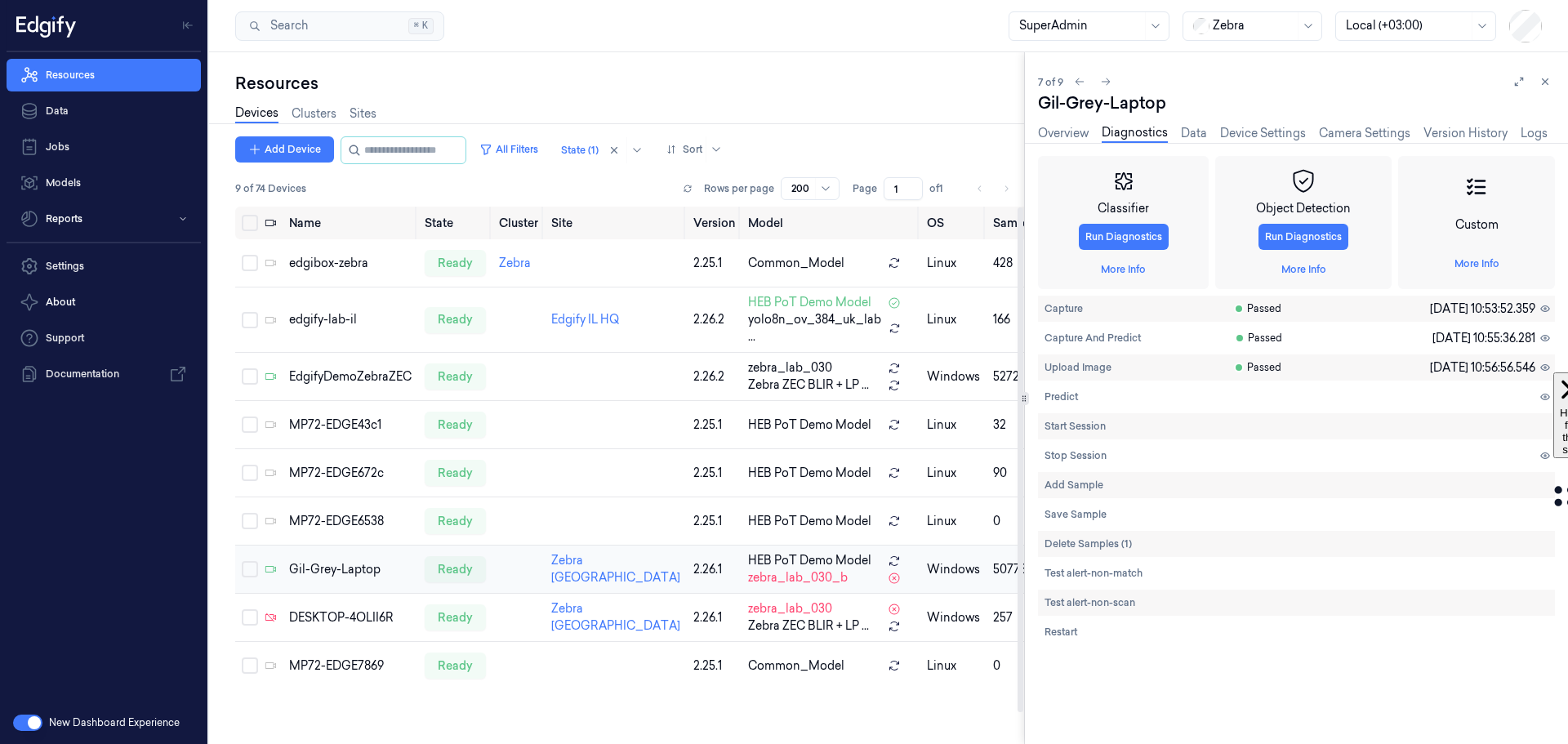
scroll to position [33, 0]
click at [1071, 365] on span "Upload Image" at bounding box center [1078, 367] width 67 height 15
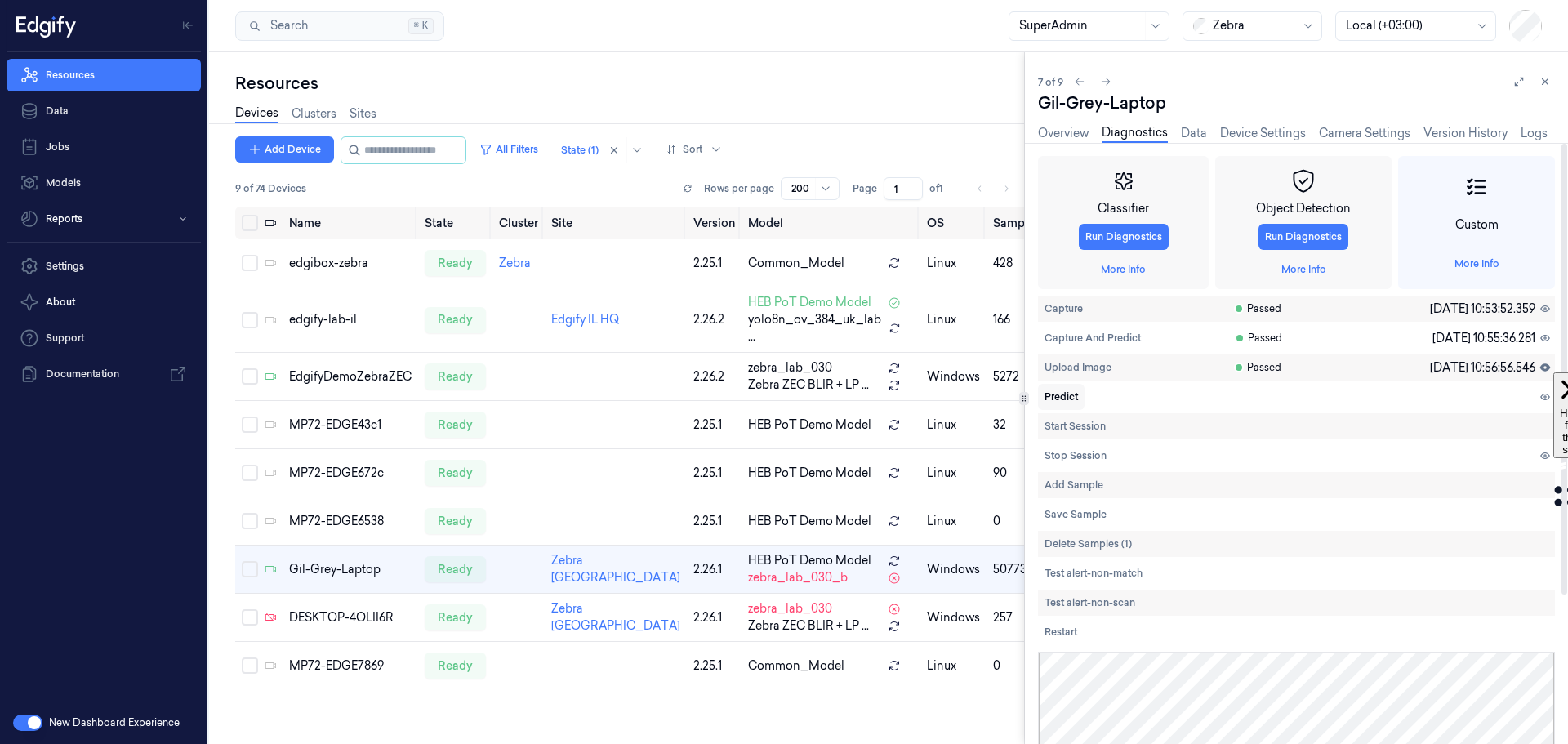
click at [1059, 394] on span "Predict" at bounding box center [1062, 396] width 33 height 15
click at [1236, 133] on link "Device Settings" at bounding box center [1263, 133] width 86 height 18
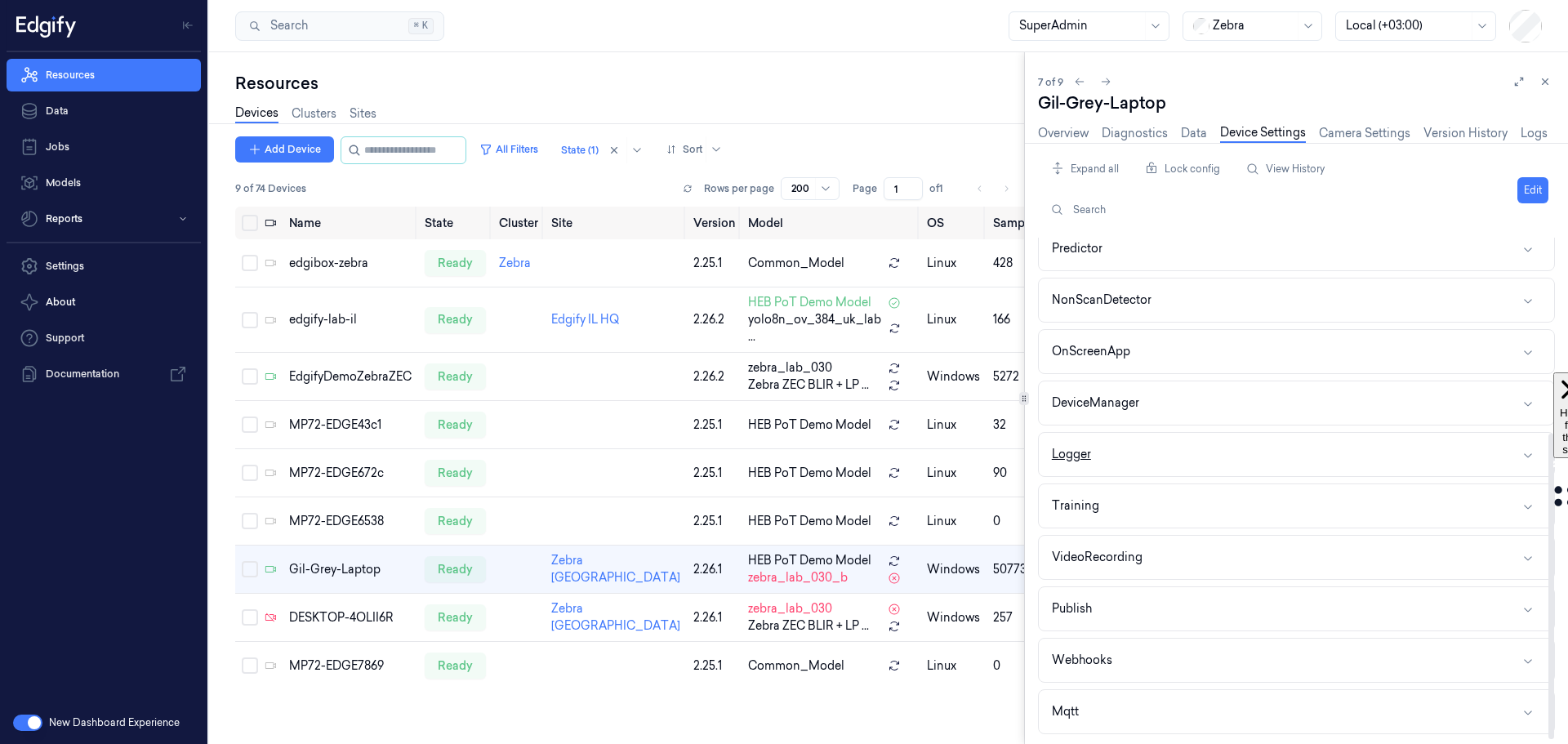
scroll to position [321, 0]
click at [1231, 661] on button "Webhooks" at bounding box center [1296, 659] width 515 height 43
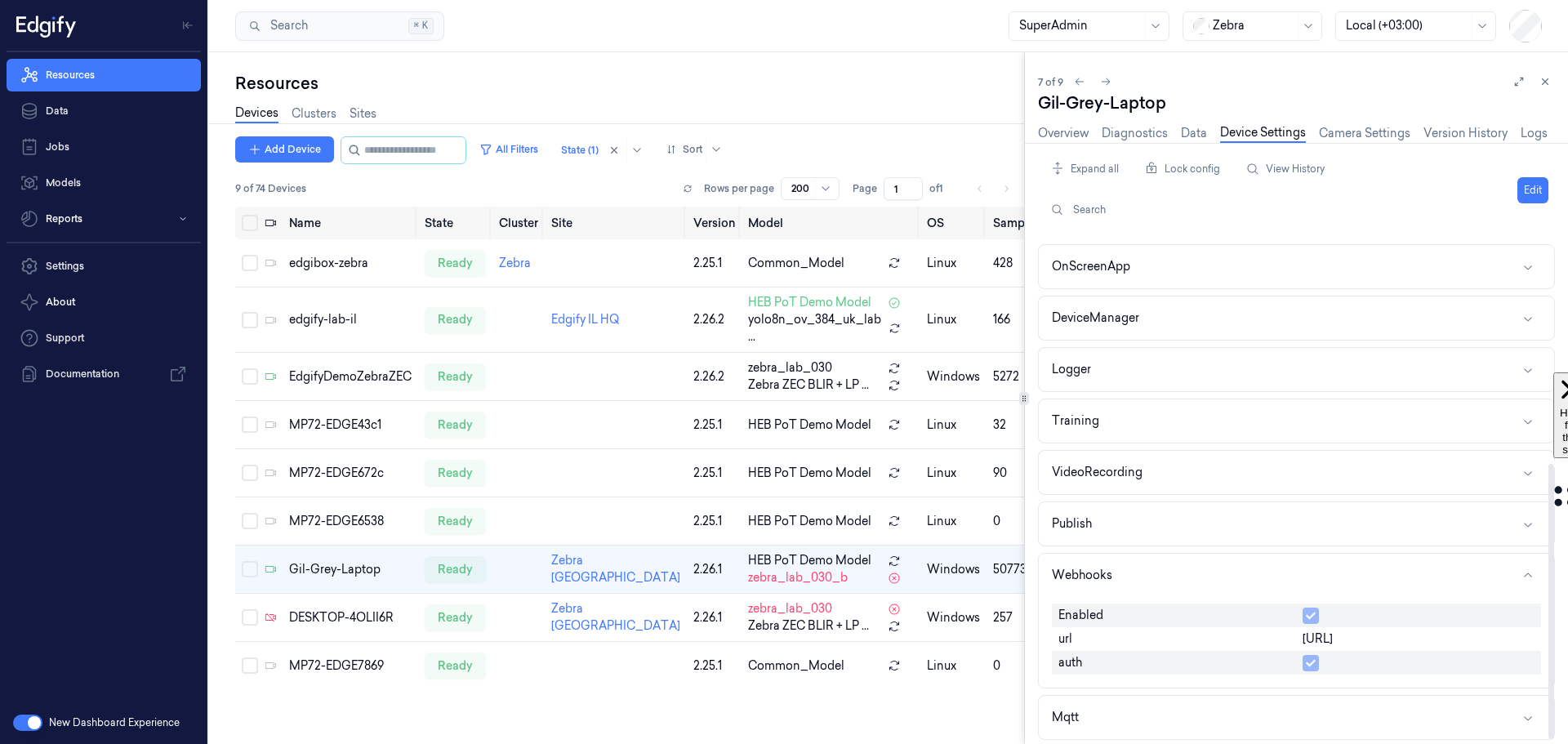
scroll to position [411, 0]
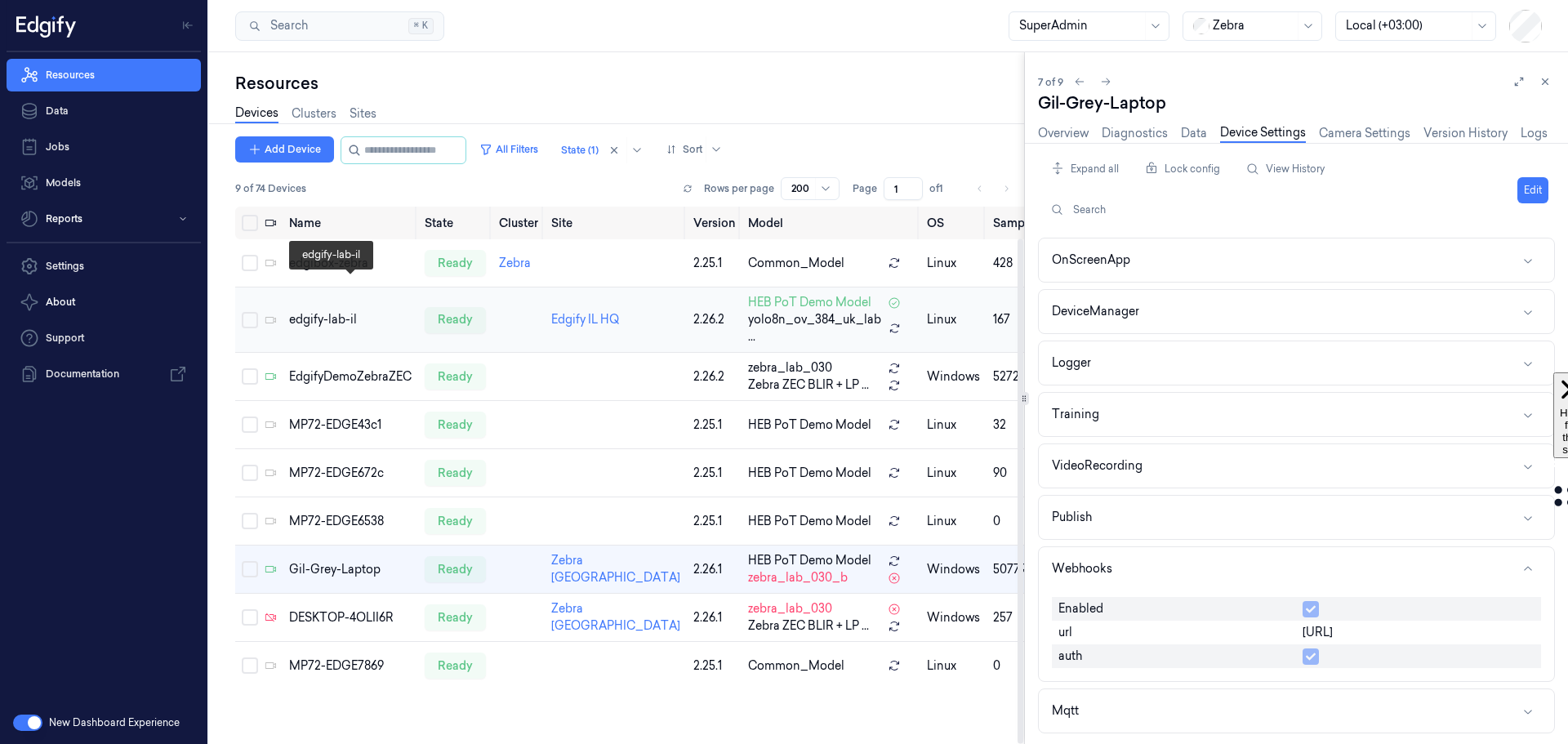
click at [334, 311] on div "edgify-lab-il" at bounding box center [350, 320] width 122 height 18
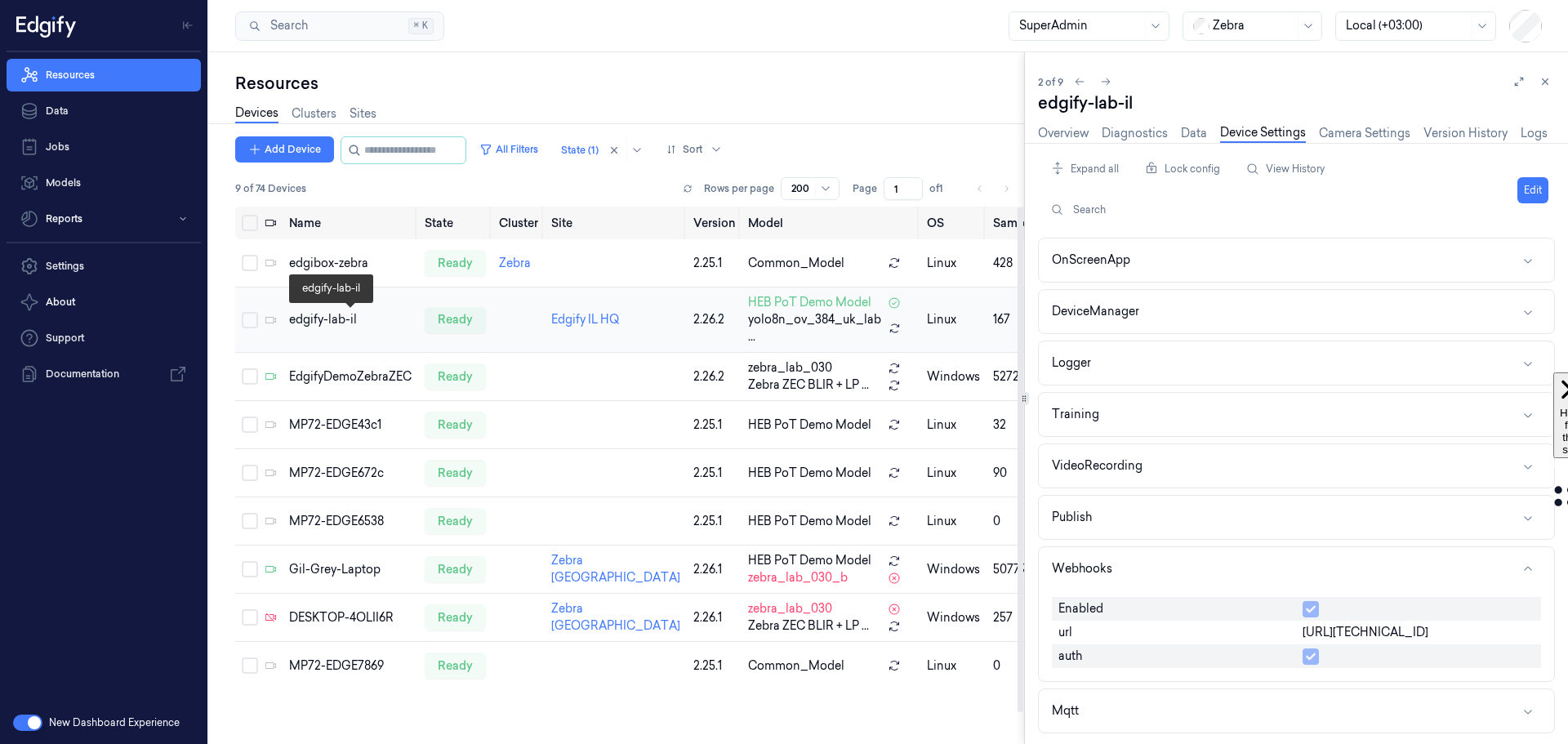
click at [344, 316] on div "edgify-lab-il" at bounding box center [350, 320] width 122 height 18
click at [1136, 127] on link "Diagnostics" at bounding box center [1135, 133] width 66 height 18
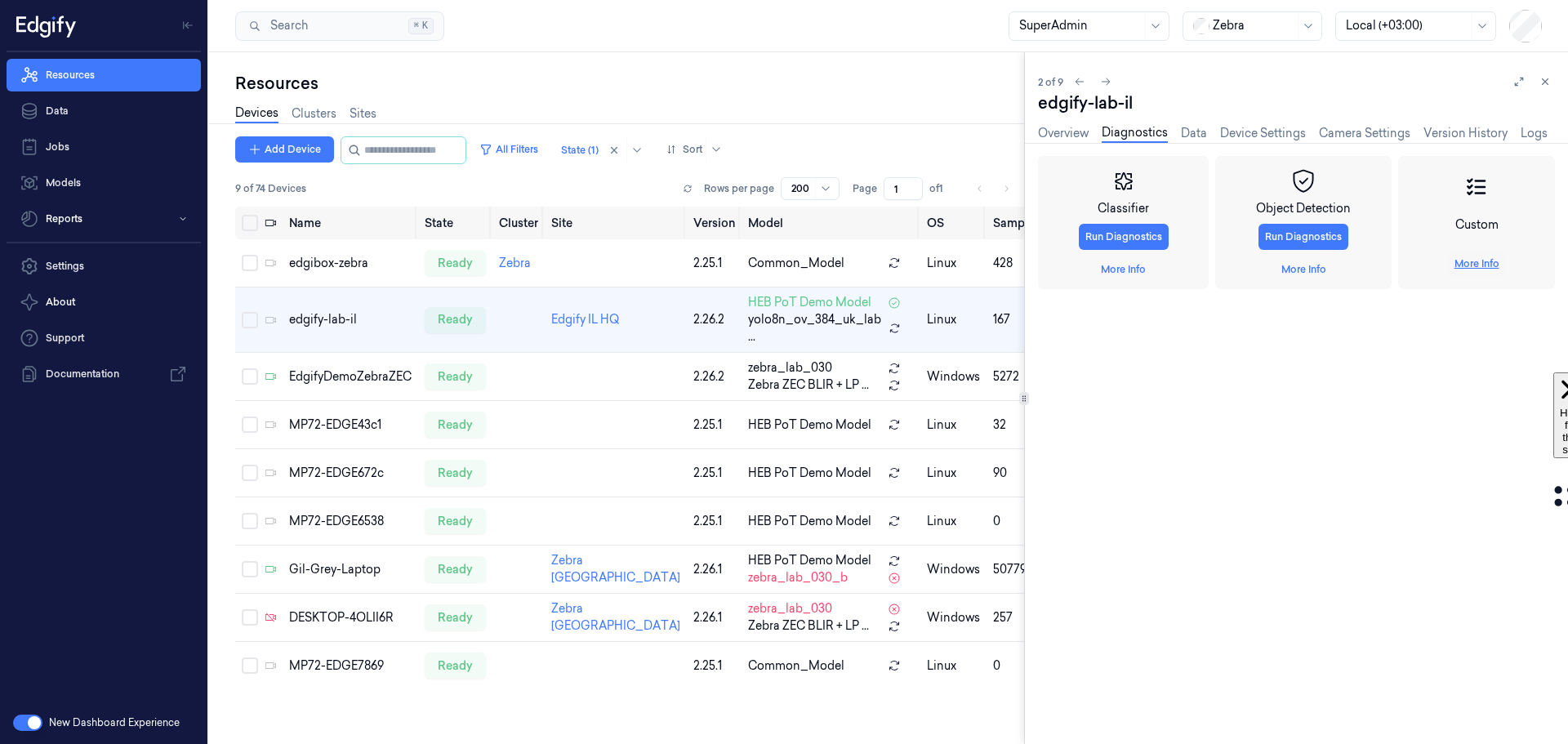
click at [1371, 263] on link "More Info" at bounding box center [1477, 264] width 45 height 15
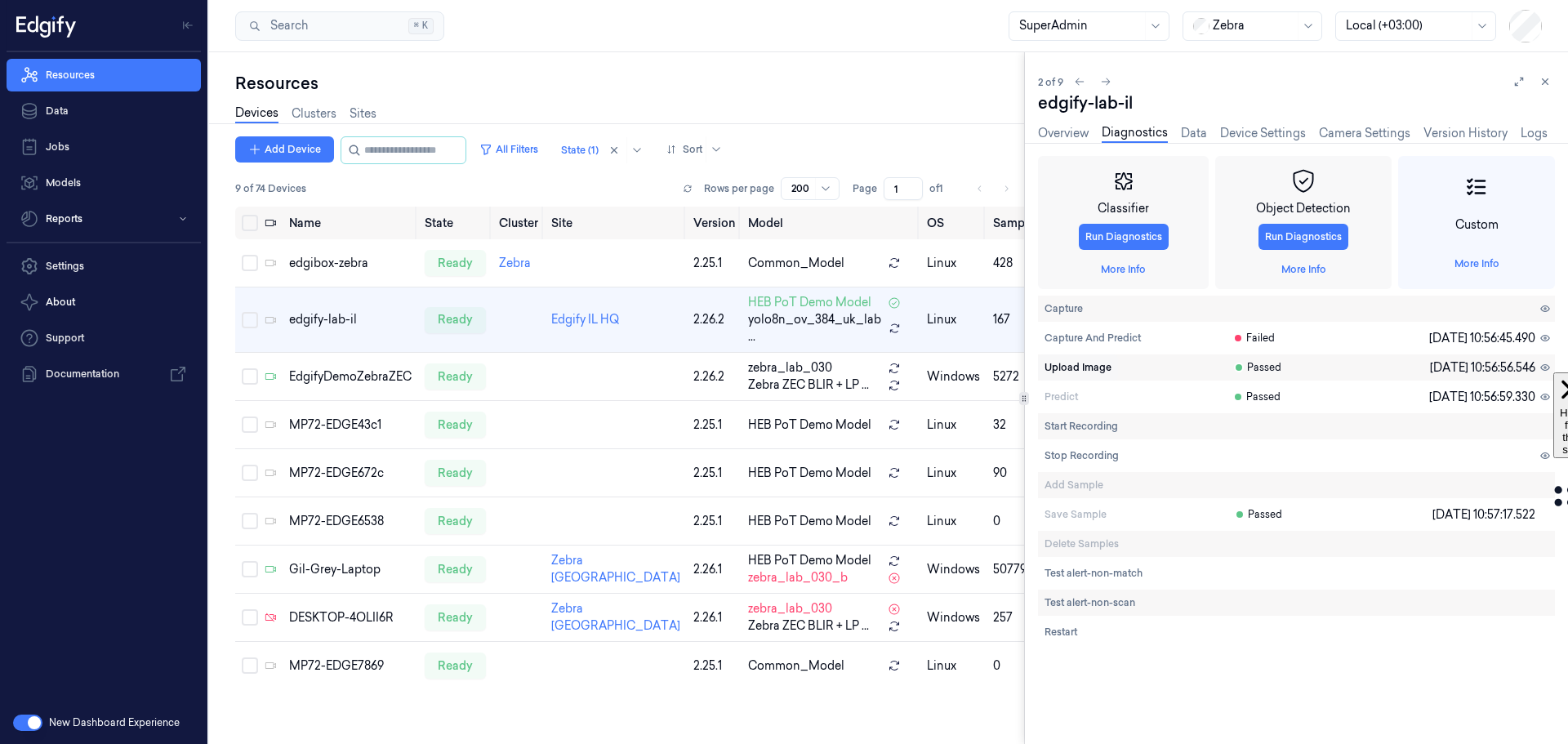
click at [1070, 368] on span "Upload Image" at bounding box center [1078, 367] width 67 height 15
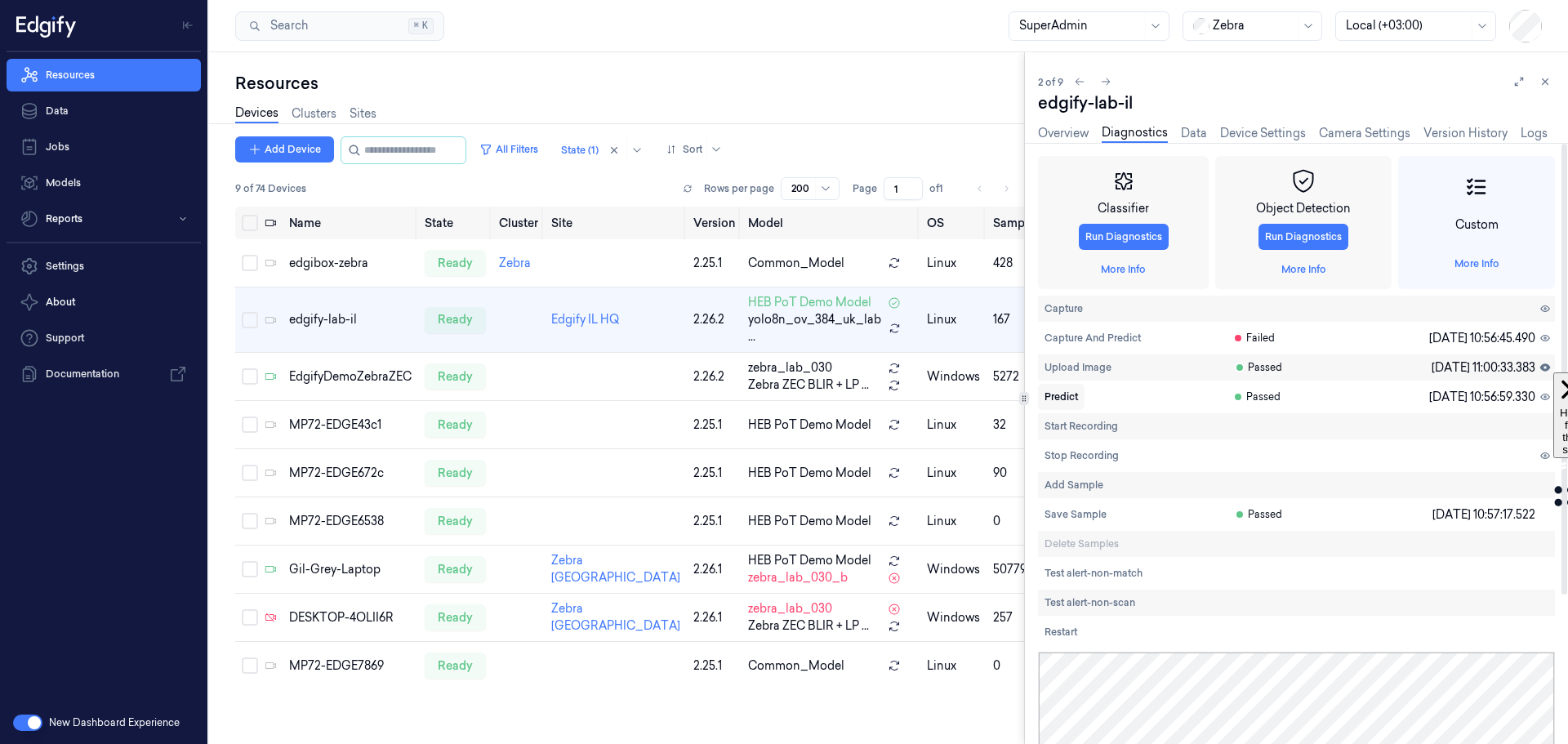
click at [1061, 398] on span "Predict" at bounding box center [1062, 396] width 33 height 15
click at [319, 473] on div "MP72-EDGE672c" at bounding box center [350, 473] width 122 height 18
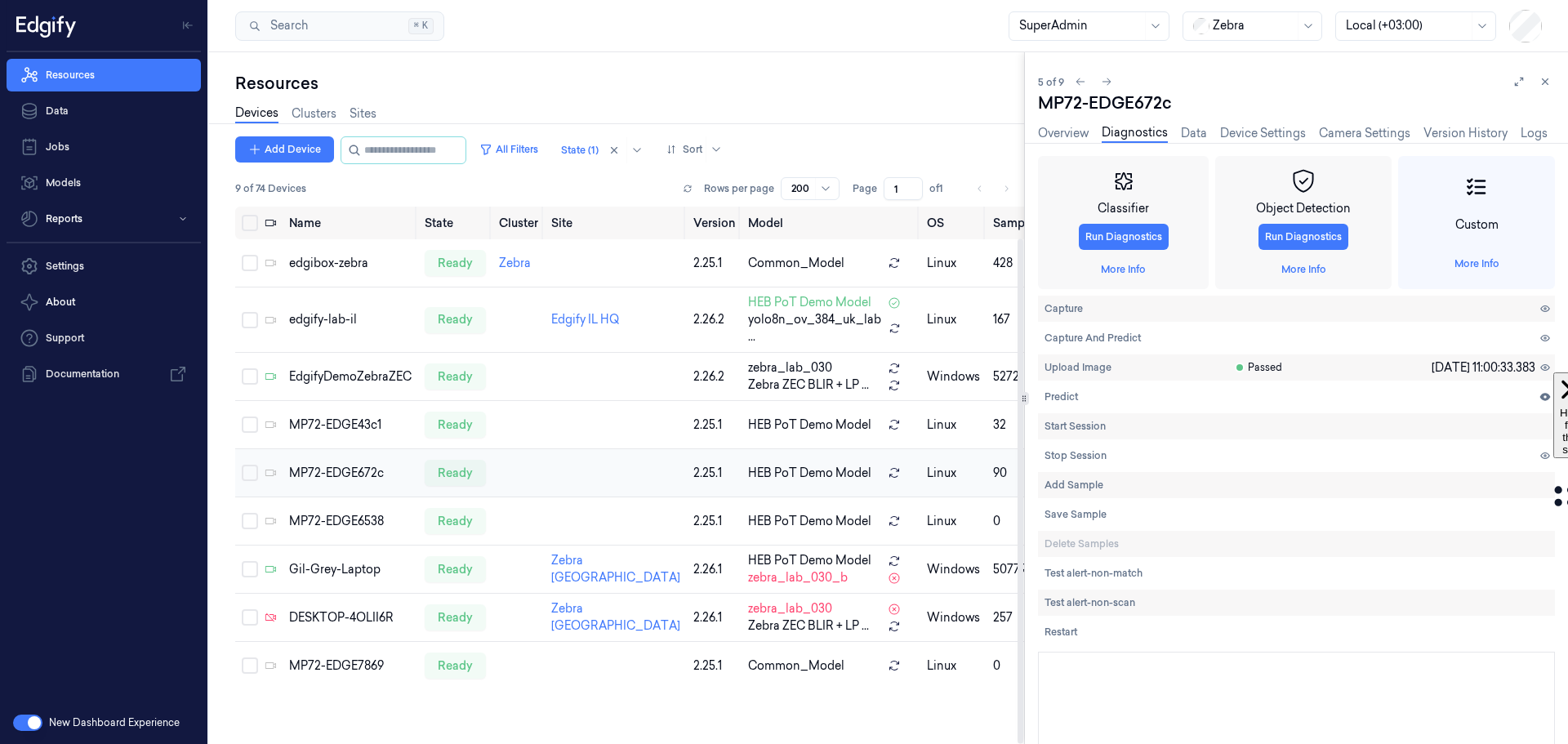
scroll to position [33, 0]
click at [1279, 136] on link "Device Settings" at bounding box center [1263, 133] width 86 height 18
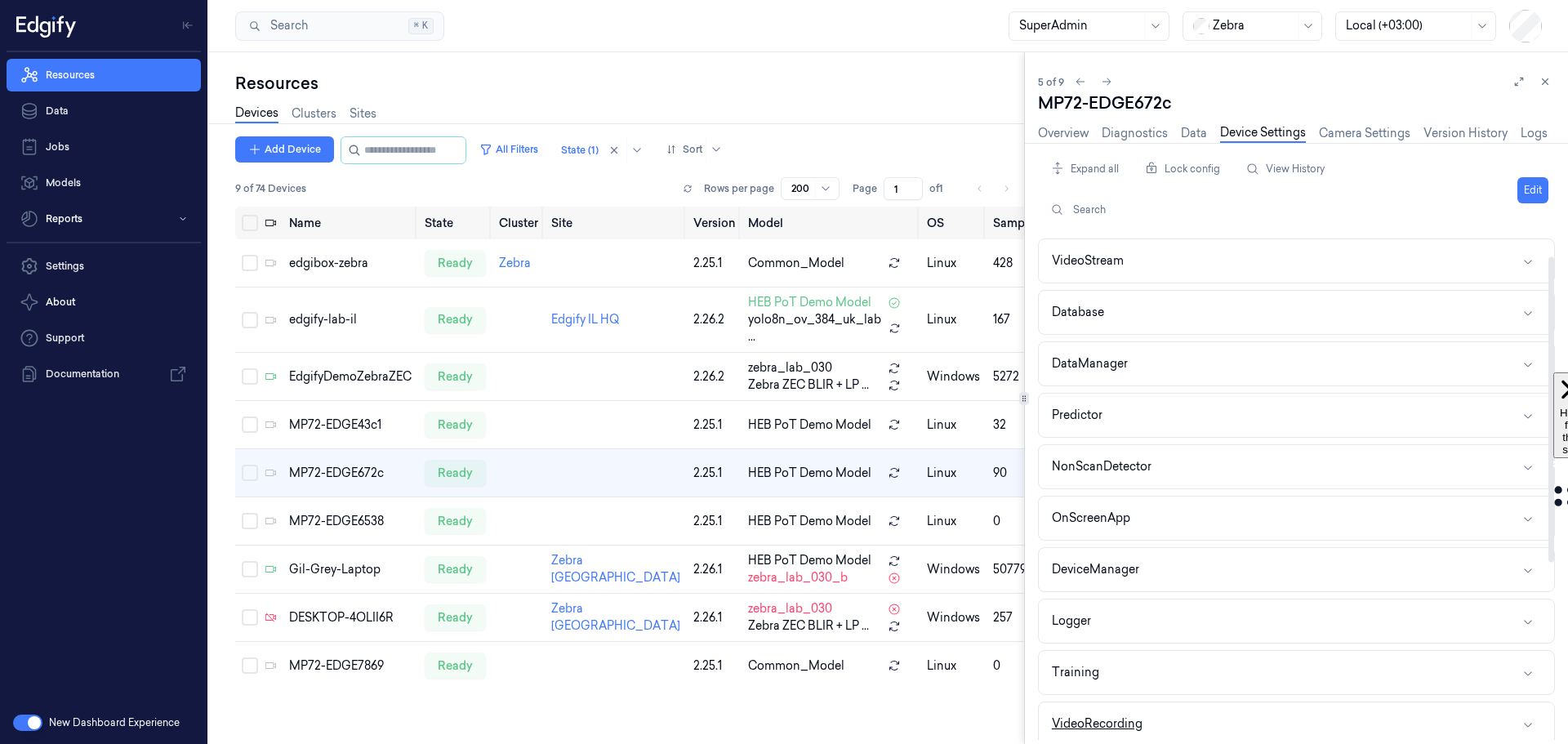
scroll to position [321, 0]
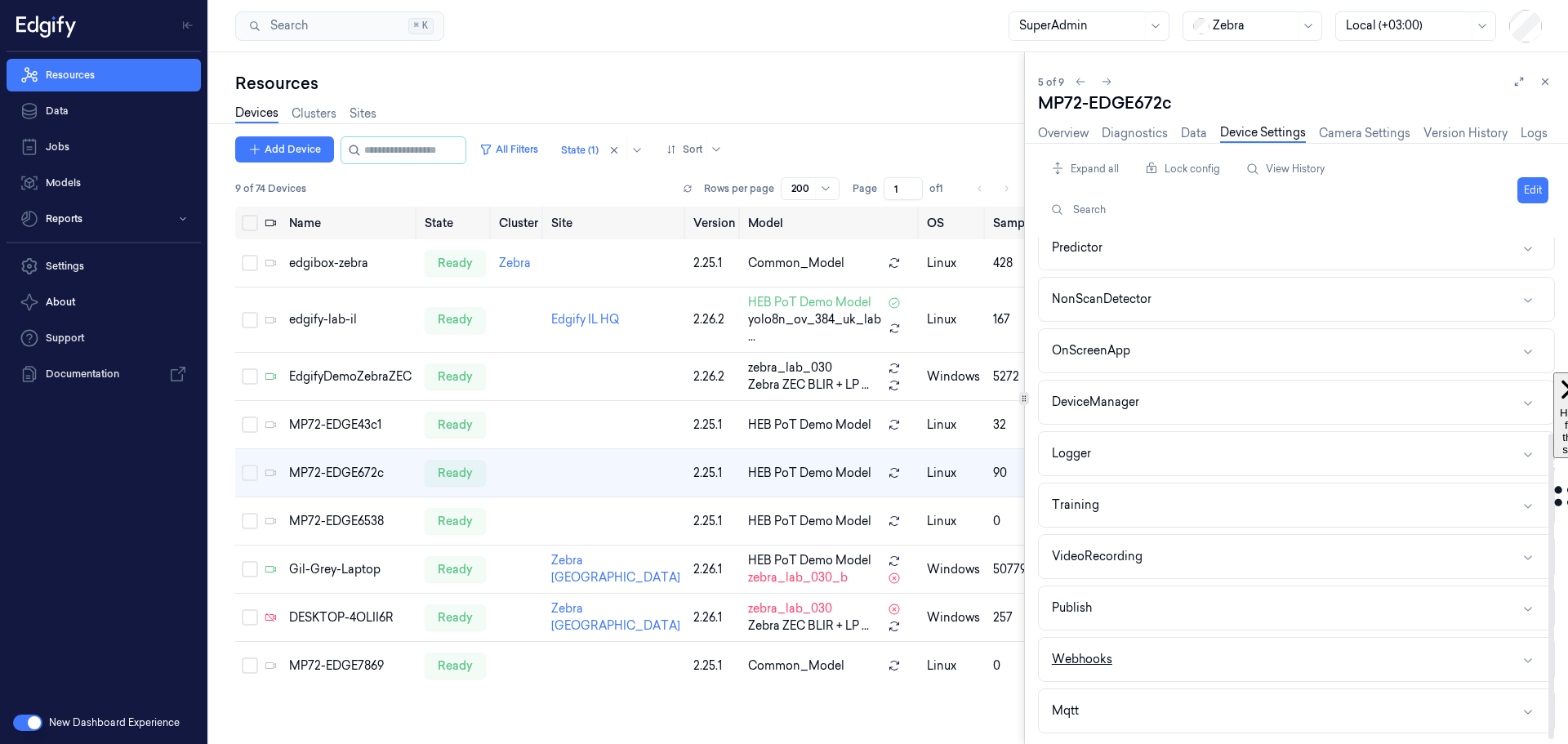
click at [1312, 664] on button "Webhooks" at bounding box center [1296, 659] width 515 height 43
click at [338, 311] on div "edgify-lab-il" at bounding box center [350, 320] width 122 height 18
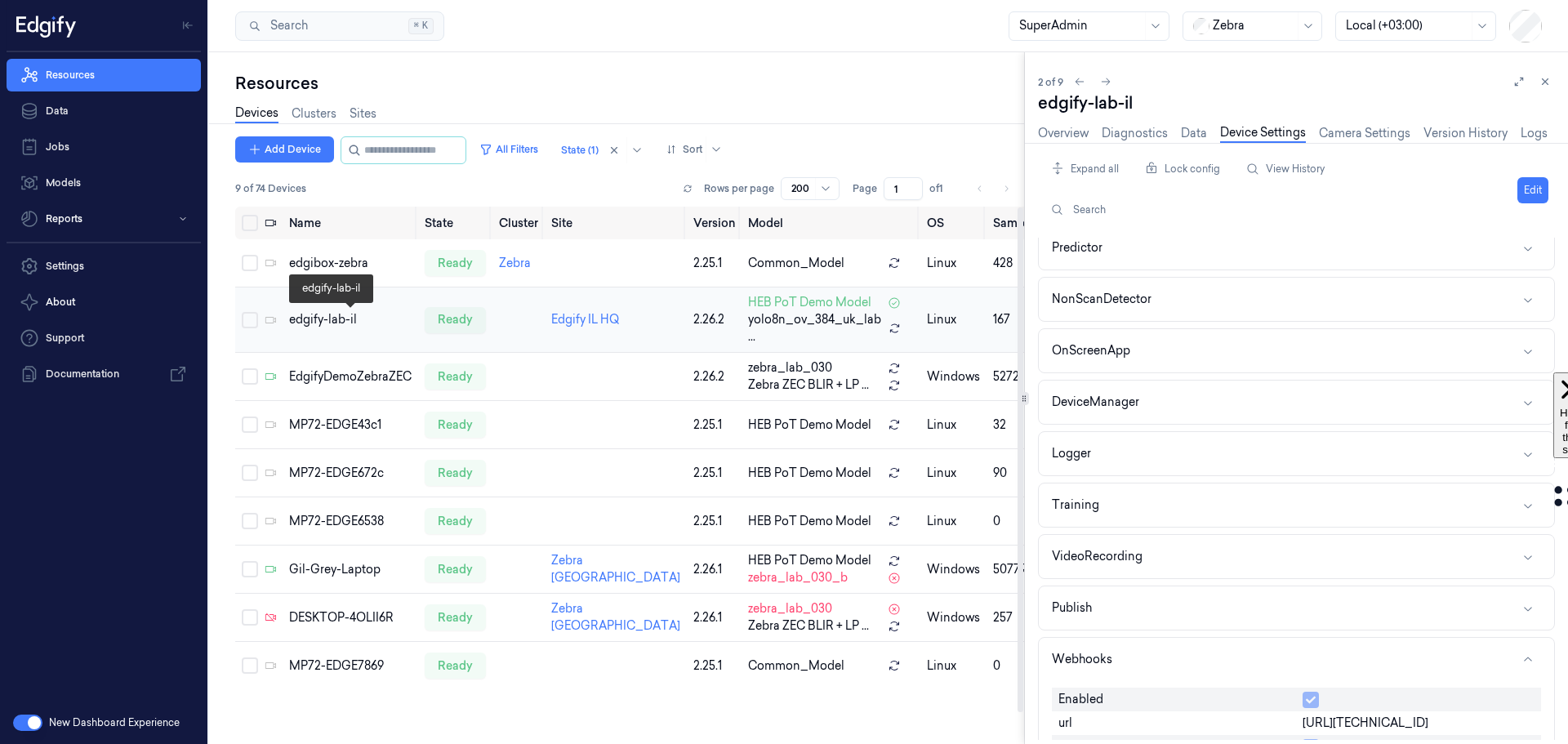
click at [334, 313] on div "edgify-lab-il" at bounding box center [350, 320] width 122 height 18
click at [1371, 191] on button "Edit" at bounding box center [1533, 191] width 31 height 26
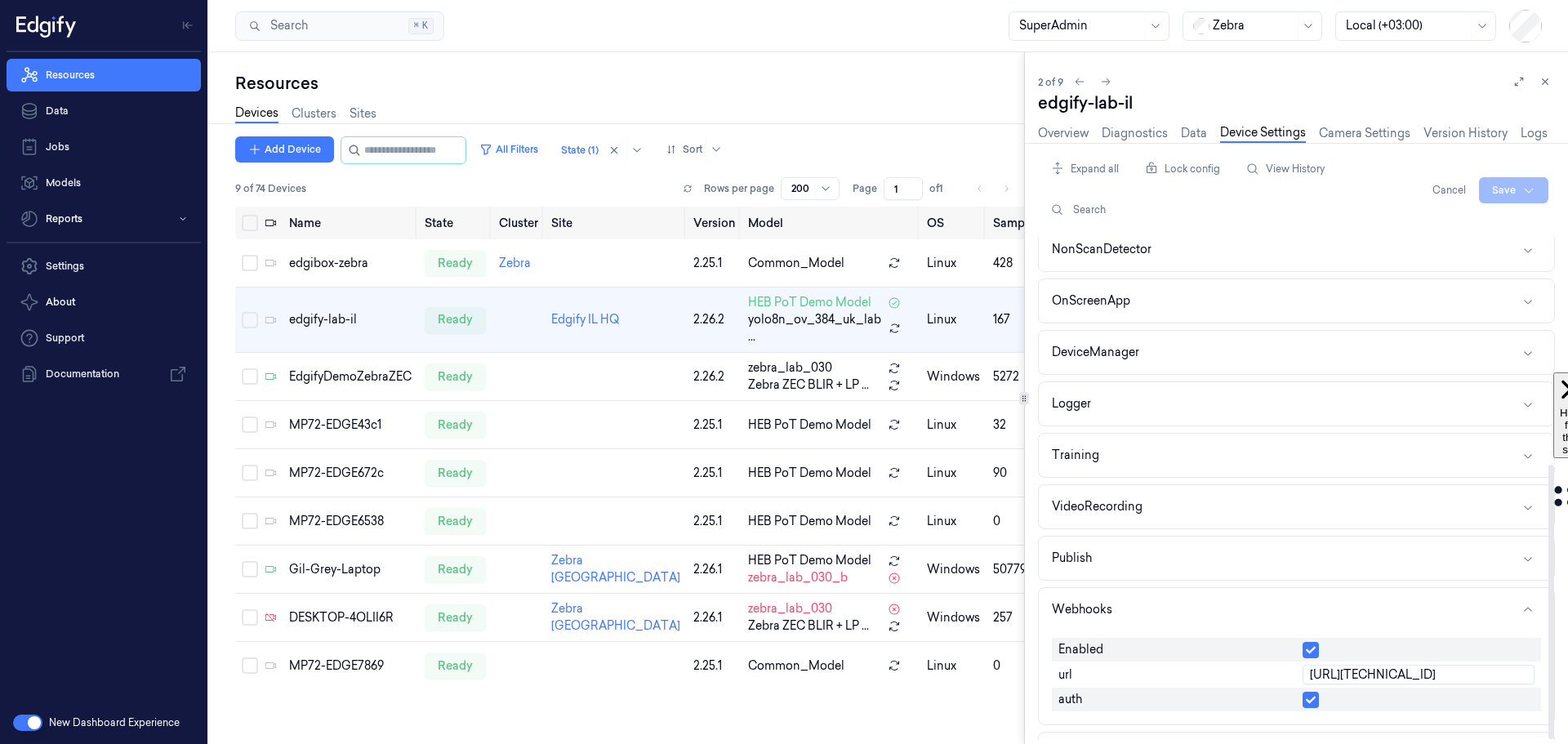
scroll to position [414, 0]
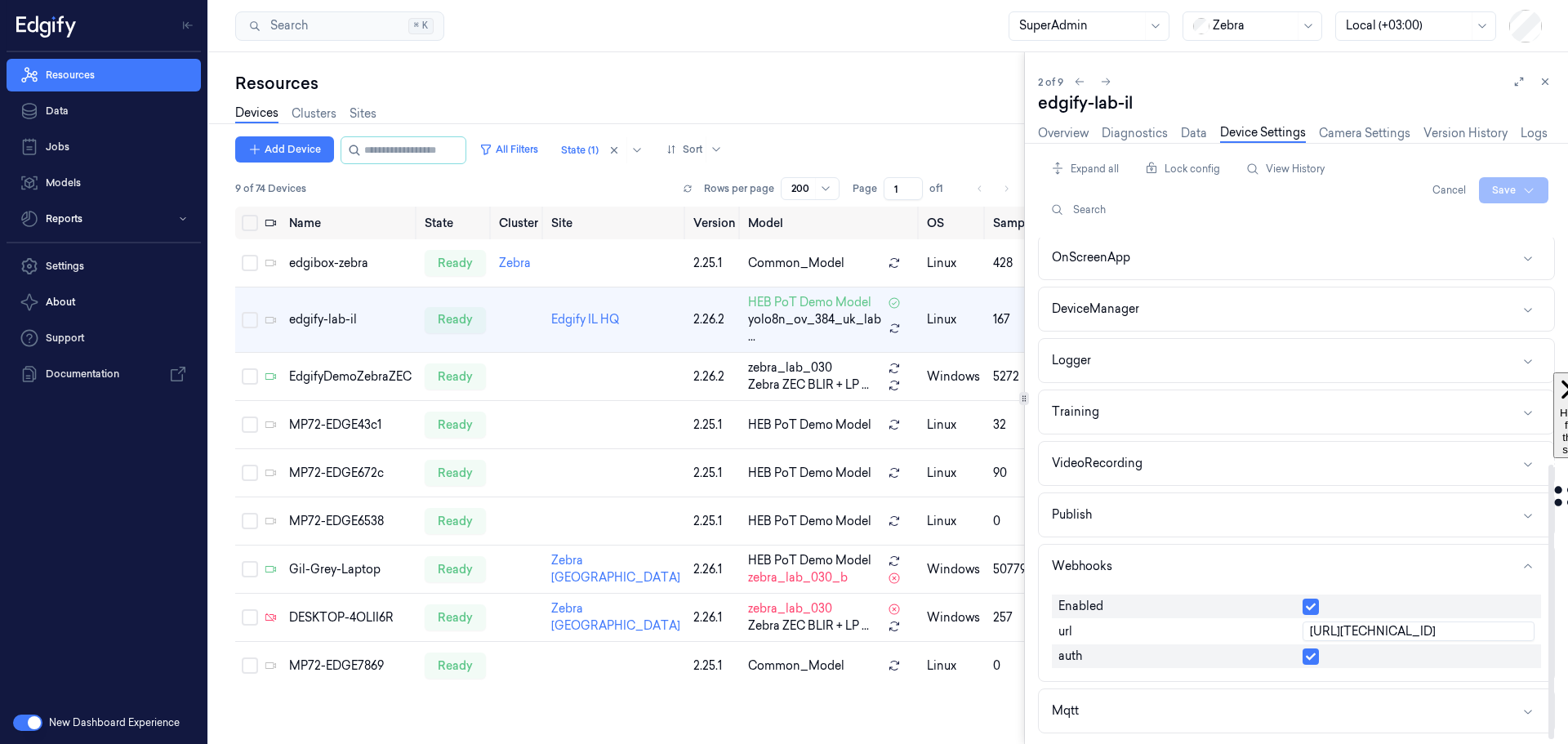
click at [1371, 636] on input "http://192.168.110.3:3006" at bounding box center [1419, 631] width 232 height 19
type input "http://192.168.110.3:8080"
click at [1371, 630] on div at bounding box center [1550, 488] width 8 height 502
click at [1371, 194] on html "Resources Data Jobs Models Reports Settings About Support Documentation New Das…" at bounding box center [784, 372] width 1568 height 744
click at [1371, 223] on div "Save to this device" at bounding box center [1470, 224] width 144 height 27
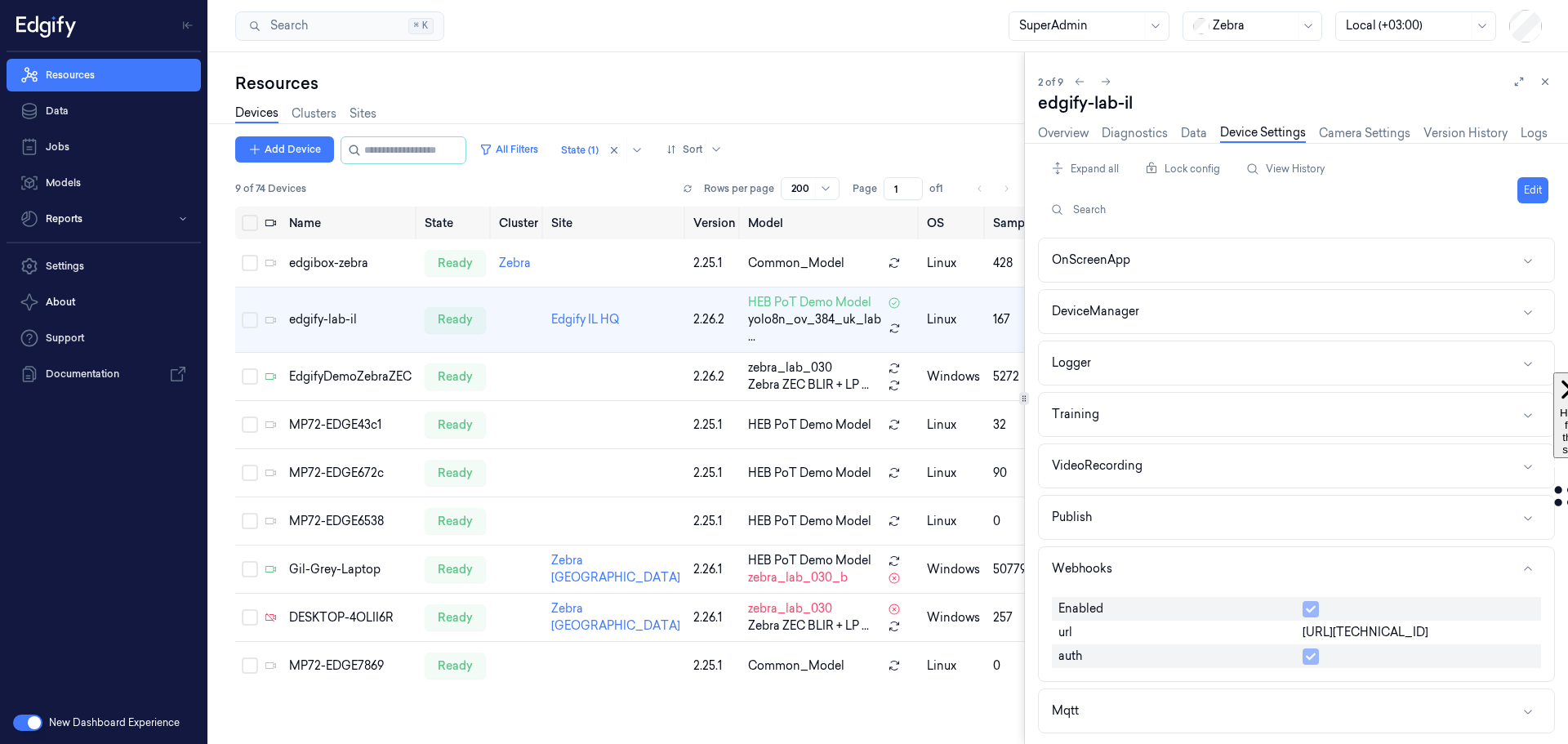
scroll to position [411, 0]
click at [1122, 137] on link "Diagnostics" at bounding box center [1135, 133] width 66 height 18
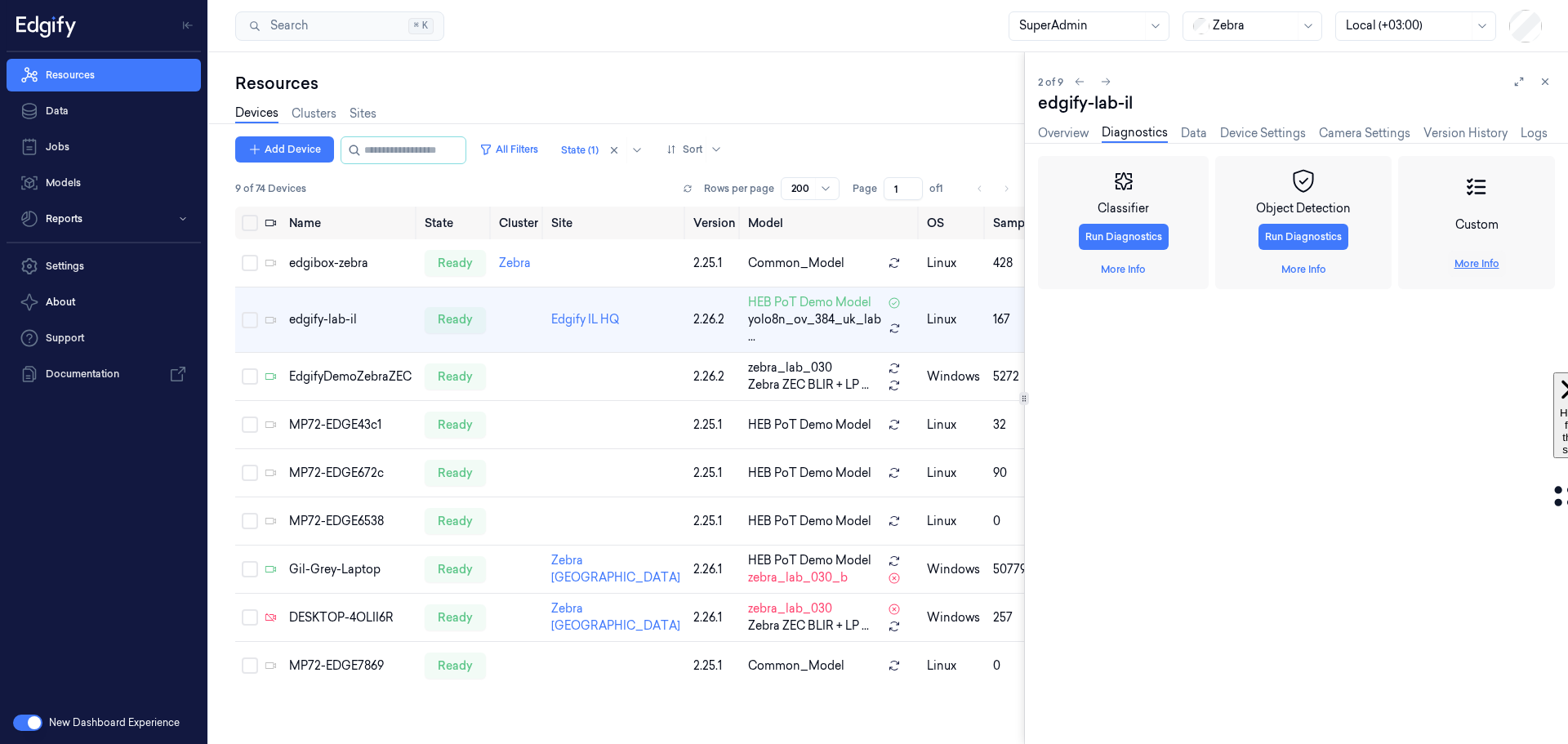
click at [1371, 264] on link "More Info" at bounding box center [1477, 264] width 45 height 15
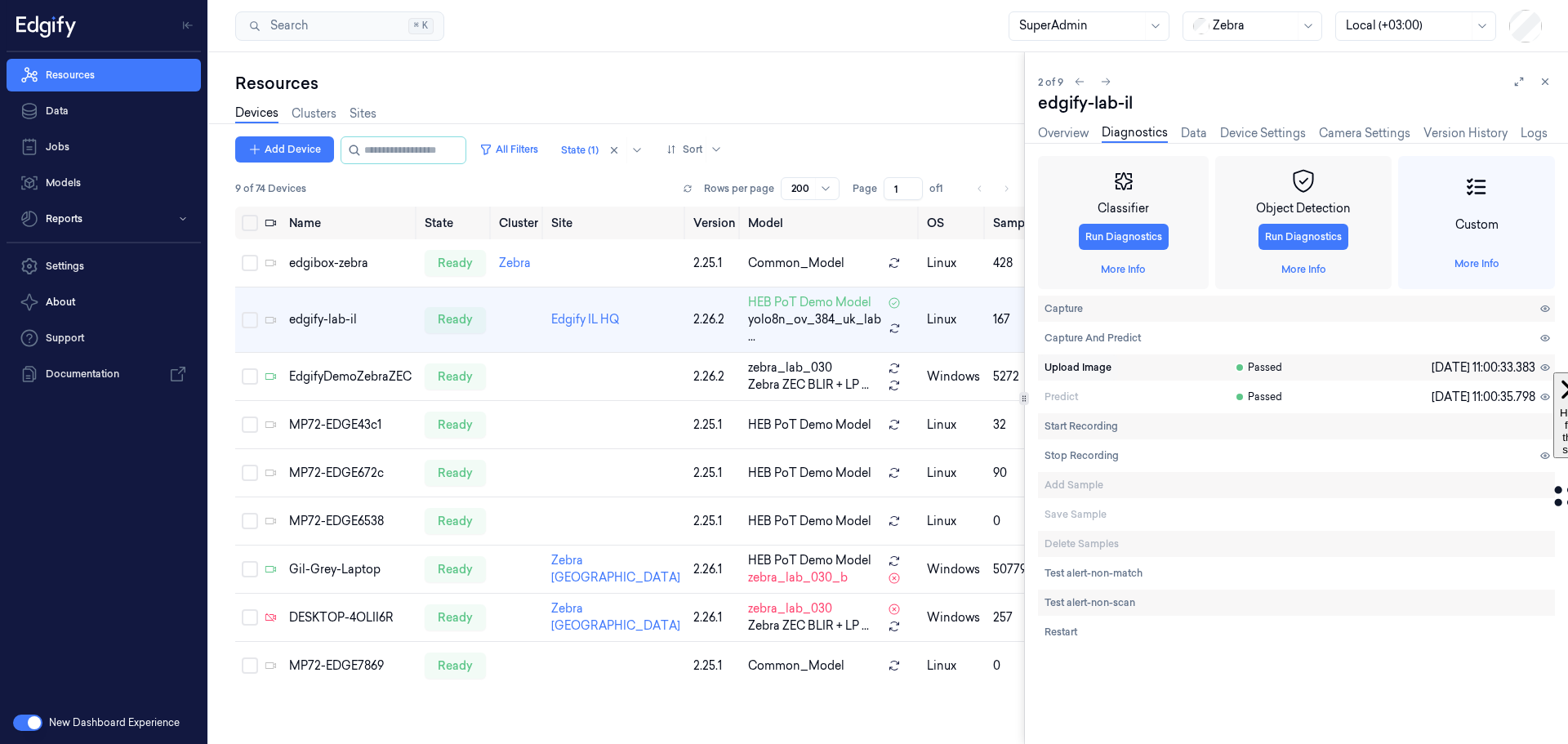
click at [1072, 367] on span "Upload Image" at bounding box center [1078, 367] width 67 height 15
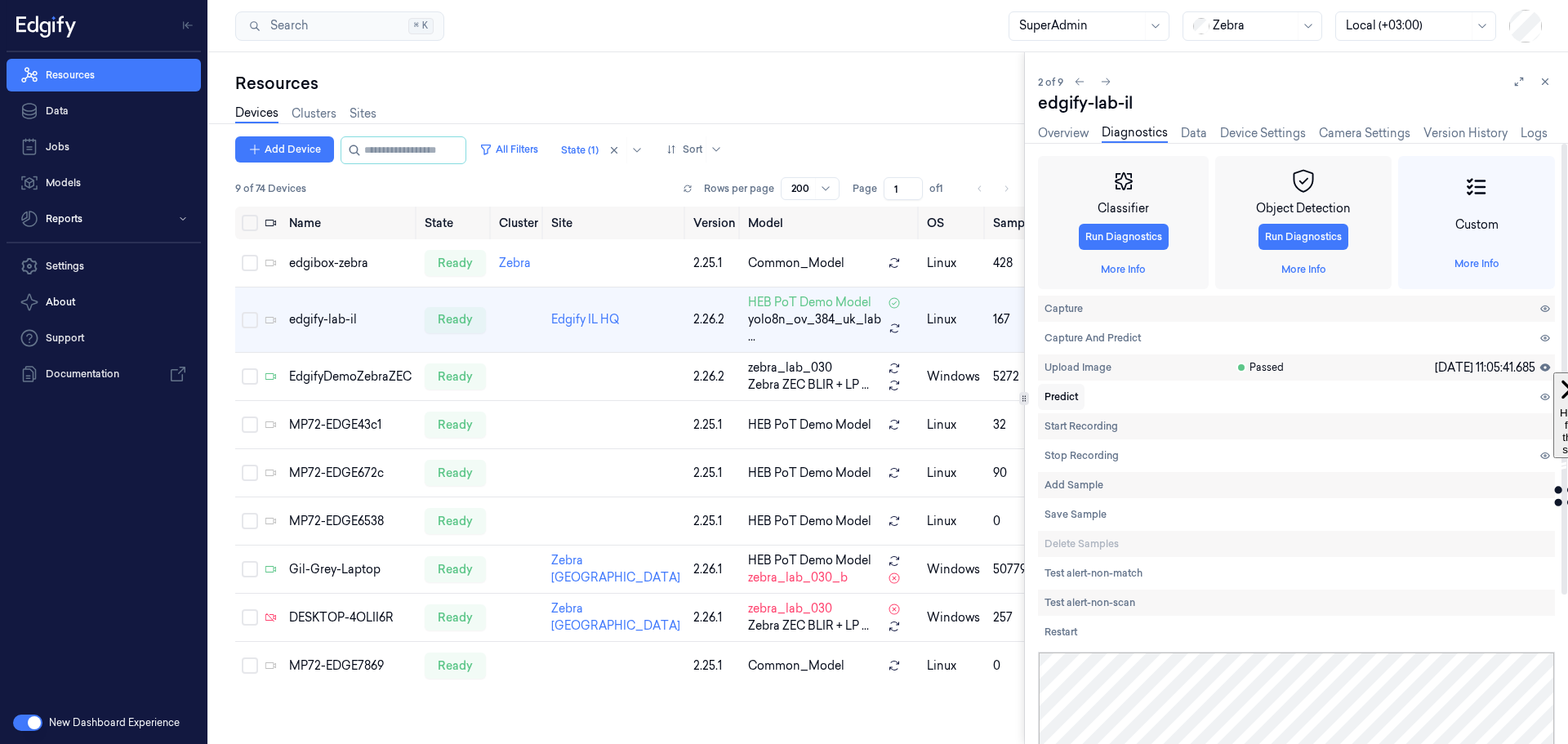
click at [1063, 393] on span "Predict" at bounding box center [1062, 396] width 33 height 15
click at [1070, 394] on span "Predict" at bounding box center [1062, 396] width 33 height 15
click at [1270, 127] on link "Device Settings" at bounding box center [1263, 133] width 86 height 18
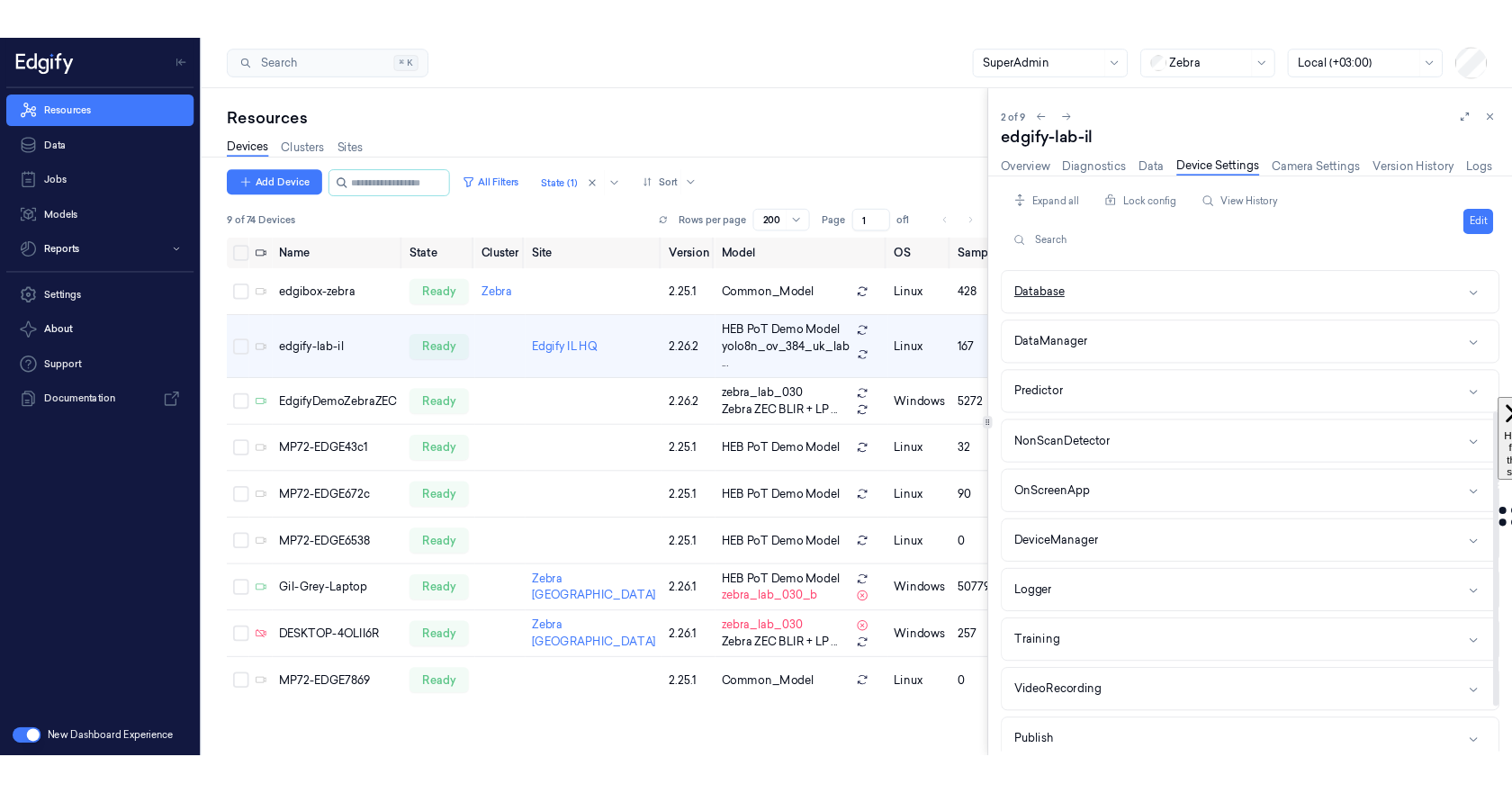
scroll to position [270, 0]
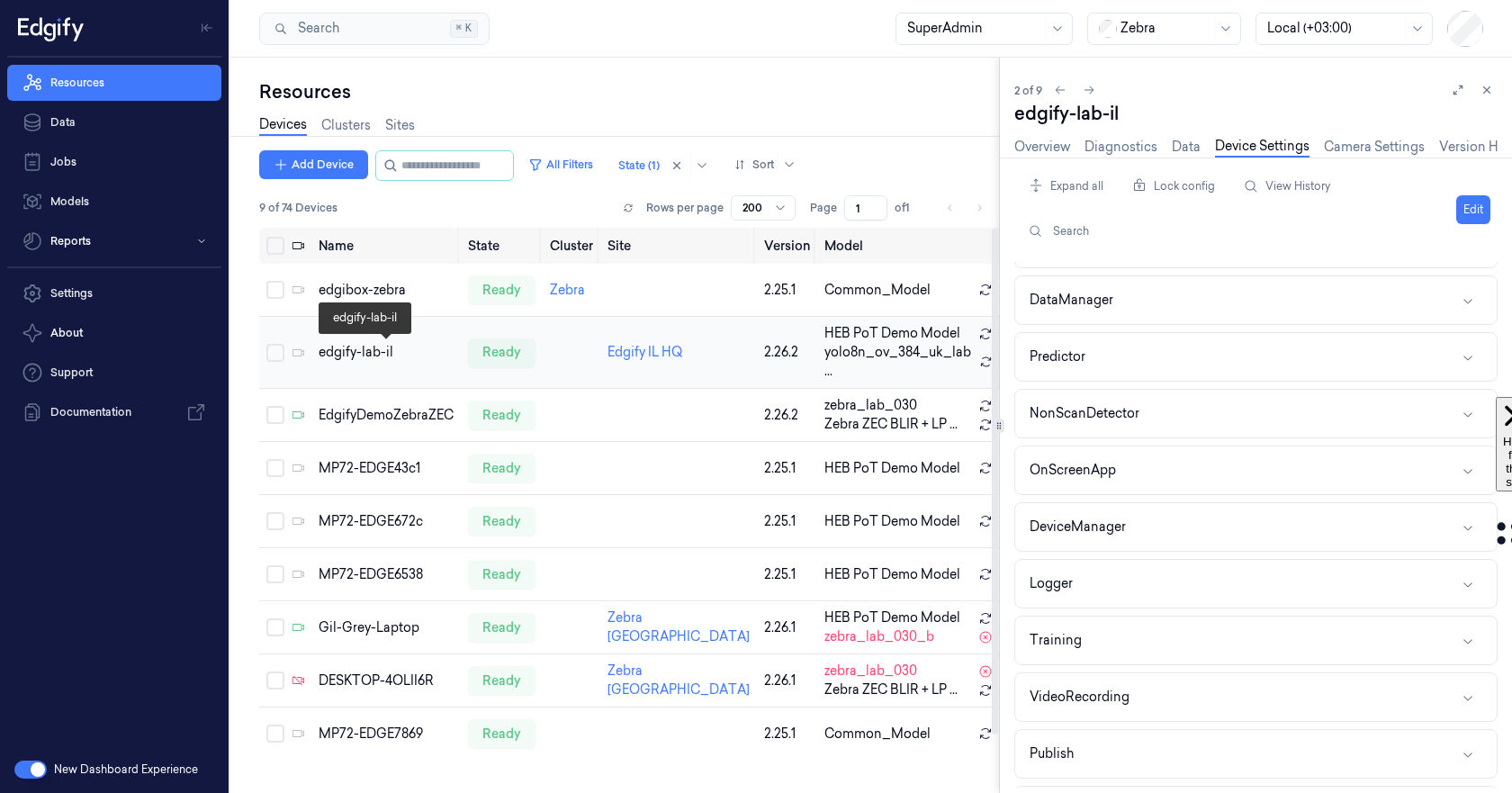
click at [401, 351] on div "edgify-lab-il" at bounding box center [386, 352] width 135 height 19
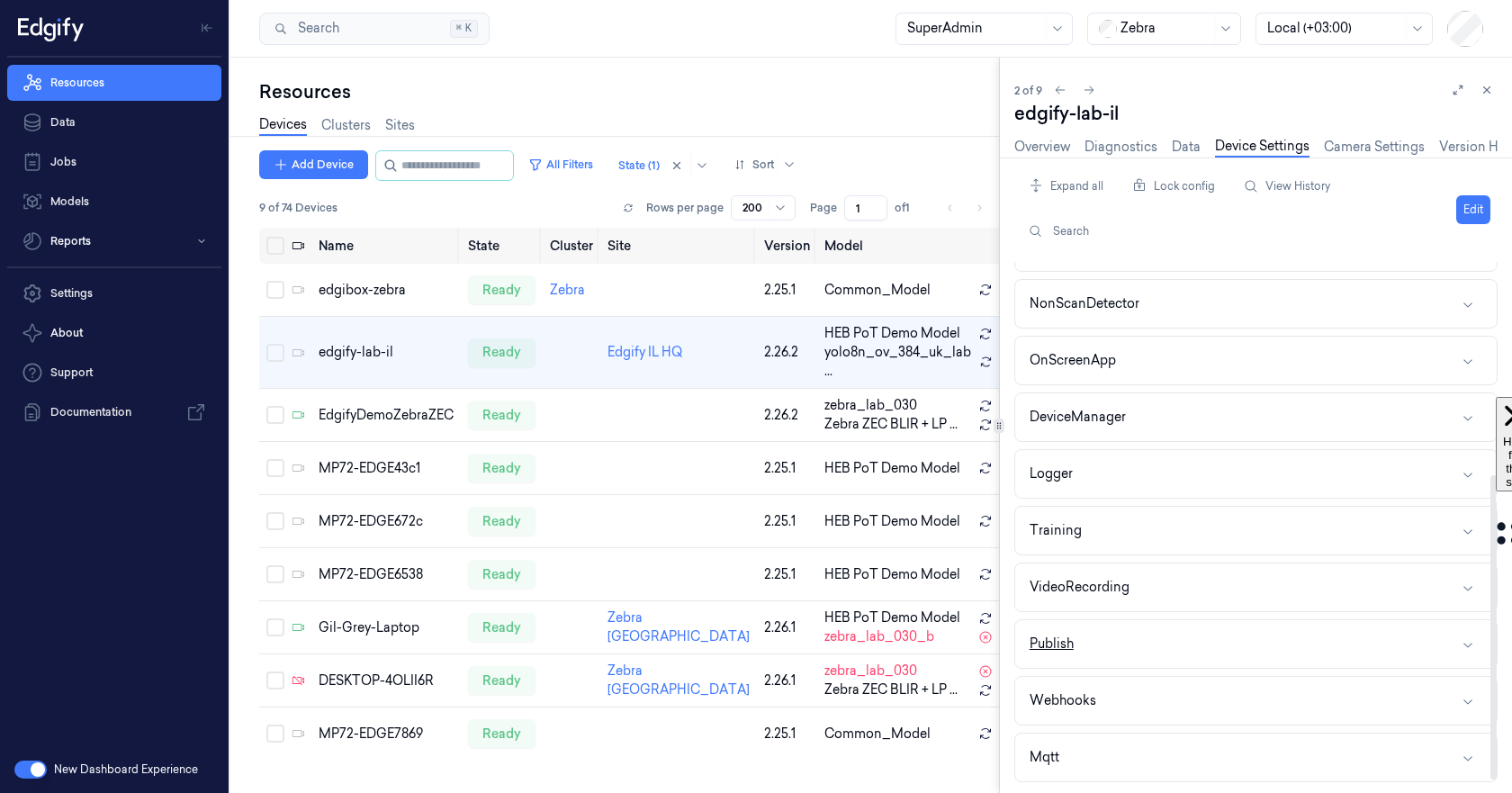
scroll to position [381, 0]
click at [1183, 645] on button "Publish" at bounding box center [1255, 642] width 481 height 47
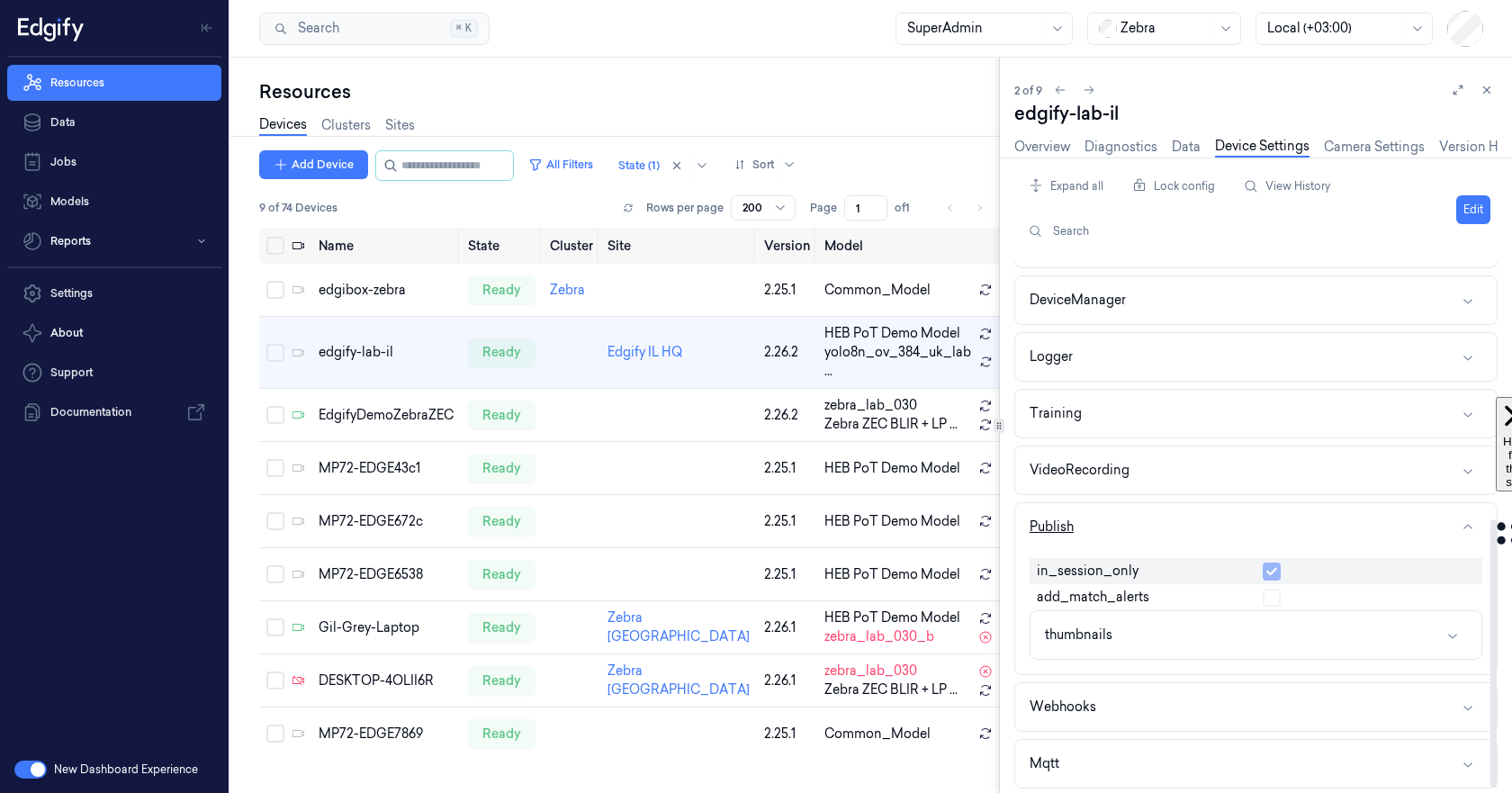
scroll to position [503, 0]
click at [1198, 709] on button "Webhooks" at bounding box center [1255, 699] width 481 height 47
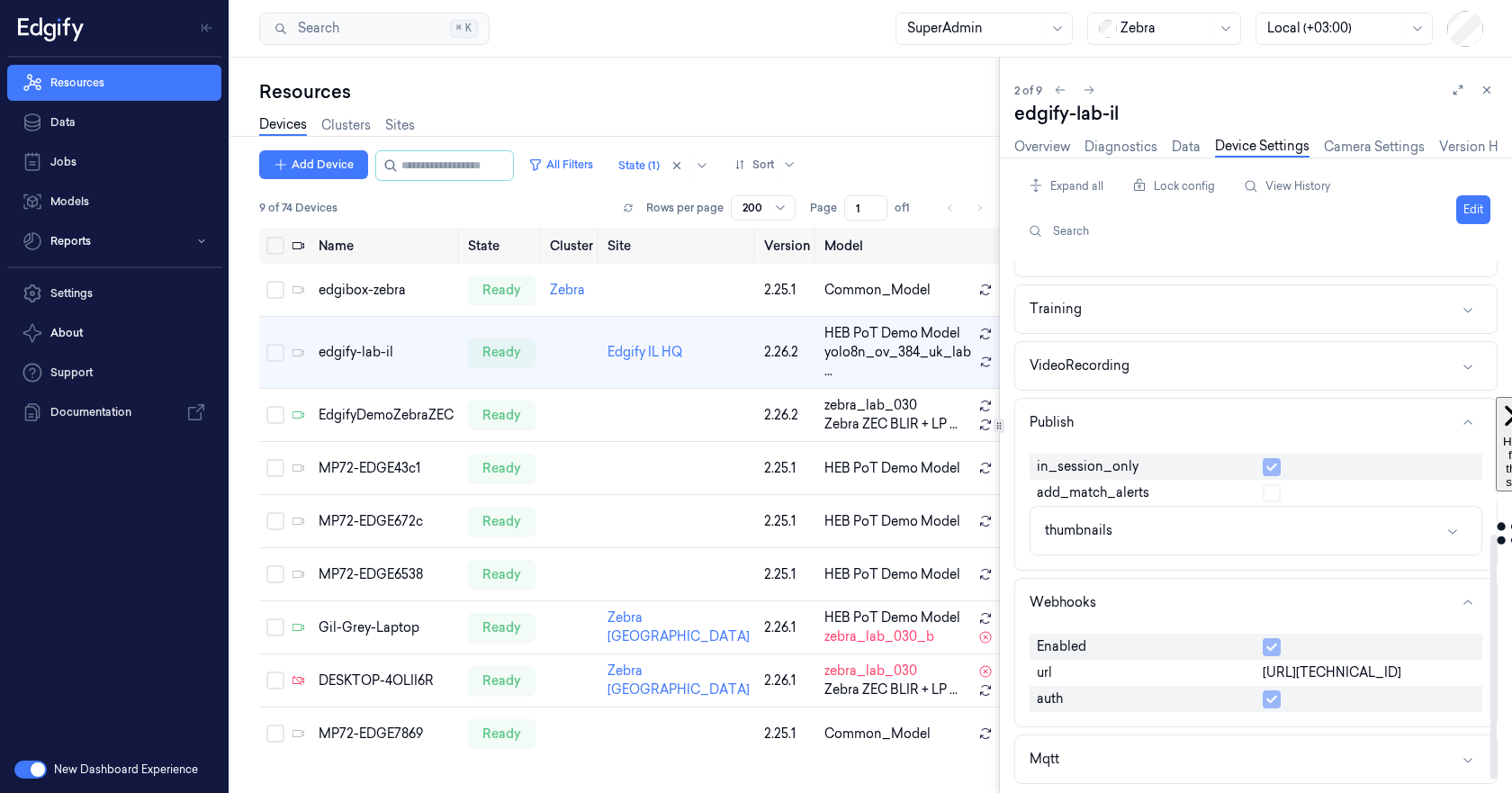
scroll to position [604, 0]
click at [1477, 210] on button "Edit" at bounding box center [1473, 210] width 34 height 29
click at [1413, 669] on input "http://192.168.110.3:8080" at bounding box center [1369, 671] width 212 height 21
type input "http://192.168.110.3:3006"
click at [1495, 651] on div at bounding box center [1494, 664] width 7 height 244
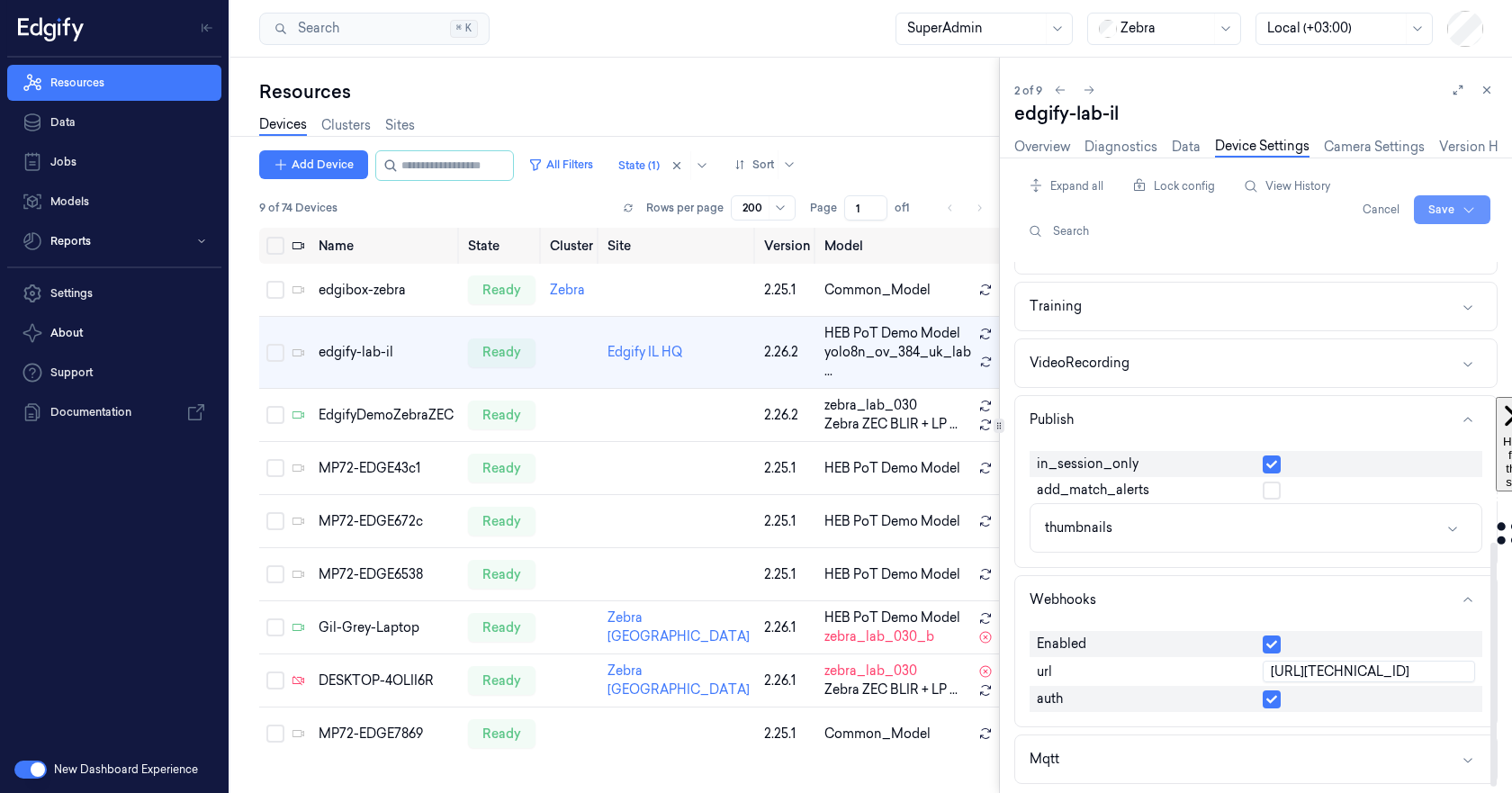
click at [1444, 207] on html "Resources Data Jobs Models Reports Settings About Support Documentation New Das…" at bounding box center [756, 396] width 1512 height 793
click at [1409, 241] on div "Save to this device" at bounding box center [1404, 247] width 159 height 30
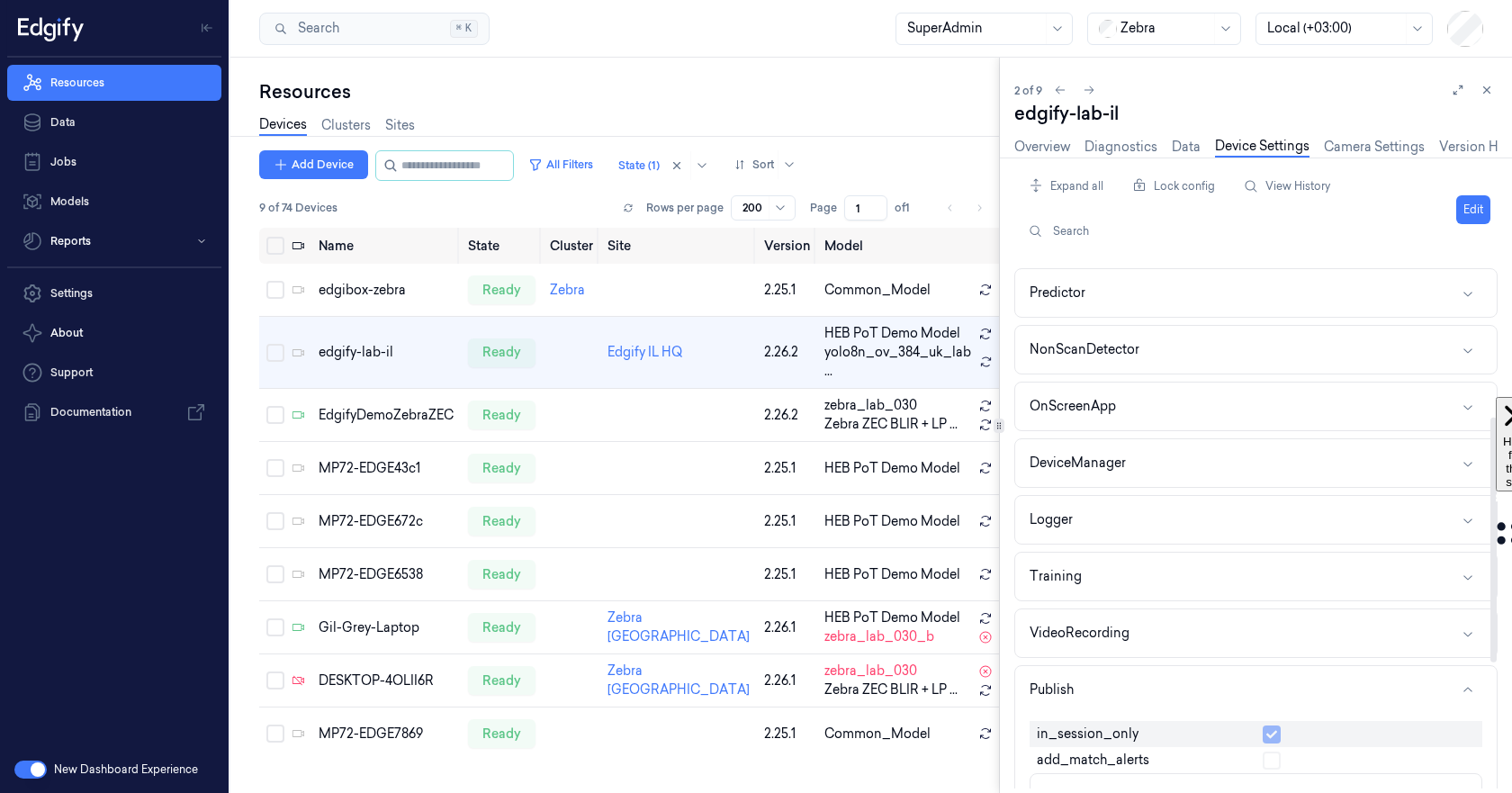
scroll to position [154, 0]
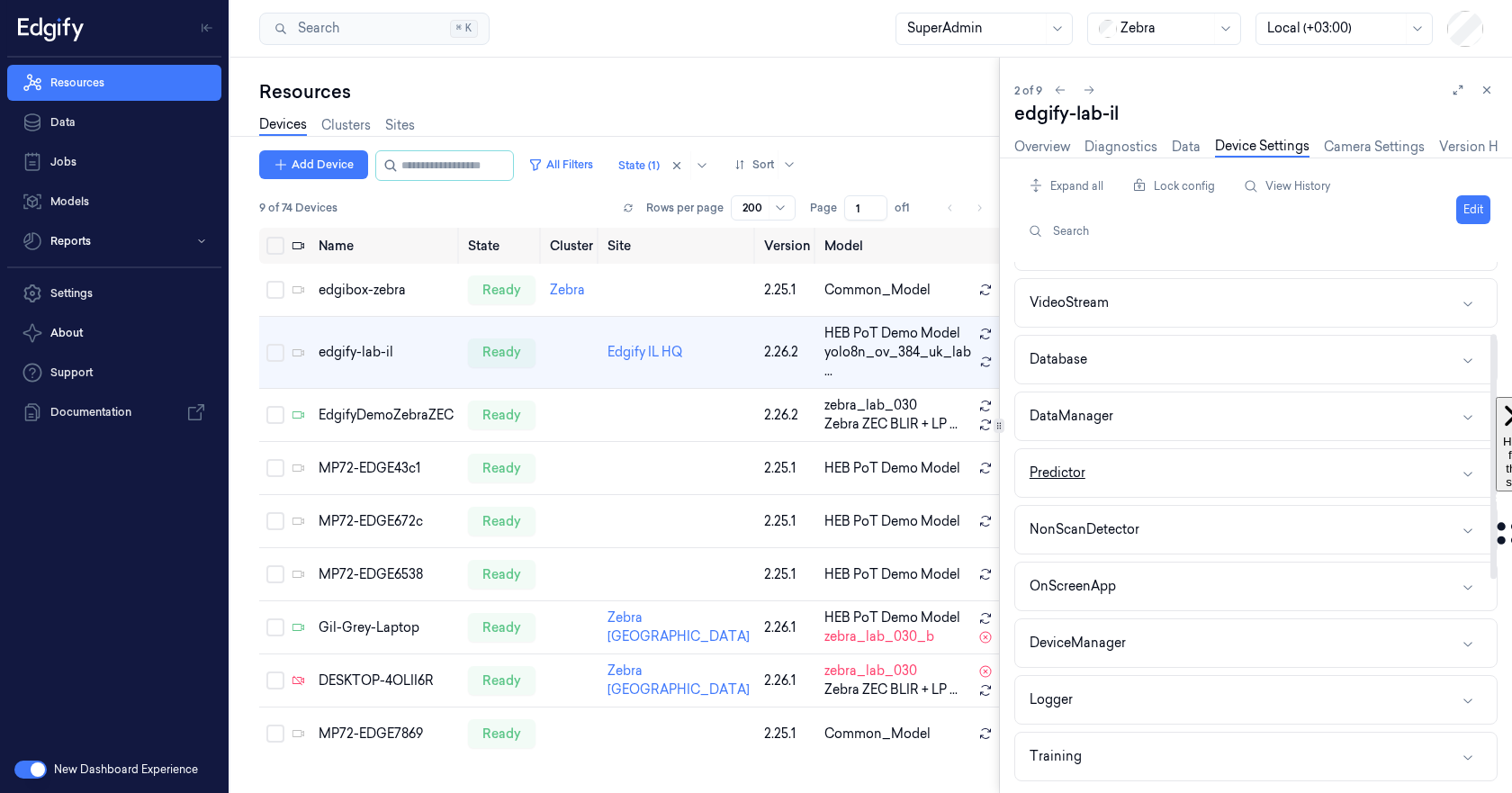
click at [1236, 484] on button "Predictor" at bounding box center [1255, 473] width 481 height 47
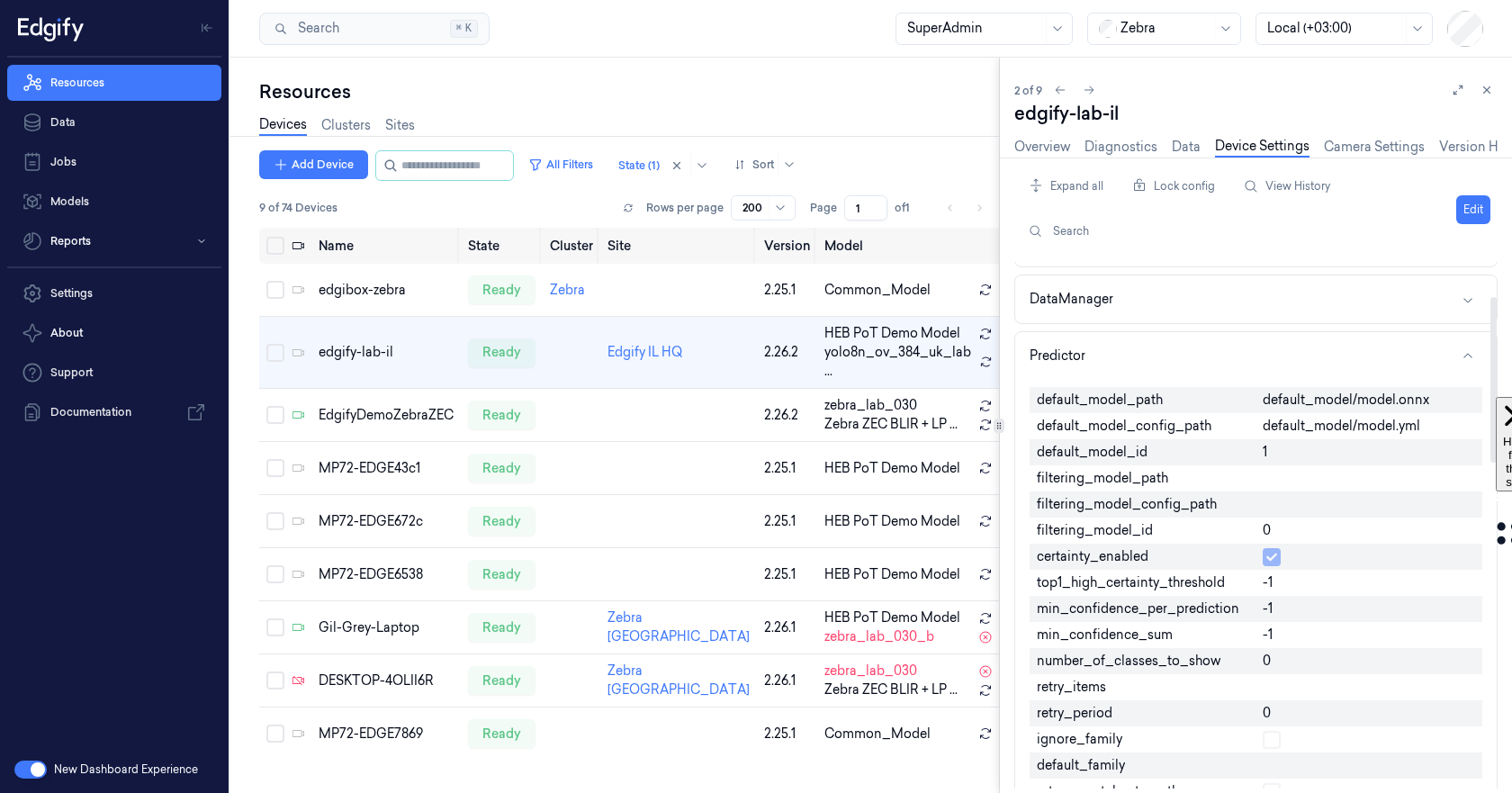
scroll to position [64, 0]
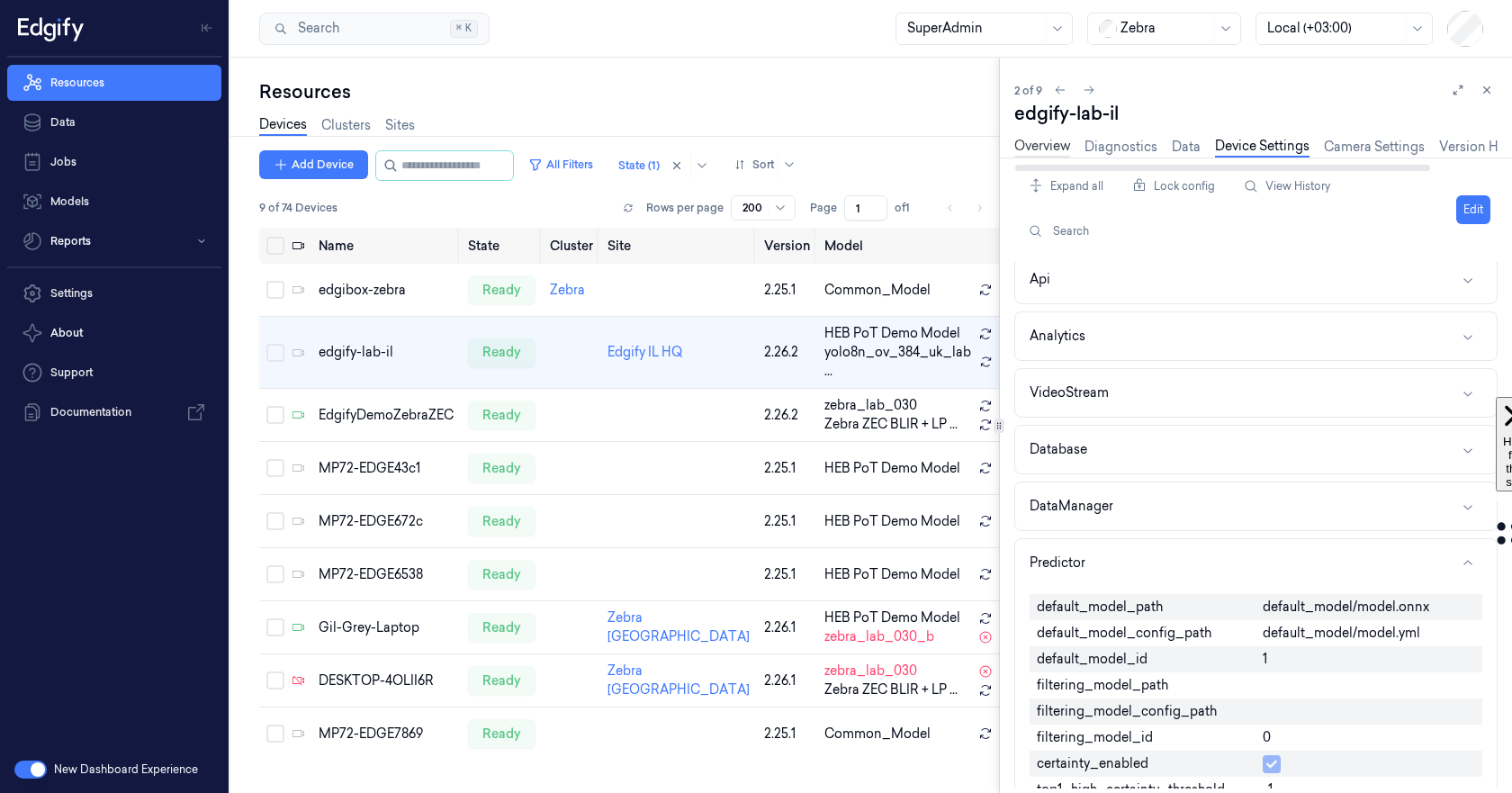
click at [1039, 146] on link "Overview" at bounding box center [1042, 146] width 56 height 20
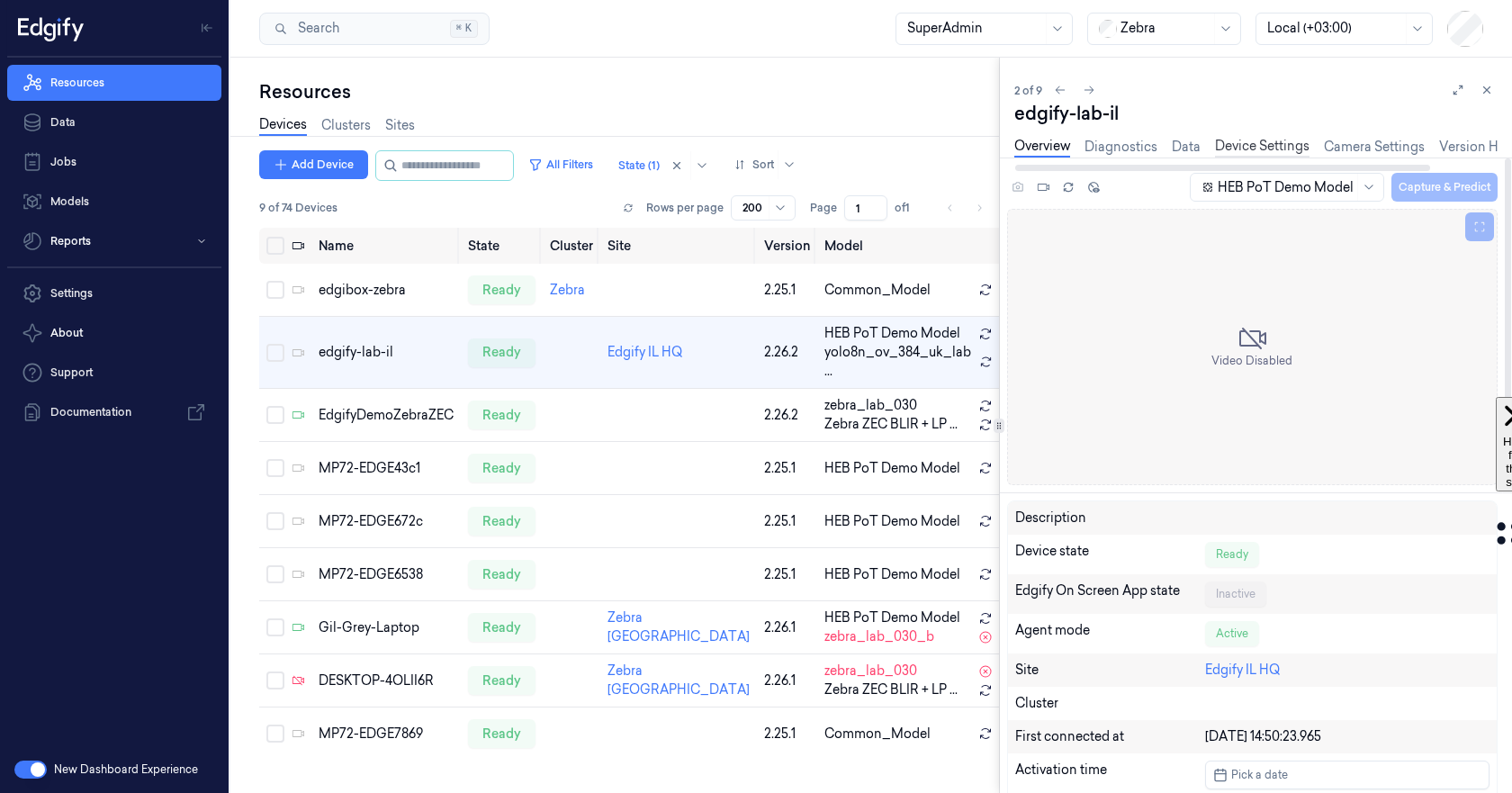
click at [1250, 147] on link "Device Settings" at bounding box center [1263, 146] width 95 height 20
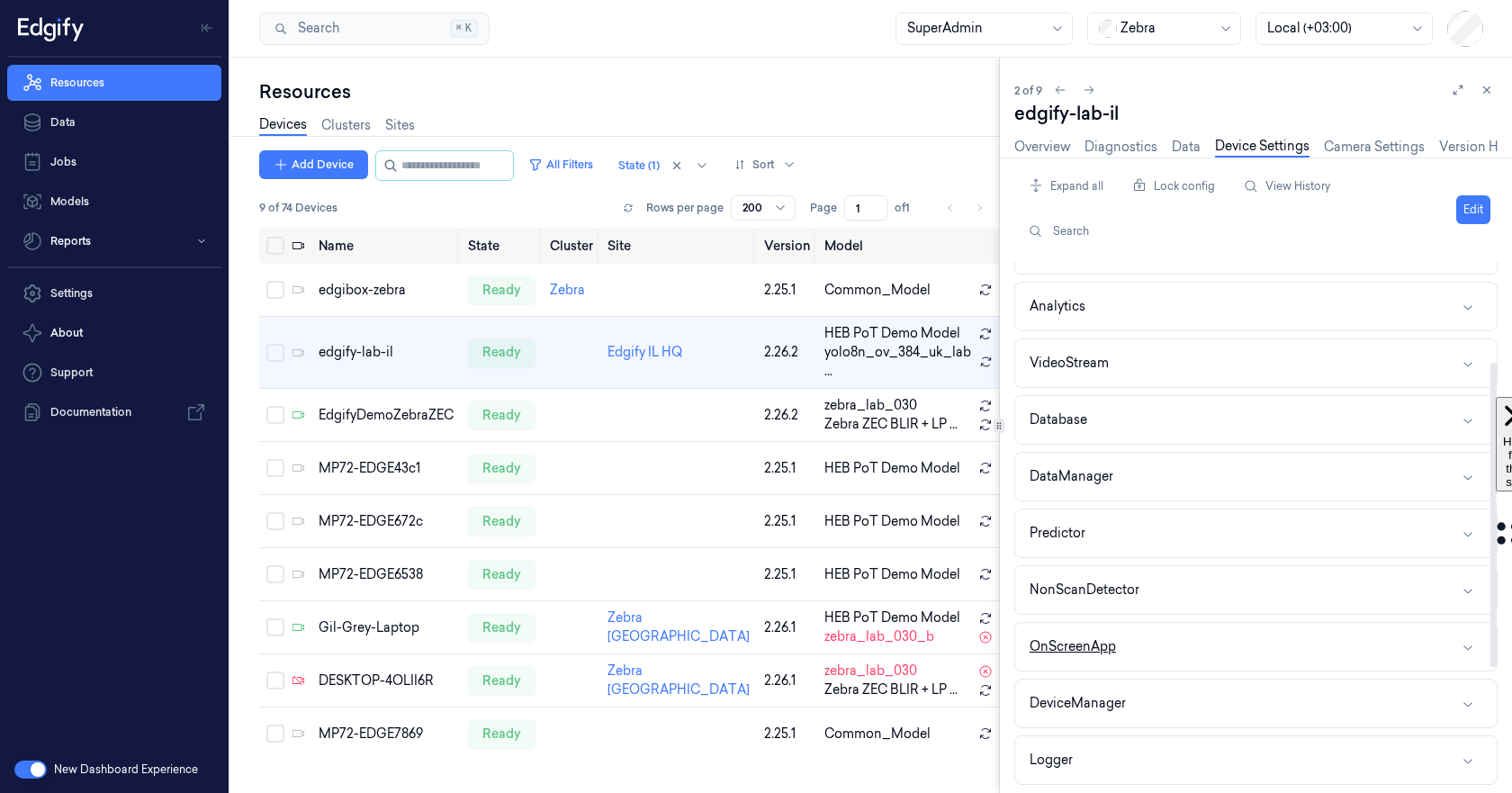
scroll to position [180, 0]
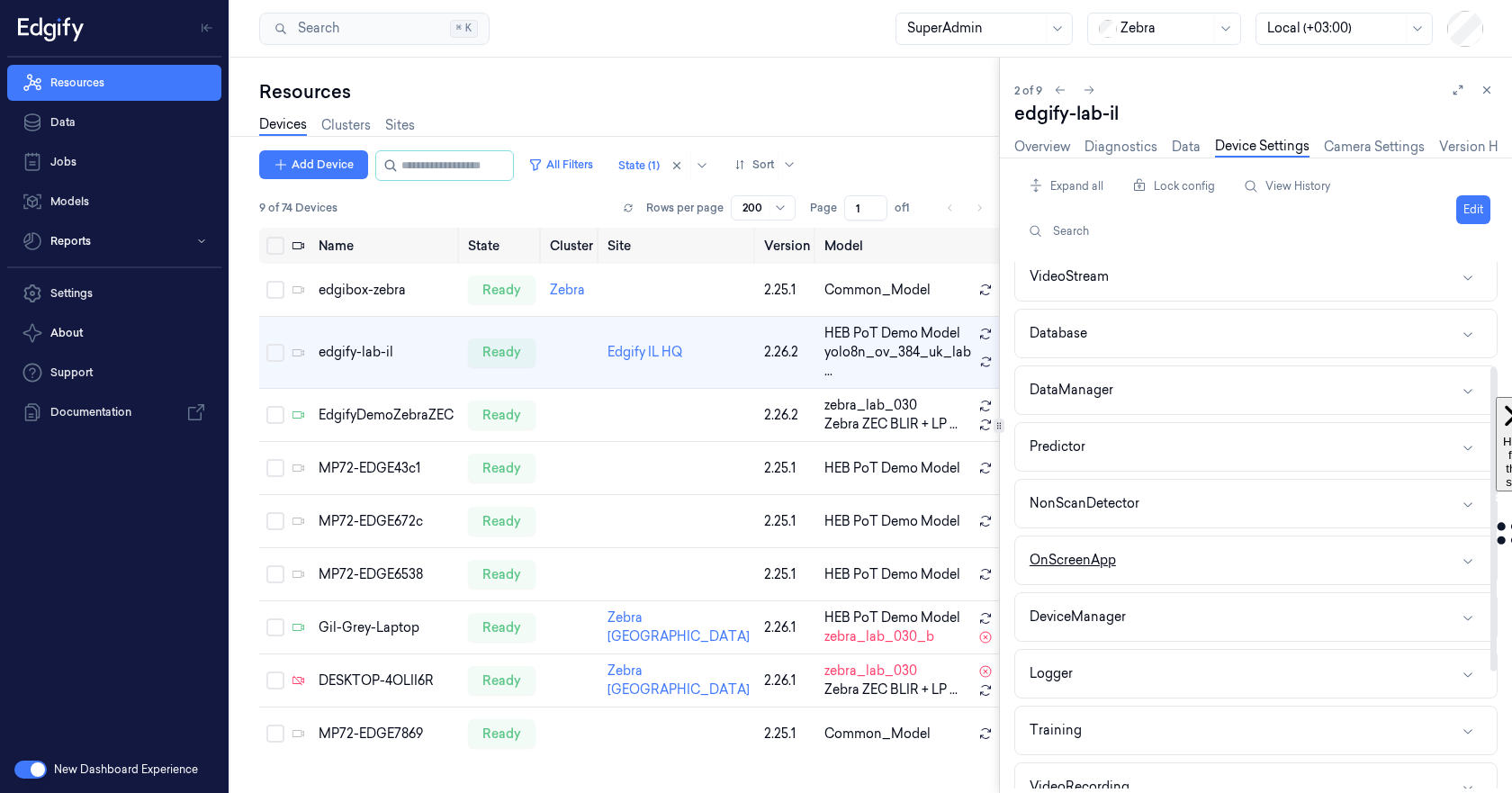
click at [1228, 561] on button "OnScreenApp" at bounding box center [1255, 560] width 481 height 47
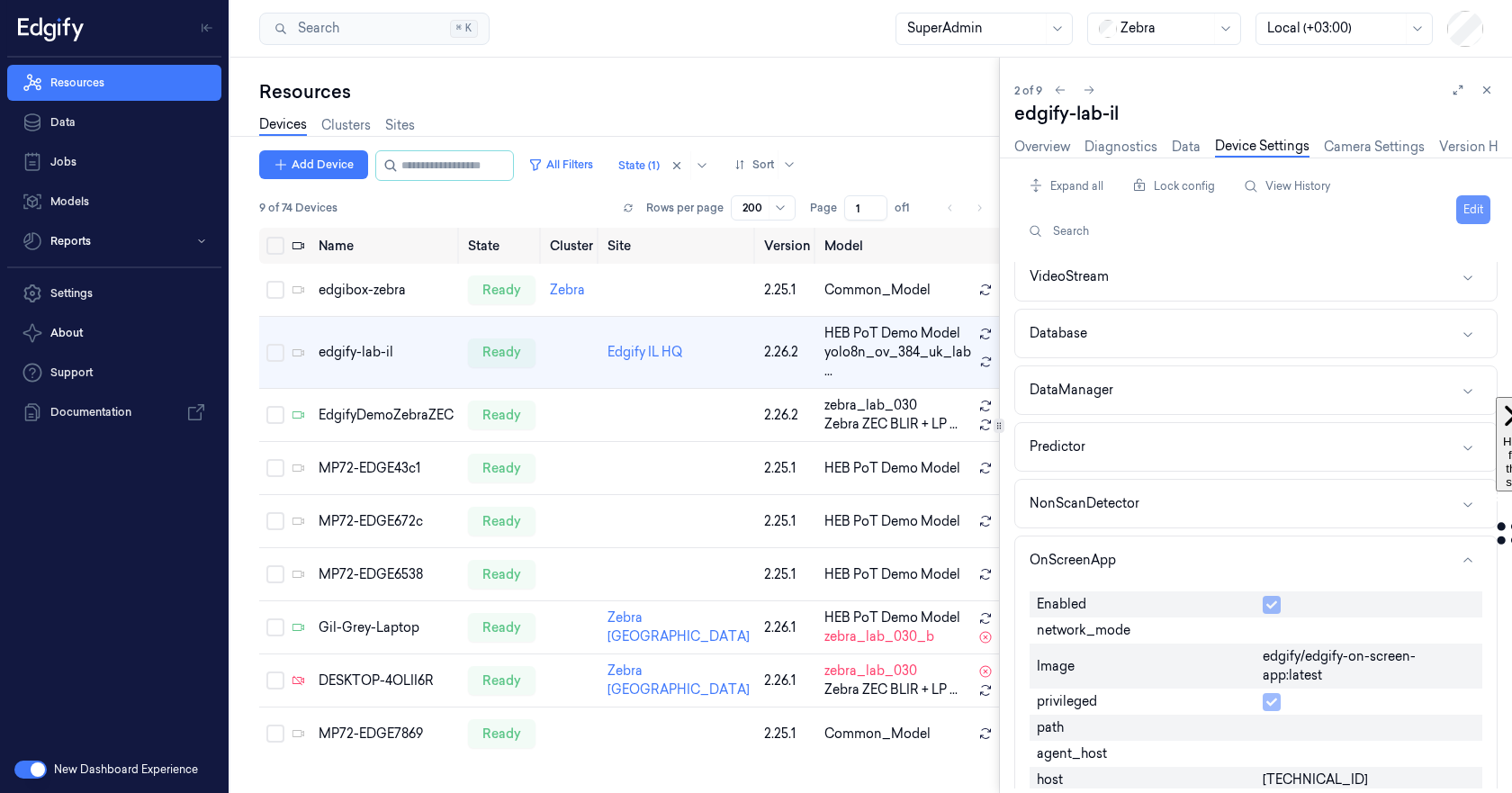
click at [1467, 209] on button "Edit" at bounding box center [1473, 210] width 34 height 29
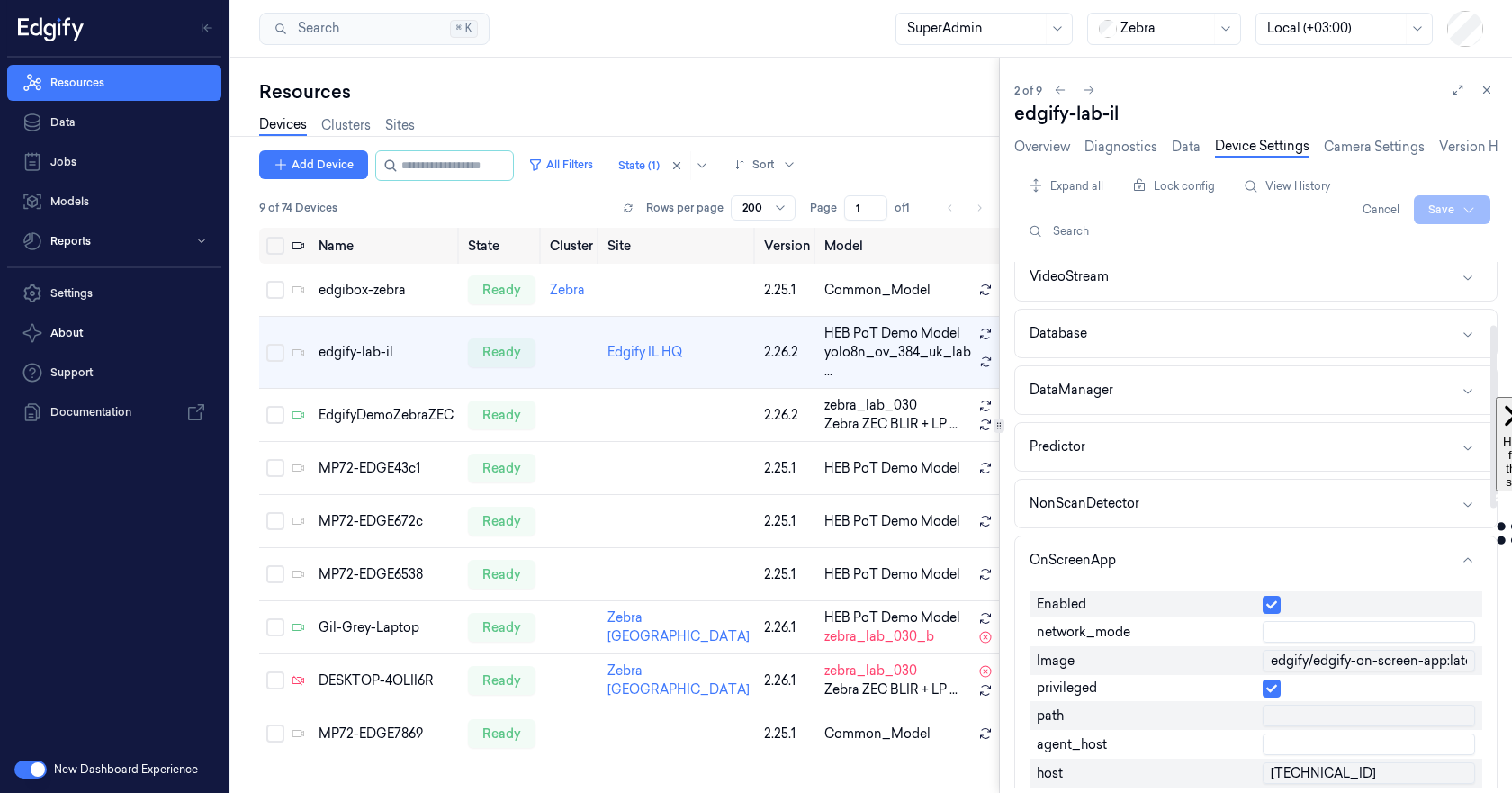
click at [1274, 600] on button "button" at bounding box center [1272, 604] width 18 height 18
click at [1441, 211] on html "Resources Data Jobs Models Reports Settings About Support Documentation New Das…" at bounding box center [756, 396] width 1512 height 793
click at [1400, 244] on div "Save to this device" at bounding box center [1404, 247] width 159 height 30
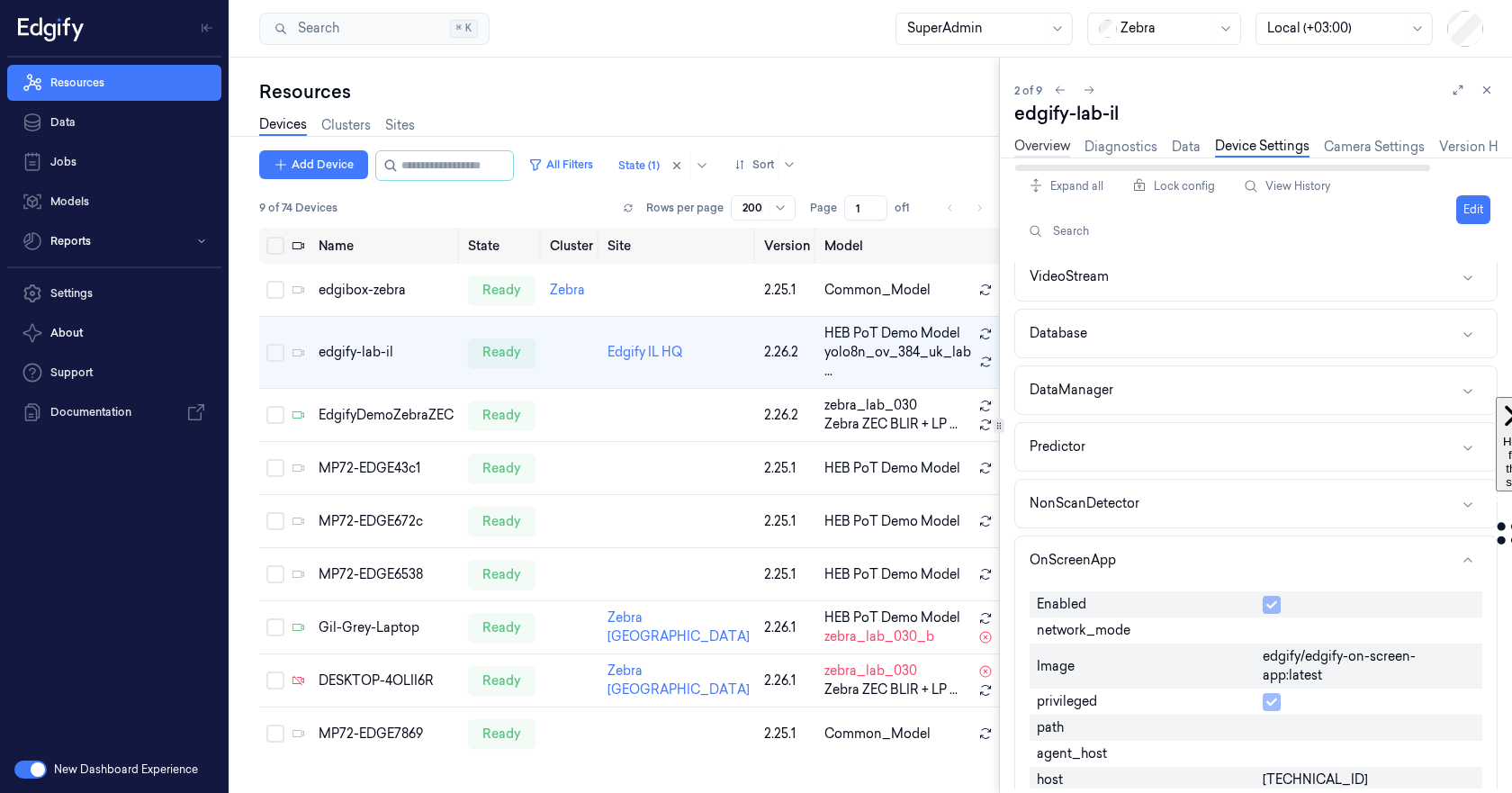
click at [1030, 144] on link "Overview" at bounding box center [1042, 146] width 56 height 20
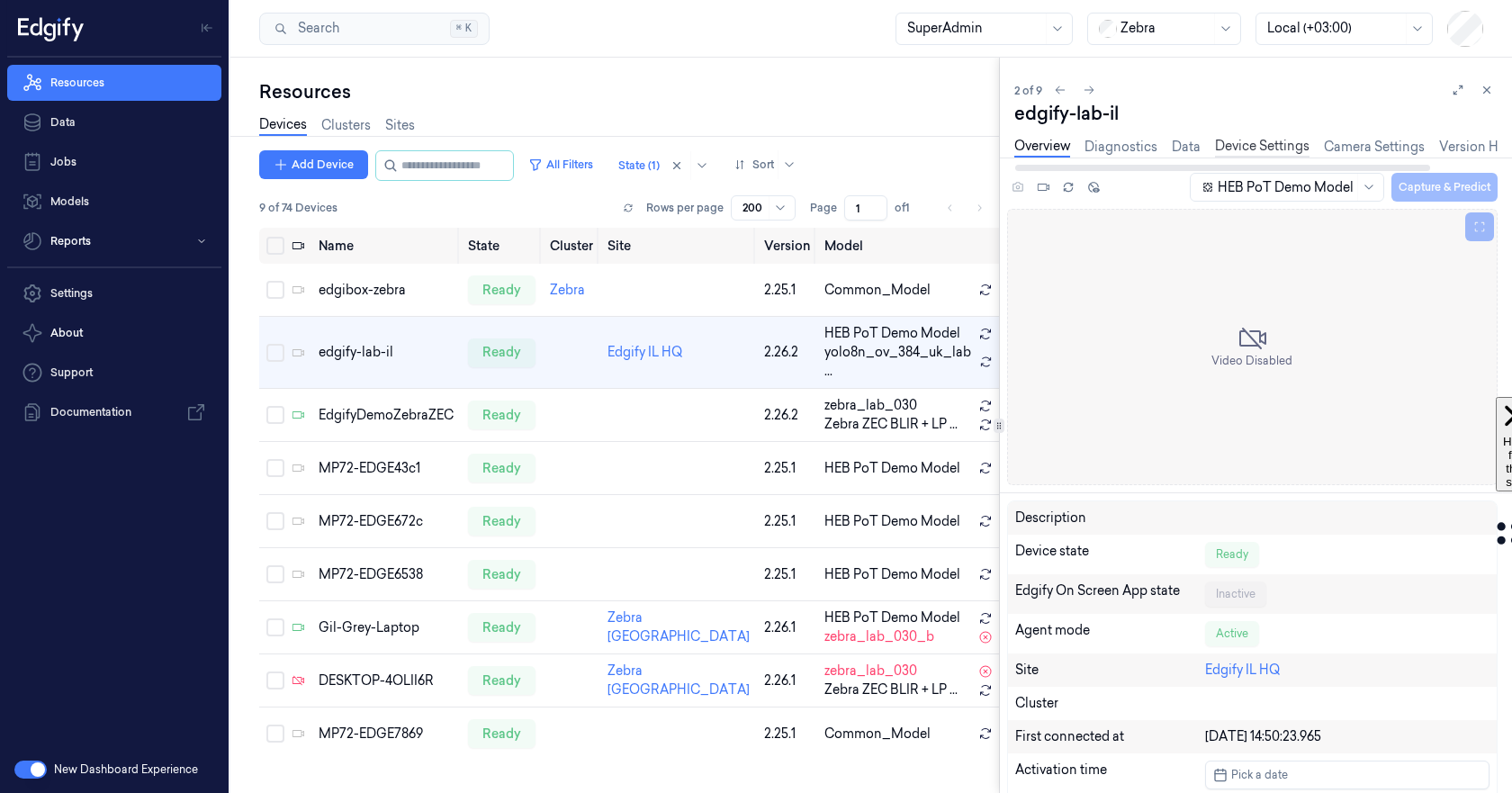
click at [1262, 146] on link "Device Settings" at bounding box center [1263, 146] width 95 height 20
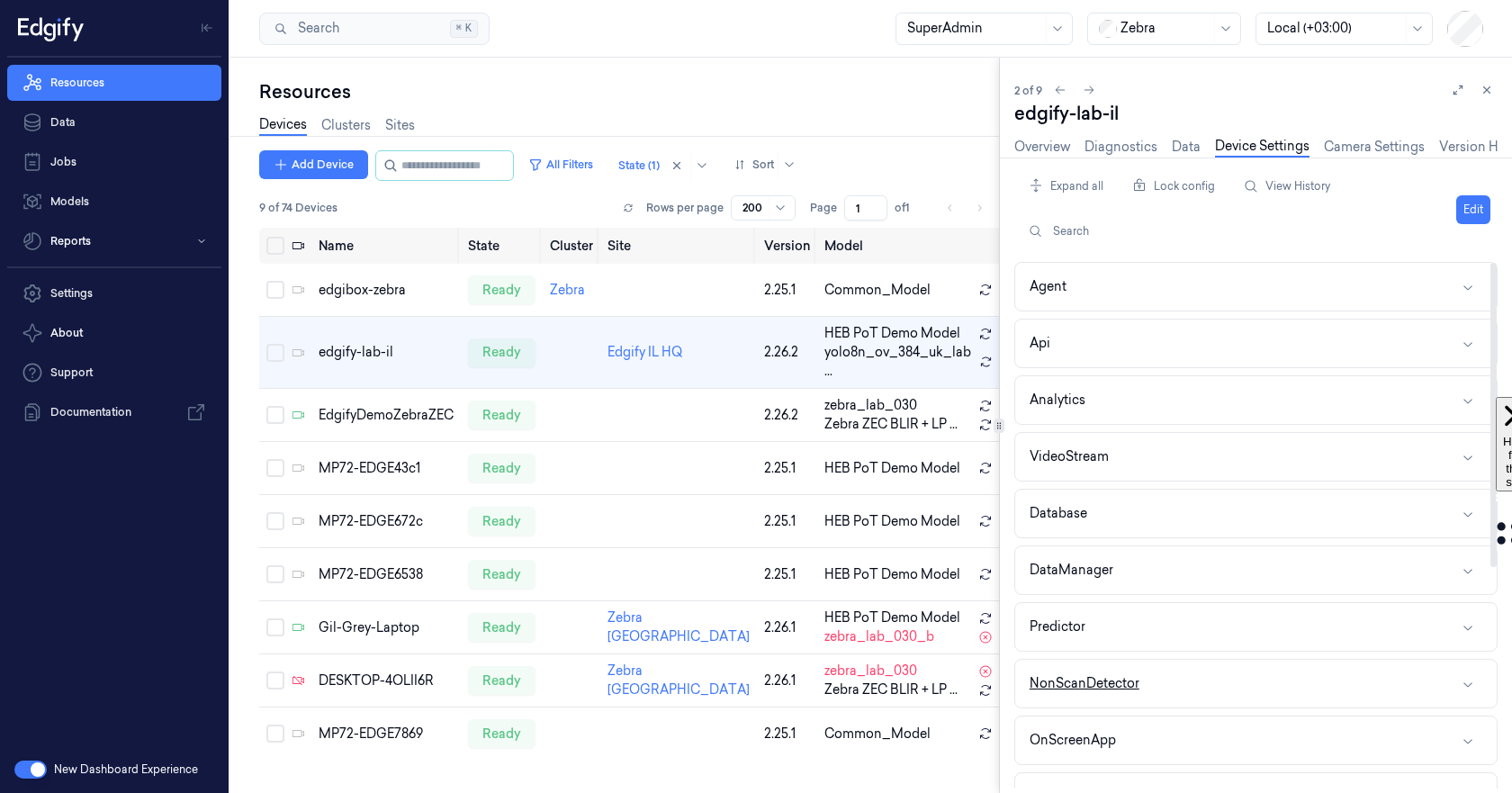
click at [1243, 685] on button "NonScanDetector" at bounding box center [1255, 683] width 481 height 47
click at [1255, 733] on button "OnScreenApp" at bounding box center [1255, 740] width 481 height 47
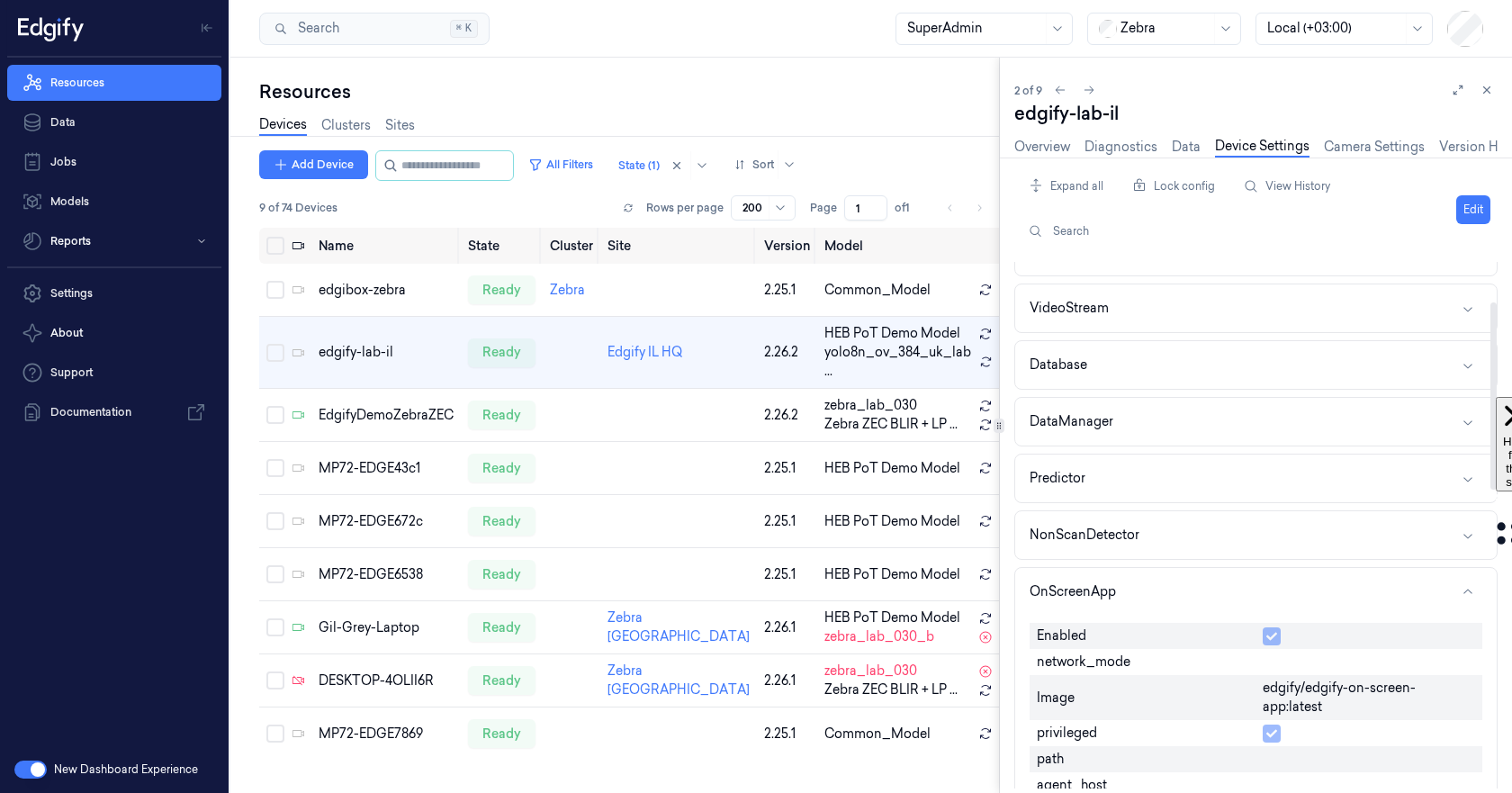
scroll to position [180, 0]
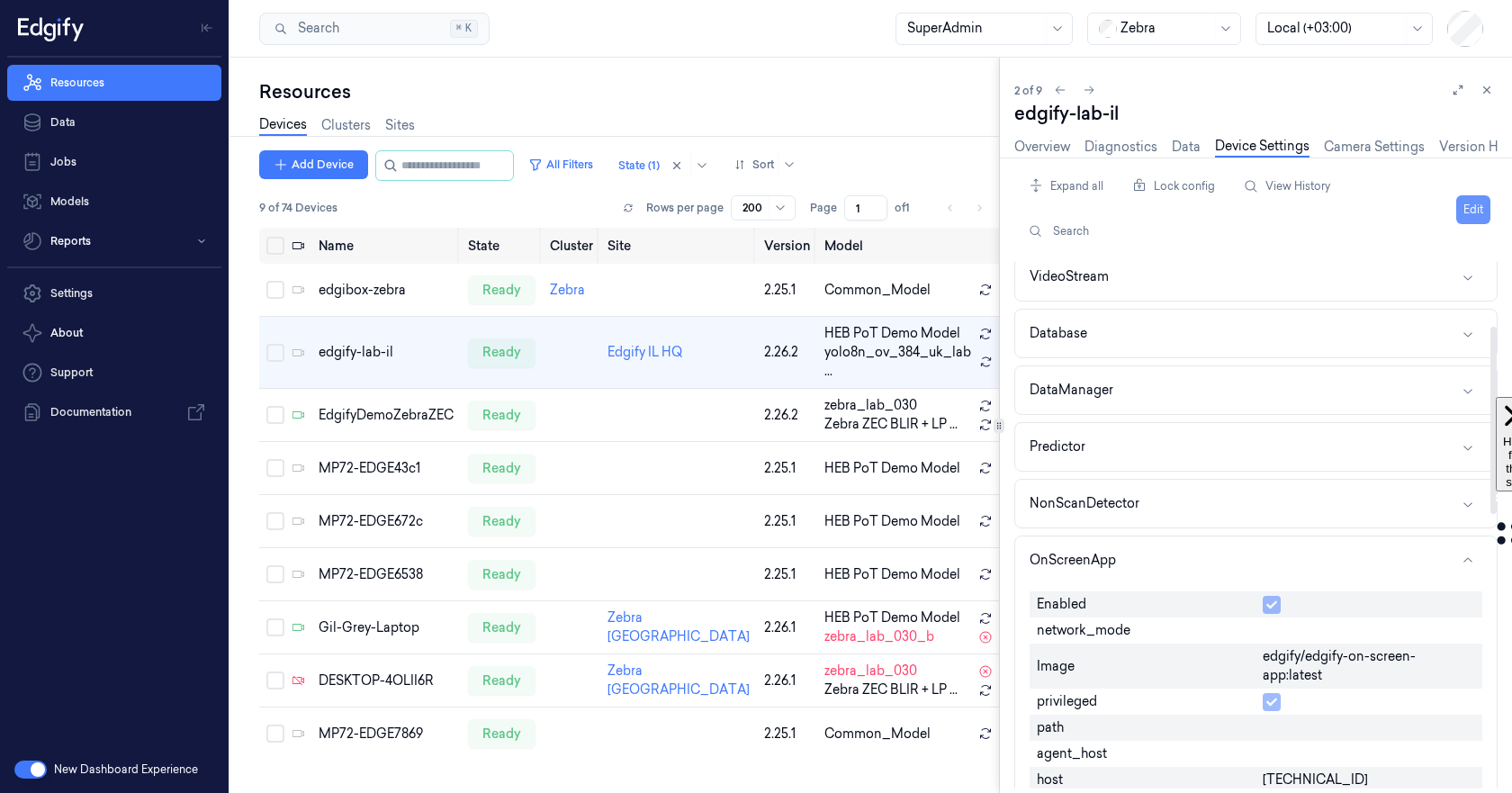
click at [1475, 201] on button "Edit" at bounding box center [1473, 210] width 34 height 29
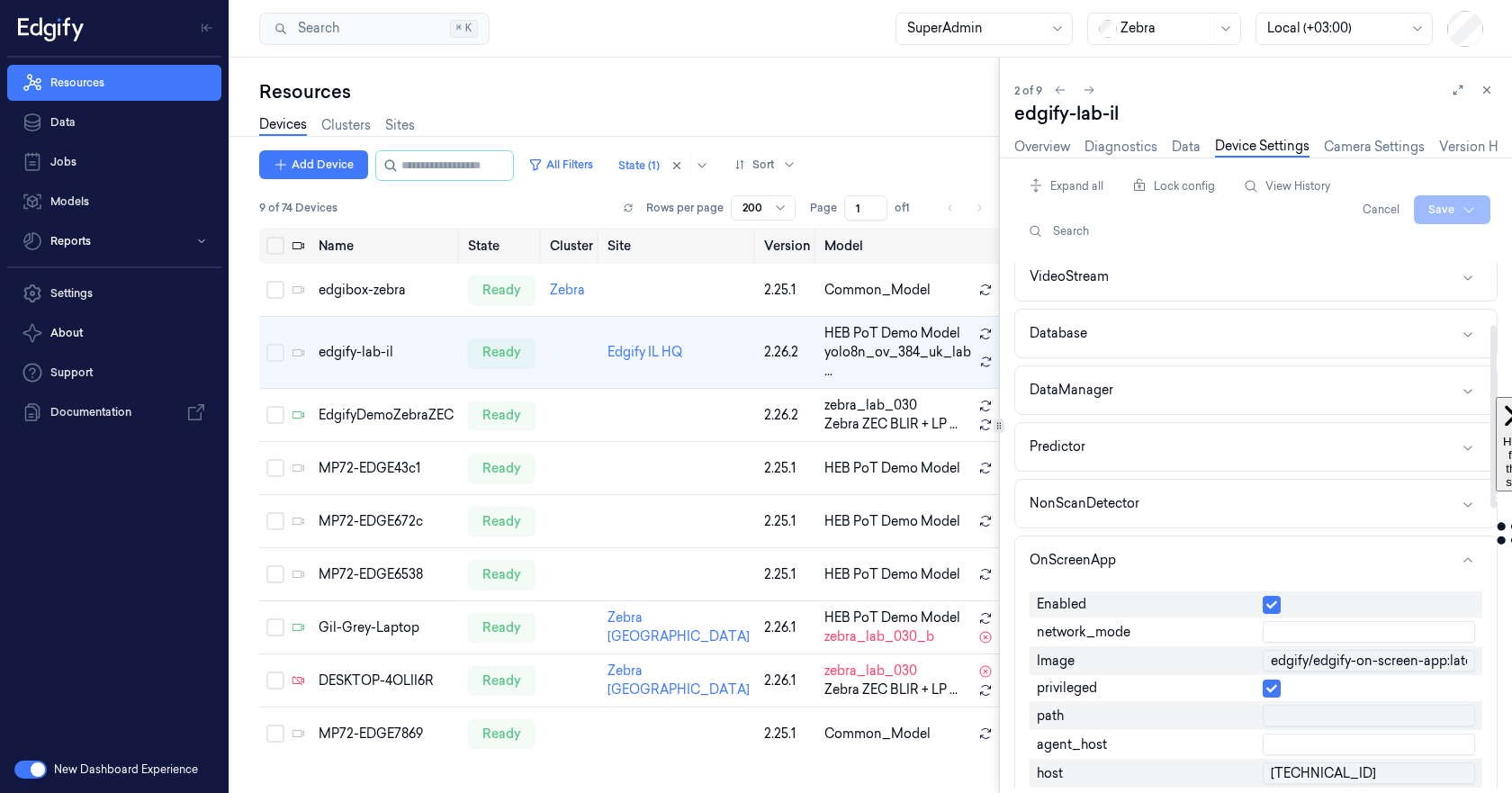
click at [1271, 606] on button "button" at bounding box center [1272, 604] width 18 height 18
click at [1286, 626] on input "text" at bounding box center [1369, 631] width 212 height 21
click at [1447, 214] on html "Resources Data Jobs Models Reports Settings About Support Documentation New Das…" at bounding box center [756, 396] width 1512 height 793
click at [1396, 252] on div "Save to this device" at bounding box center [1404, 247] width 159 height 30
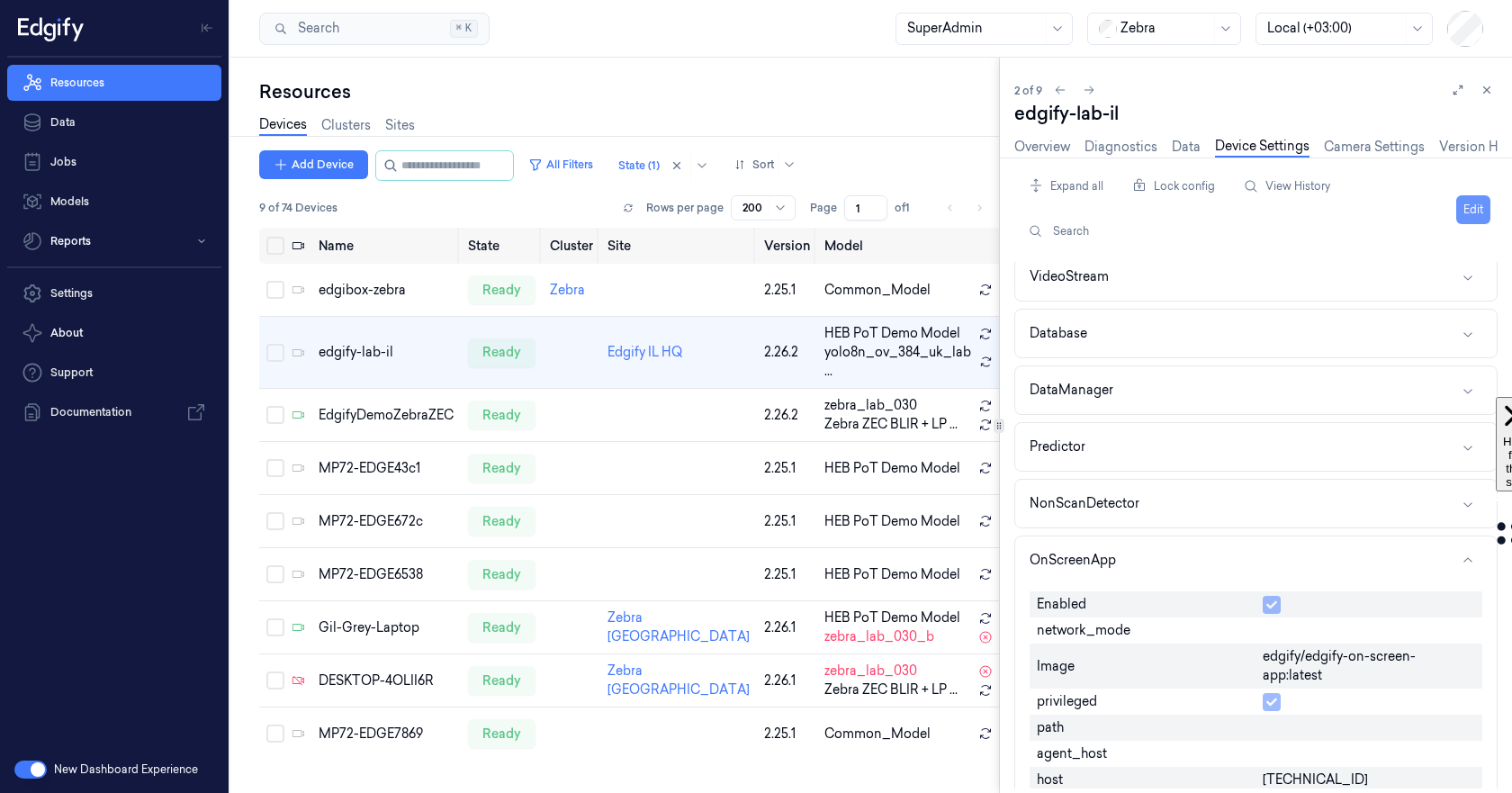
click at [1477, 208] on button "Edit" at bounding box center [1473, 210] width 34 height 29
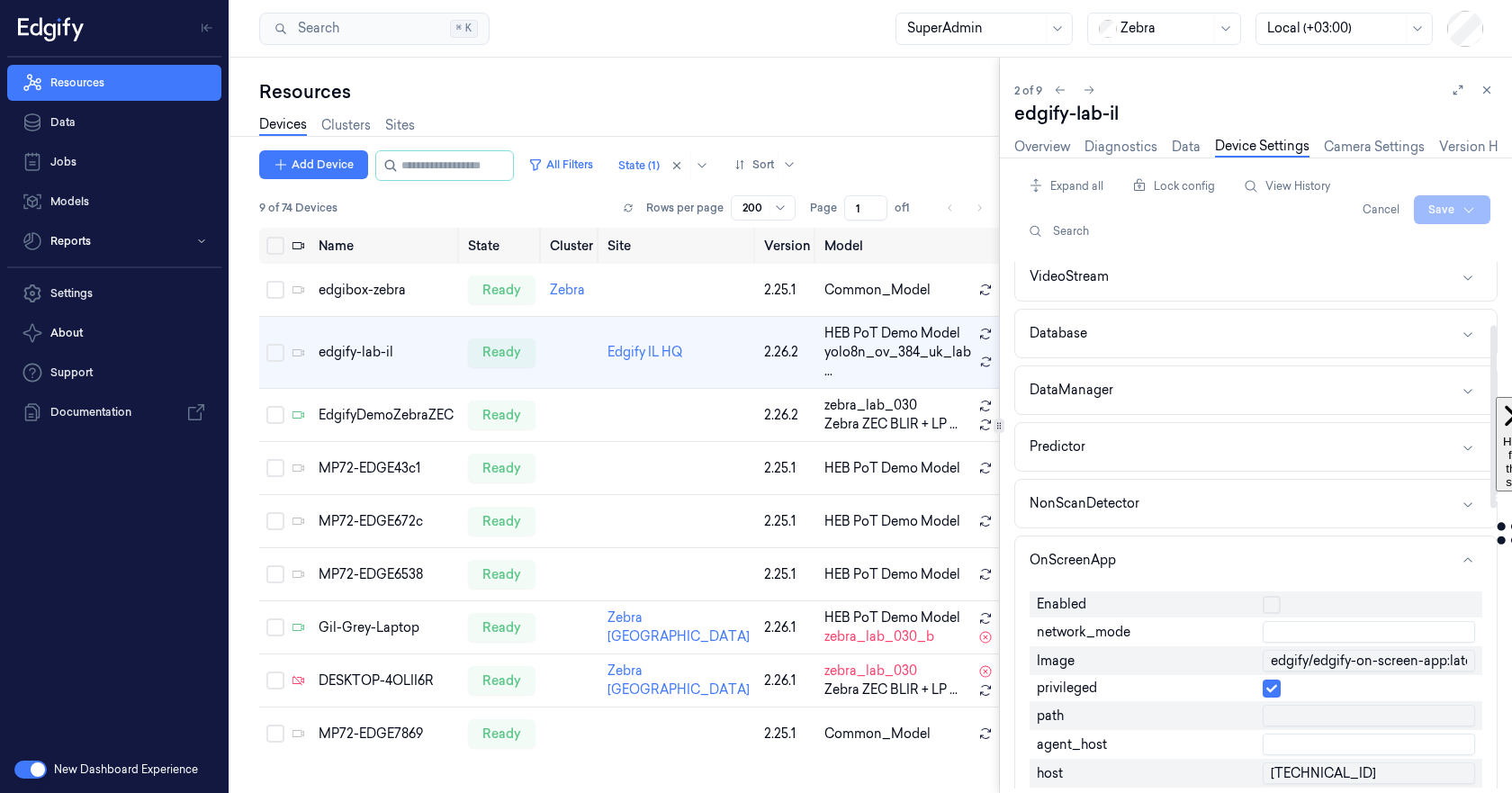
click at [1276, 633] on input "text" at bounding box center [1369, 631] width 212 height 21
click at [1493, 626] on div at bounding box center [1493, 525] width 9 height 527
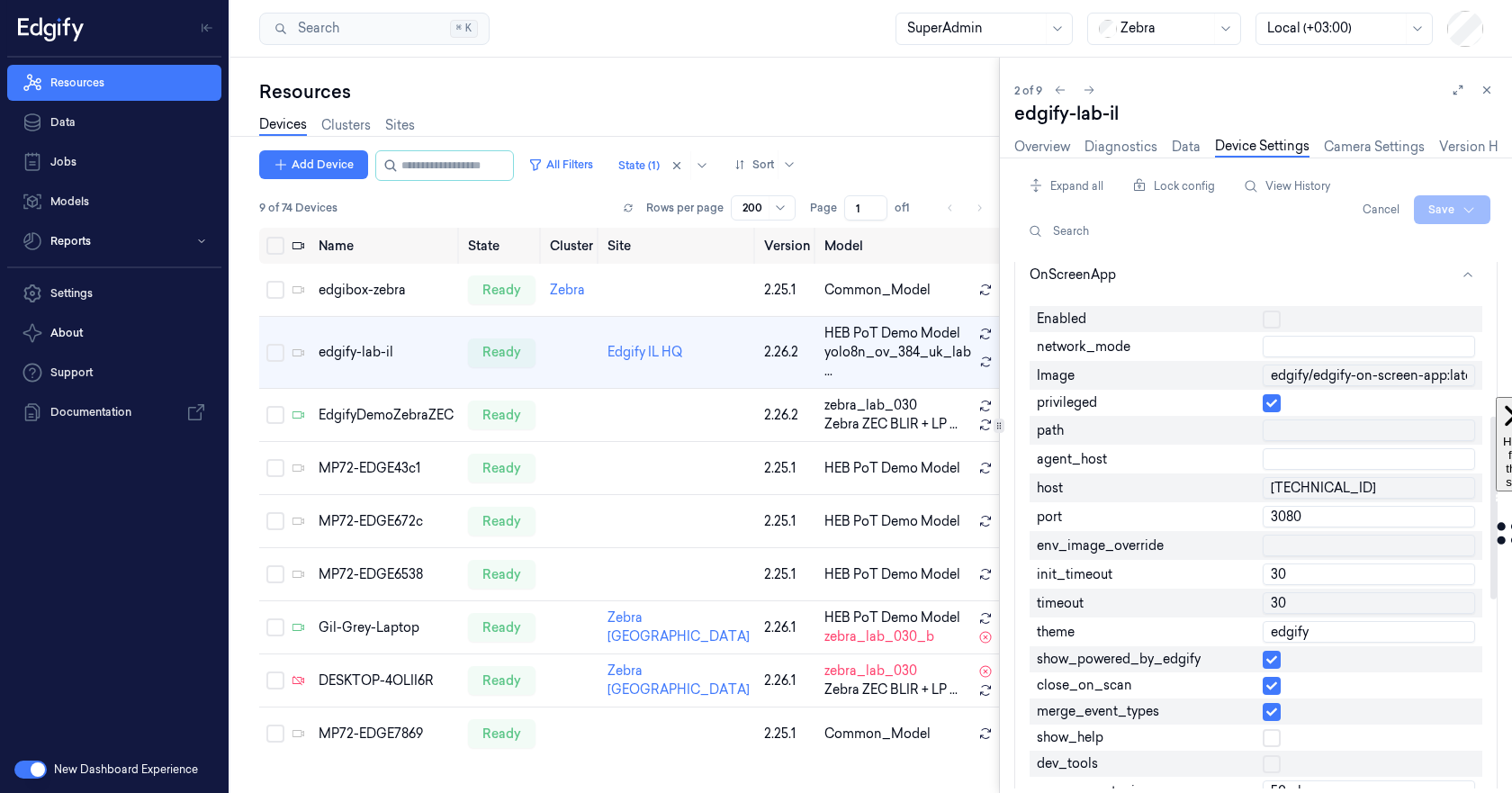
scroll to position [355, 0]
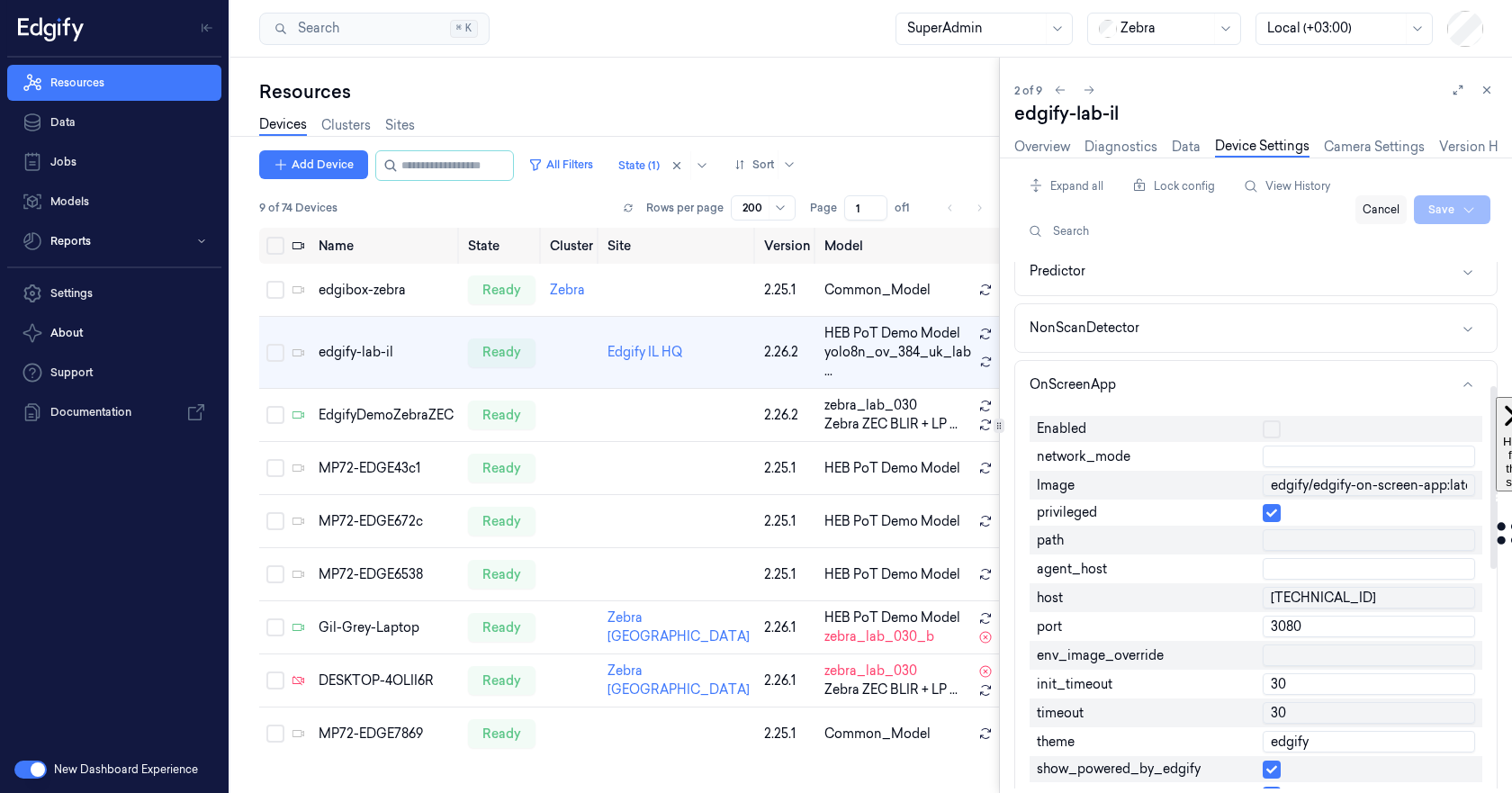
click at [1397, 211] on button "Cancel" at bounding box center [1381, 210] width 51 height 29
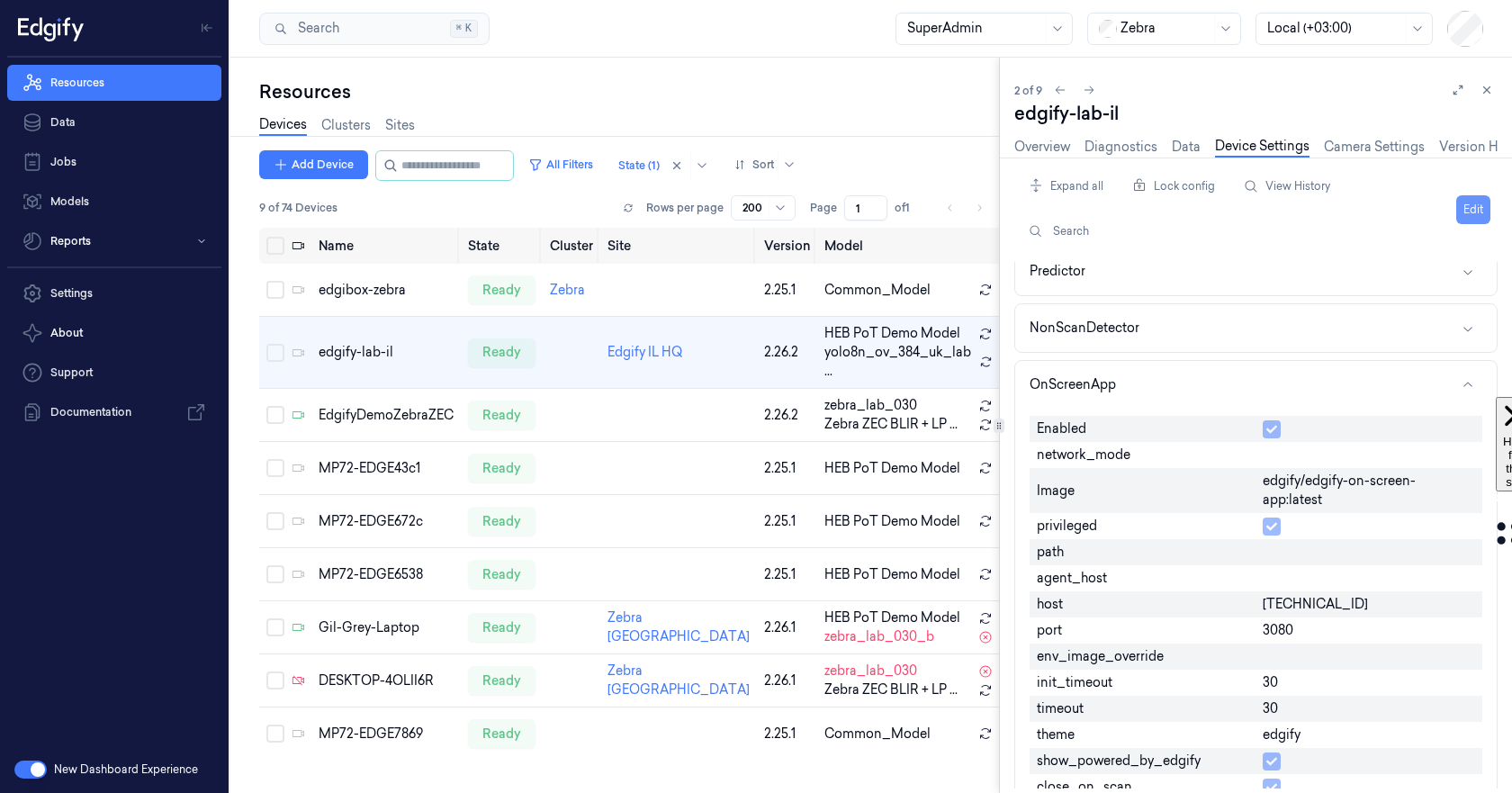
click at [1460, 208] on button "Edit" at bounding box center [1473, 210] width 34 height 29
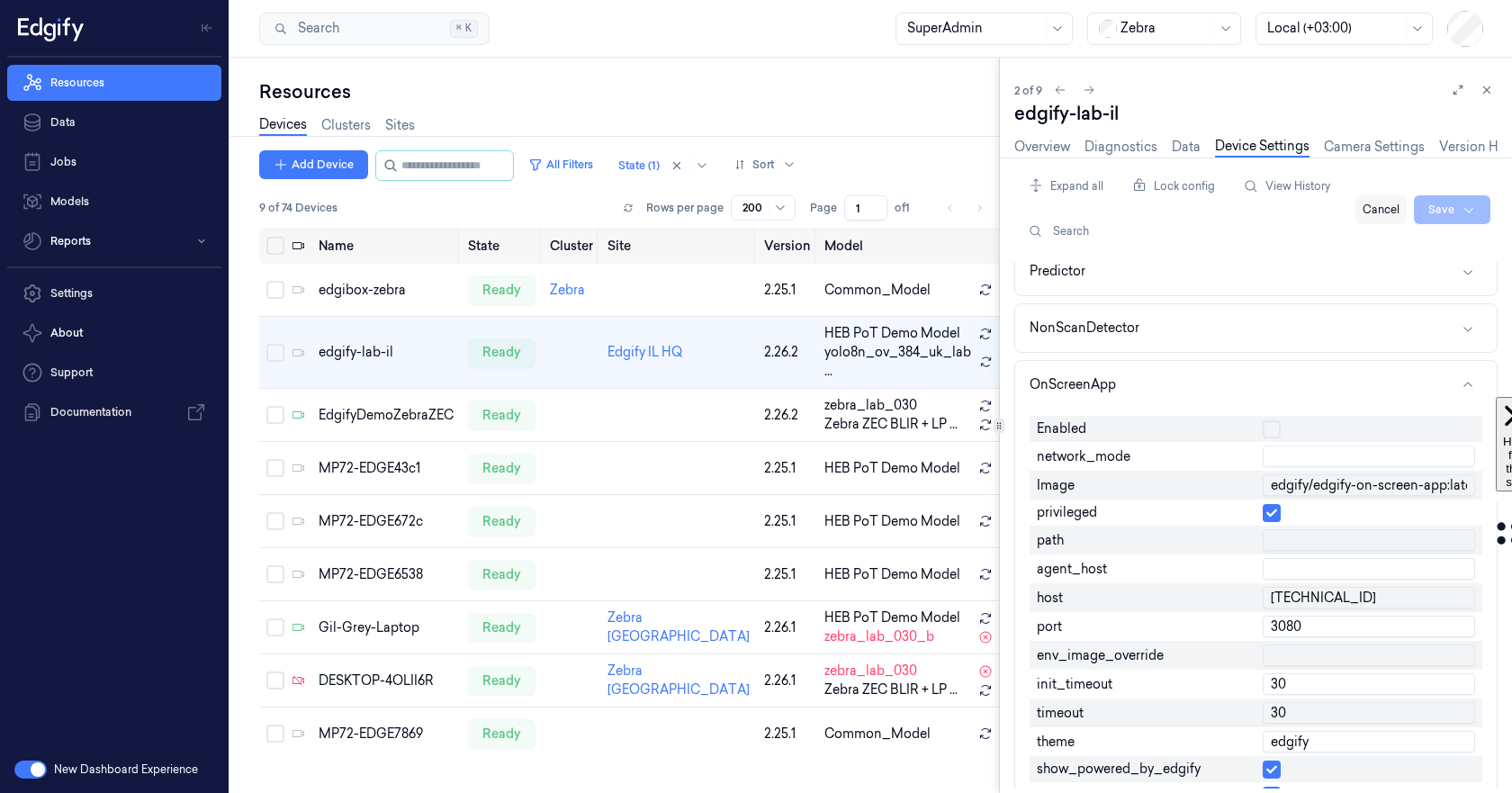
click at [1396, 213] on button "Cancel" at bounding box center [1381, 210] width 51 height 29
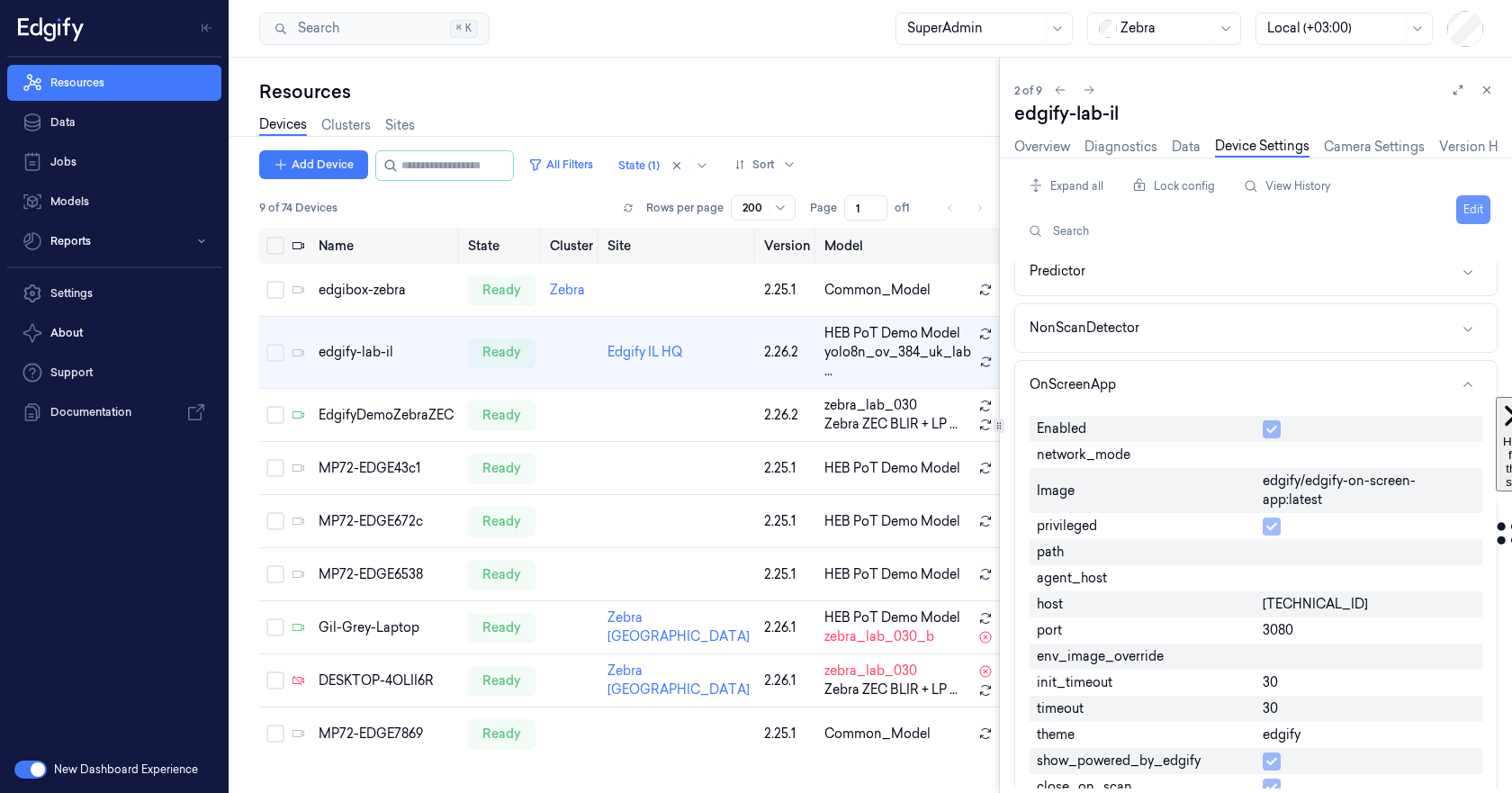
click at [1465, 208] on button "Edit" at bounding box center [1473, 210] width 34 height 29
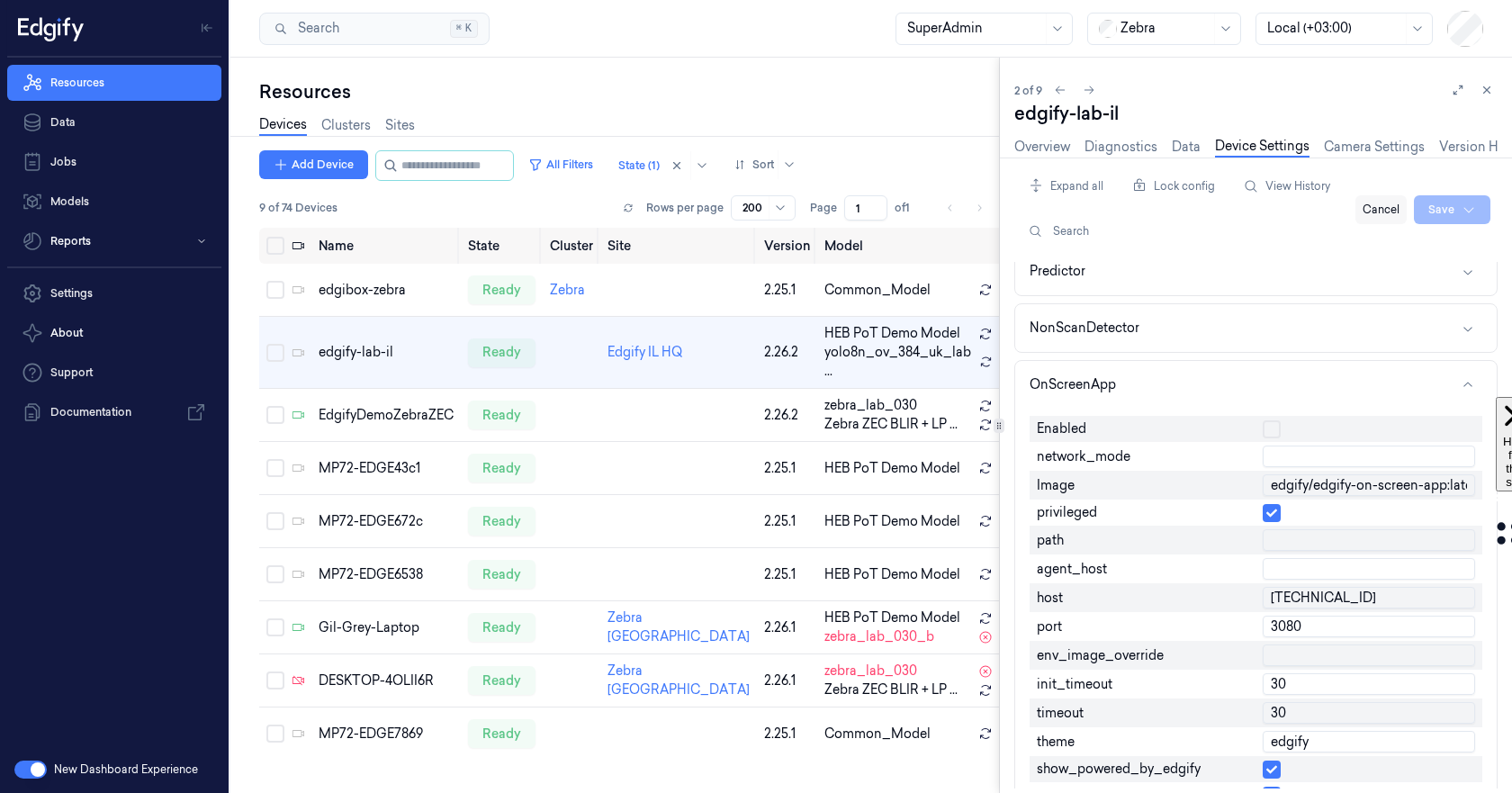
click at [1394, 213] on button "Cancel" at bounding box center [1381, 210] width 51 height 29
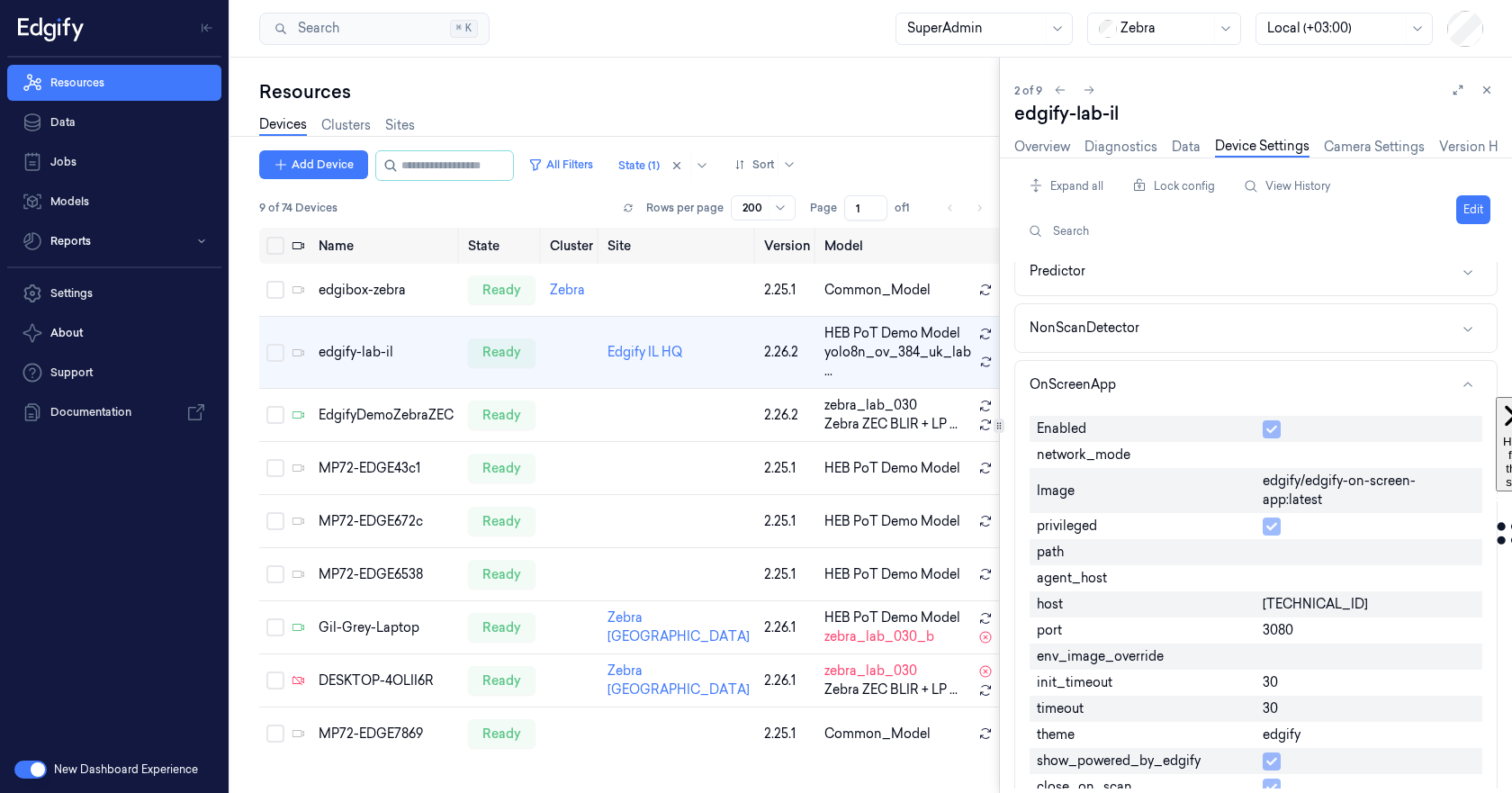
click at [1451, 210] on div "Expand all Lock config View History Search Edit" at bounding box center [1255, 210] width 483 height 76
click at [1464, 211] on button "Edit" at bounding box center [1473, 210] width 34 height 29
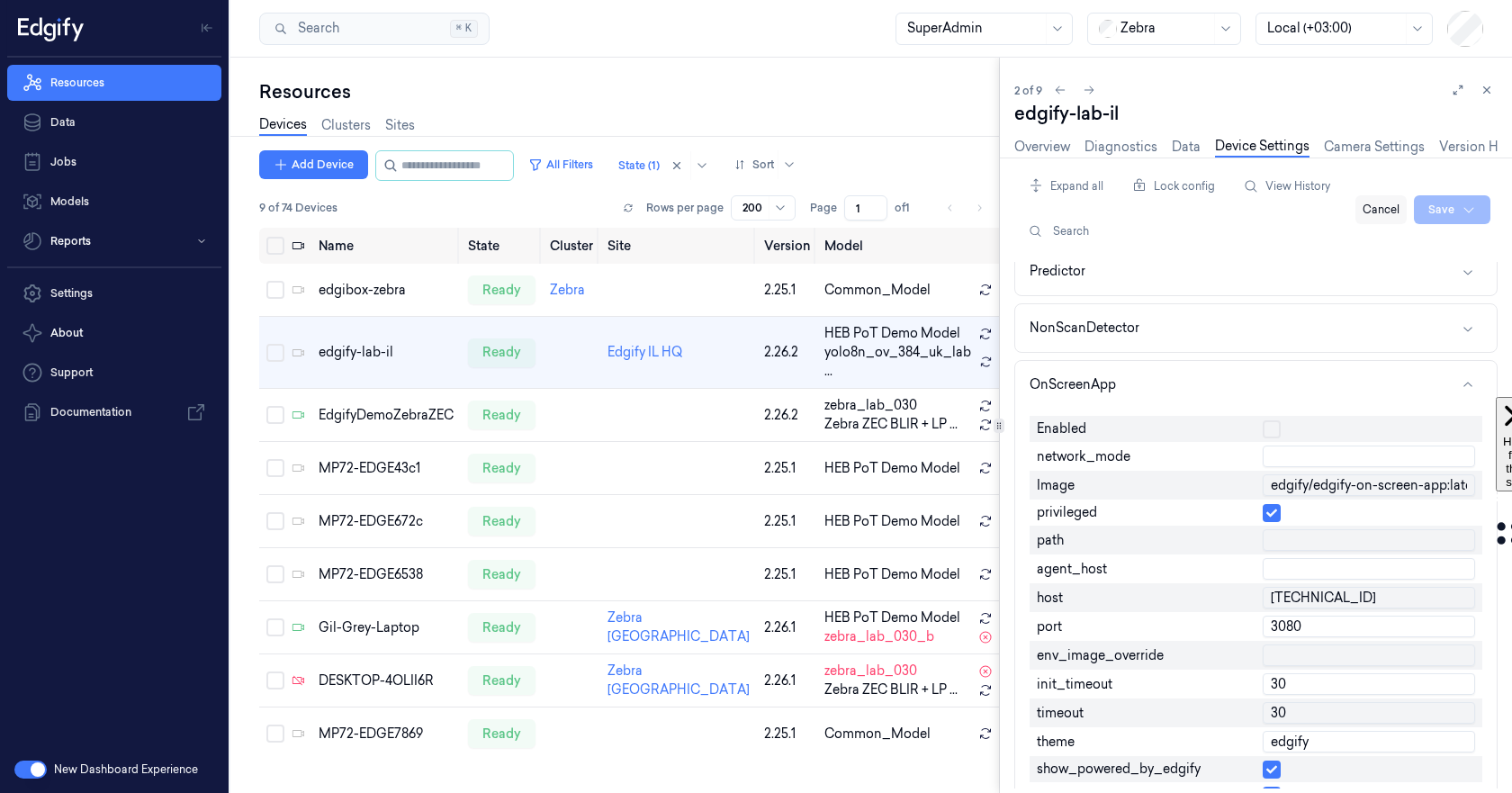
click at [1398, 213] on button "Cancel" at bounding box center [1381, 210] width 51 height 29
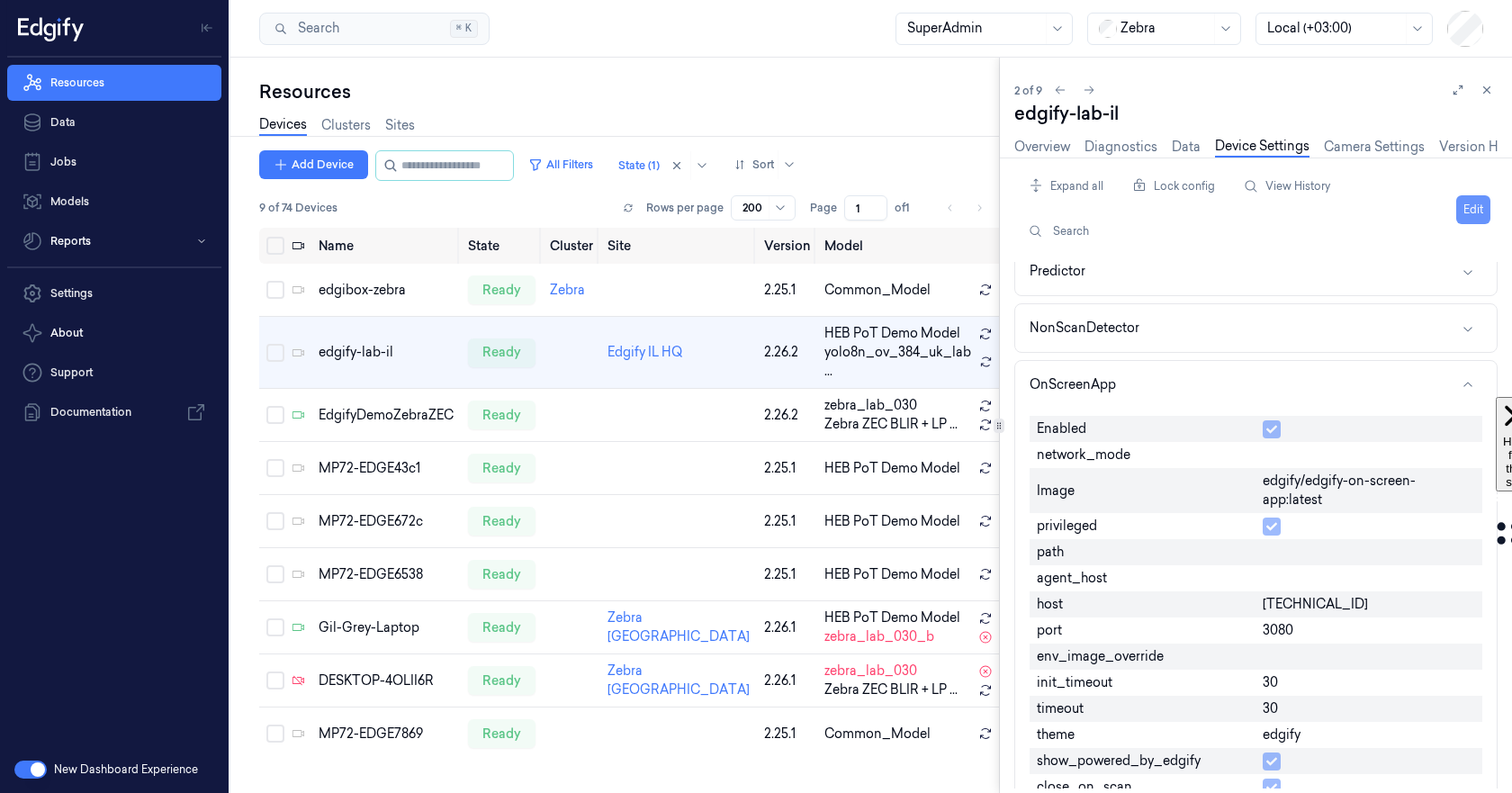
click at [1475, 198] on button "Edit" at bounding box center [1473, 210] width 34 height 29
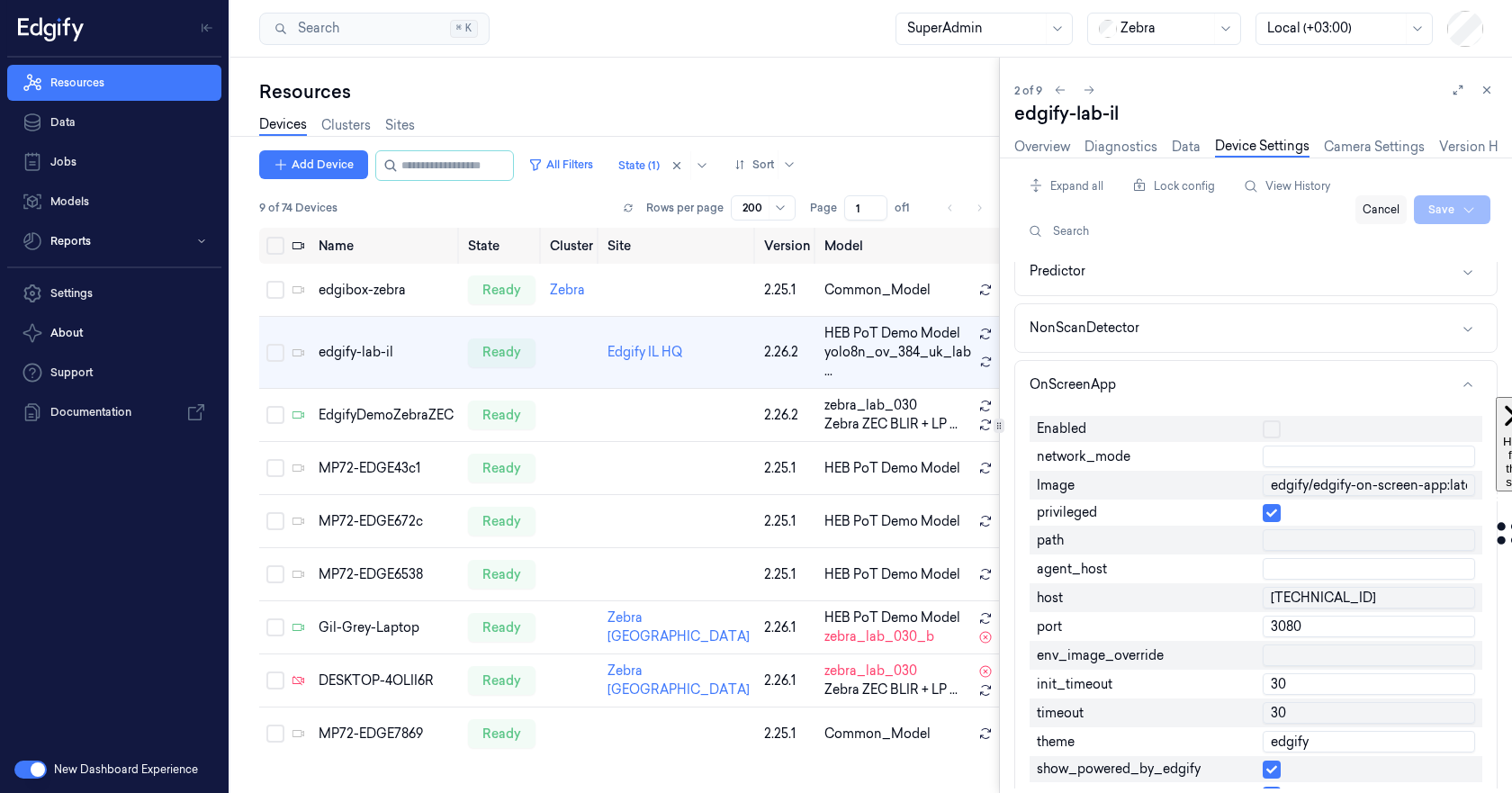
click at [1391, 207] on button "Cancel" at bounding box center [1381, 210] width 51 height 29
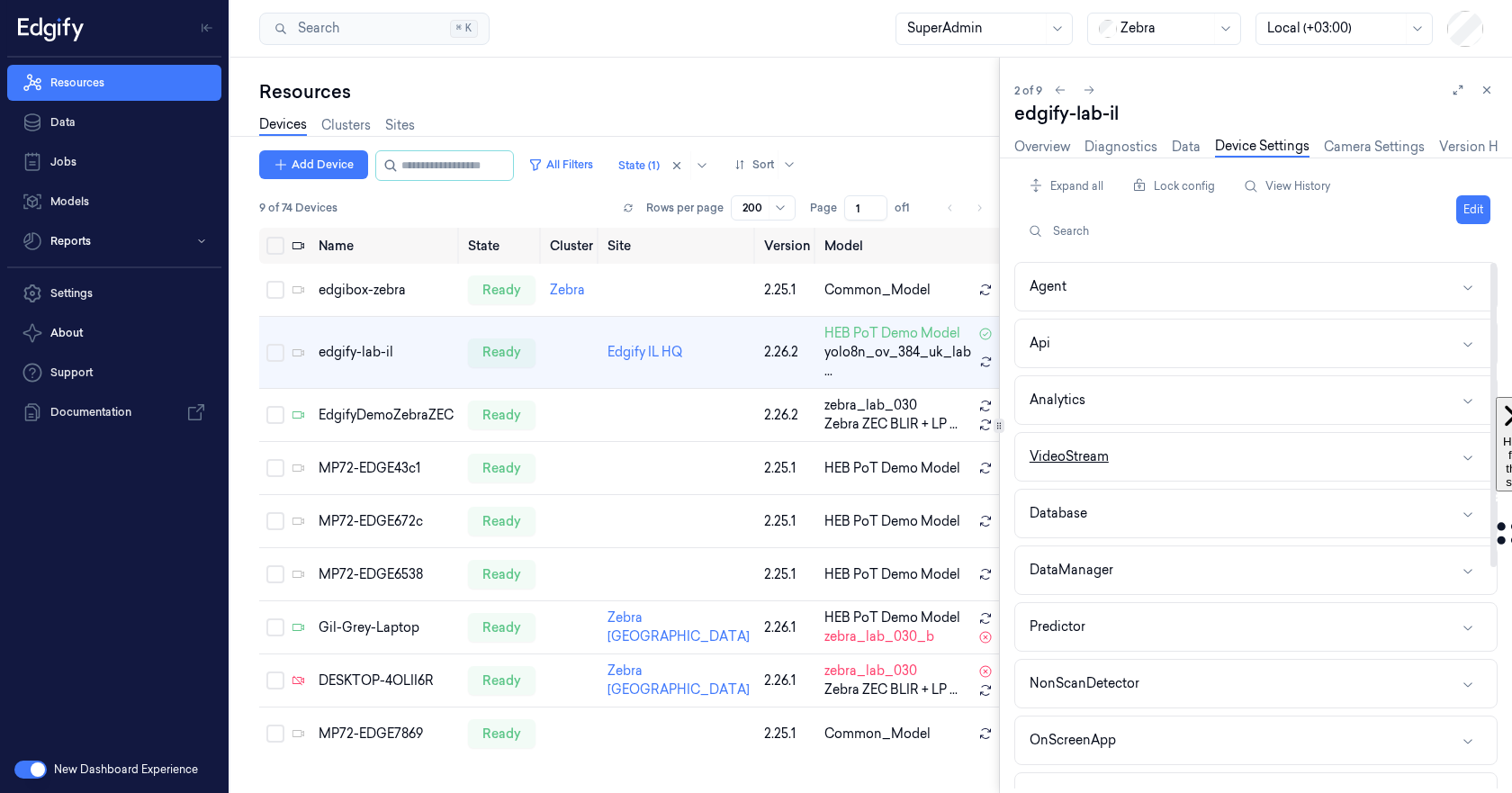
click at [1190, 458] on button "VideoStream" at bounding box center [1255, 456] width 481 height 47
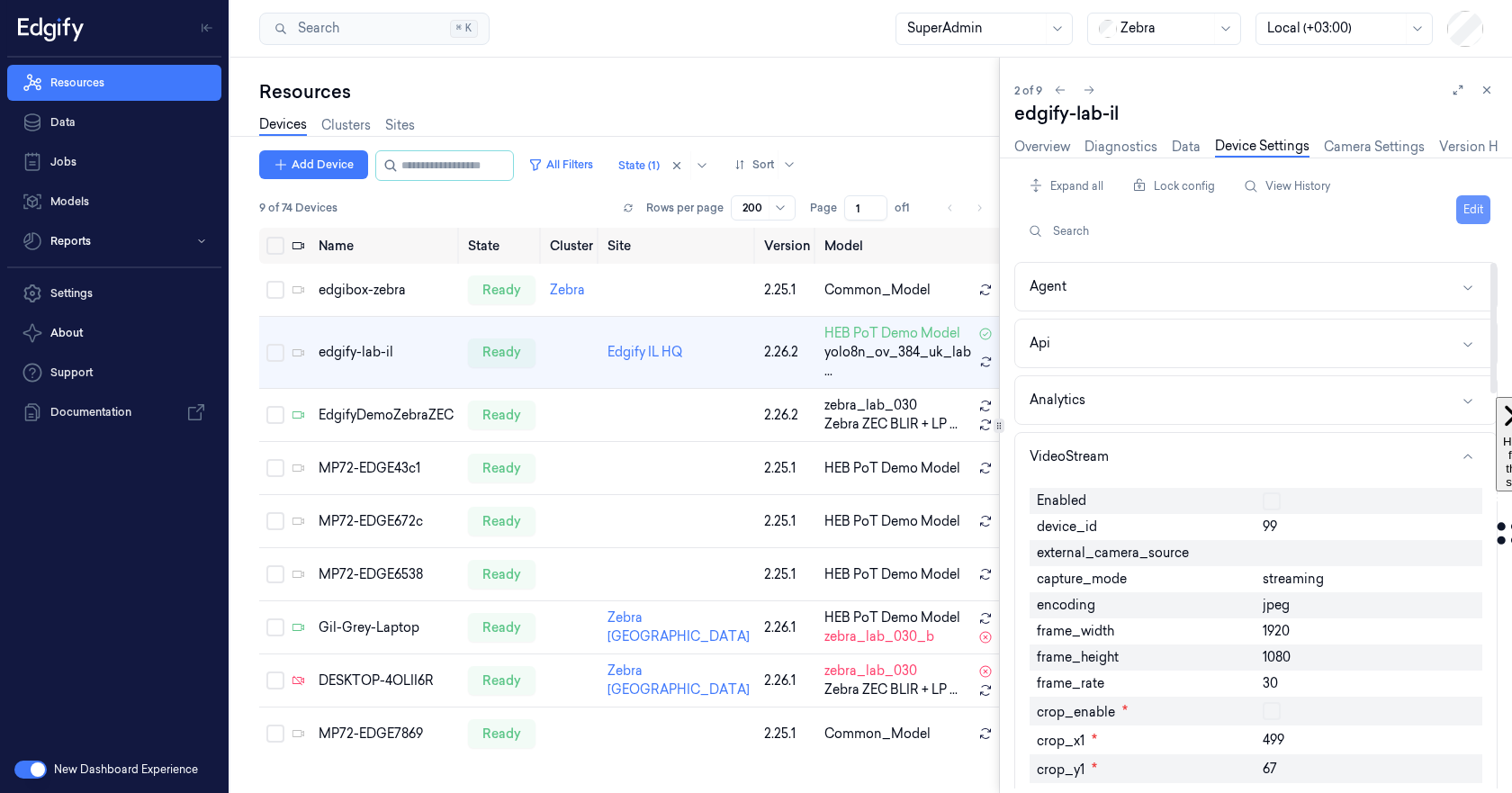
click at [1464, 211] on button "Edit" at bounding box center [1473, 210] width 34 height 29
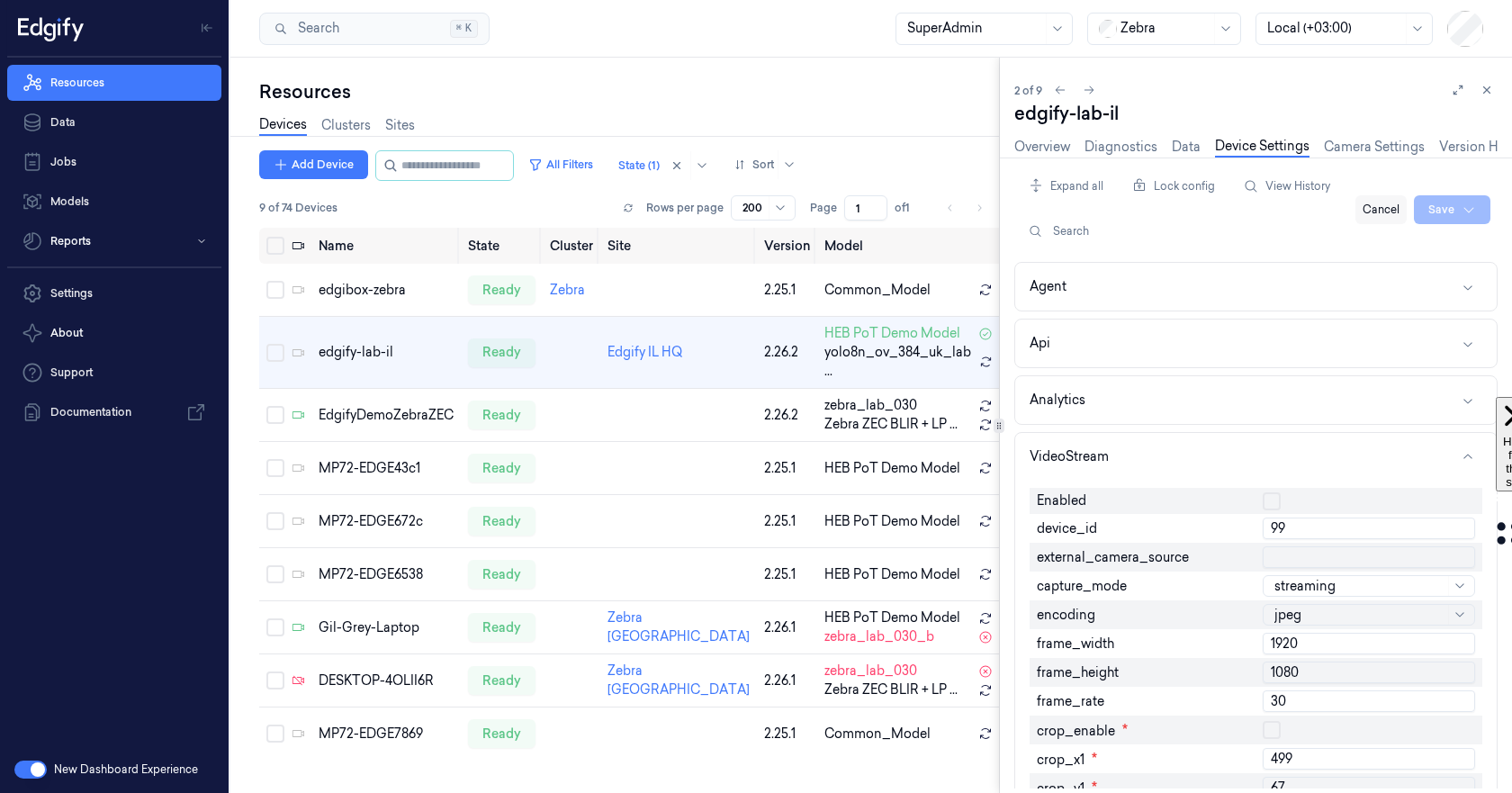
click at [1393, 215] on button "Cancel" at bounding box center [1381, 210] width 51 height 29
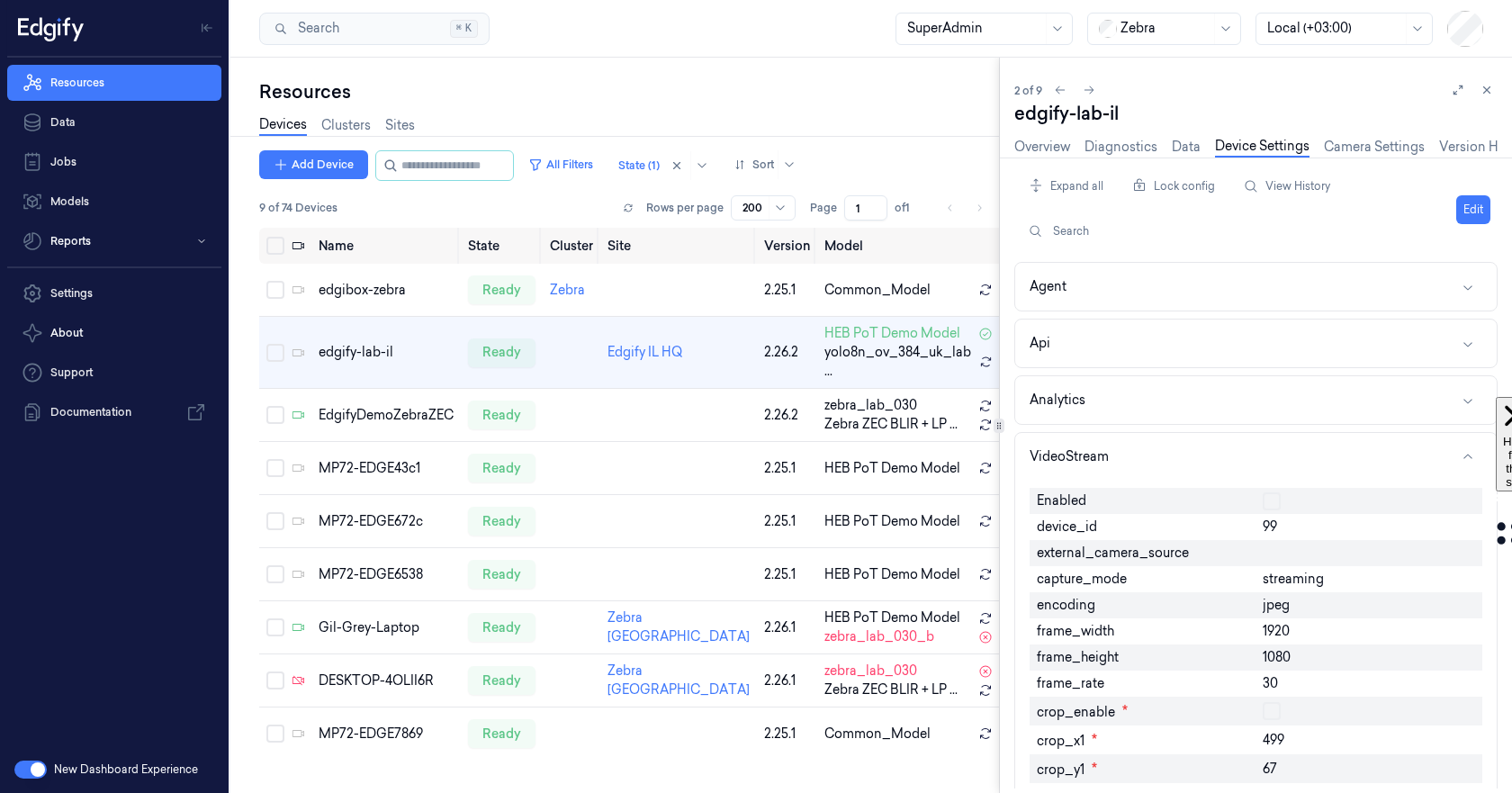
click at [1466, 206] on button "Edit" at bounding box center [1473, 210] width 34 height 29
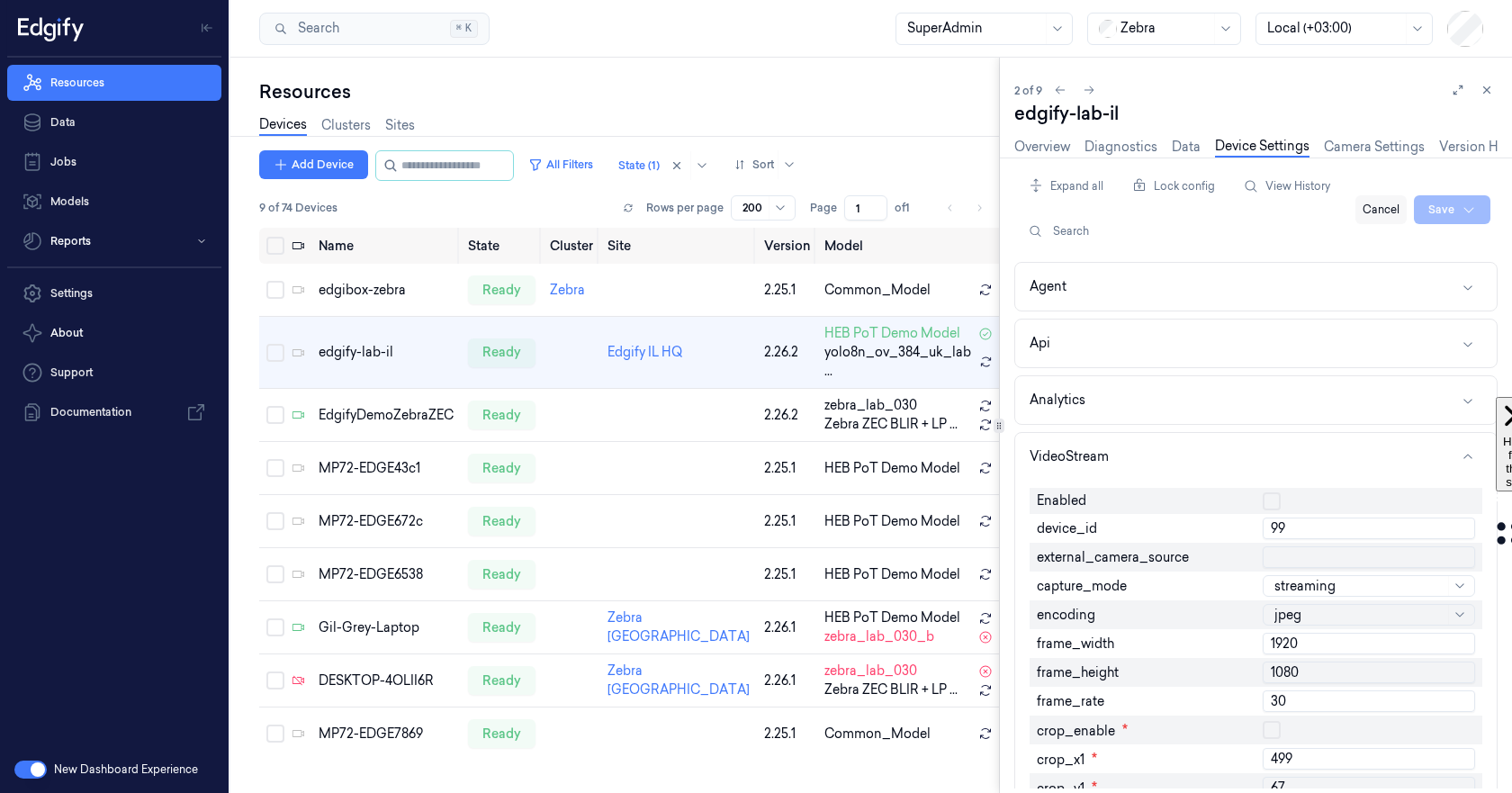
click at [1387, 216] on button "Cancel" at bounding box center [1381, 210] width 51 height 29
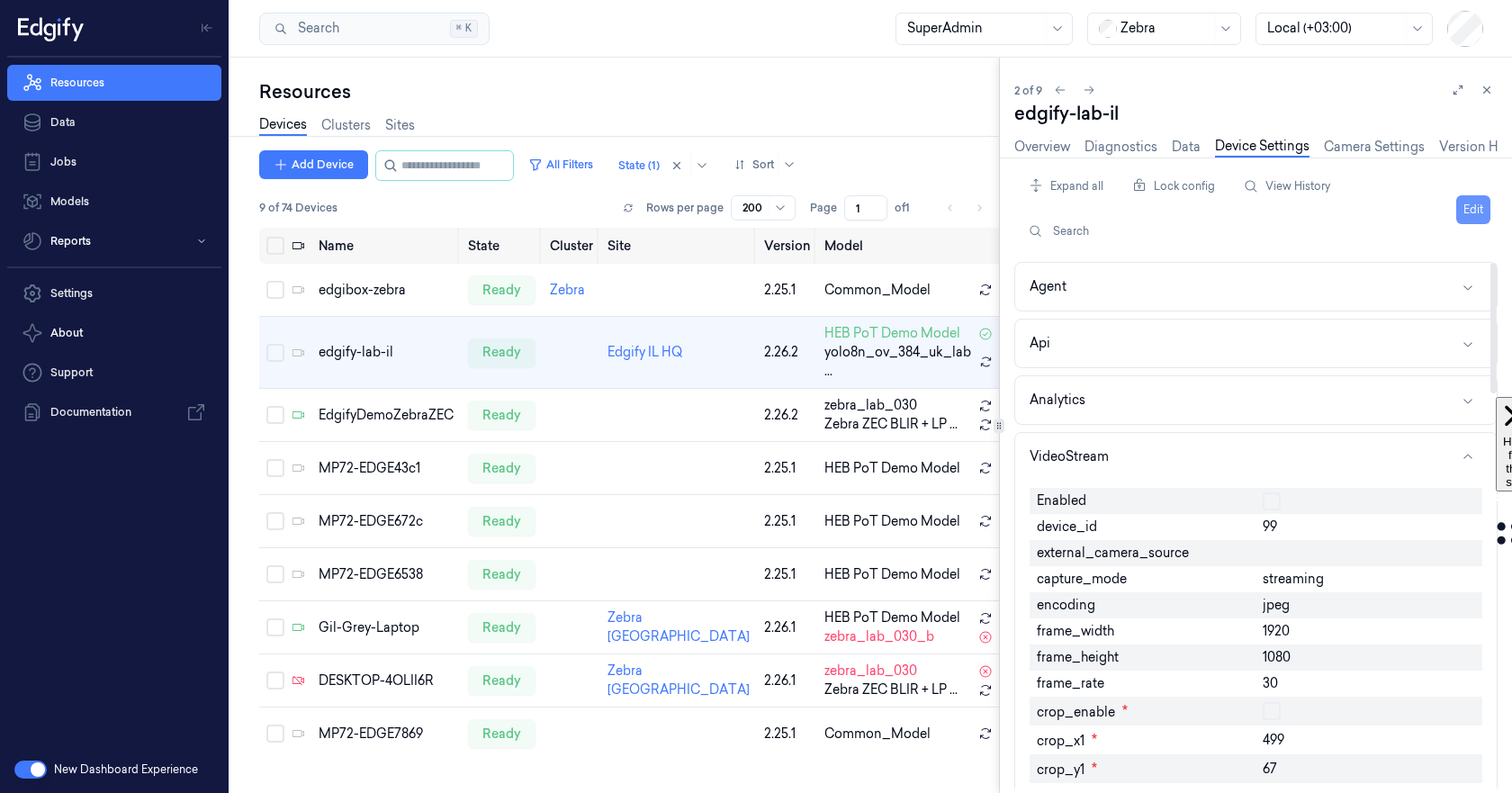
click at [1468, 212] on button "Edit" at bounding box center [1473, 210] width 34 height 29
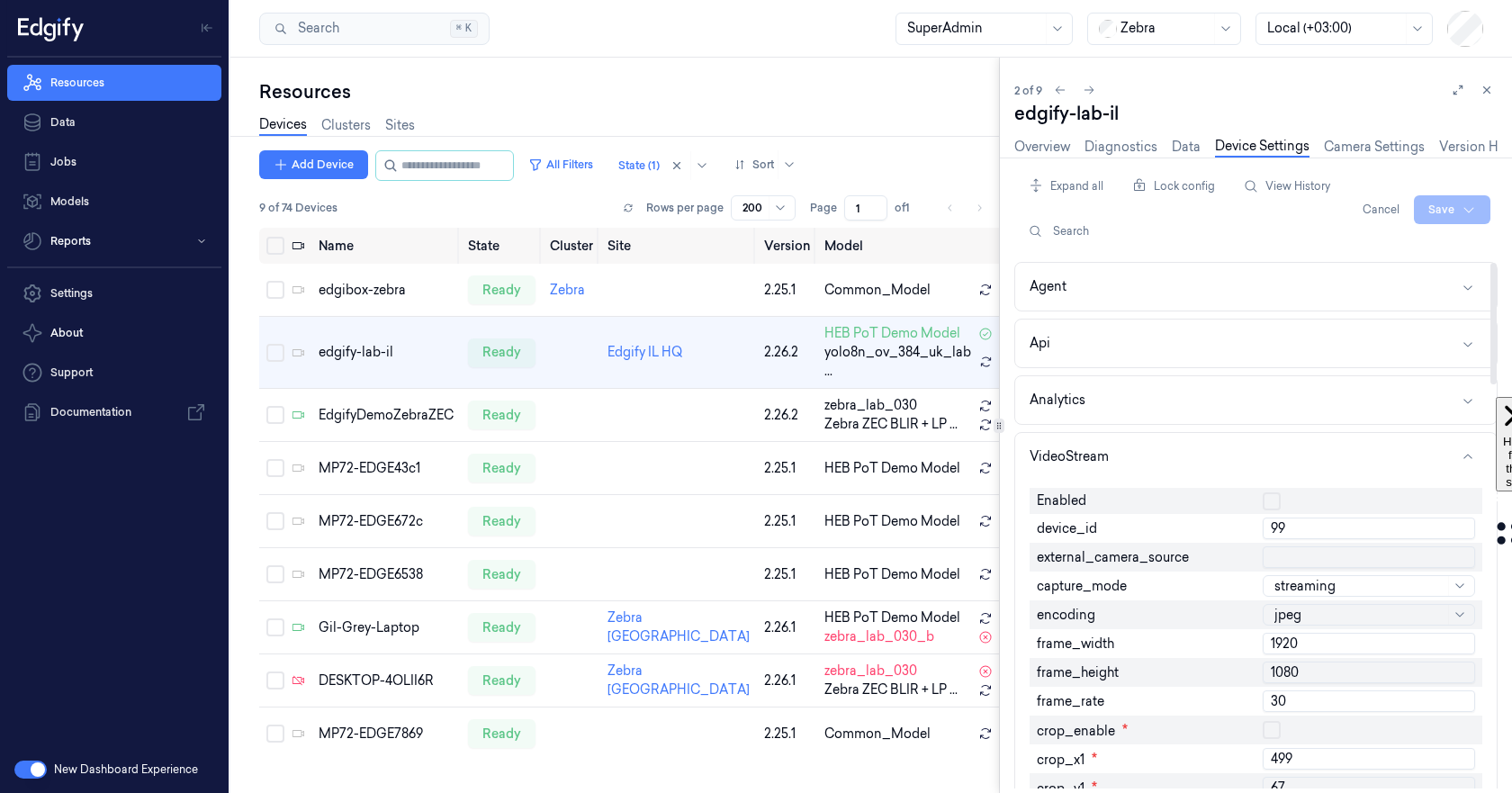
click at [1274, 502] on button "button" at bounding box center [1272, 501] width 18 height 18
click at [1295, 534] on input "99" at bounding box center [1369, 528] width 212 height 21
type input "0"
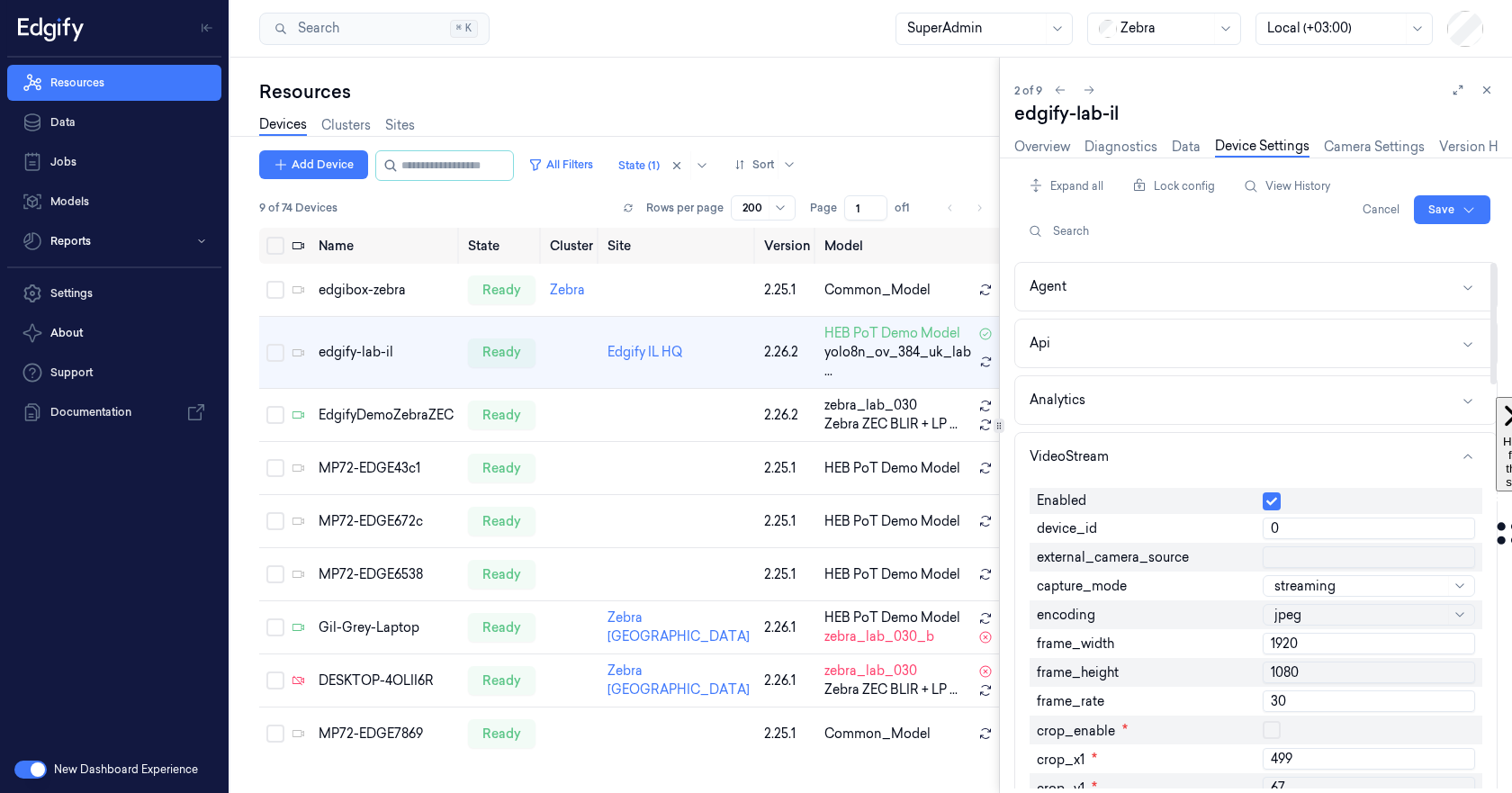
click at [1282, 503] on div at bounding box center [1369, 501] width 212 height 18
click at [1279, 499] on button "button" at bounding box center [1272, 501] width 18 height 18
click at [1276, 503] on button "button" at bounding box center [1272, 501] width 18 height 18
click at [1426, 211] on html "Resources Data Jobs Models Reports Settings About Support Documentation New Das…" at bounding box center [756, 396] width 1512 height 793
click at [1436, 237] on div "Save to this device" at bounding box center [1404, 247] width 159 height 30
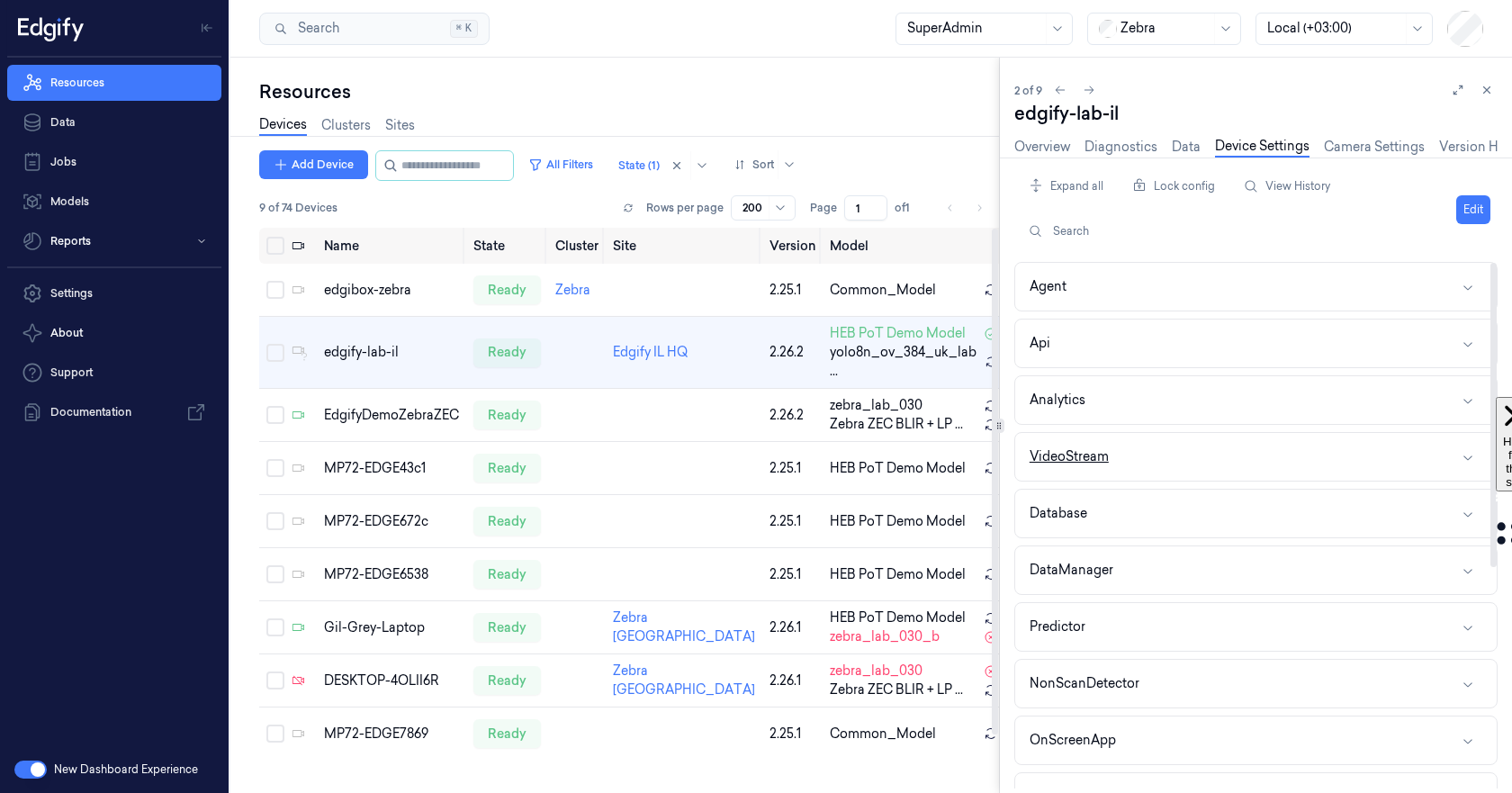
click at [1105, 476] on button "VideoStream" at bounding box center [1255, 456] width 481 height 47
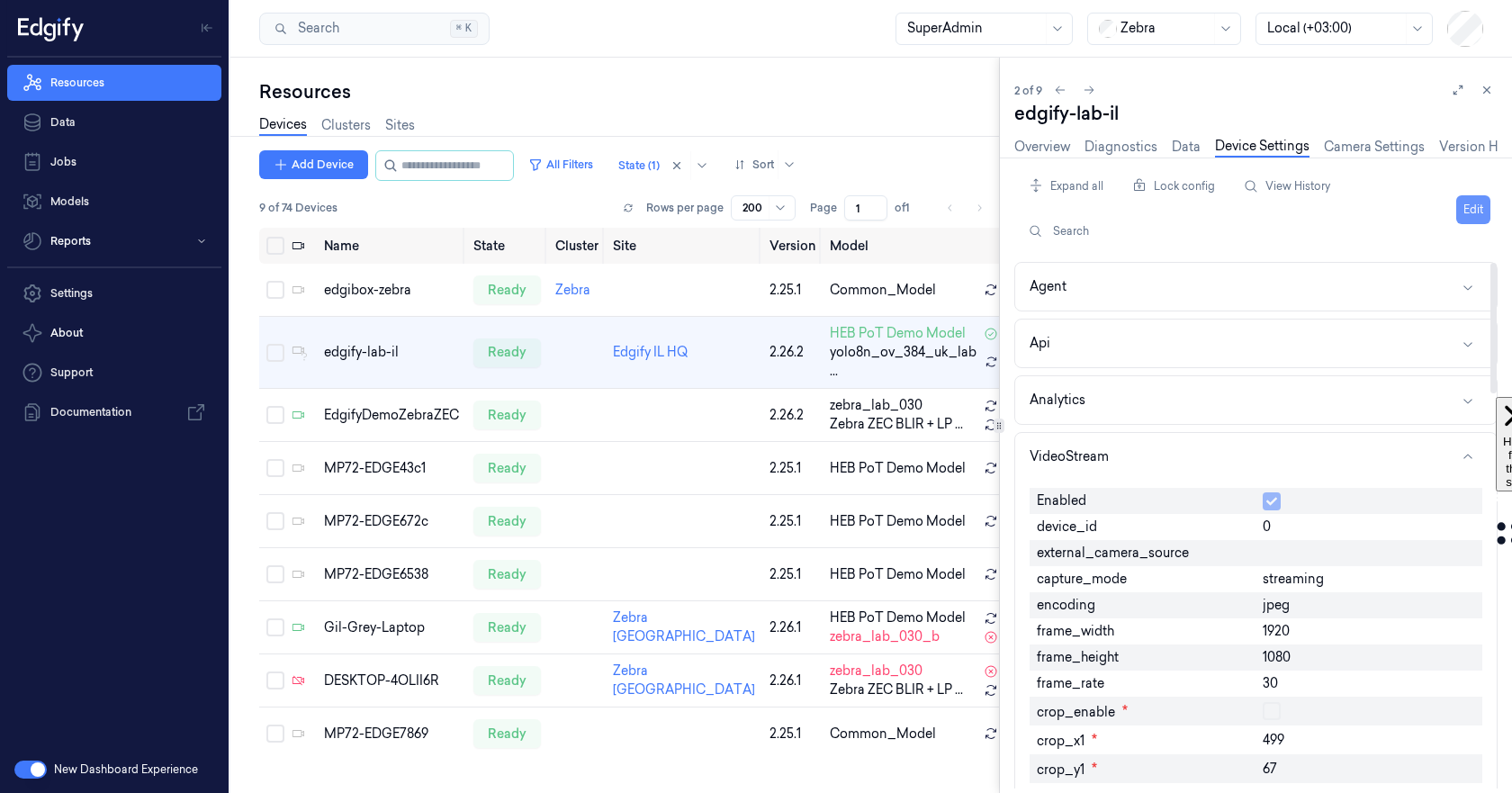
click at [1479, 211] on button "Edit" at bounding box center [1473, 210] width 34 height 29
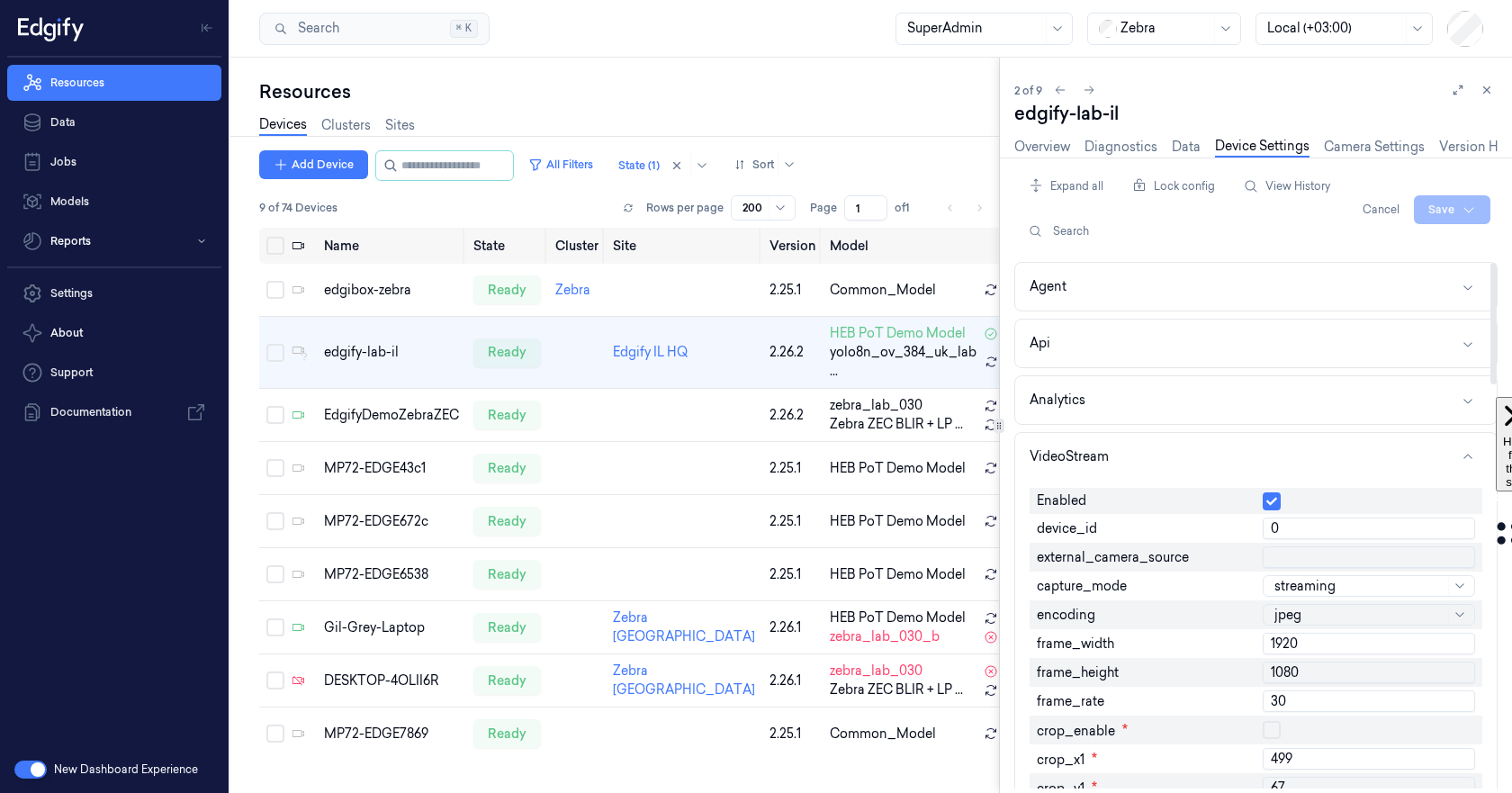
click at [1263, 507] on button "button" at bounding box center [1272, 501] width 18 height 18
click at [1456, 203] on html "Resources Data Jobs Models Reports Settings About Support Documentation New Das…" at bounding box center [756, 396] width 1512 height 793
click at [1436, 241] on div "Save to this device" at bounding box center [1404, 247] width 159 height 30
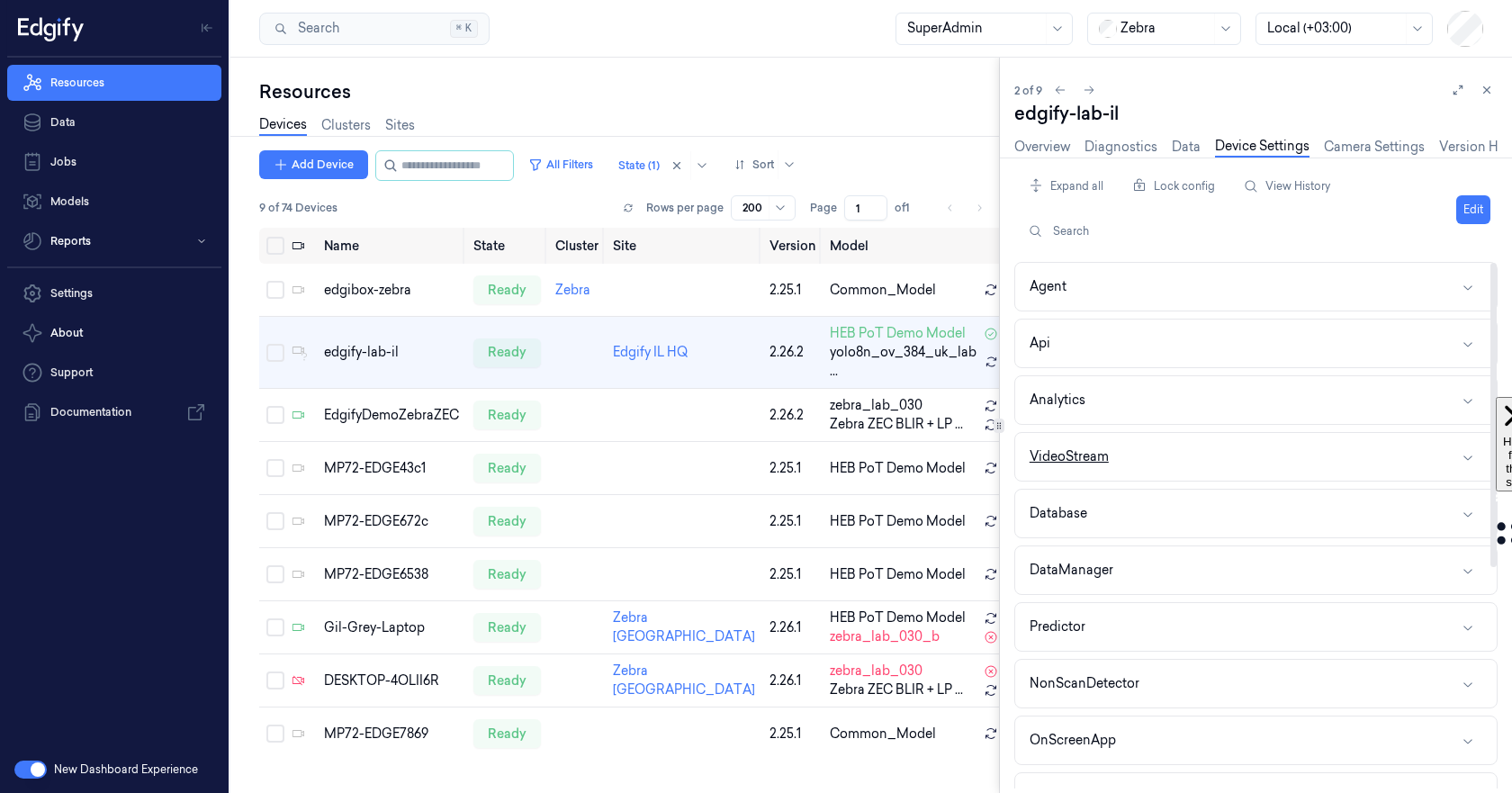
click at [1132, 471] on button "VideoStream" at bounding box center [1255, 456] width 481 height 47
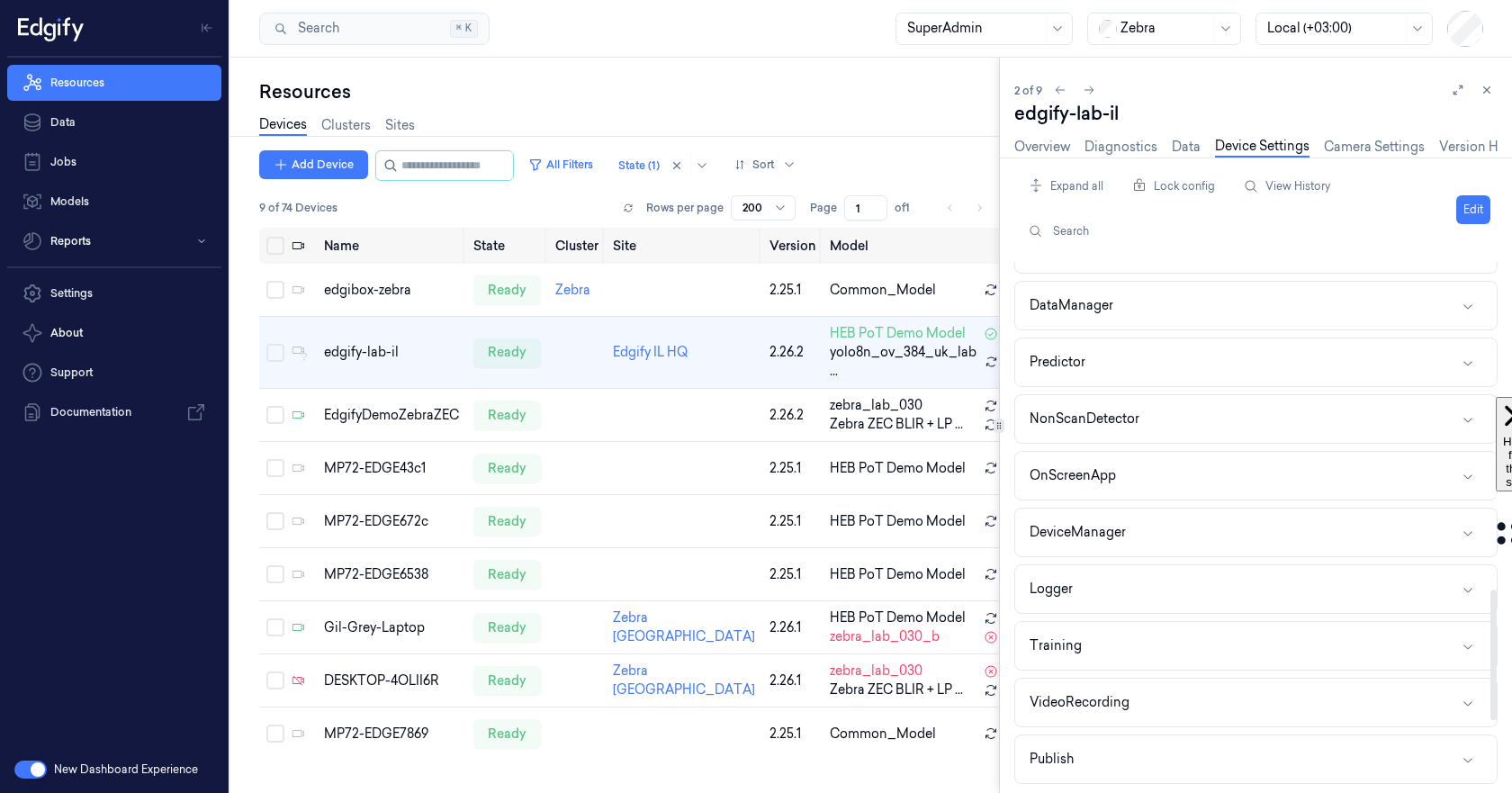
scroll to position [1318, 0]
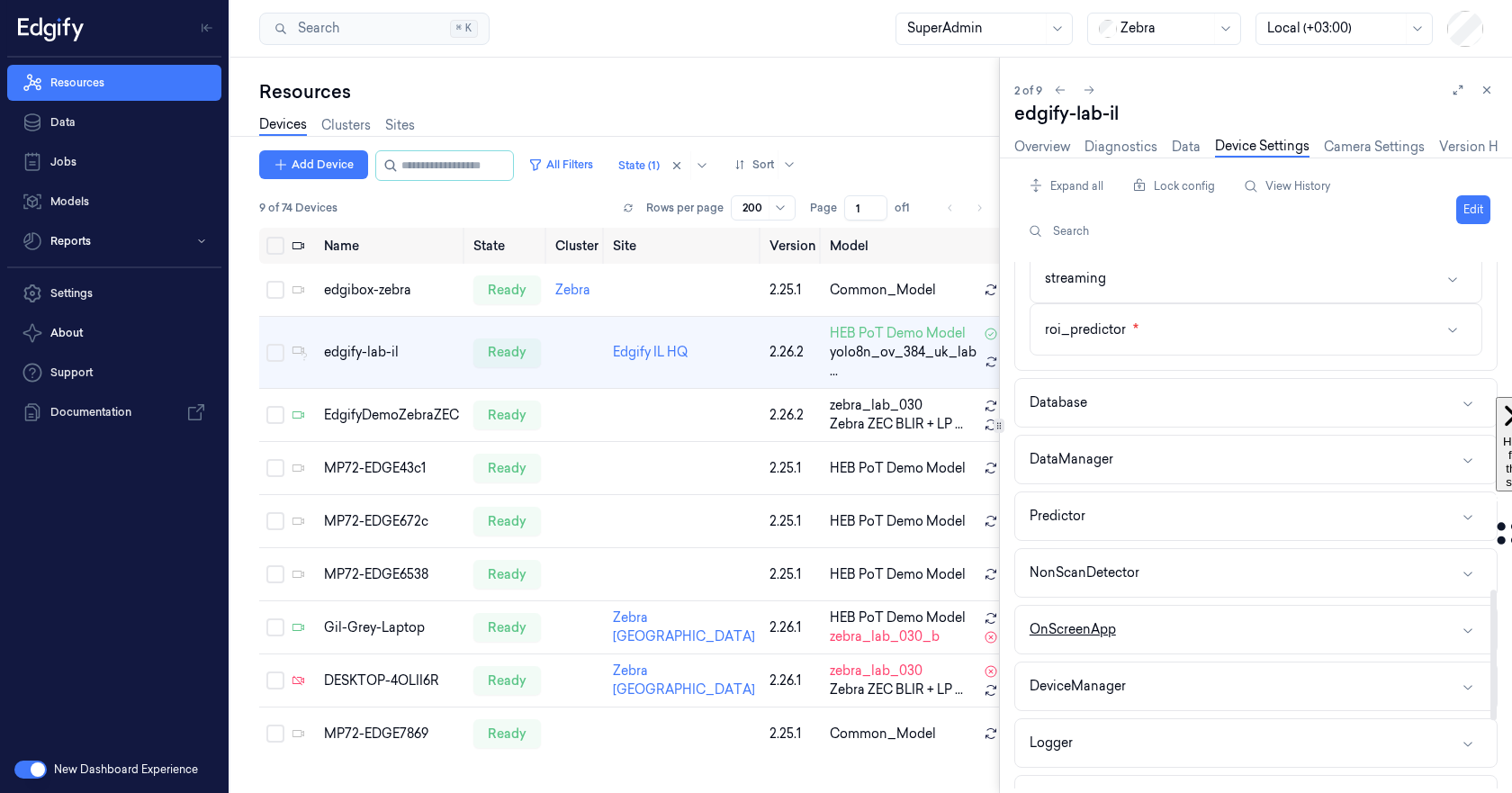
click at [1238, 636] on button "OnScreenApp" at bounding box center [1255, 628] width 481 height 47
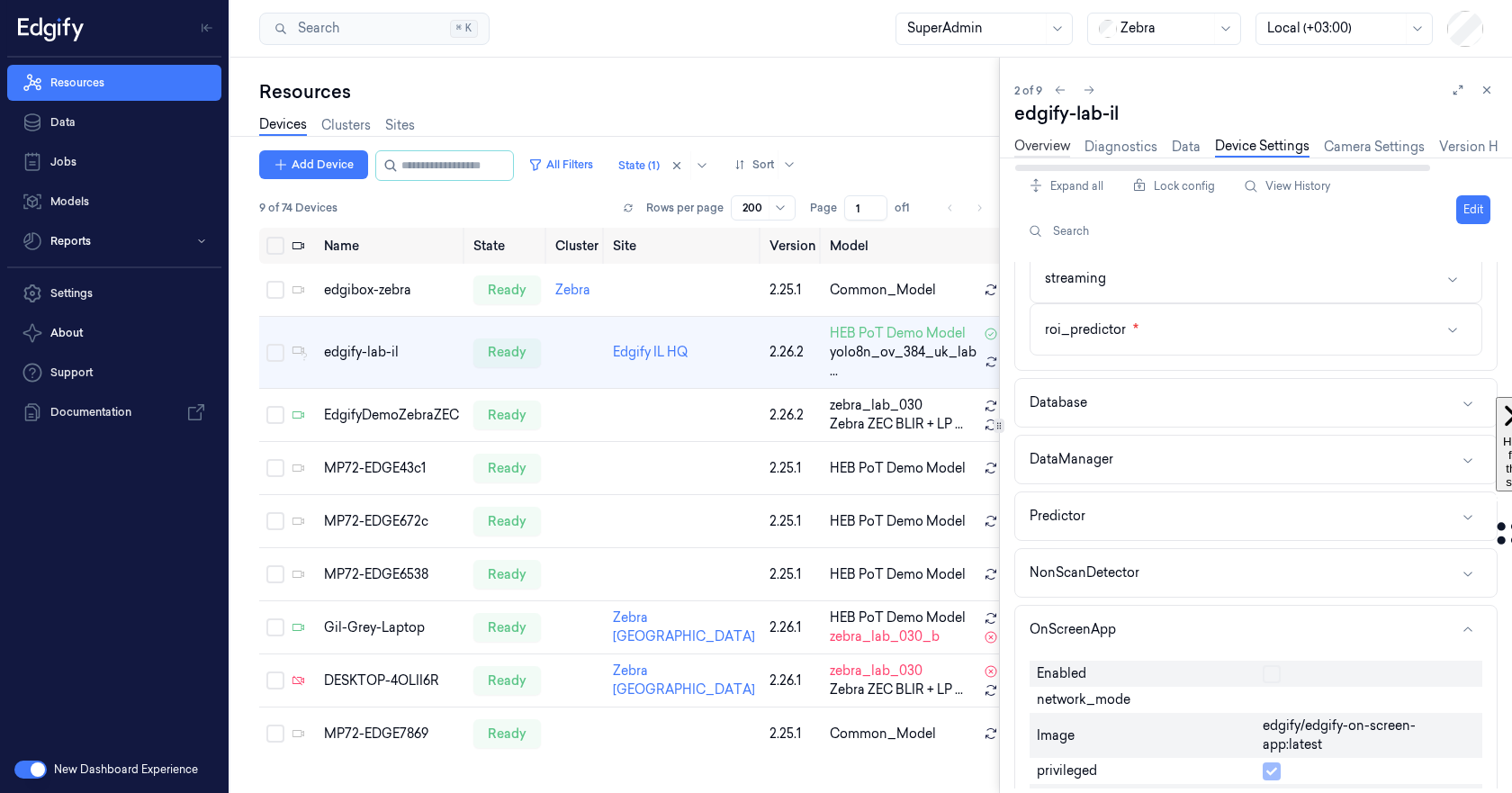
click at [1045, 144] on link "Overview" at bounding box center [1042, 146] width 56 height 20
